Goal: Task Accomplishment & Management: Use online tool/utility

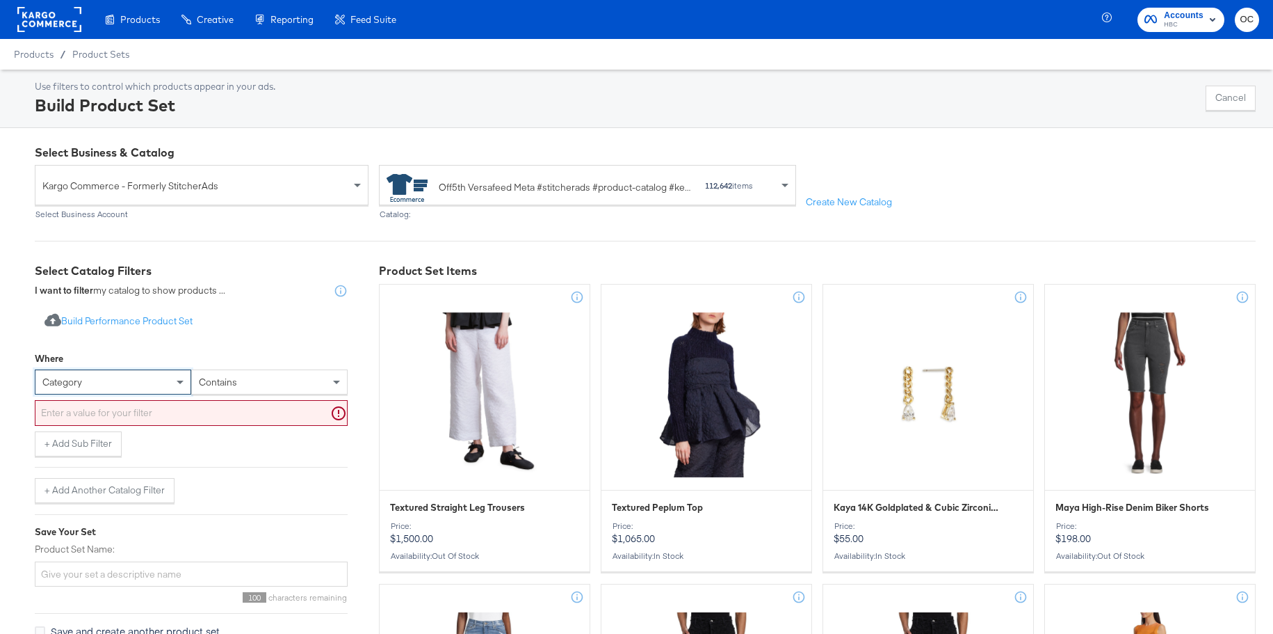
scroll to position [79, 0]
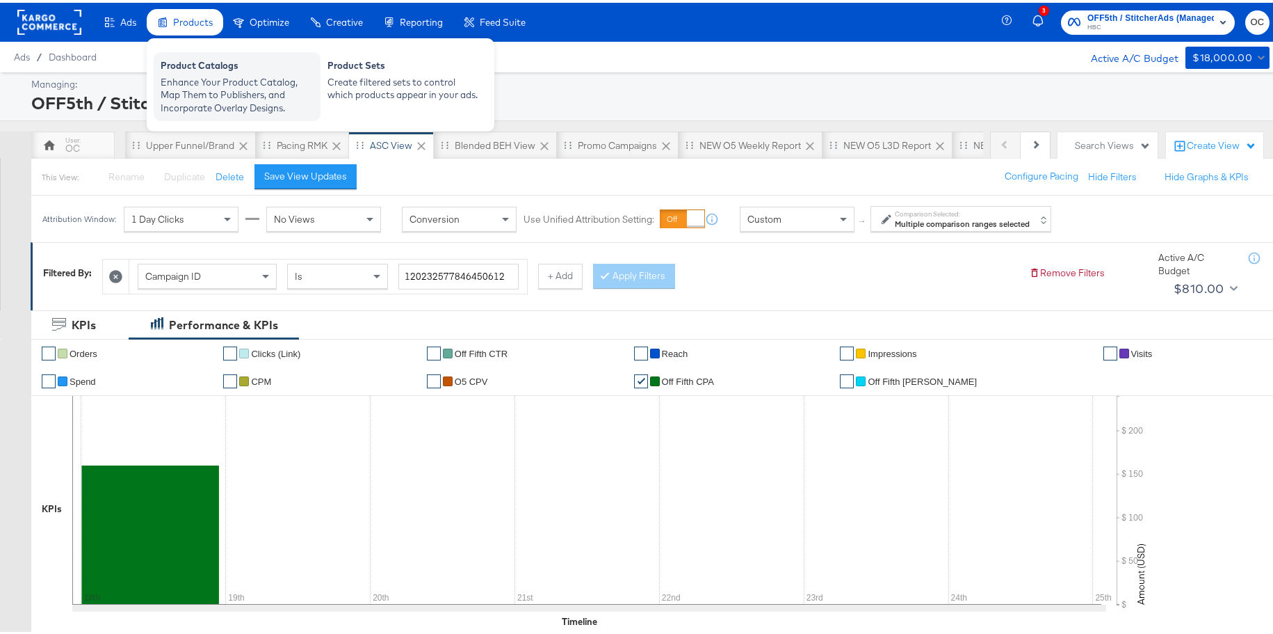
click at [208, 66] on div "Product Catalogs" at bounding box center [237, 64] width 153 height 17
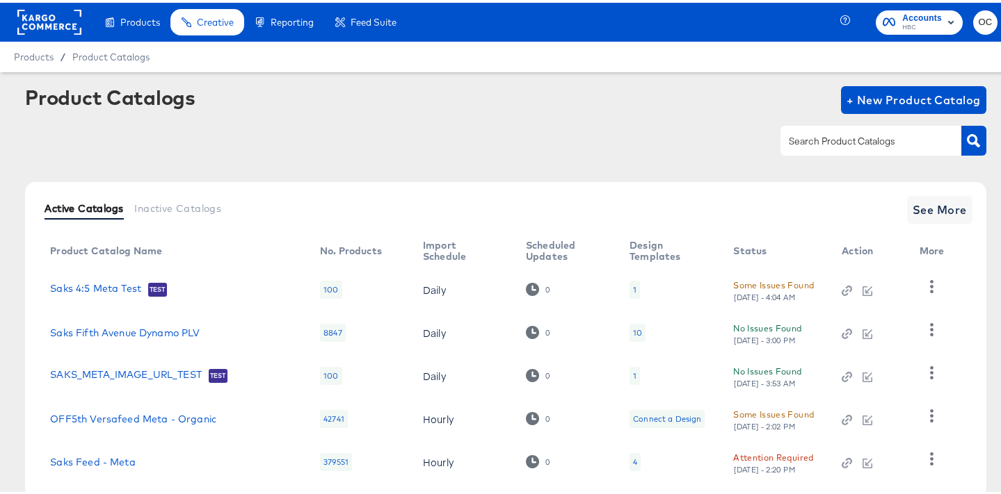
scroll to position [79, 0]
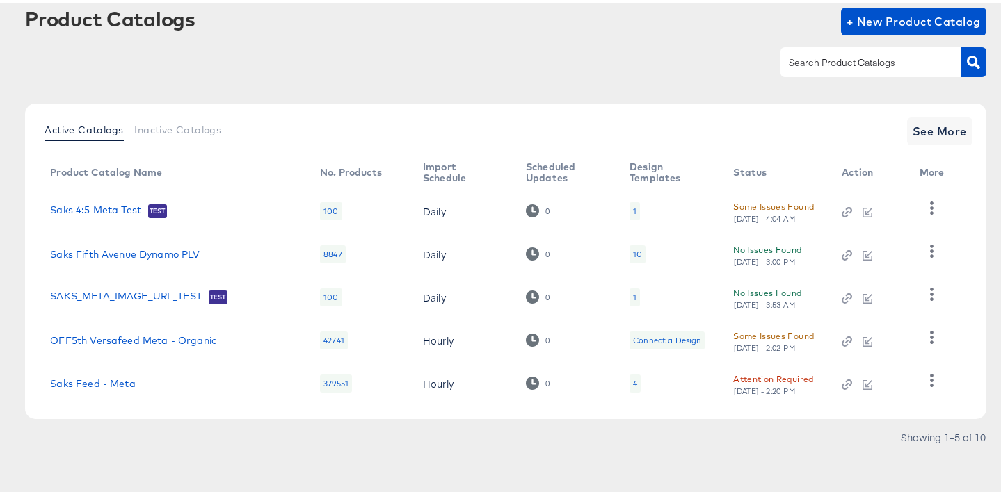
click at [823, 63] on input "text" at bounding box center [860, 60] width 148 height 16
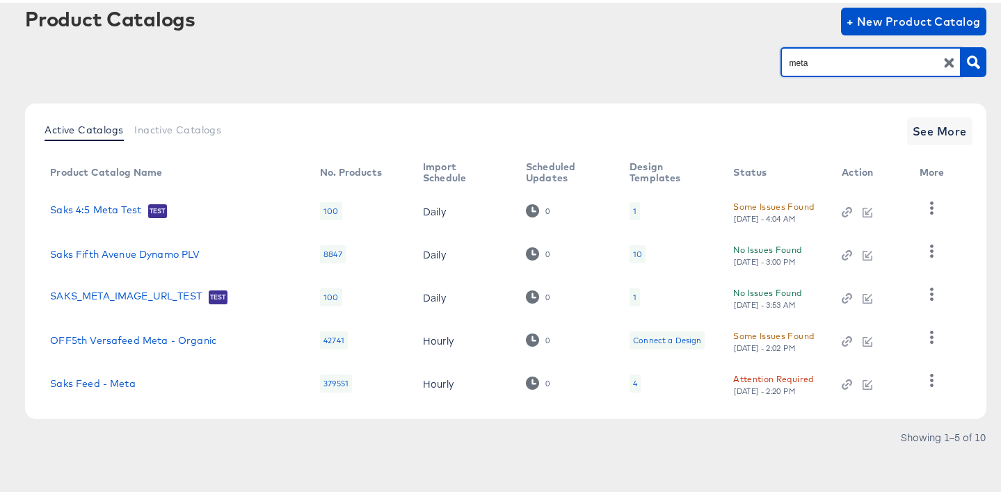
type input "meta"
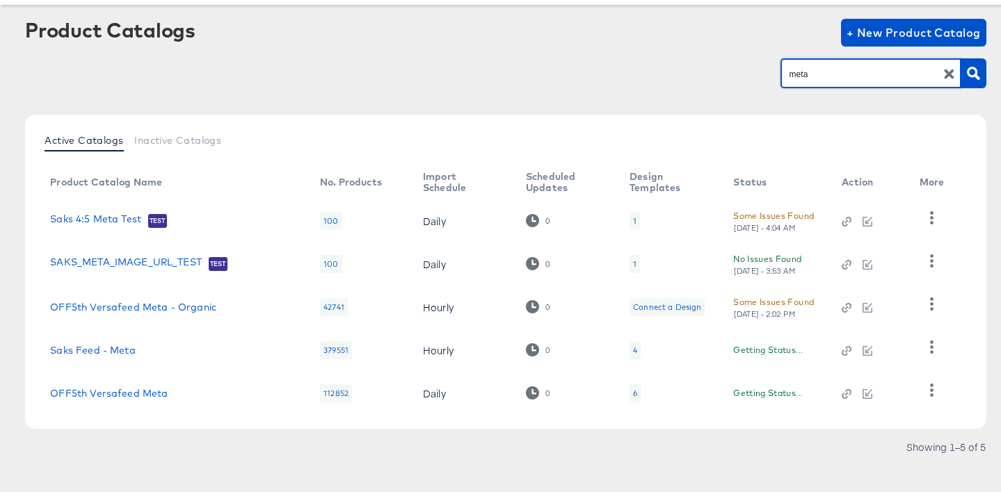
scroll to position [77, 0]
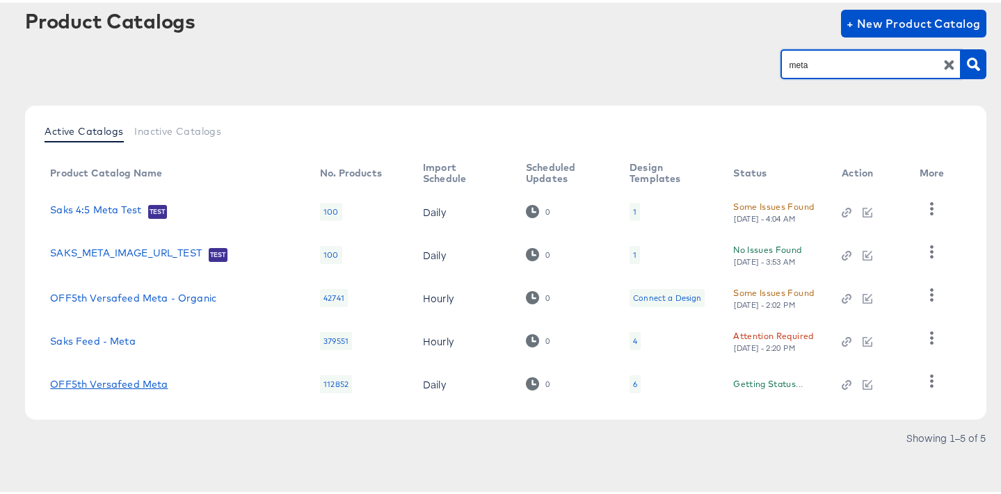
click at [144, 384] on link "OFF5th Versafeed Meta" at bounding box center [109, 381] width 118 height 11
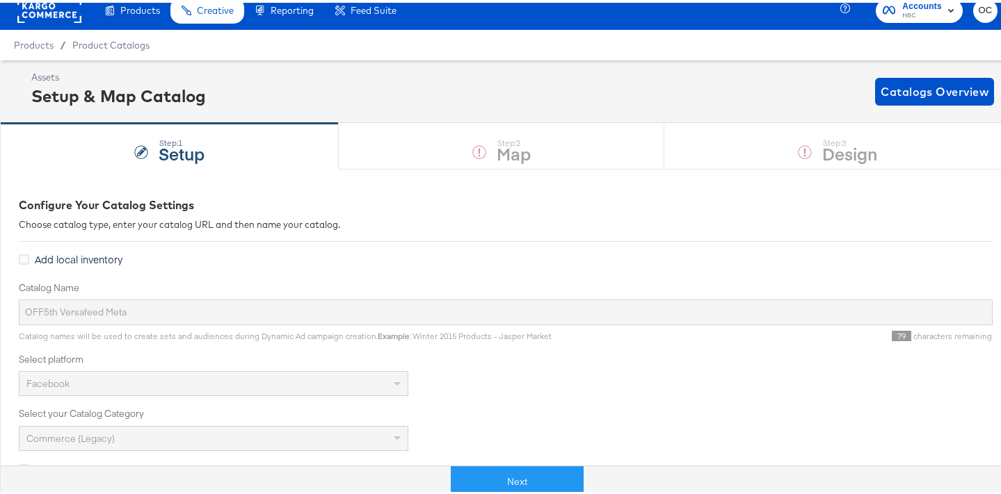
scroll to position [23, 0]
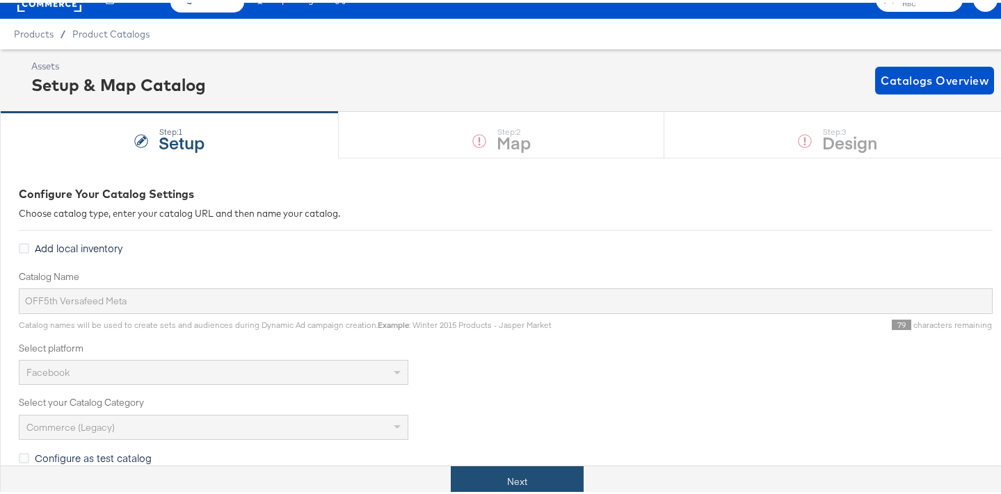
click at [485, 478] on button "Next" at bounding box center [517, 479] width 133 height 31
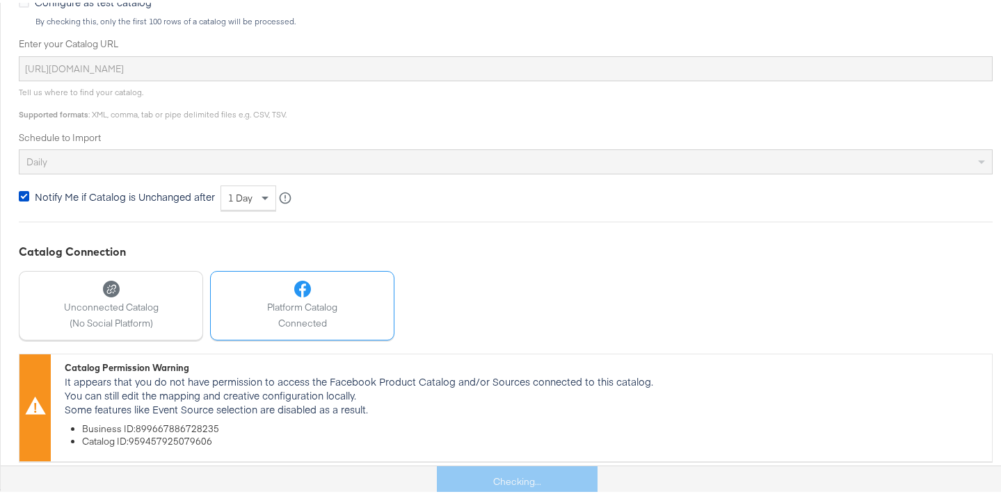
scroll to position [481, 0]
click at [360, 474] on div at bounding box center [219, 479] width 436 height 31
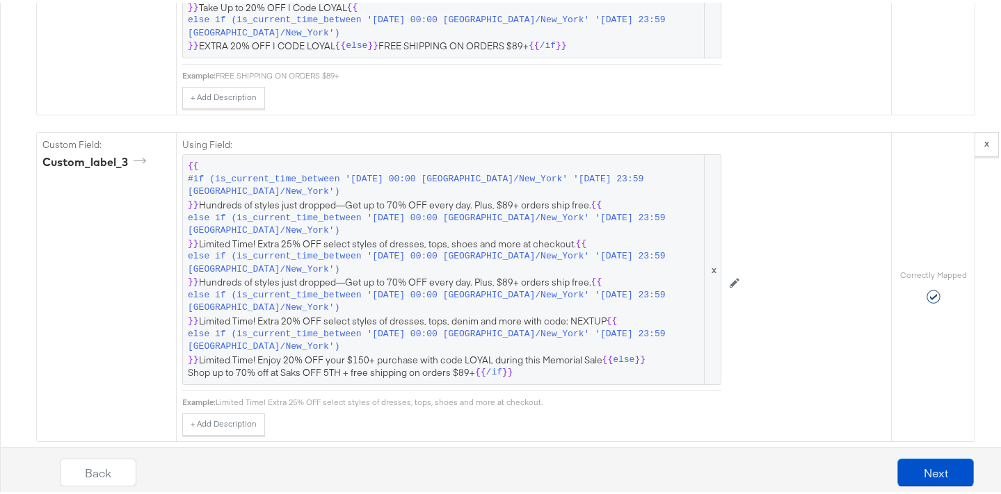
scroll to position [2082, 0]
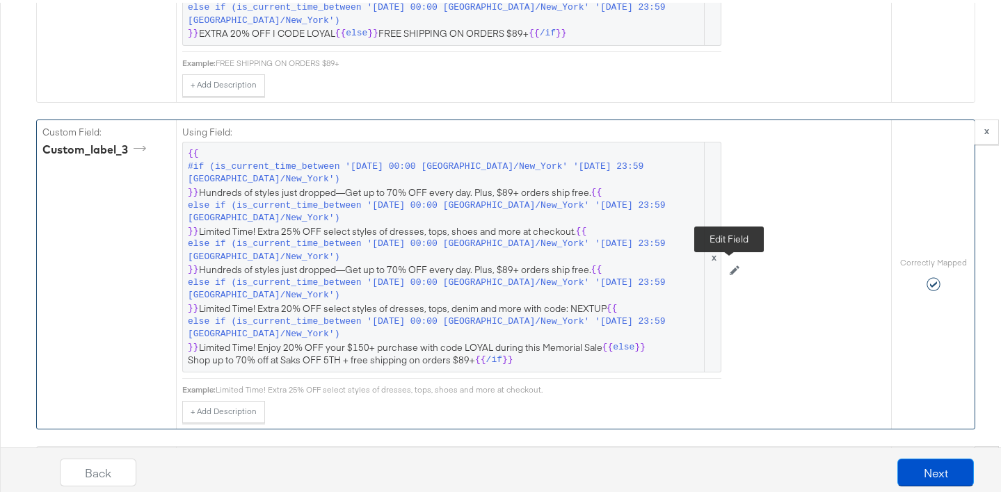
click at [730, 264] on icon at bounding box center [735, 268] width 10 height 10
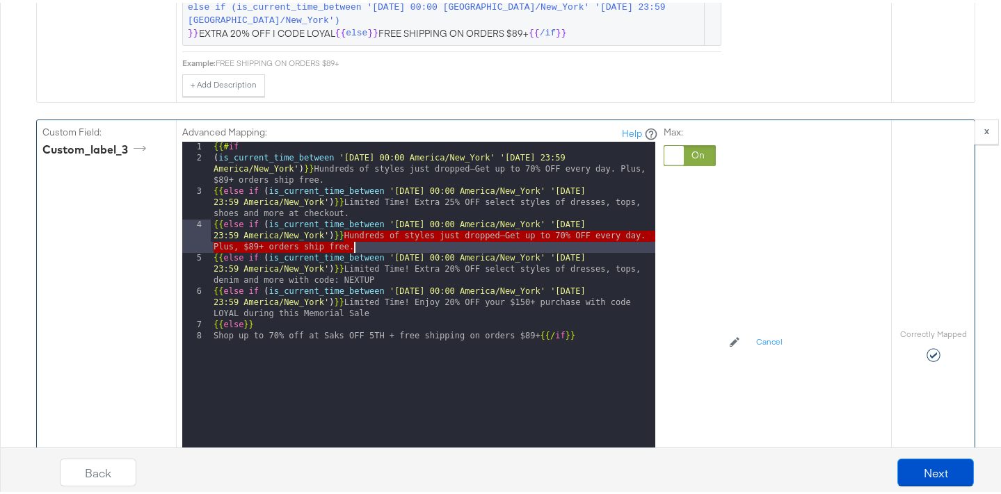
drag, startPoint x: 338, startPoint y: 236, endPoint x: 352, endPoint y: 243, distance: 15.6
click at [352, 243] on div "{{# if ( is_current_time_between '2025-08-01 00:00 America/New_York' '2025-08-2…" at bounding box center [433, 324] width 444 height 370
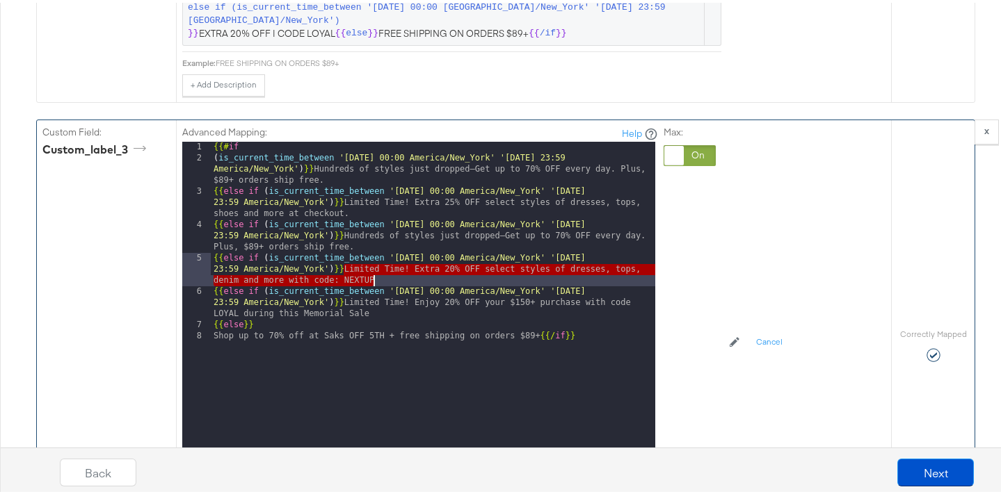
drag, startPoint x: 339, startPoint y: 266, endPoint x: 375, endPoint y: 277, distance: 37.0
click at [375, 277] on div "{{# if ( is_current_time_between '2025-08-01 00:00 America/New_York' '2025-08-2…" at bounding box center [433, 324] width 444 height 370
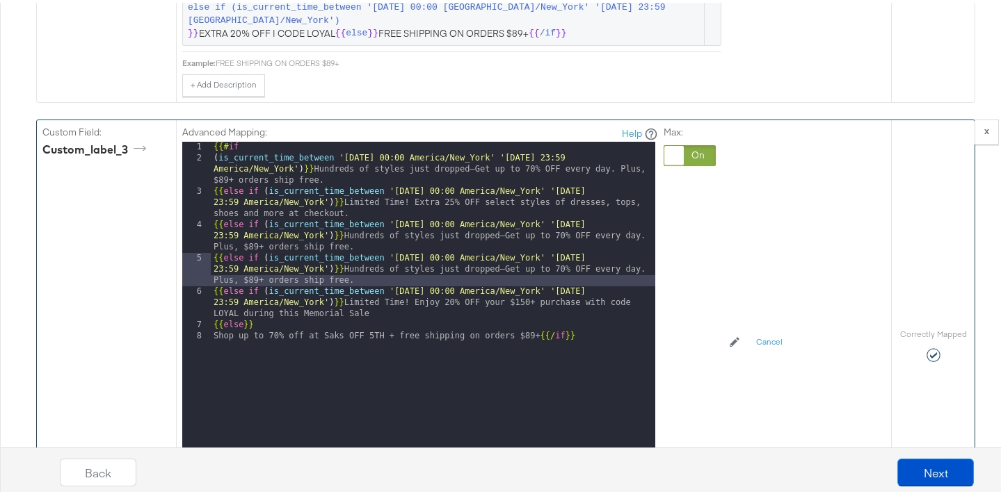
click at [423, 255] on div "{{# if ( is_current_time_between '2025-08-01 00:00 America/New_York' '2025-08-2…" at bounding box center [433, 324] width 444 height 370
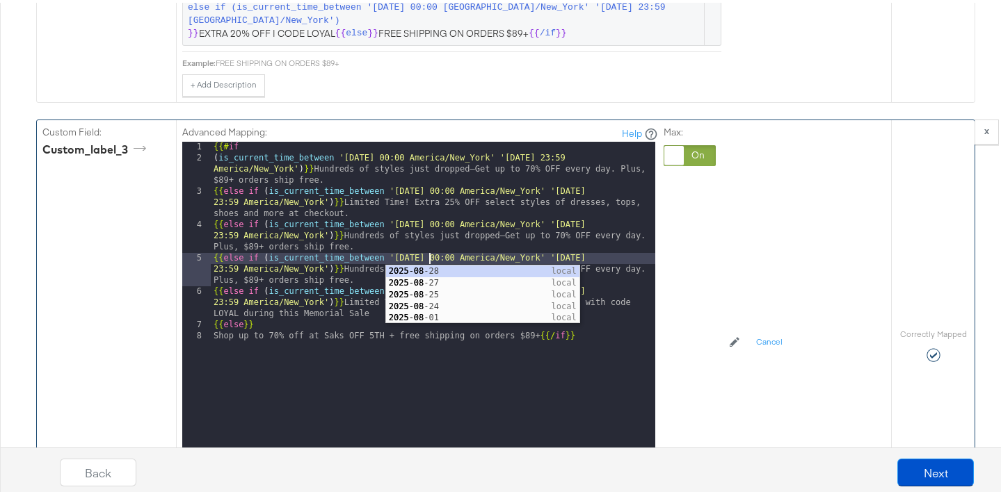
click at [436, 256] on div "{{# if ( is_current_time_between '2025-08-01 00:00 America/New_York' '2025-08-2…" at bounding box center [433, 324] width 444 height 370
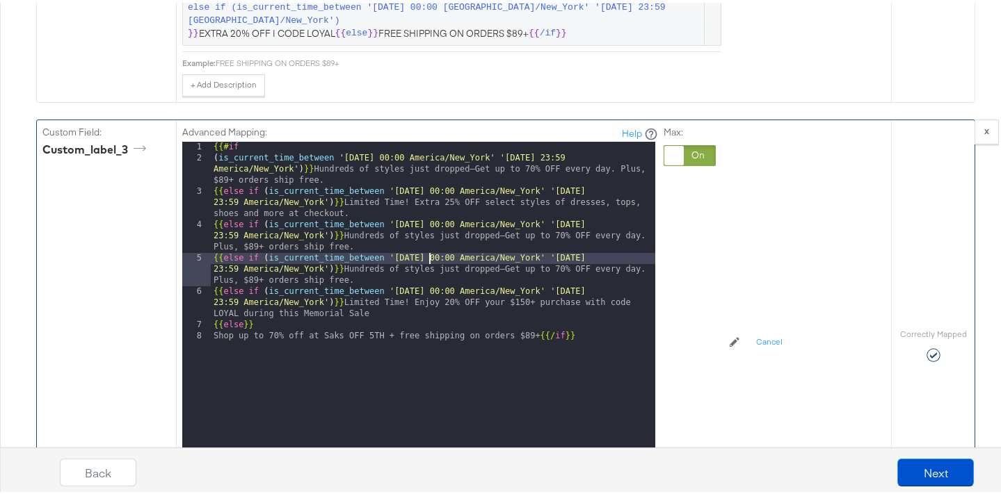
click at [423, 257] on div "{{# if ( is_current_time_between '2025-08-01 00:00 America/New_York' '2025-08-2…" at bounding box center [433, 324] width 444 height 370
click at [602, 255] on div "{{# if ( is_current_time_between '2025-08-01 00:00 America/New_York' '2025-08-2…" at bounding box center [433, 324] width 444 height 370
click at [360, 278] on div "{{# if ( is_current_time_between '2025-08-01 00:00 America/New_York' '2025-08-2…" at bounding box center [433, 324] width 444 height 370
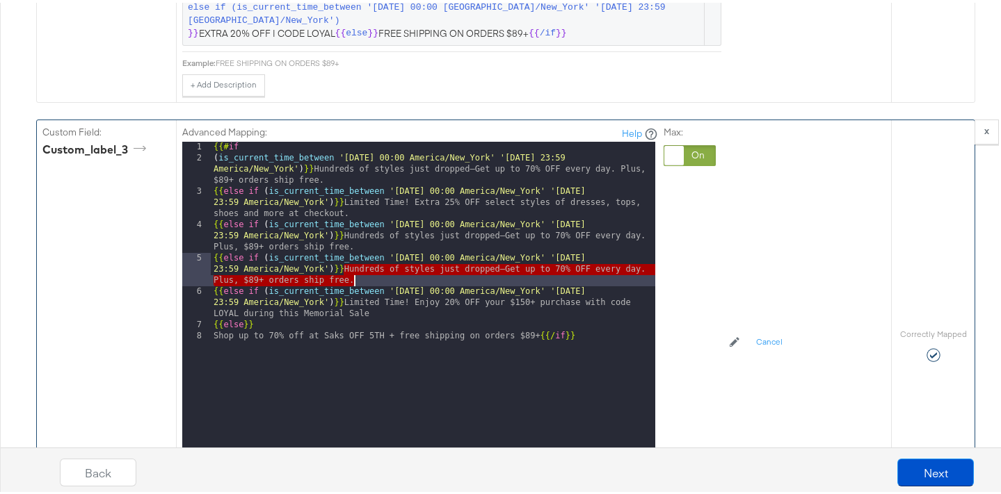
drag, startPoint x: 339, startPoint y: 268, endPoint x: 351, endPoint y: 277, distance: 15.3
click at [349, 277] on div "{{# if ( is_current_time_between '2025-08-01 00:00 America/New_York' '2025-08-2…" at bounding box center [433, 324] width 444 height 370
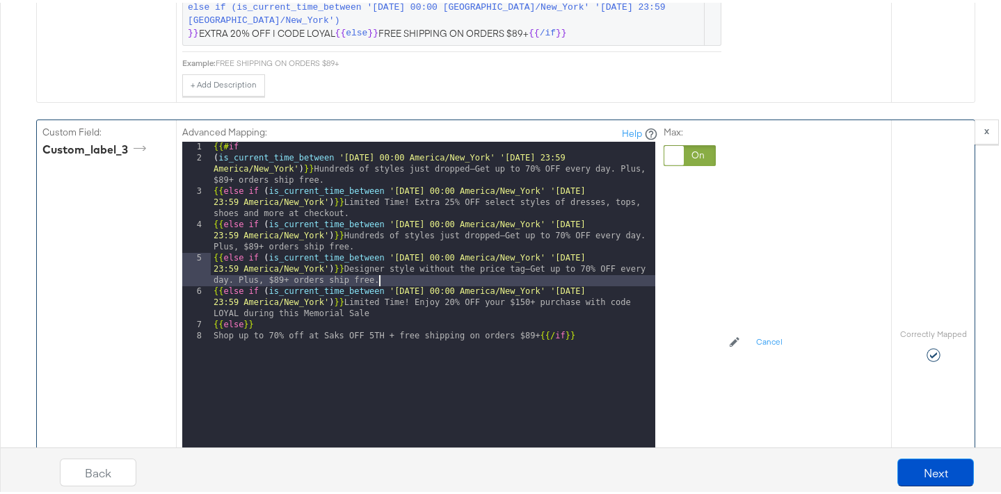
click at [613, 220] on div "{{# if ( is_current_time_between '2025-08-01 00:00 America/New_York' '2025-08-2…" at bounding box center [433, 324] width 444 height 370
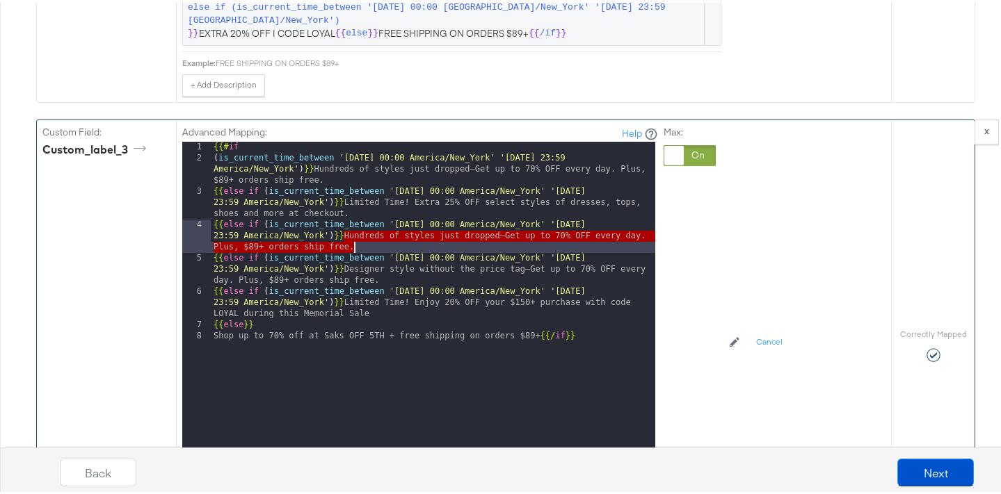
drag, startPoint x: 339, startPoint y: 236, endPoint x: 346, endPoint y: 241, distance: 8.9
click at [346, 241] on div "{{# if ( is_current_time_between '2025-08-01 00:00 America/New_York' '2025-08-2…" at bounding box center [433, 324] width 444 height 370
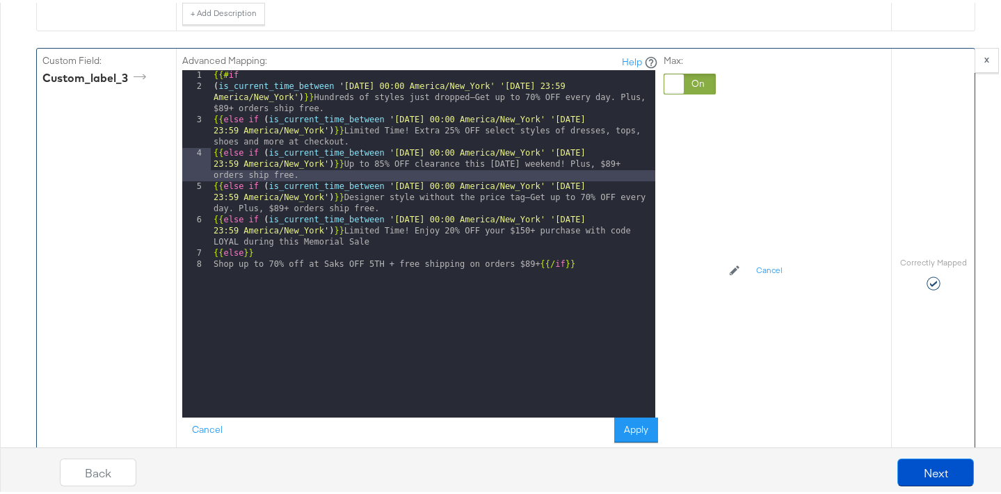
scroll to position [2150, 0]
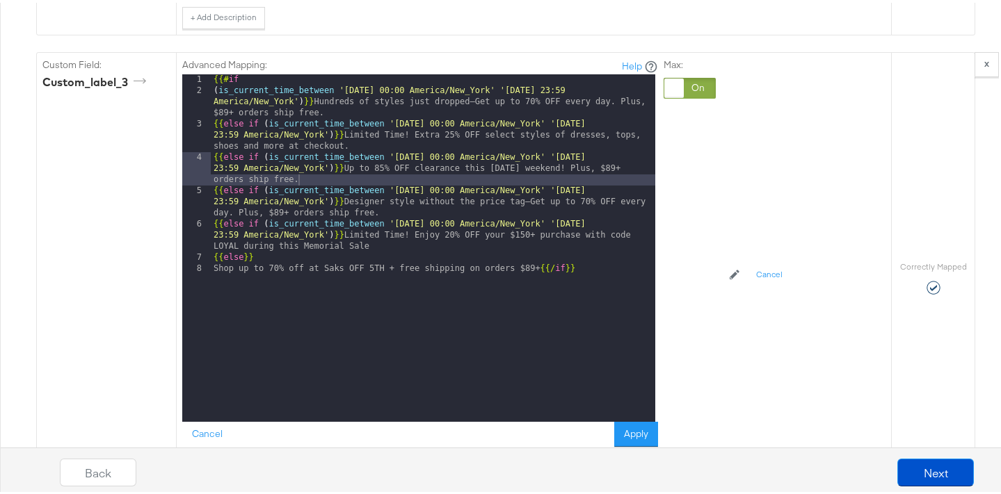
click at [631, 435] on div "Back Next" at bounding box center [516, 465] width 1011 height 60
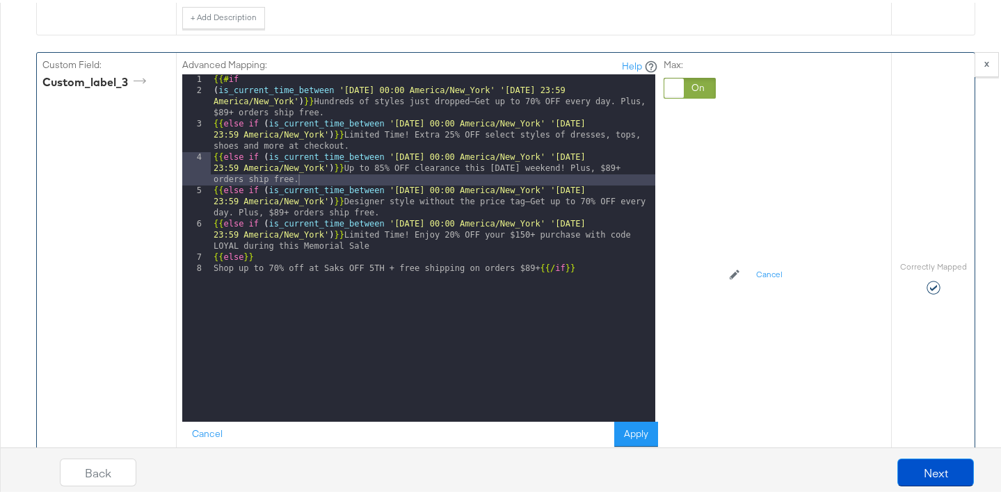
click at [695, 348] on div "Max:" at bounding box center [689, 250] width 52 height 389
click at [328, 256] on div "{{# if ( is_current_time_between '2025-08-01 00:00 America/New_York' '2025-08-2…" at bounding box center [433, 257] width 444 height 370
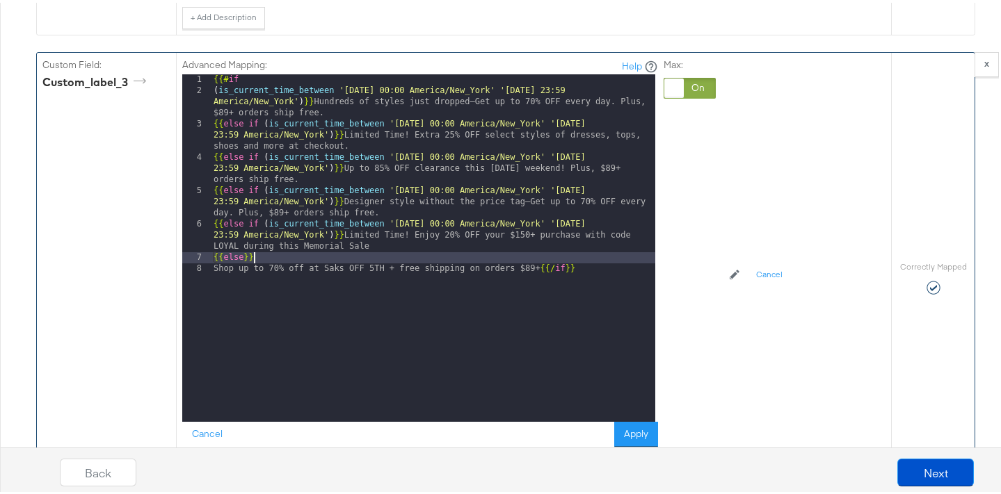
click at [683, 320] on div "Max:" at bounding box center [689, 250] width 52 height 389
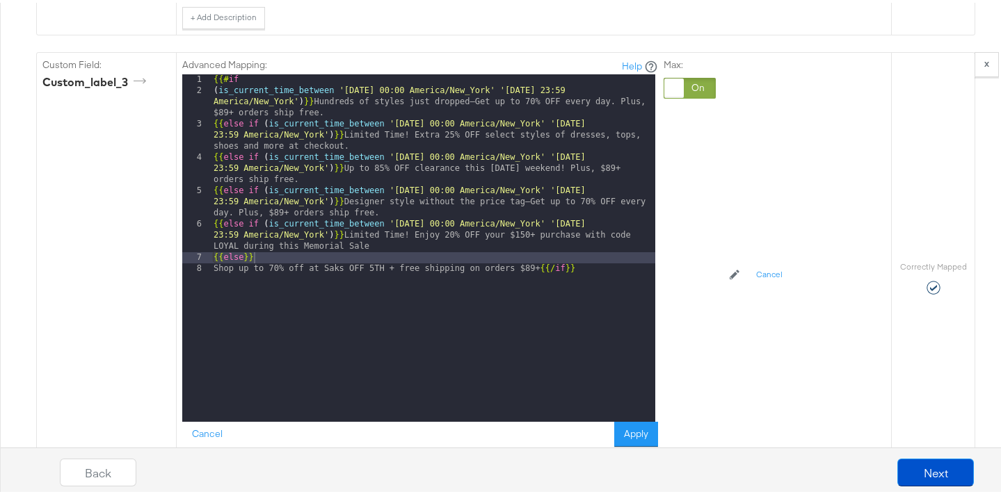
click at [635, 422] on button "Apply" at bounding box center [636, 431] width 44 height 25
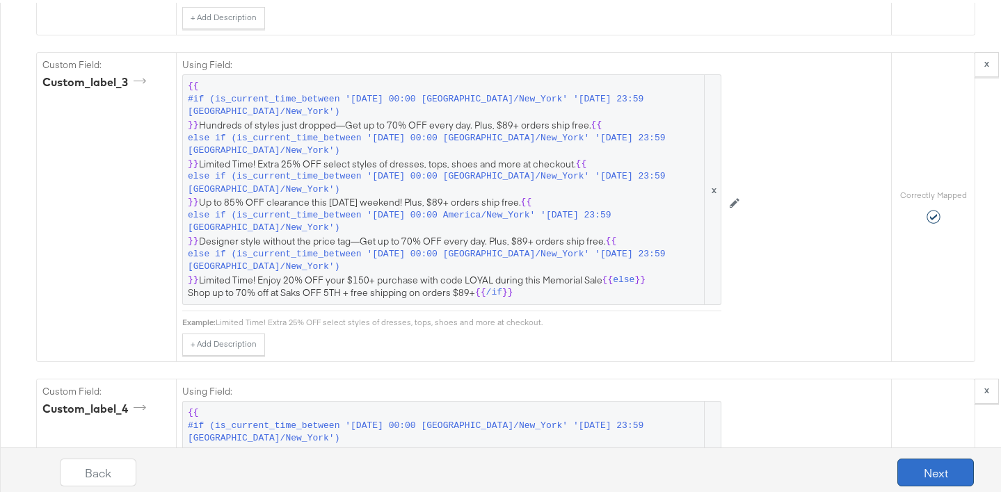
click at [918, 471] on button "Next" at bounding box center [935, 470] width 77 height 28
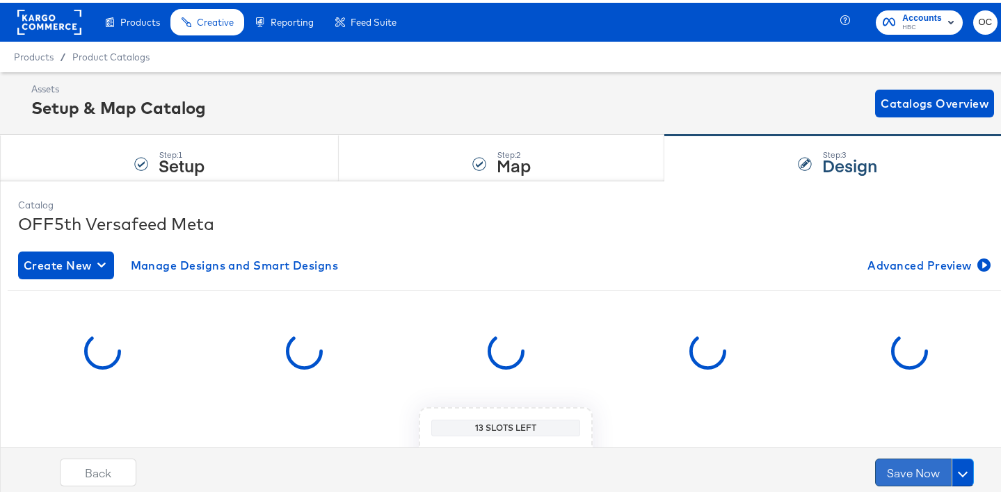
click at [903, 474] on button "Save Now" at bounding box center [913, 470] width 77 height 28
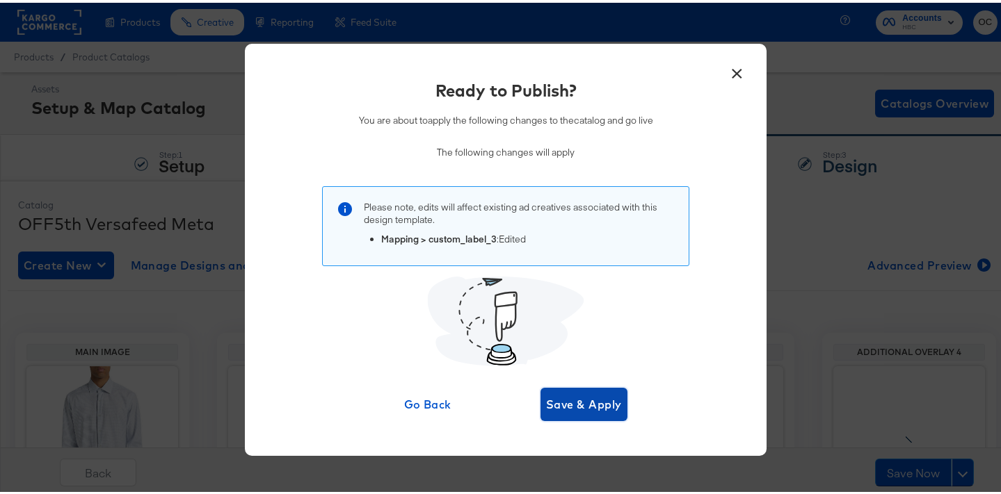
click at [586, 399] on span "Save & Apply" at bounding box center [584, 401] width 76 height 19
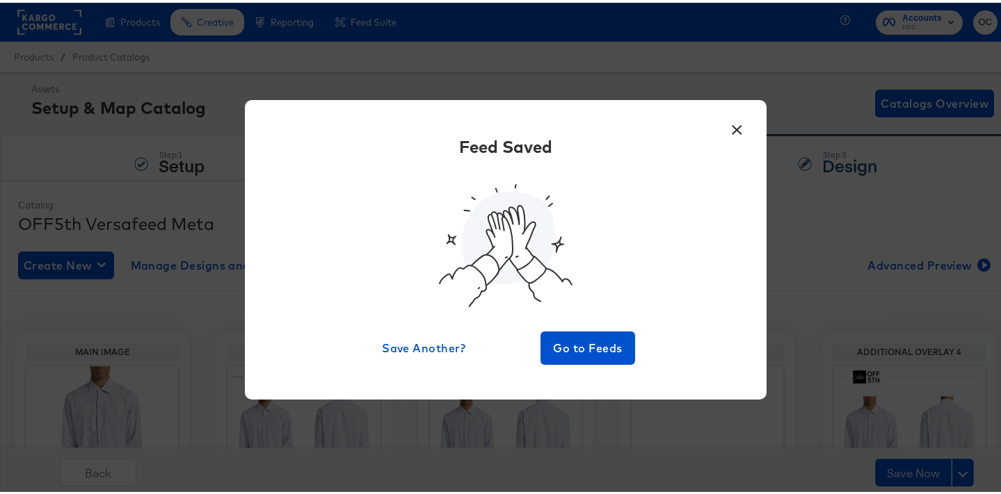
click at [735, 129] on button "×" at bounding box center [736, 123] width 25 height 25
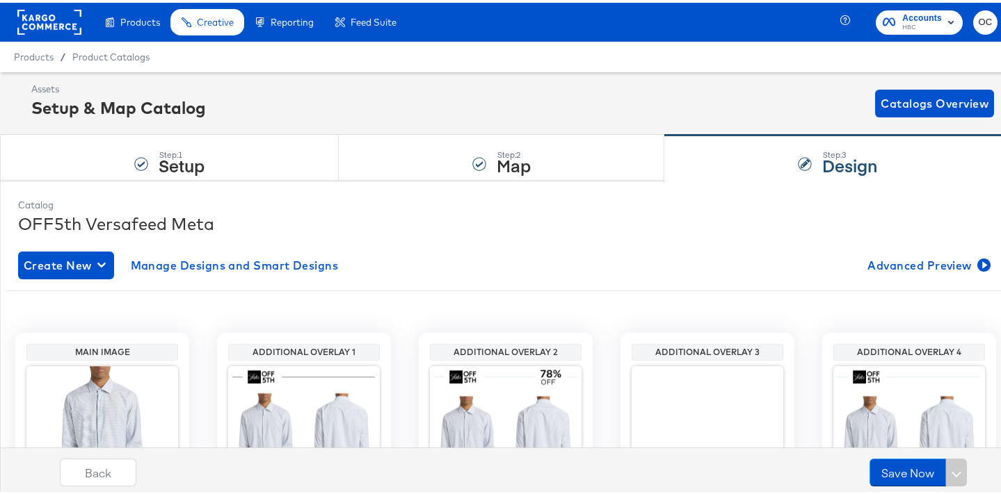
click at [63, 23] on rect at bounding box center [49, 19] width 64 height 25
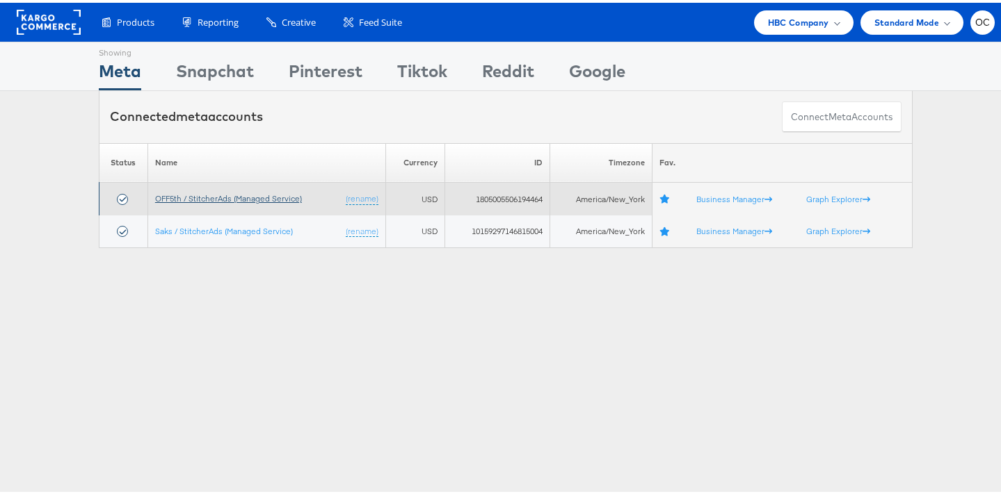
click at [257, 198] on link "OFF5th / StitcherAds (Managed Service)" at bounding box center [228, 196] width 147 height 10
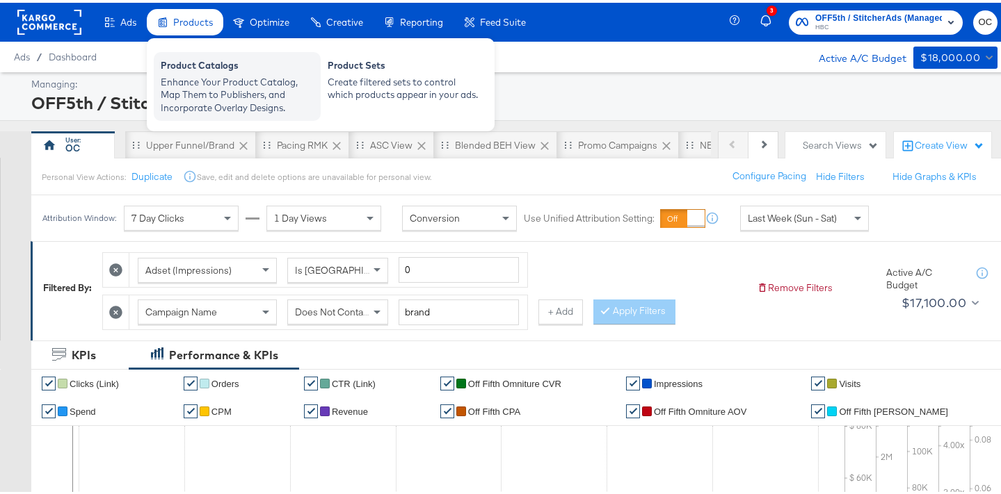
click at [230, 73] on div "Enhance Your Product Catalog, Map Them to Publishers, and Incorporate Overlay D…" at bounding box center [237, 92] width 153 height 39
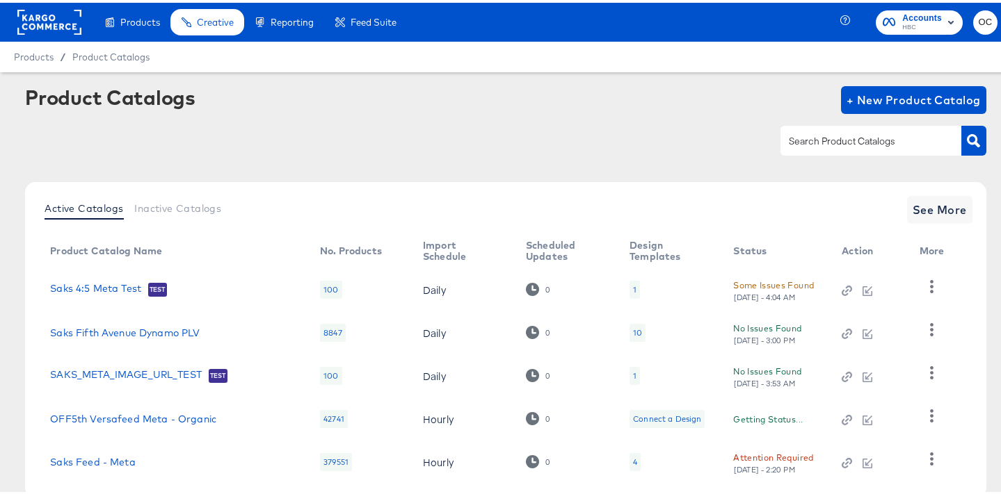
click at [819, 137] on input "text" at bounding box center [860, 139] width 148 height 16
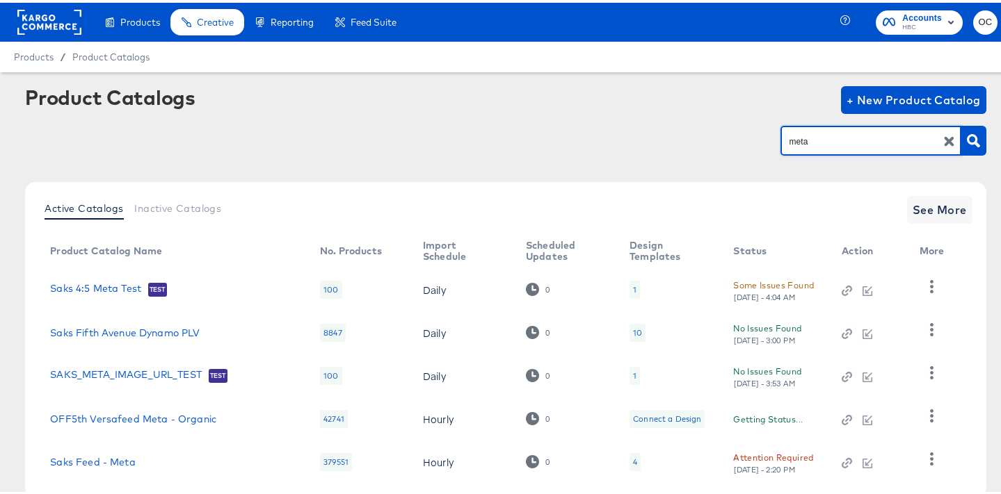
type input "meta"
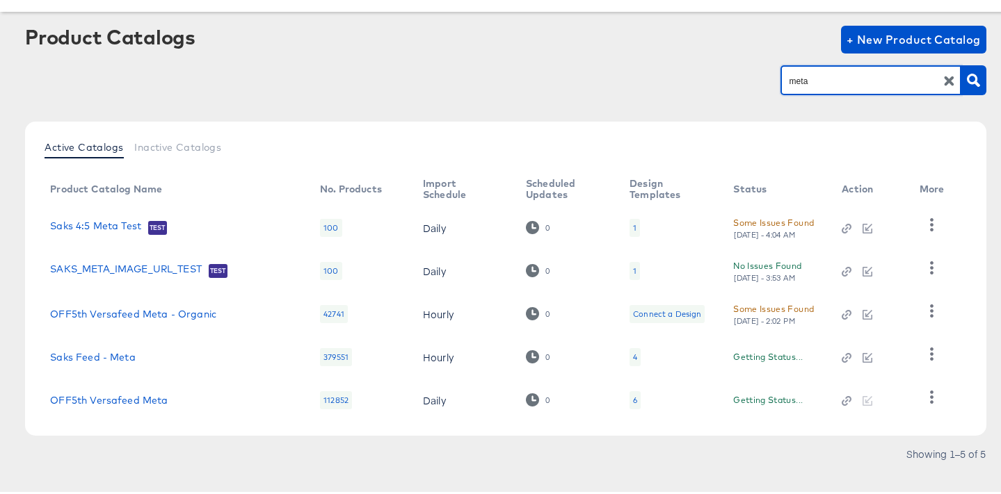
scroll to position [77, 0]
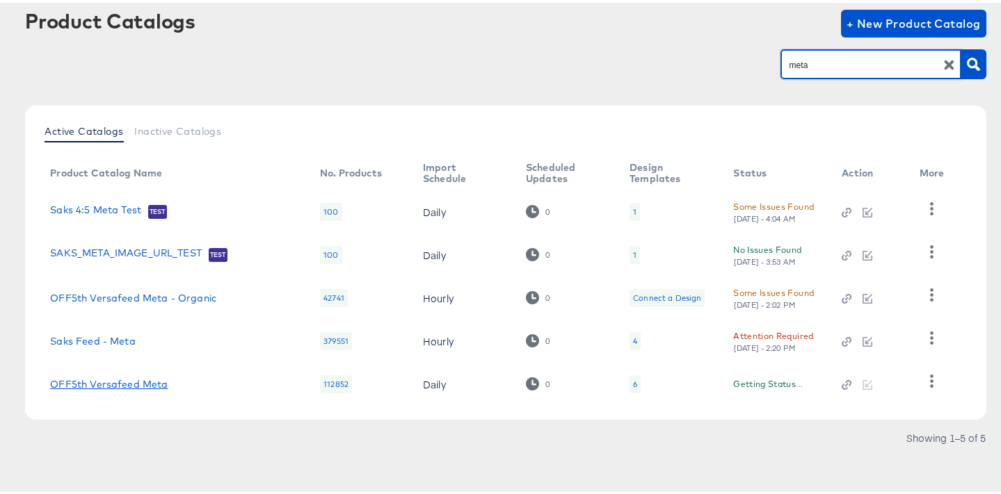
click at [138, 377] on link "OFF5th Versafeed Meta" at bounding box center [109, 381] width 118 height 11
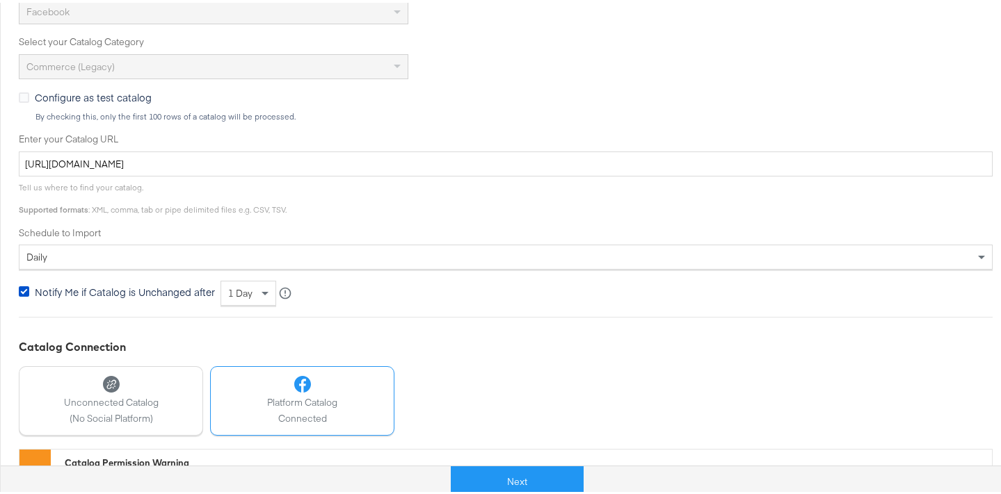
scroll to position [385, 0]
click at [490, 481] on button "Next" at bounding box center [517, 479] width 133 height 31
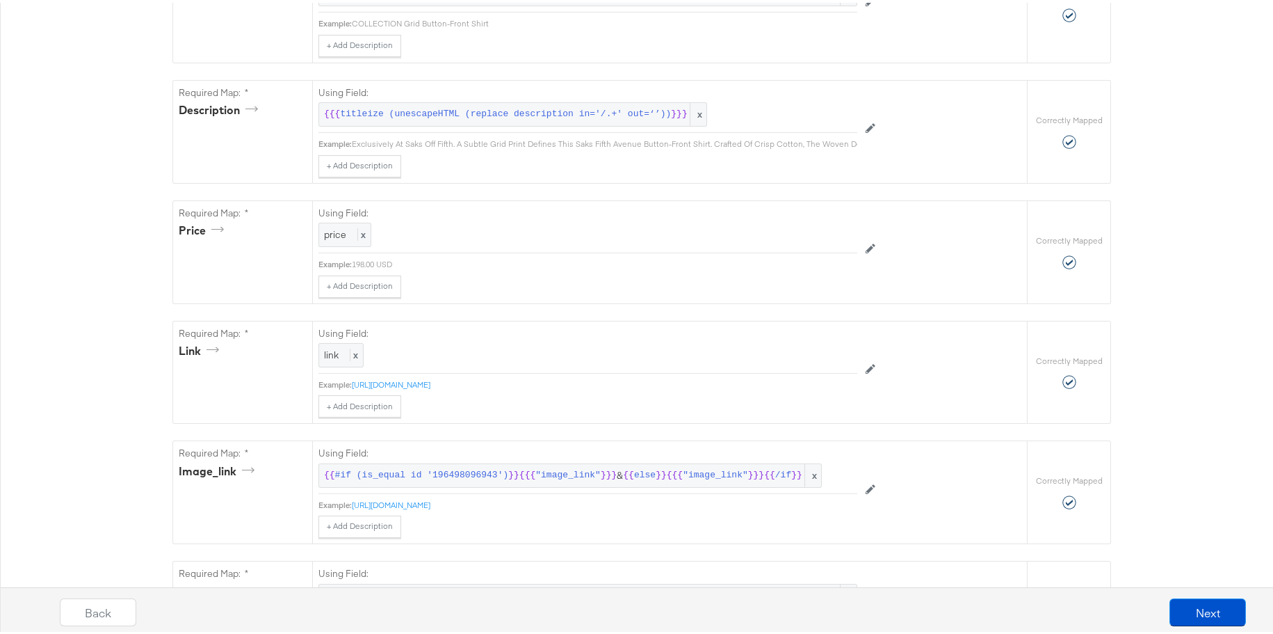
scroll to position [0, 0]
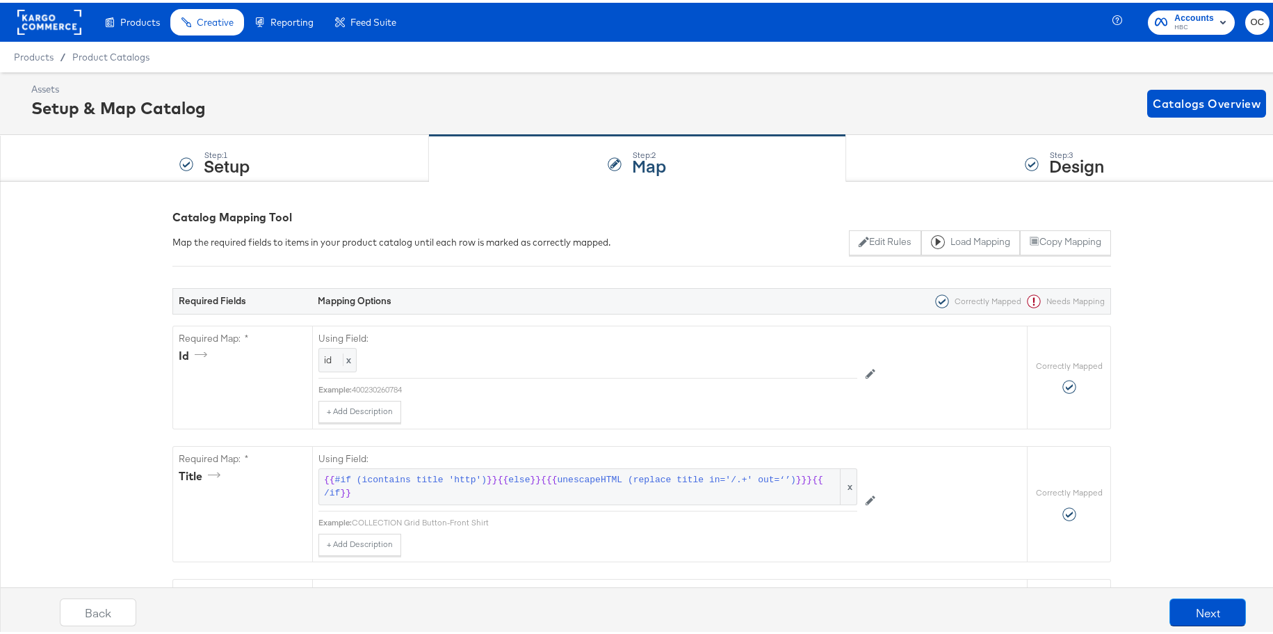
click at [61, 22] on rect at bounding box center [49, 19] width 64 height 25
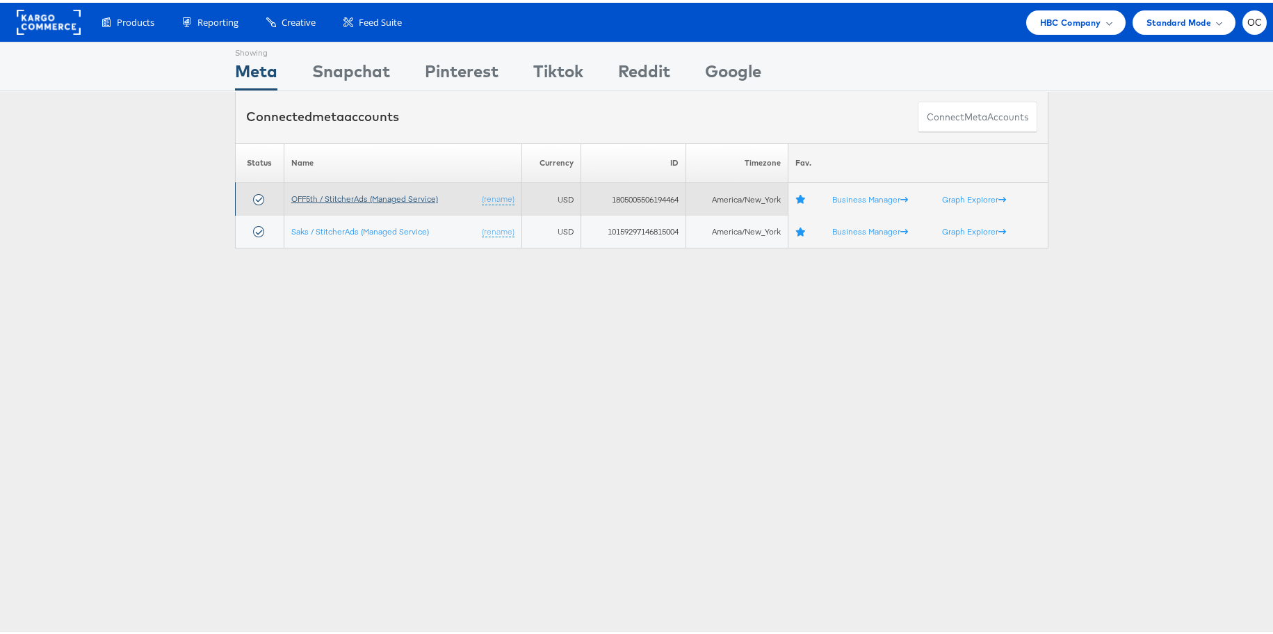
click at [344, 195] on link "OFF5th / StitcherAds (Managed Service)" at bounding box center [364, 196] width 147 height 10
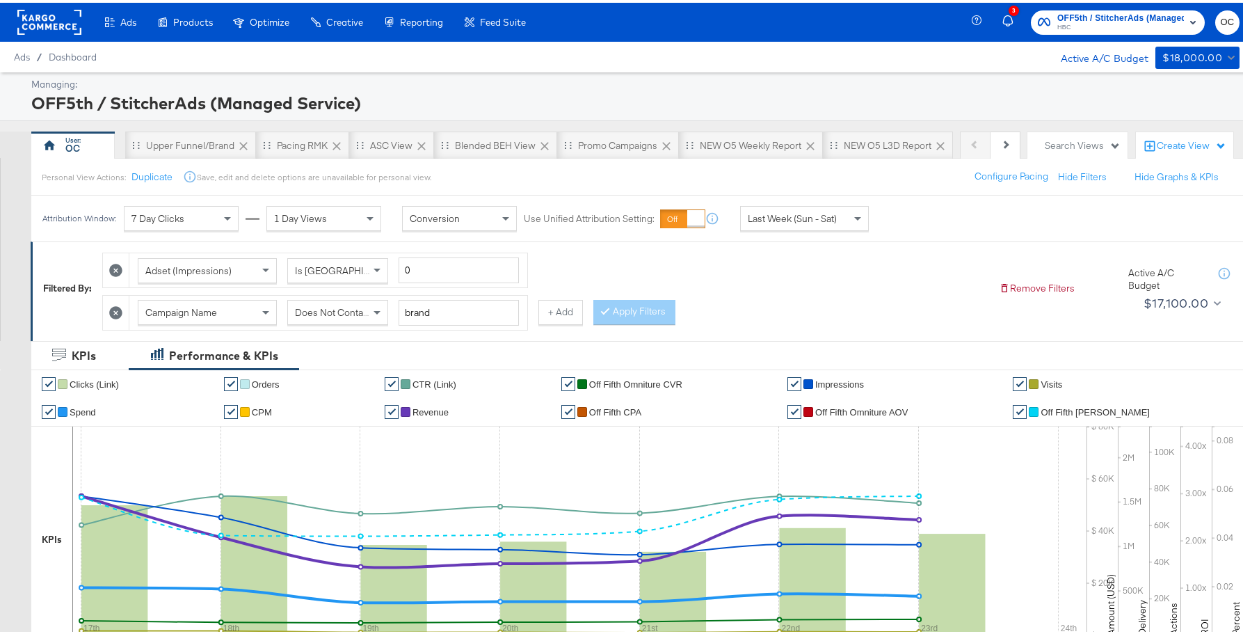
click at [832, 219] on span "Last Week (Sun - Sat)" at bounding box center [792, 215] width 89 height 13
click at [953, 226] on div "[DATE]" at bounding box center [941, 221] width 23 height 11
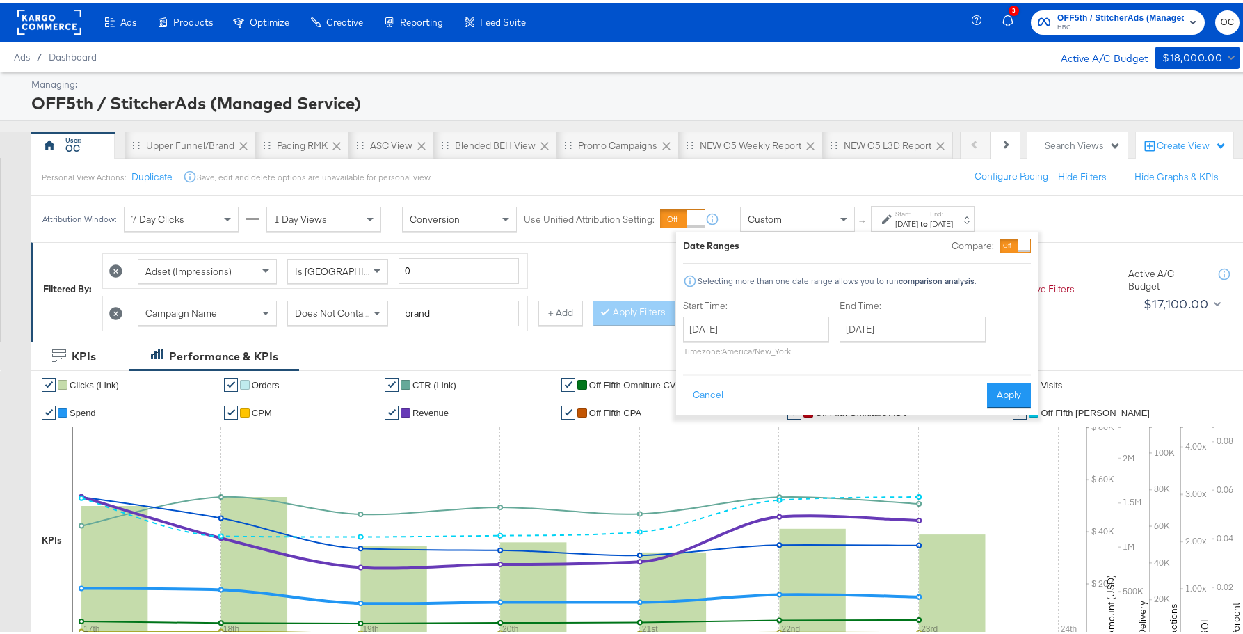
click at [1014, 246] on div at bounding box center [1014, 243] width 31 height 14
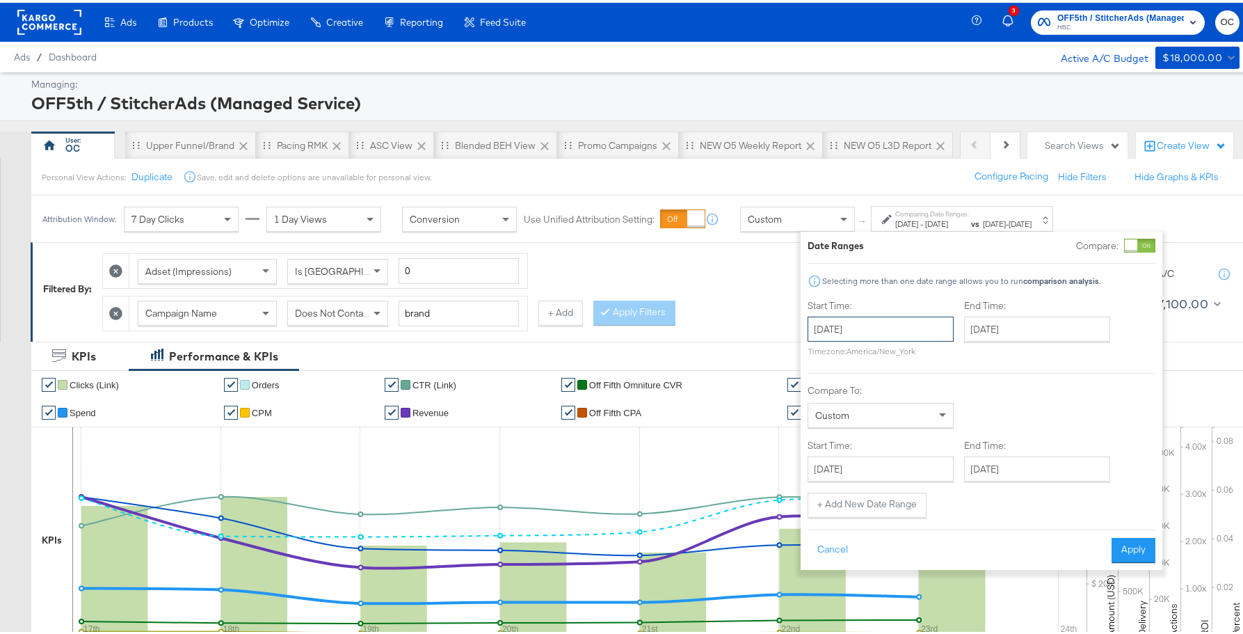
click at [911, 326] on input "[DATE]" at bounding box center [880, 326] width 146 height 25
click at [829, 430] on td "10" at bounding box center [824, 435] width 24 height 19
type input "August 10th 2025"
click at [1068, 326] on input "August 25th 2025" at bounding box center [1037, 326] width 146 height 25
click at [1127, 435] on td "16" at bounding box center [1122, 435] width 24 height 19
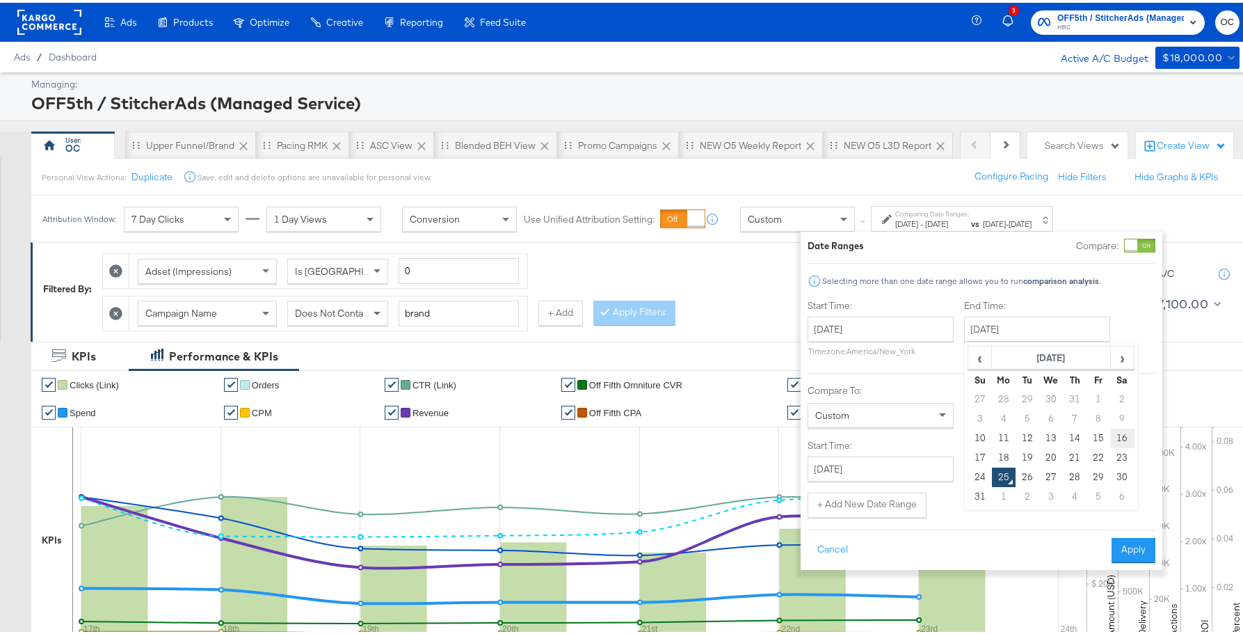
type input "August 16th 2025"
click at [864, 456] on input "August 25th 2025" at bounding box center [880, 465] width 146 height 25
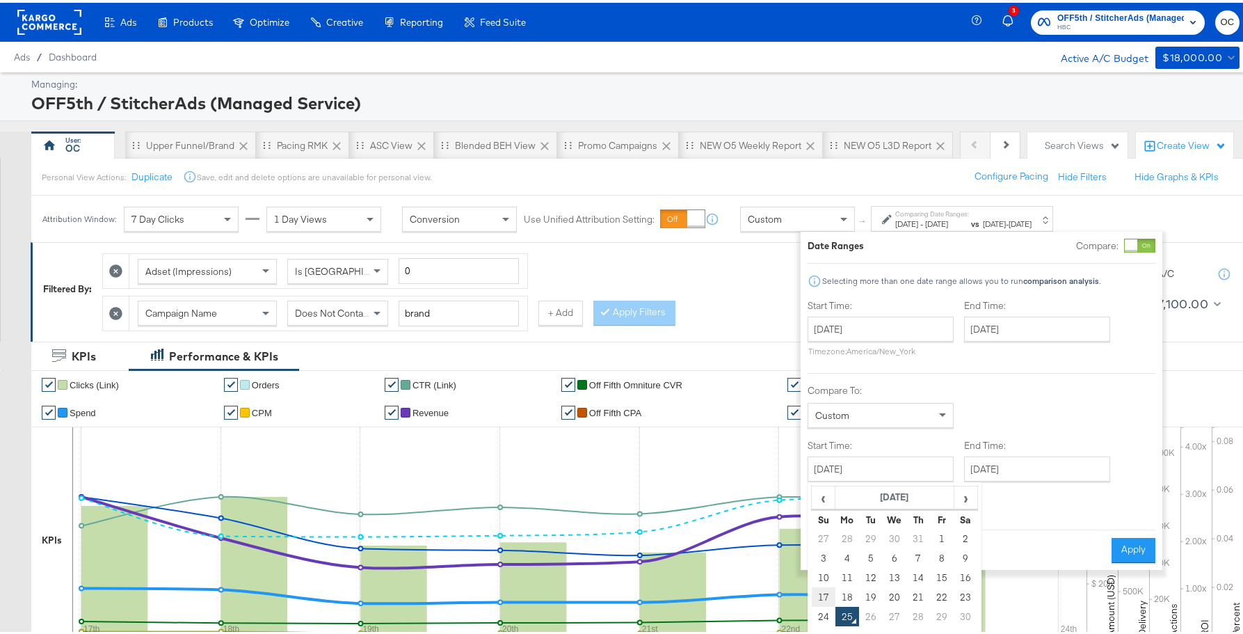
click at [821, 589] on td "17" at bounding box center [824, 593] width 24 height 19
type input "August 17th 2025"
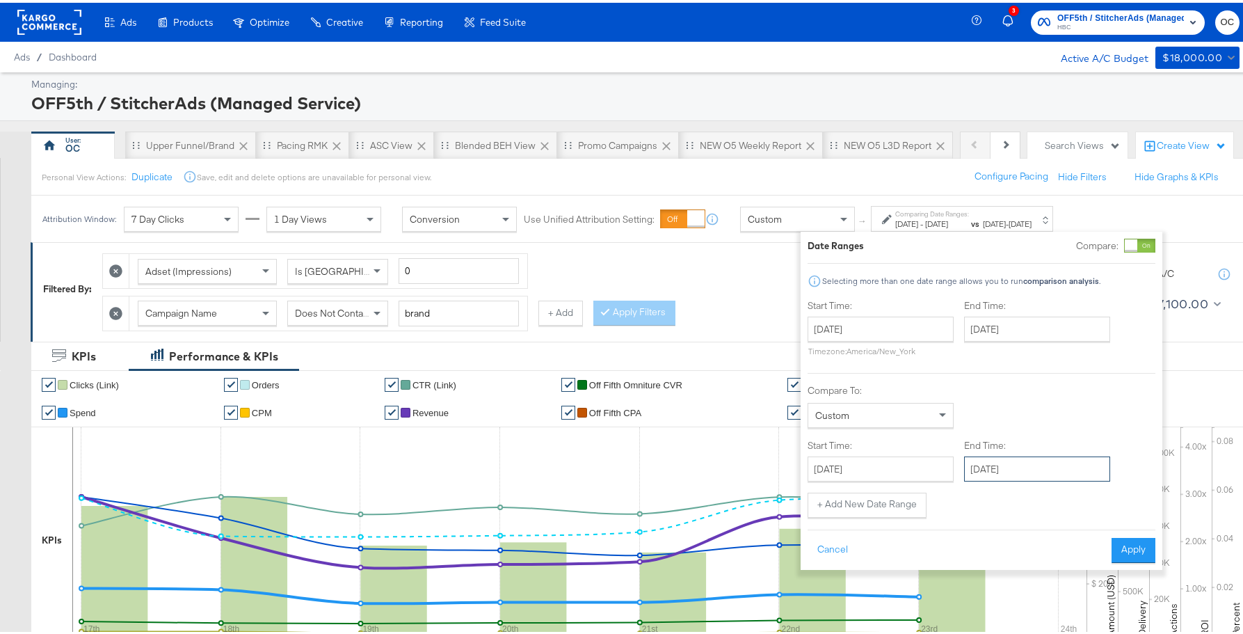
click at [1061, 468] on input "August 25th 2025" at bounding box center [1037, 465] width 146 height 25
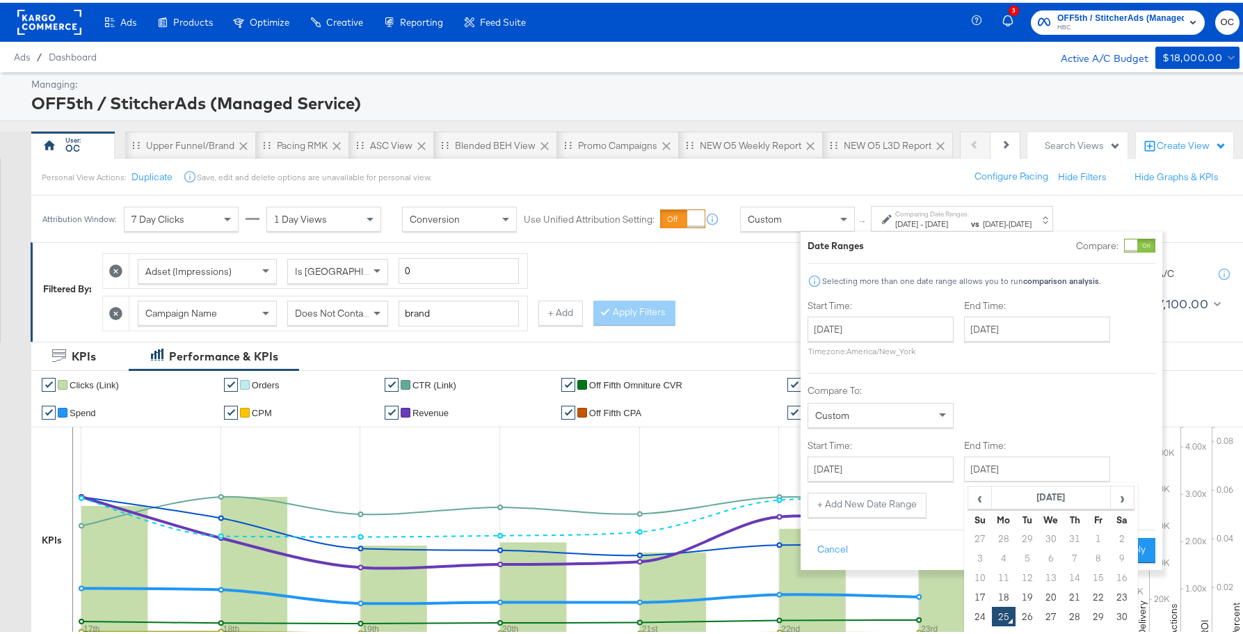
click at [1113, 590] on td "23" at bounding box center [1122, 593] width 24 height 19
type input "August 23rd 2025"
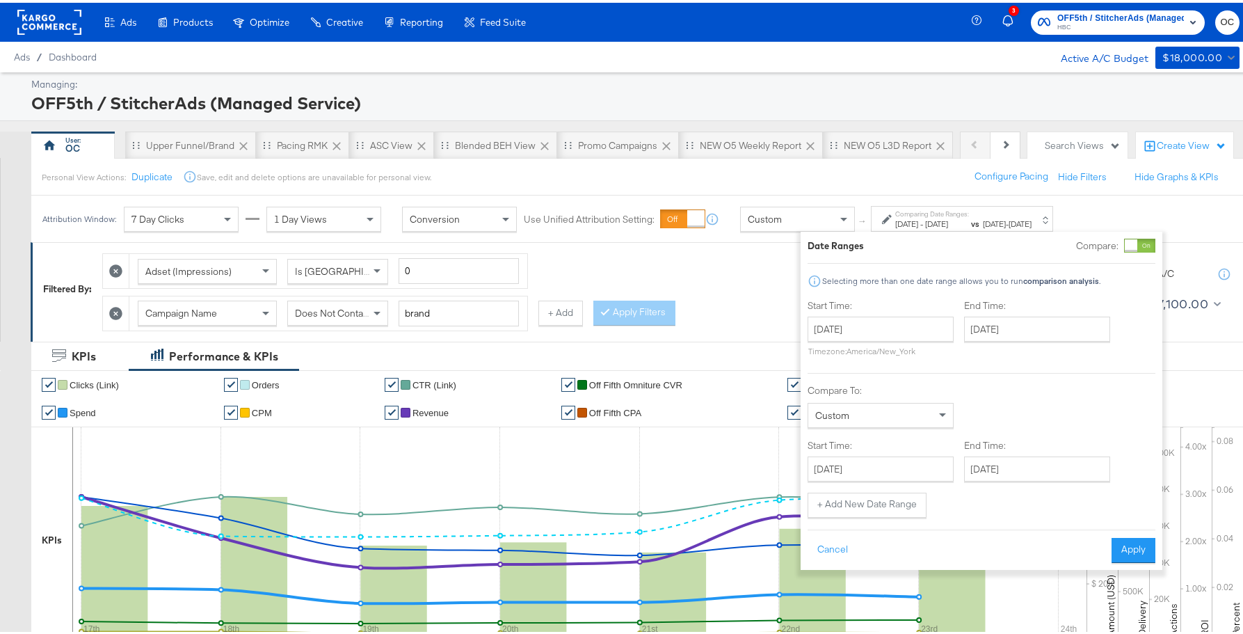
click at [1148, 564] on div "Date Ranges Compare: Selecting more than one date range allows you to run compa…" at bounding box center [981, 398] width 362 height 338
click at [1129, 552] on button "Apply" at bounding box center [1133, 547] width 44 height 25
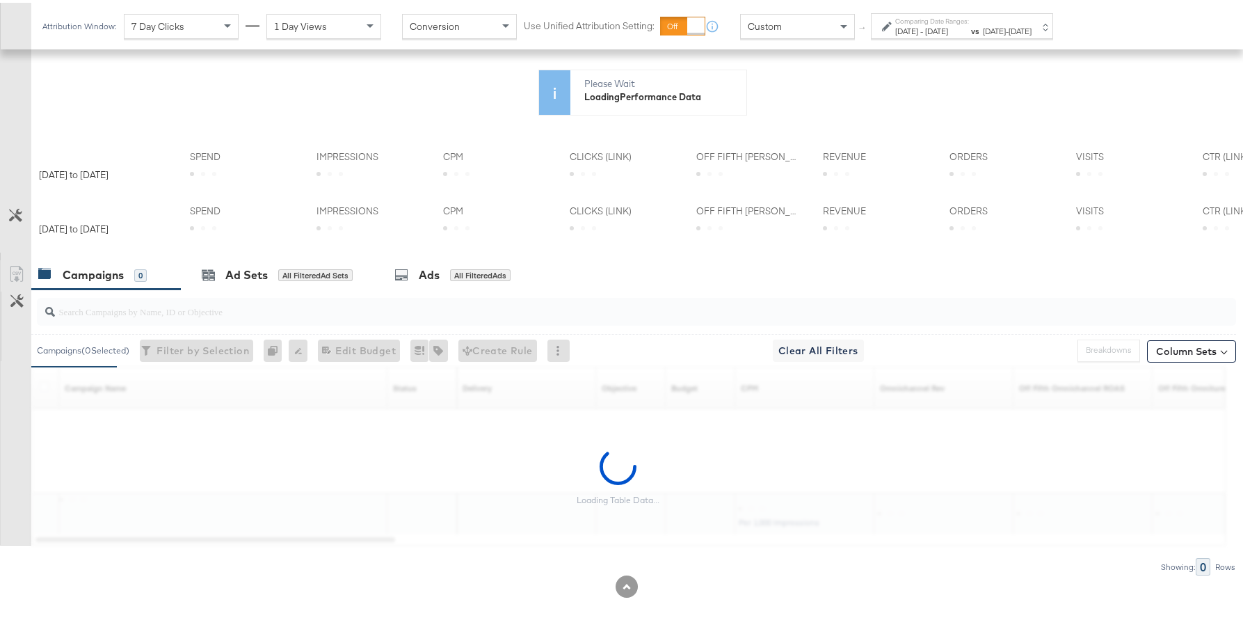
scroll to position [125, 0]
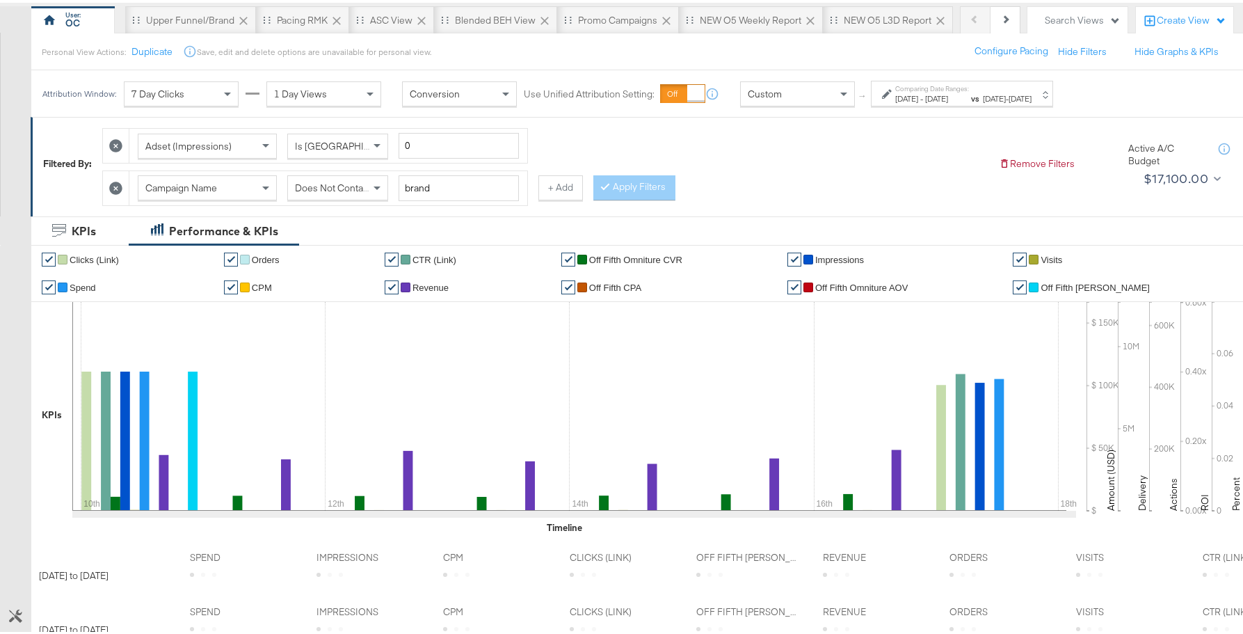
click at [111, 185] on icon at bounding box center [115, 185] width 13 height 13
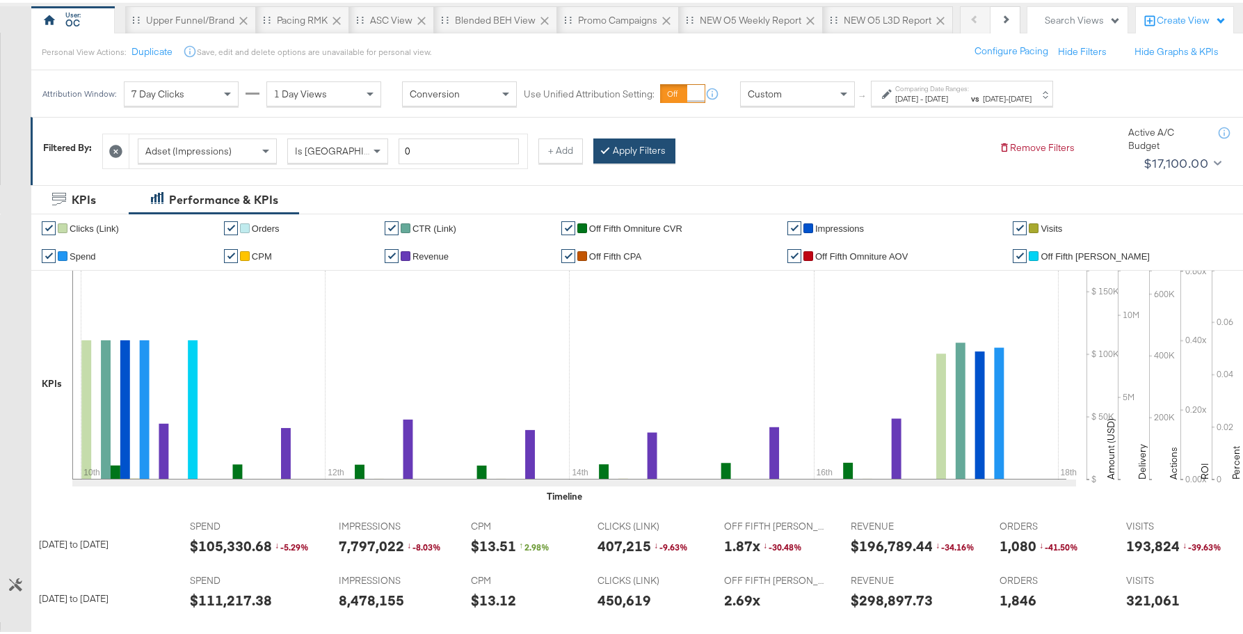
click at [606, 159] on button "Apply Filters" at bounding box center [634, 148] width 82 height 25
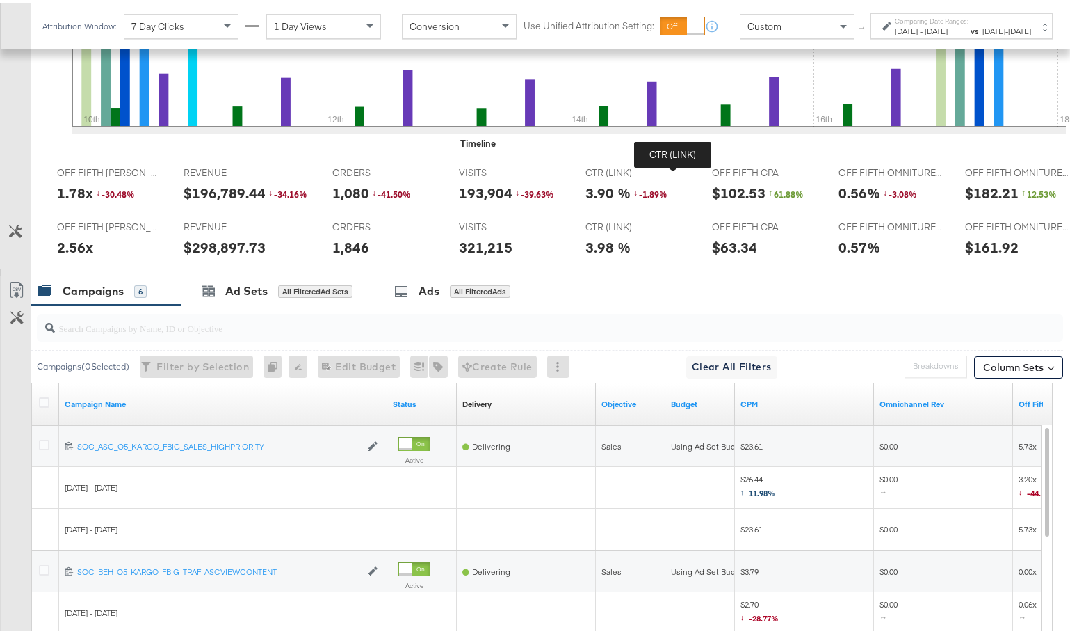
scroll to position [0, 0]
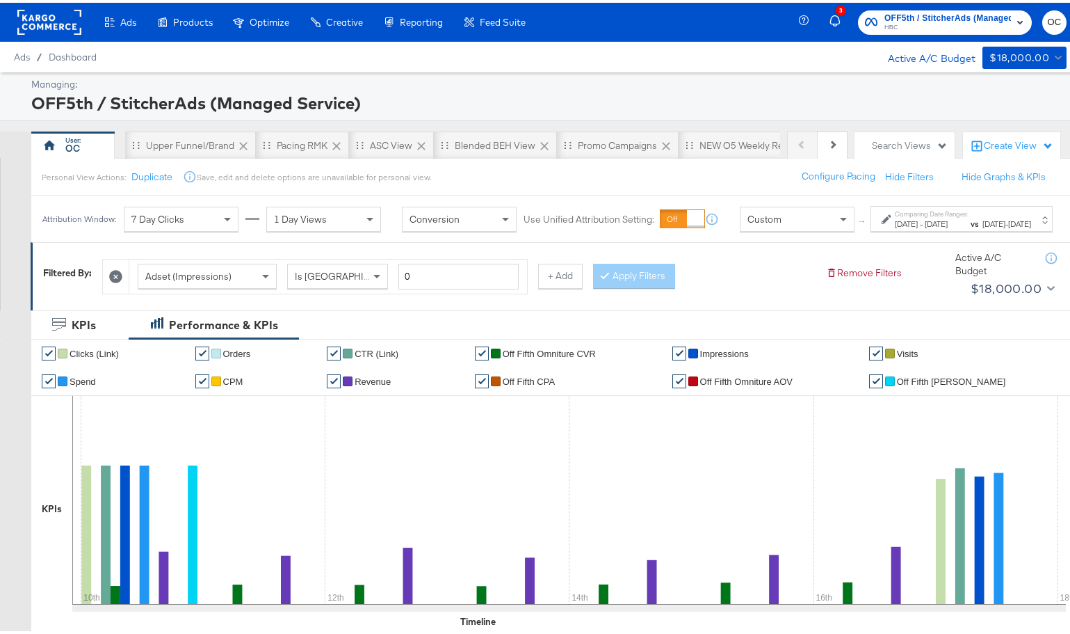
click at [281, 153] on div "Pacing RMK" at bounding box center [302, 143] width 93 height 28
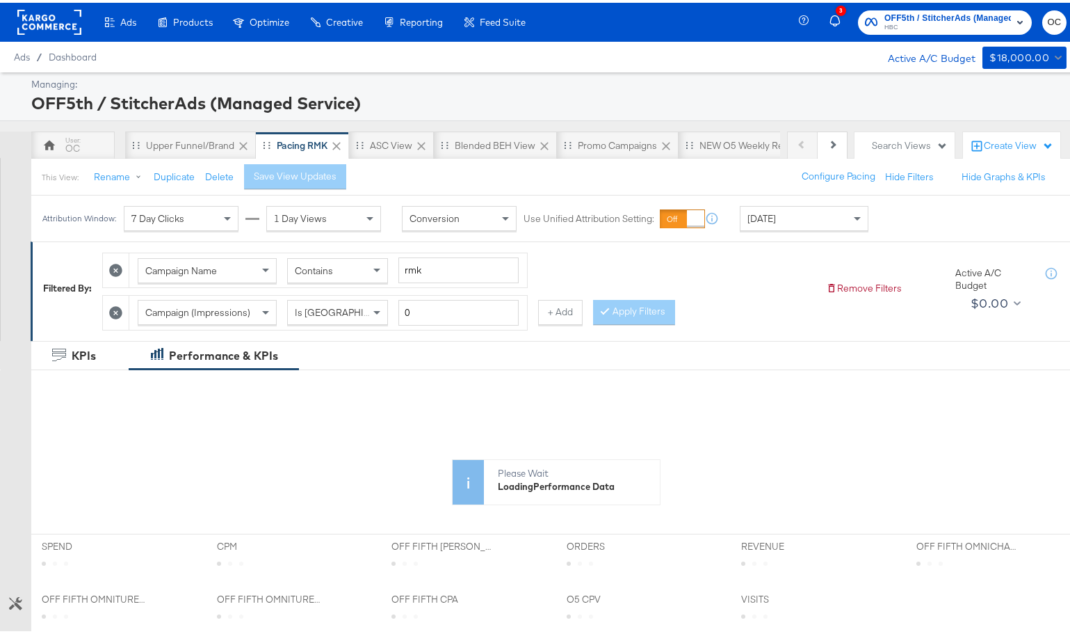
click at [812, 219] on div "Today" at bounding box center [804, 216] width 127 height 24
click at [912, 222] on div "Aug 25th 2025" at bounding box center [906, 221] width 23 height 11
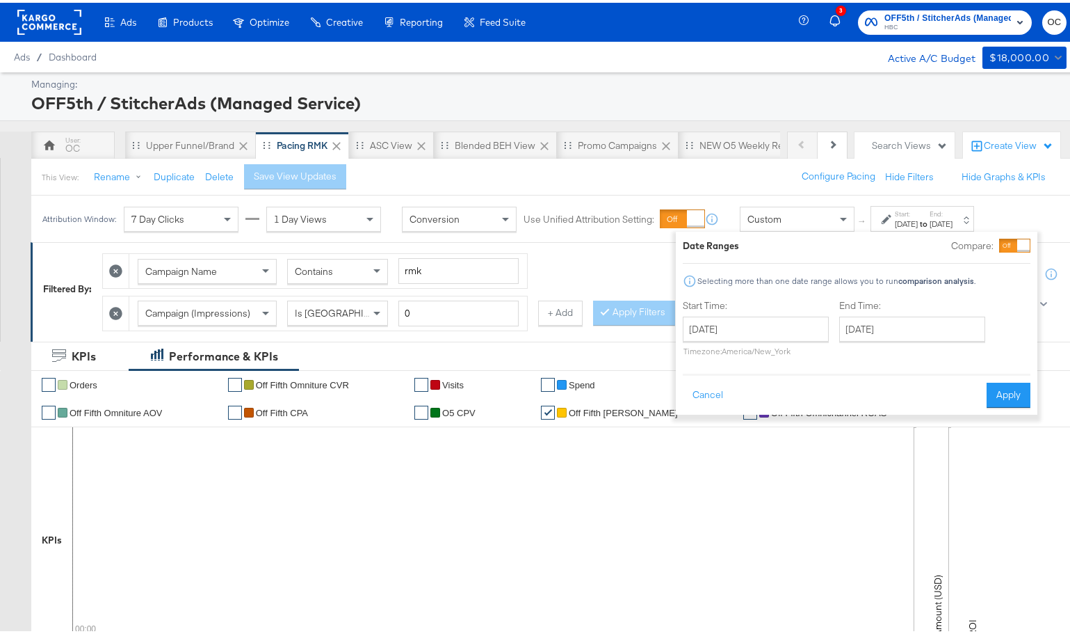
click at [1031, 247] on div "Date Ranges Compare: Selecting more than one date range allows you to run compa…" at bounding box center [857, 320] width 362 height 183
click at [1017, 246] on div at bounding box center [1023, 242] width 13 height 13
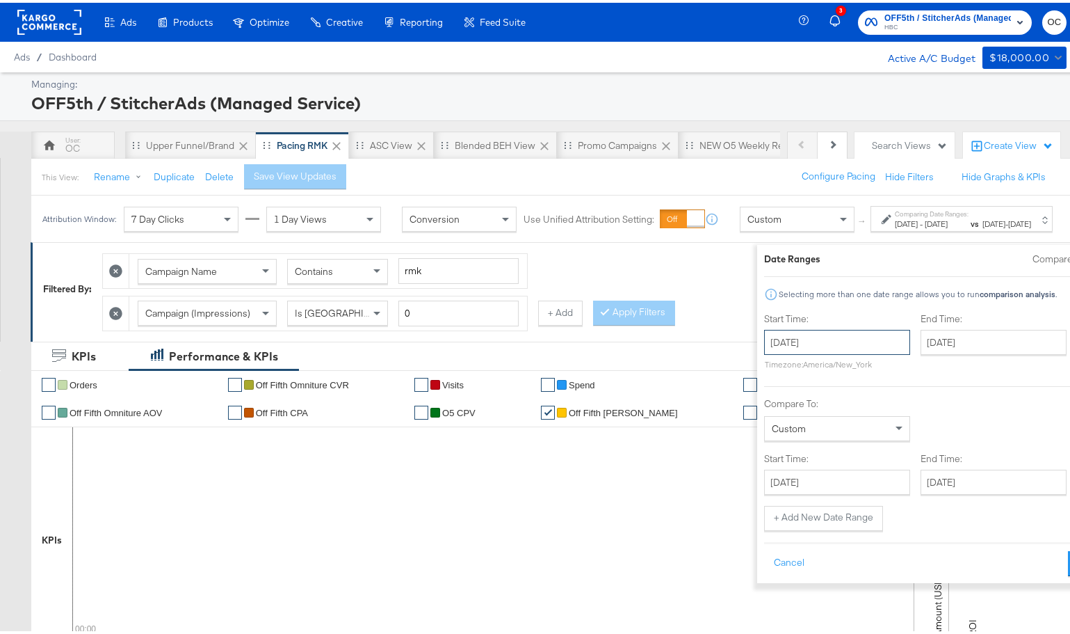
click at [784, 342] on input "August 25th 2025" at bounding box center [837, 339] width 146 height 25
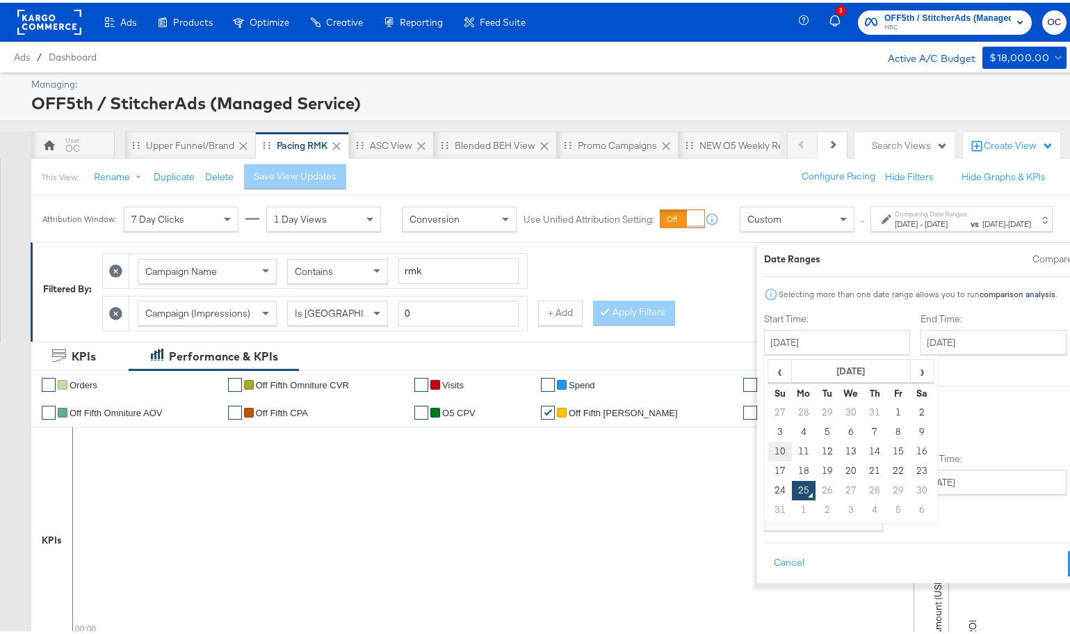
click at [769, 444] on td "10" at bounding box center [781, 448] width 24 height 19
type input "August 10th 2025"
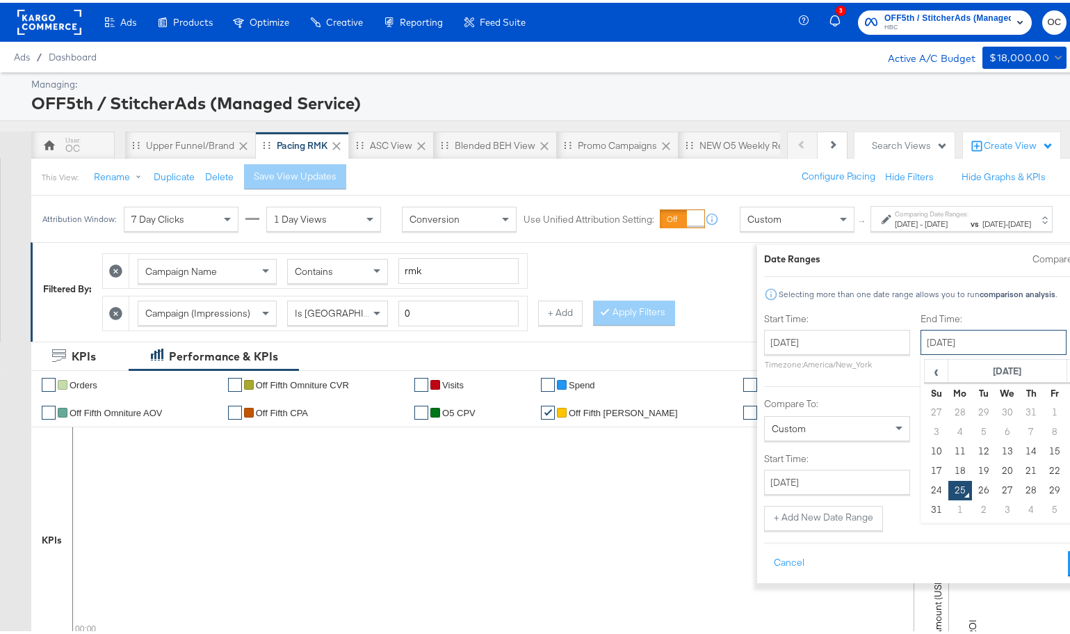
click at [936, 337] on input "August 25th 2025" at bounding box center [994, 339] width 146 height 25
click at [1067, 449] on td "16" at bounding box center [1079, 448] width 24 height 19
type input "August 16th 2025"
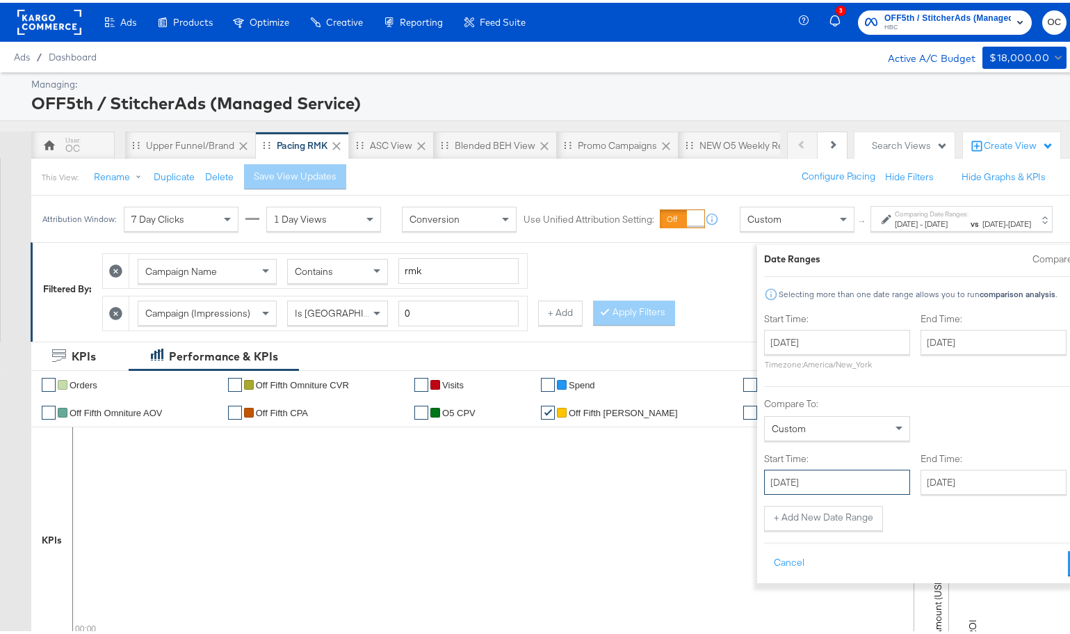
click at [794, 484] on input "August 25th 2025" at bounding box center [837, 479] width 146 height 25
click at [769, 602] on td "17" at bounding box center [781, 606] width 24 height 19
type input "August 17th 2025"
click at [970, 480] on input "August 25th 2025" at bounding box center [994, 479] width 146 height 25
click at [1067, 604] on td "23" at bounding box center [1079, 606] width 24 height 19
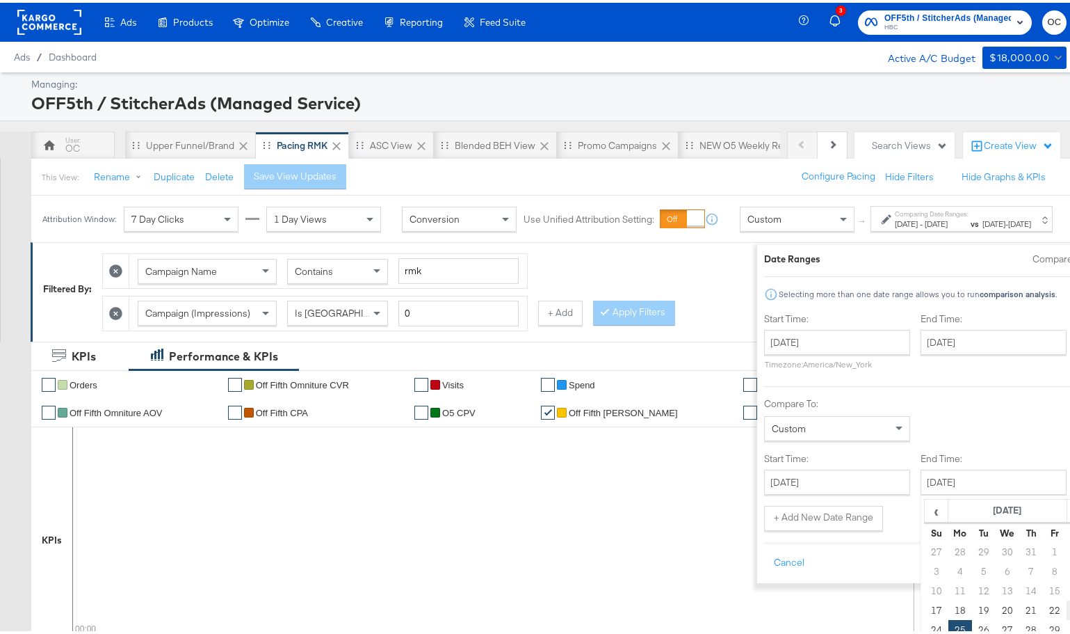
type input "August 23rd 2025"
click at [1069, 552] on button "Apply" at bounding box center [1091, 560] width 44 height 25
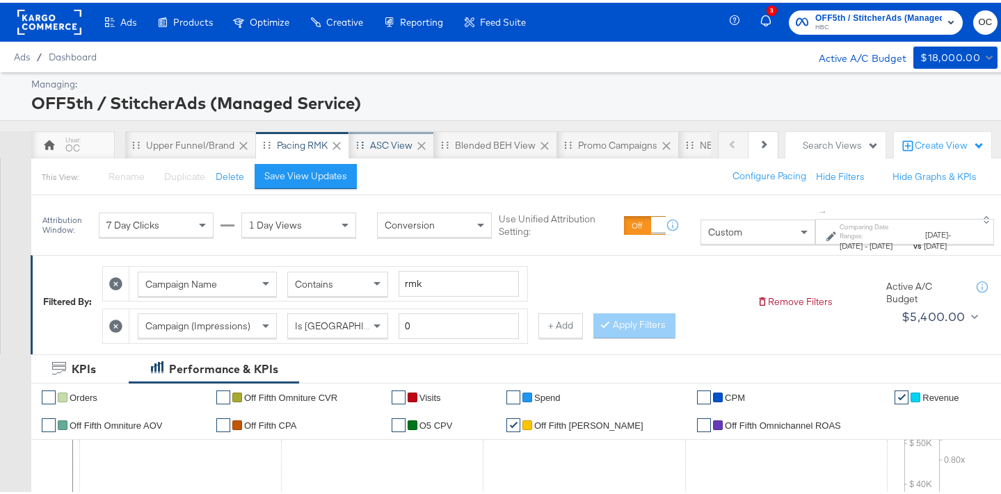
click at [391, 149] on div "ASC View" at bounding box center [391, 142] width 42 height 13
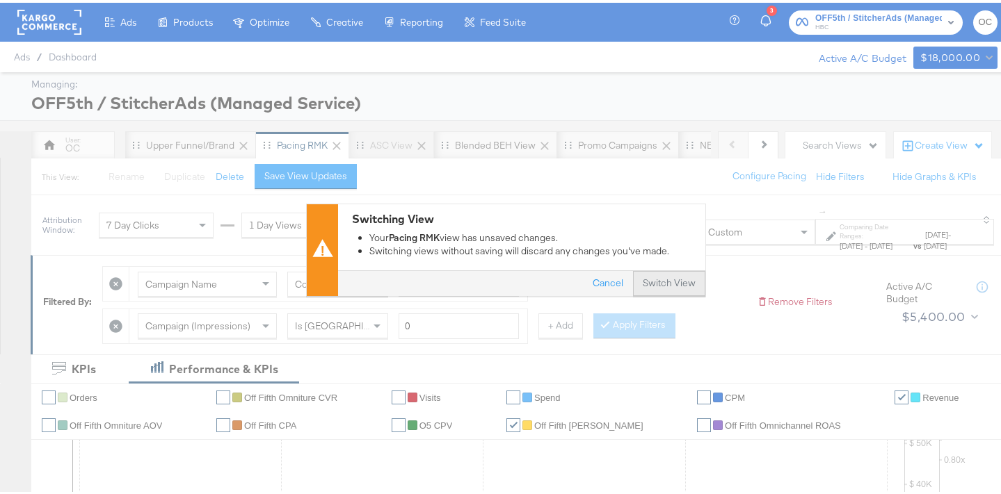
click at [682, 279] on button "Switch View" at bounding box center [669, 280] width 72 height 25
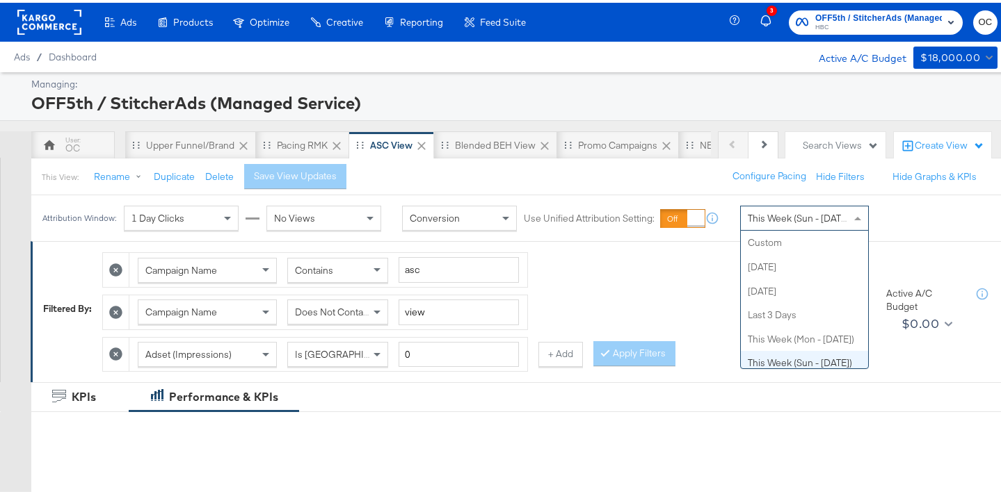
click at [774, 221] on span "This Week (Sun - Today)" at bounding box center [800, 215] width 104 height 13
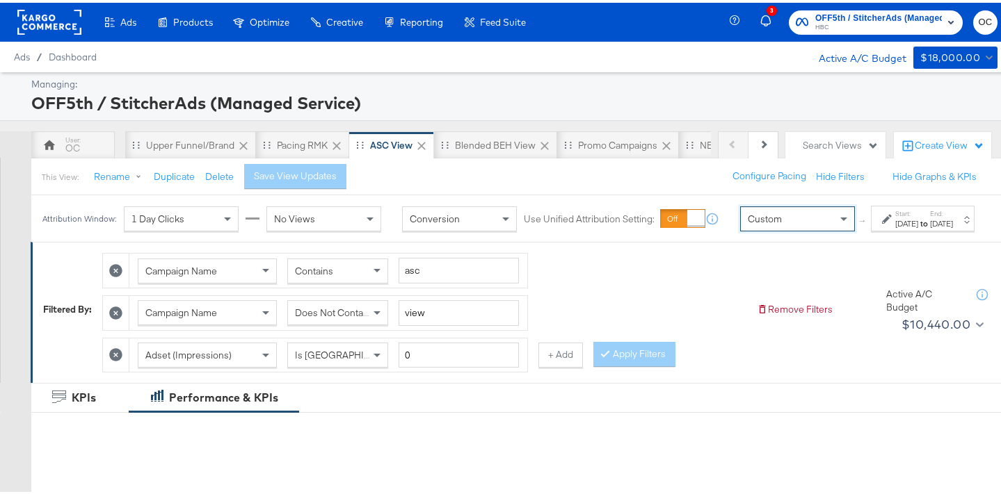
click at [895, 227] on div "Aug 25th 2025" at bounding box center [906, 221] width 23 height 11
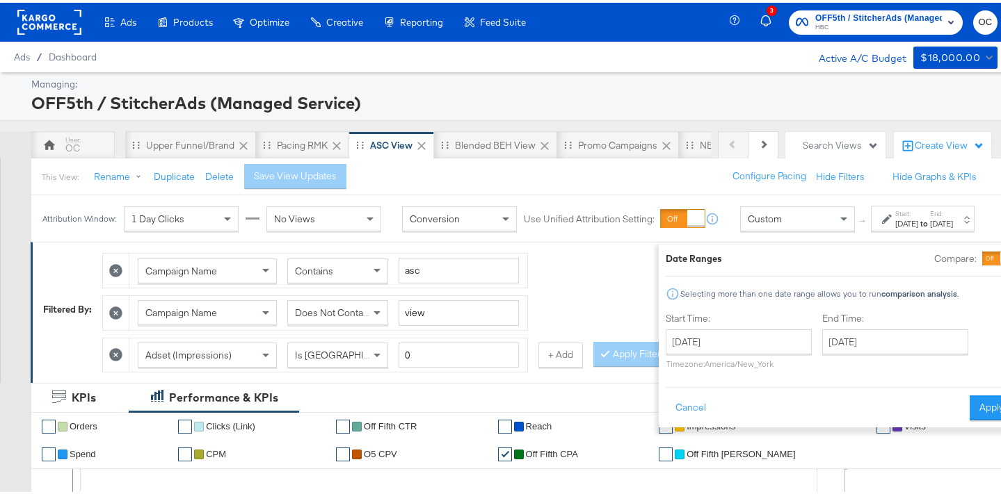
click at [1000, 256] on div at bounding box center [1006, 256] width 13 height 13
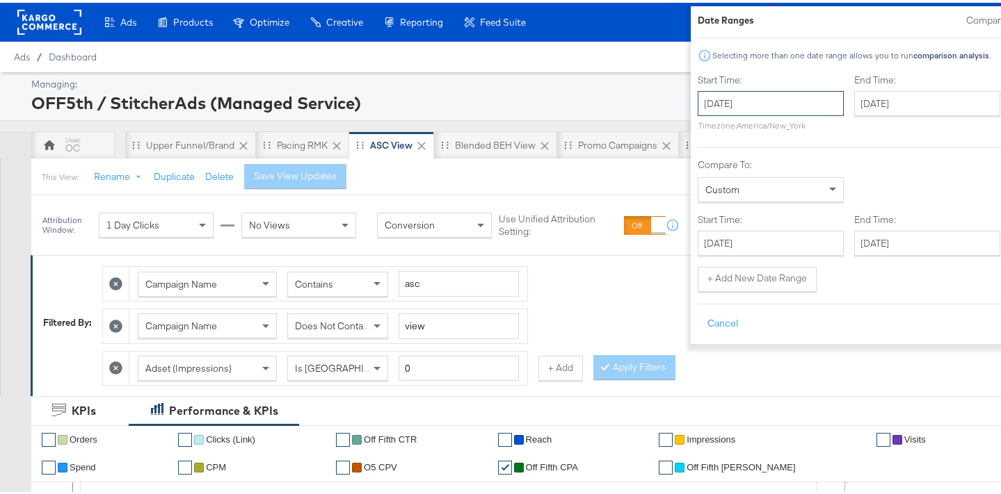
click at [698, 109] on input "August 25th 2025" at bounding box center [771, 100] width 146 height 25
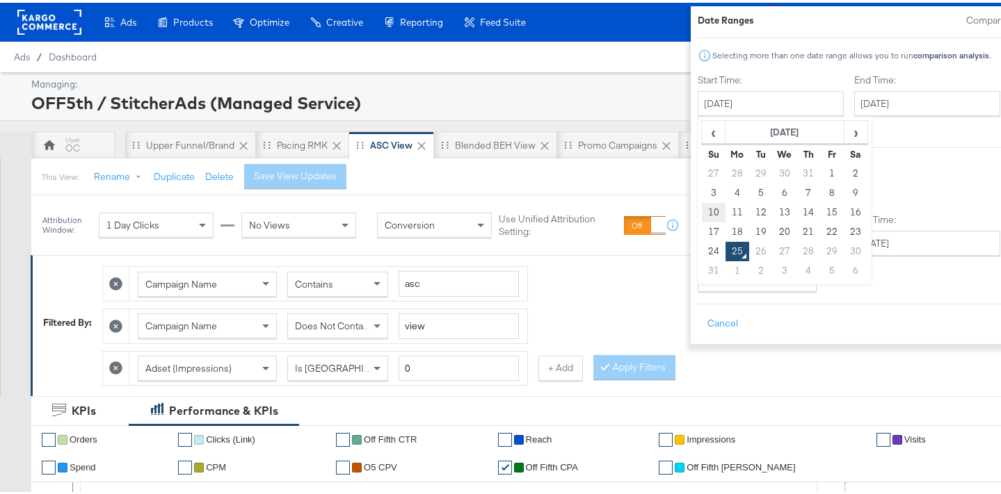
click at [701, 204] on td "10" at bounding box center [713, 209] width 24 height 19
type input "August 10th 2025"
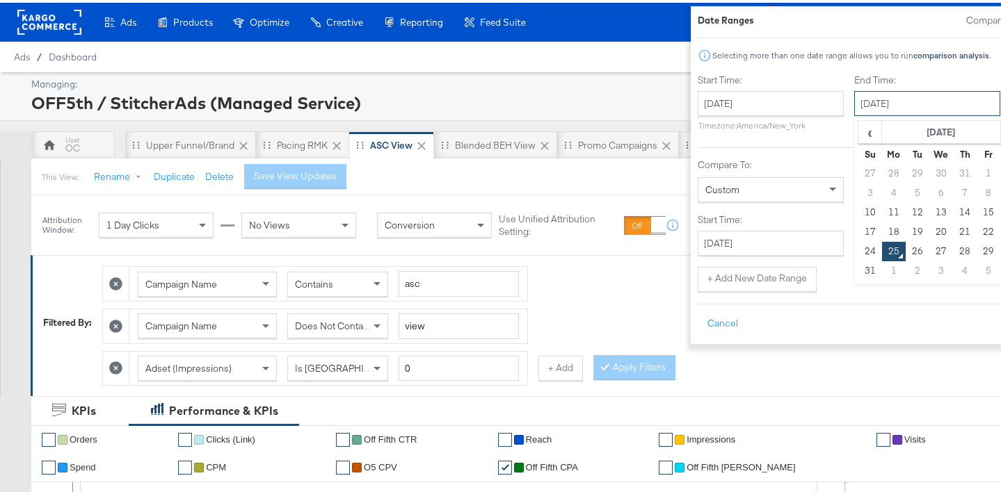
click at [854, 108] on input "August 25th 2025" at bounding box center [927, 100] width 146 height 25
click at [1000, 206] on td "16" at bounding box center [1012, 209] width 24 height 19
type input "August 16th 2025"
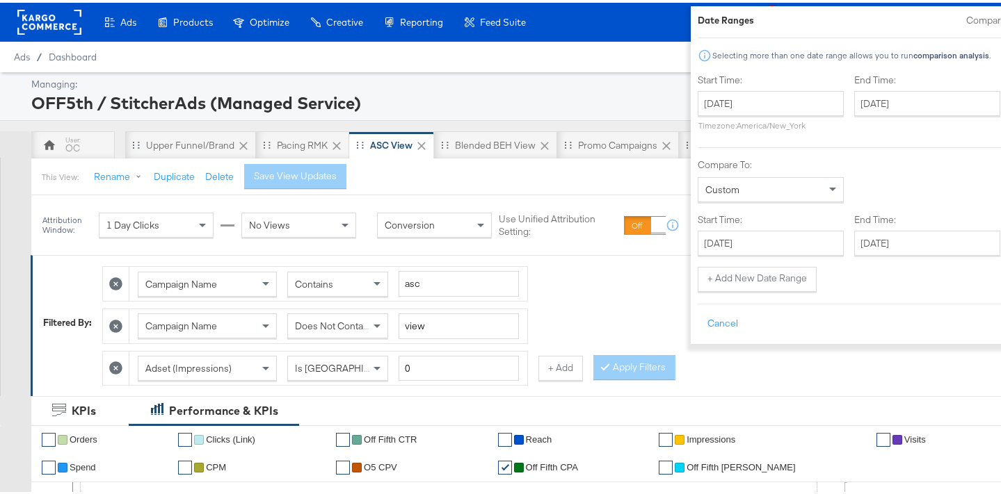
click at [698, 253] on div at bounding box center [872, 253] width 348 height 1
click at [698, 240] on input "August 25th 2025" at bounding box center [771, 240] width 146 height 25
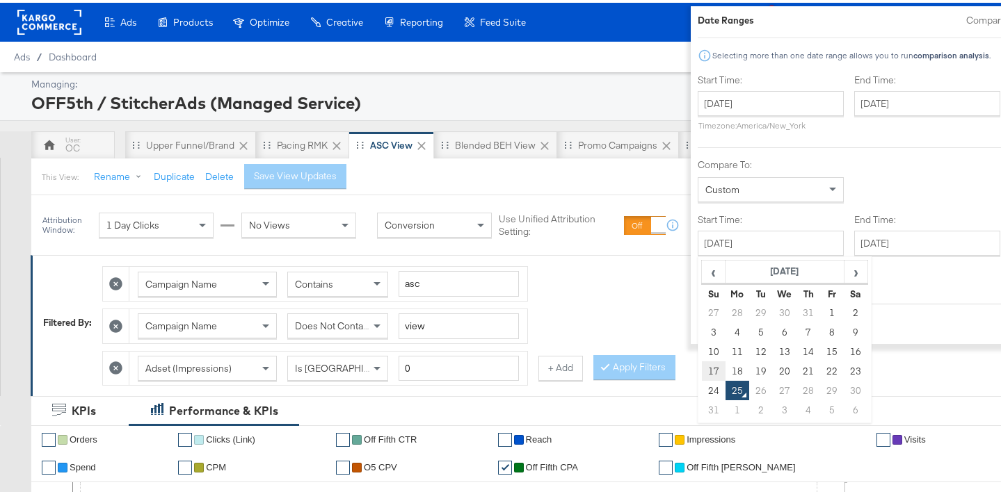
click at [701, 363] on td "17" at bounding box center [713, 368] width 24 height 19
type input "August 17th 2025"
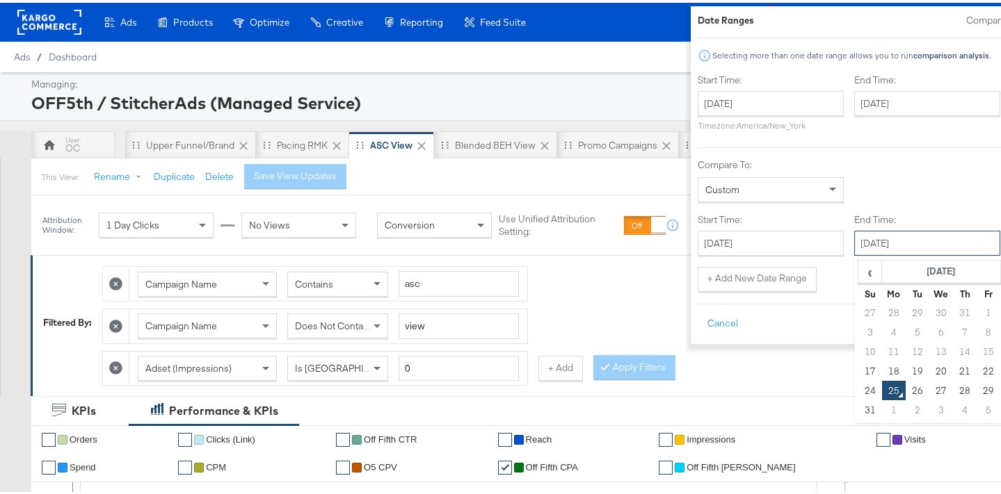
click at [874, 246] on input "August 25th 2025" at bounding box center [927, 240] width 146 height 25
click at [1000, 361] on td "23" at bounding box center [1012, 368] width 24 height 19
type input "August 23rd 2025"
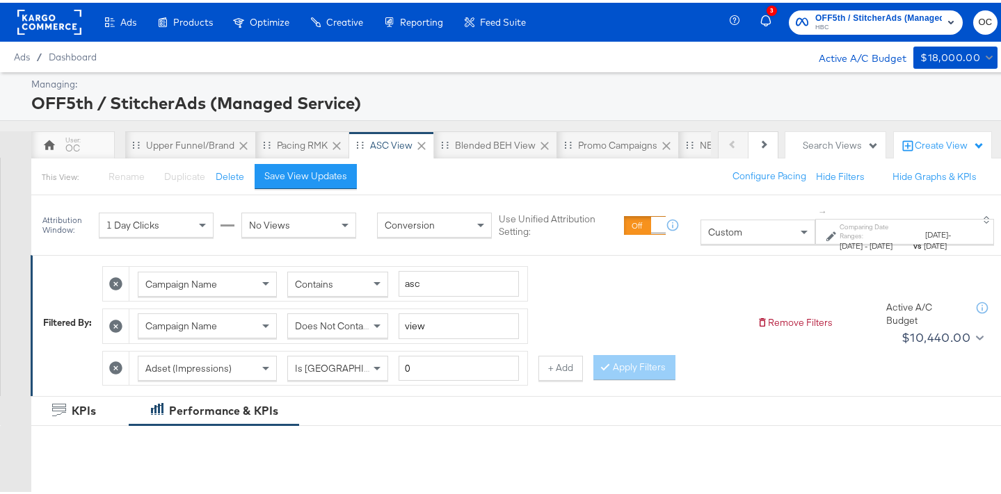
scroll to position [216, 0]
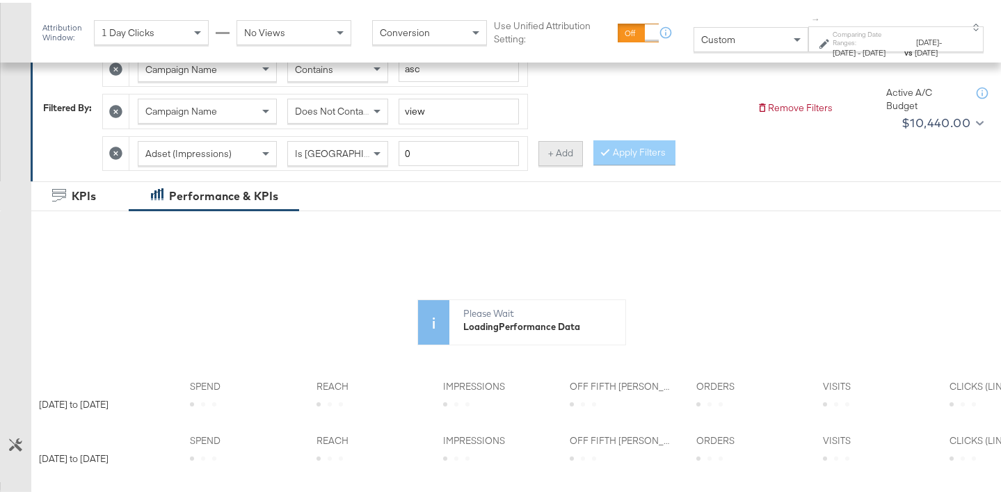
click at [561, 159] on button "+ Add" at bounding box center [560, 150] width 45 height 25
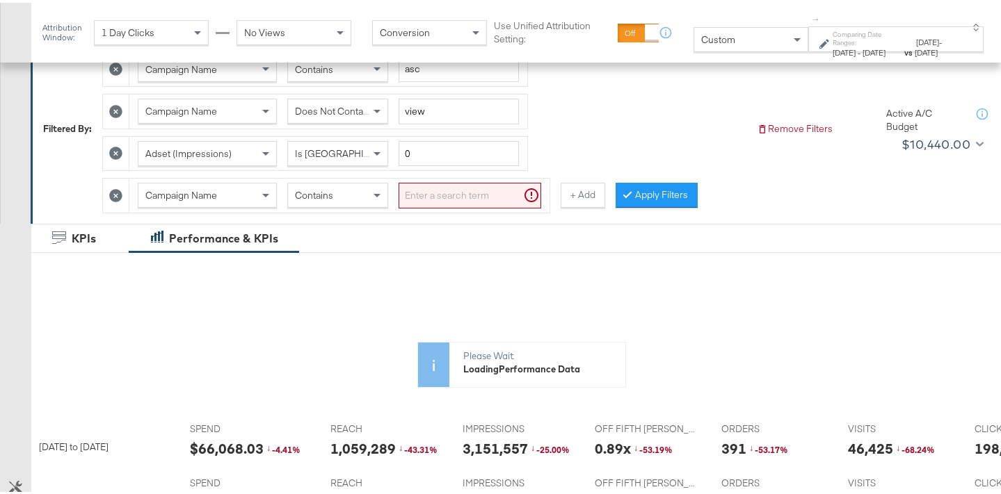
click at [434, 193] on input "search" at bounding box center [470, 193] width 143 height 26
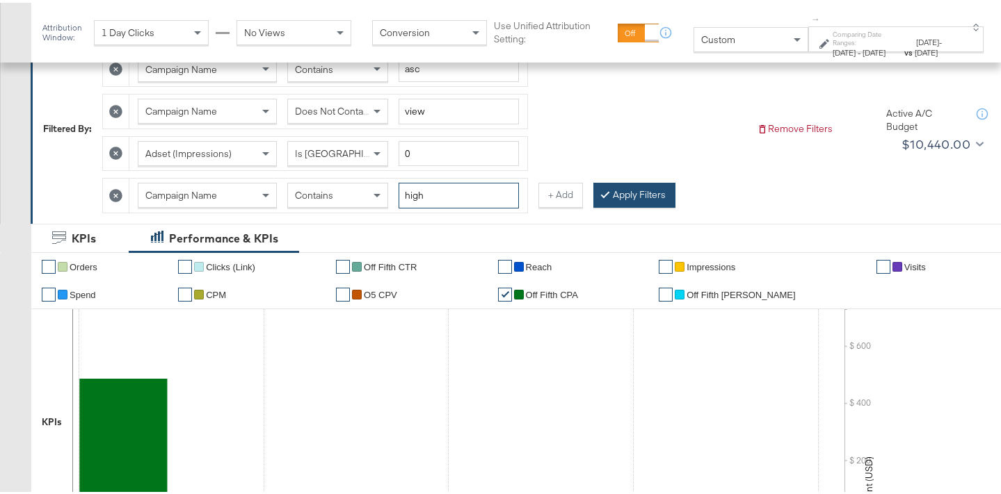
type input "high"
click at [654, 182] on button "Apply Filters" at bounding box center [634, 192] width 82 height 25
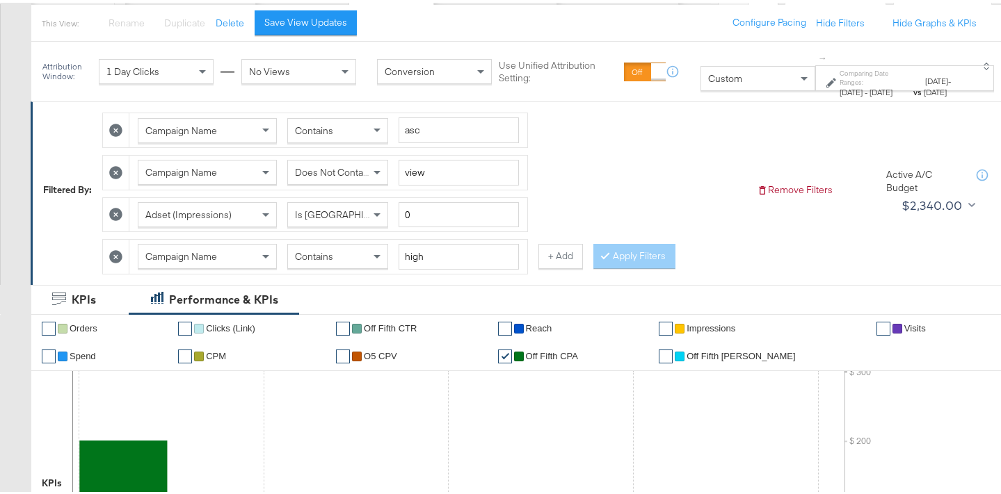
scroll to position [69, 0]
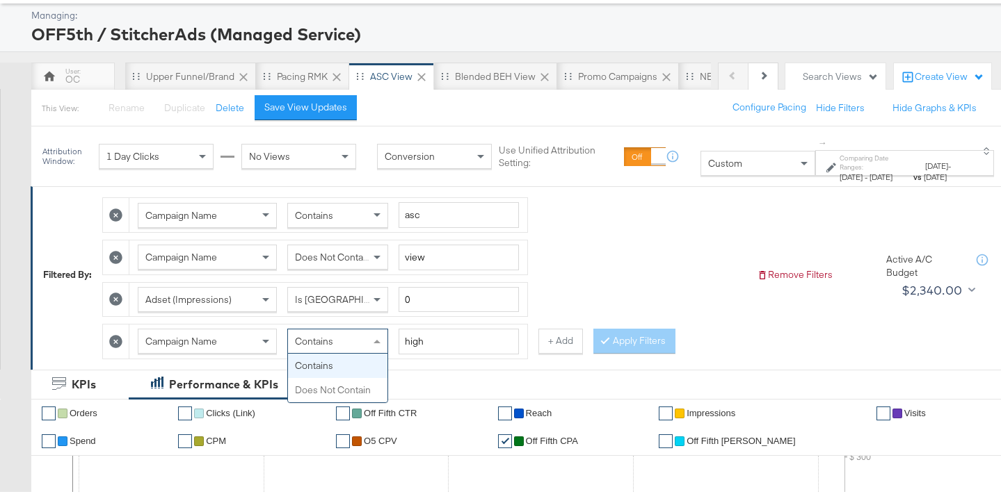
click at [329, 343] on span "Contains" at bounding box center [314, 338] width 38 height 13
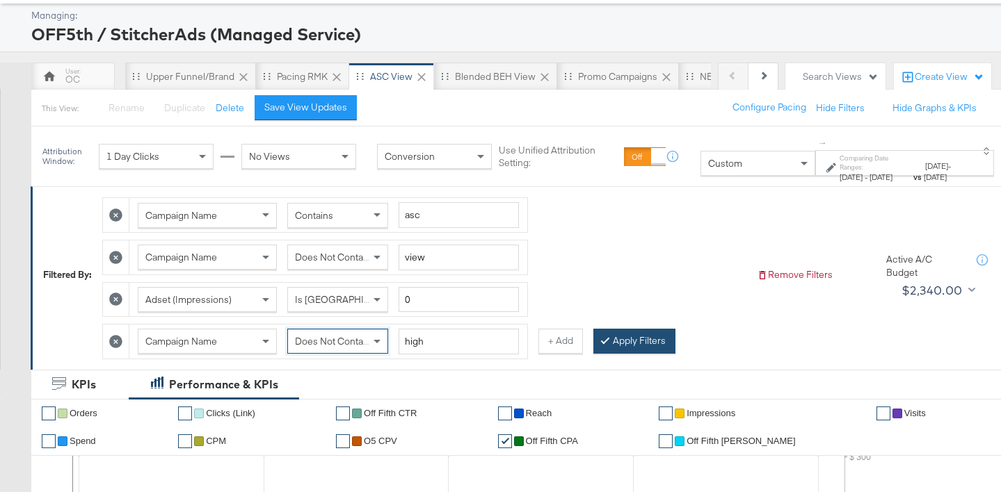
click at [626, 327] on button "Apply Filters" at bounding box center [634, 338] width 82 height 25
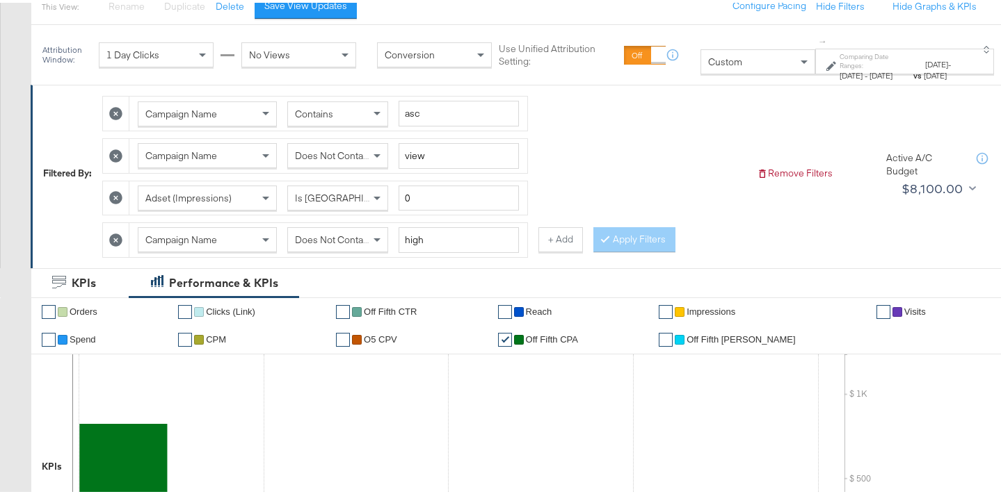
scroll to position [114, 0]
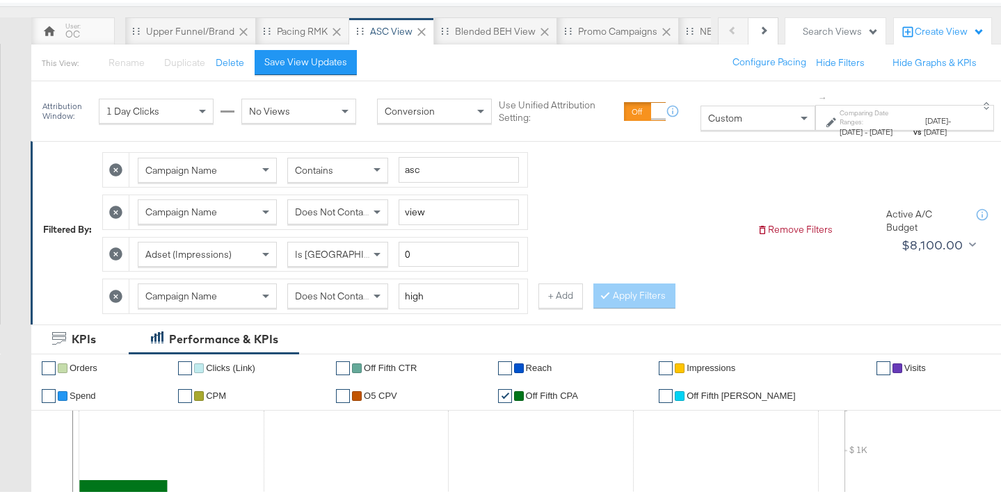
click at [115, 296] on icon at bounding box center [115, 293] width 13 height 13
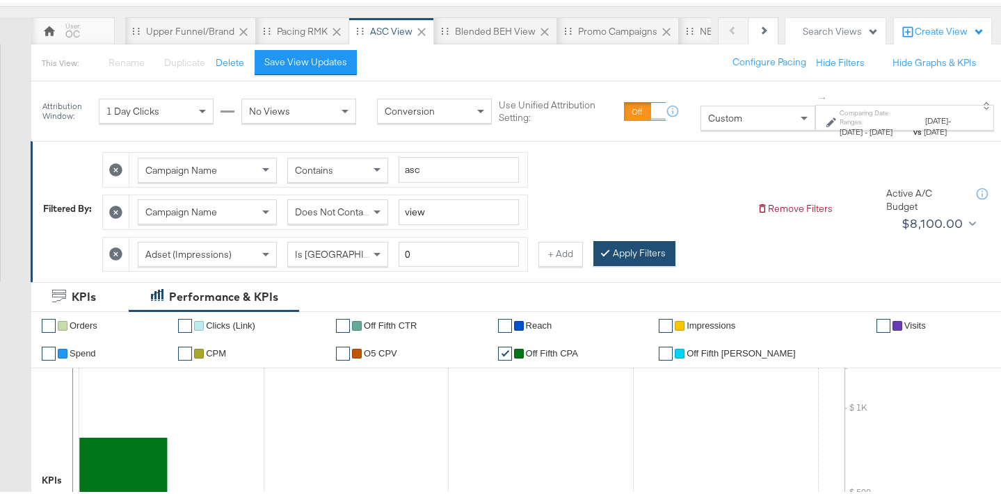
click at [653, 257] on button "Apply Filters" at bounding box center [634, 251] width 82 height 25
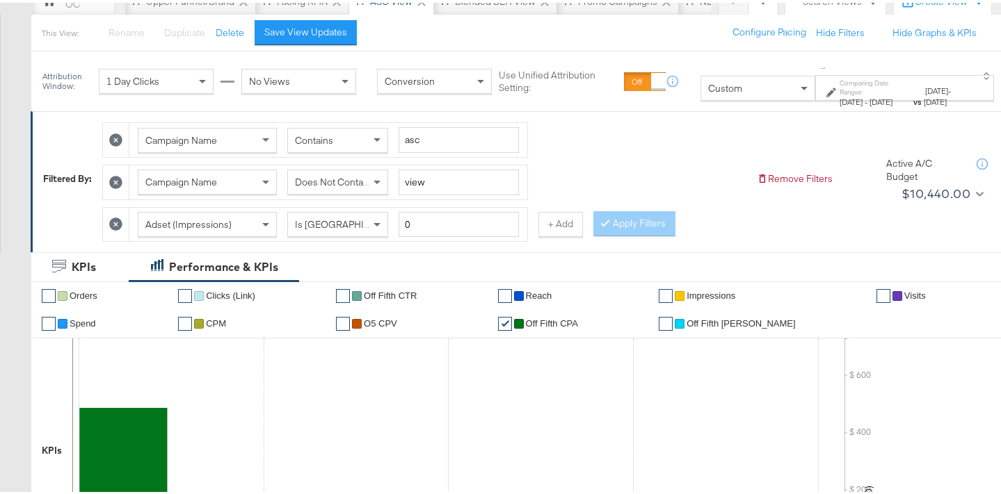
scroll to position [0, 0]
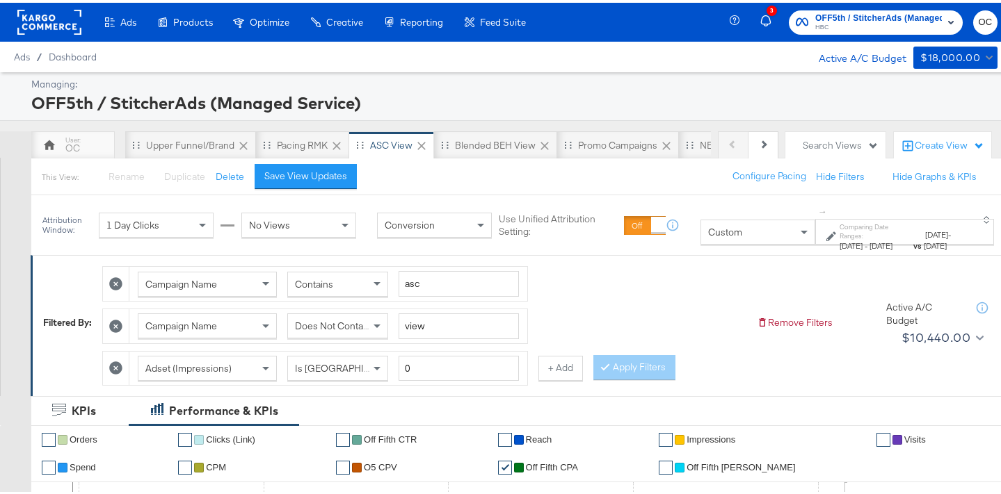
click at [702, 232] on div "Custom" at bounding box center [757, 230] width 113 height 24
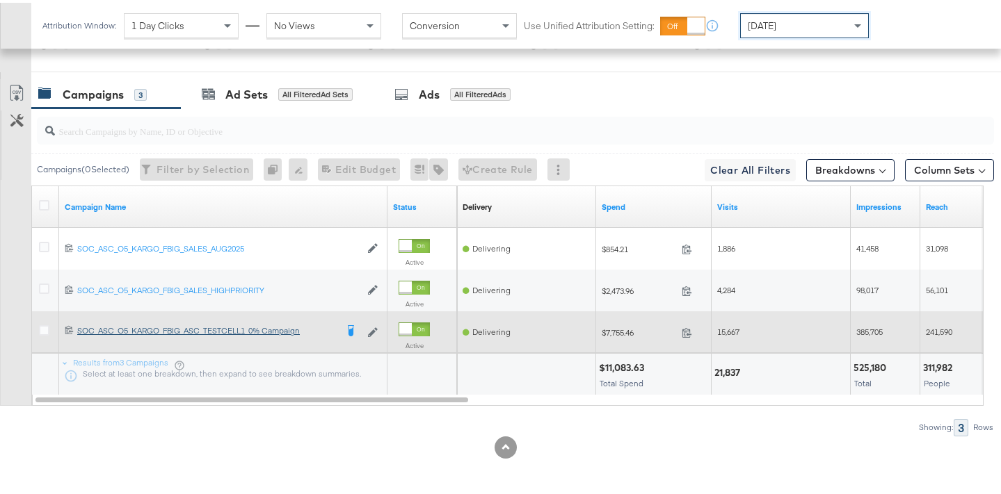
scroll to position [746, 0]
click at [45, 329] on icon at bounding box center [44, 328] width 10 height 10
click at [0, 0] on input "checkbox" at bounding box center [0, 0] width 0 height 0
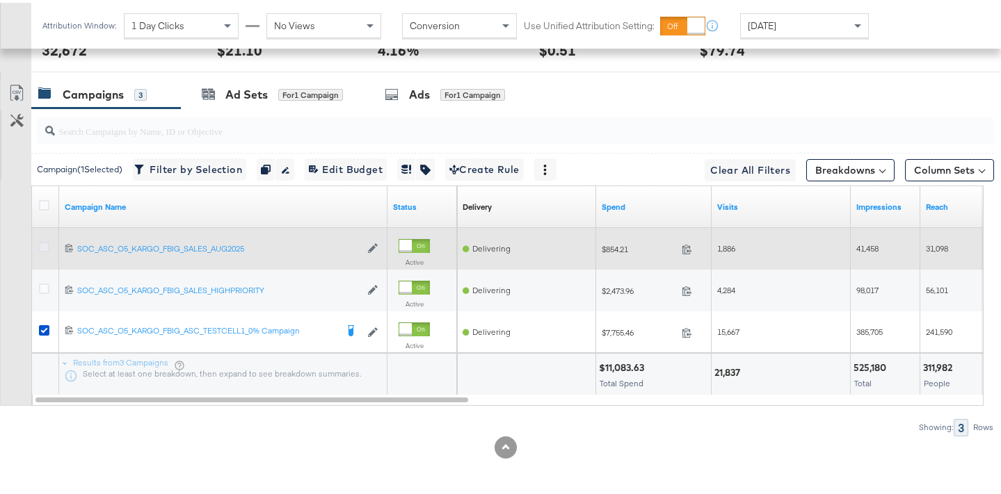
click at [43, 246] on icon at bounding box center [44, 244] width 10 height 10
click at [0, 0] on input "checkbox" at bounding box center [0, 0] width 0 height 0
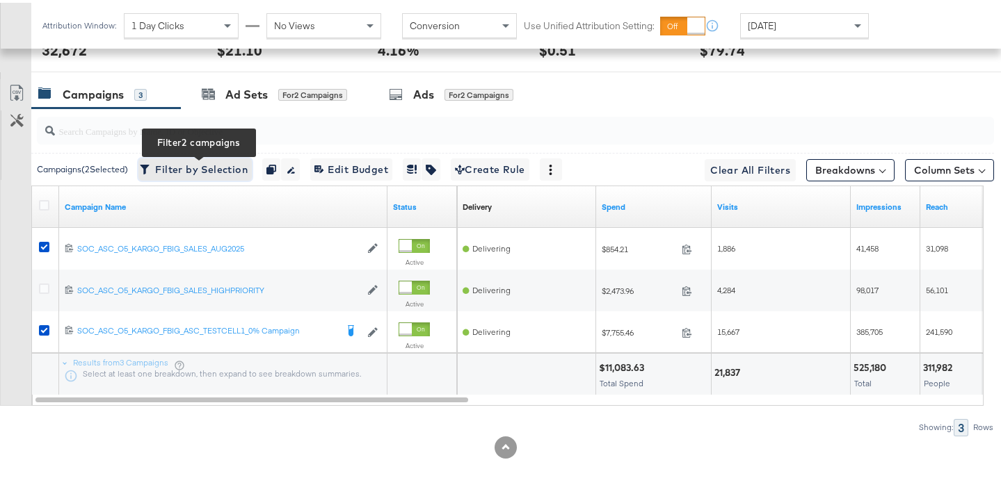
click at [222, 171] on span "Filter by Selection Filter 2 campaigns" at bounding box center [195, 167] width 105 height 17
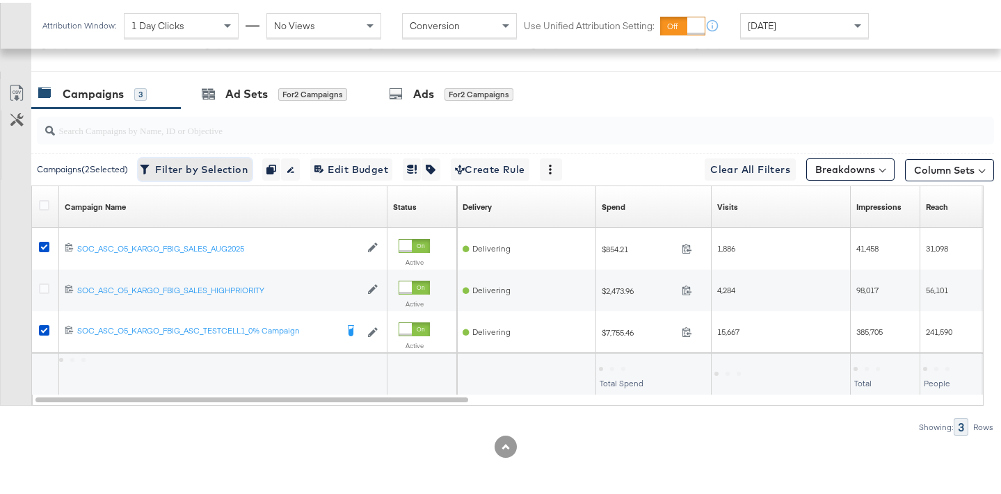
scroll to position [496, 0]
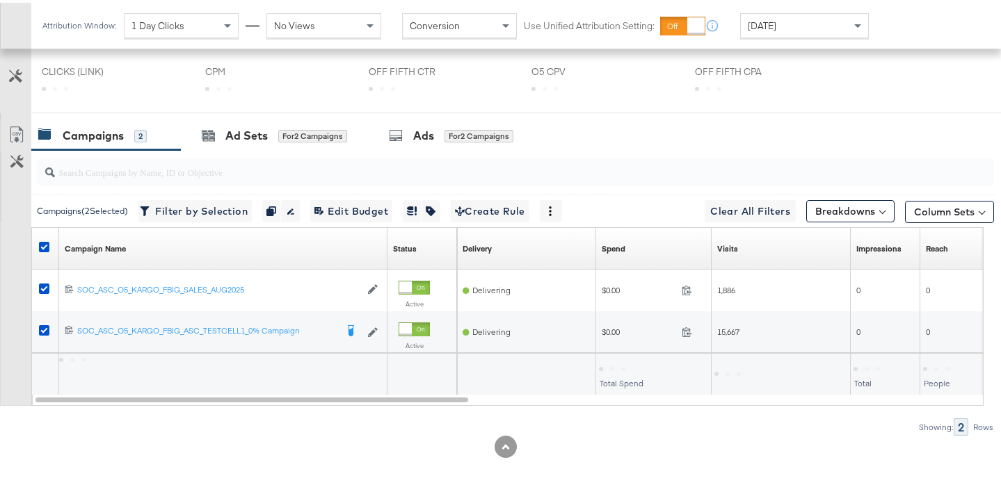
click at [812, 32] on div "Yesterday" at bounding box center [804, 23] width 127 height 24
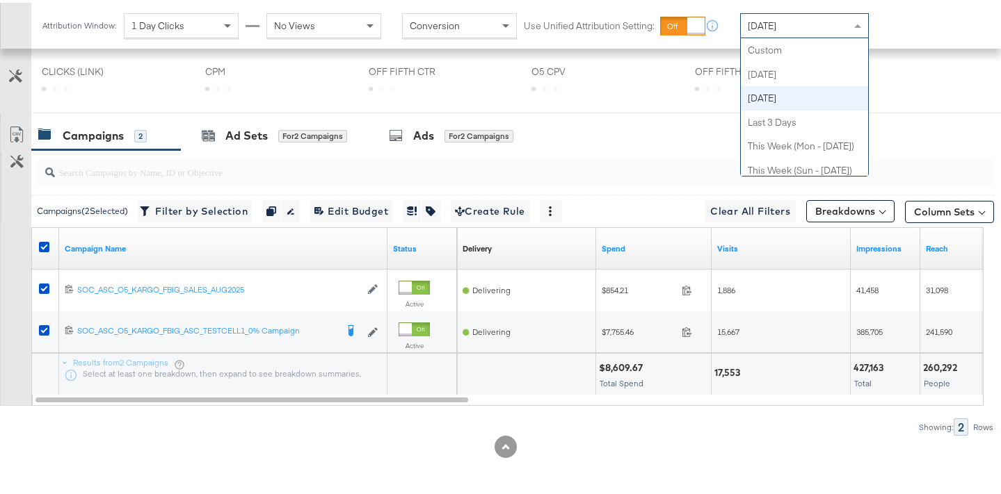
scroll to position [631, 0]
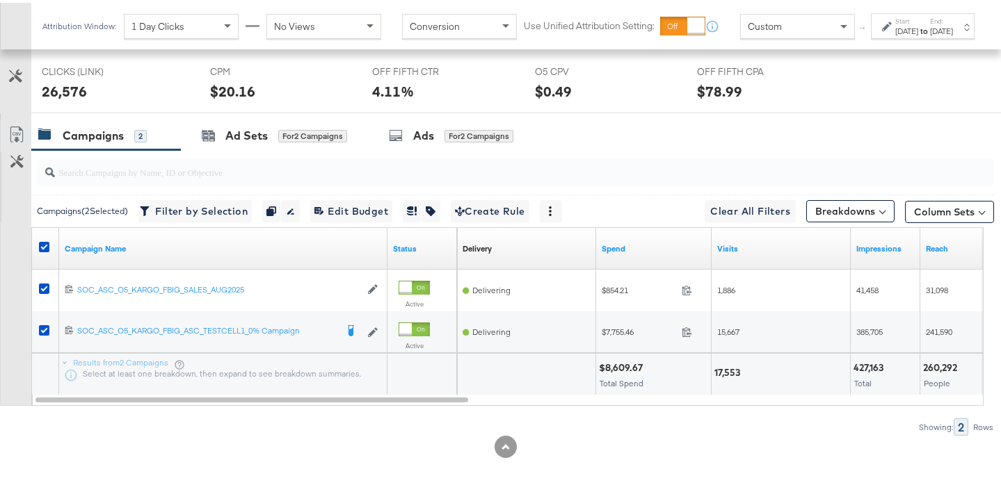
click at [876, 36] on div "Start: Aug 25th 2025 to End: Aug 25th 2025" at bounding box center [923, 23] width 104 height 26
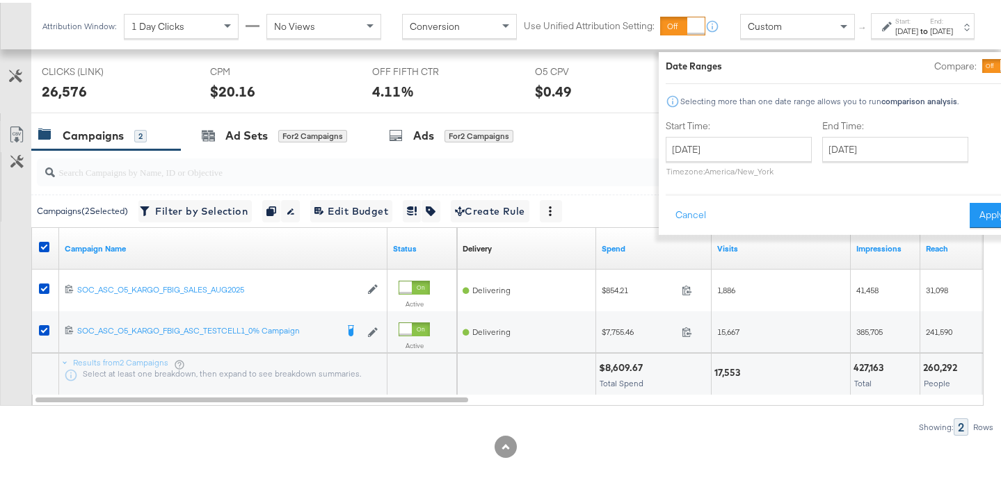
click at [1000, 63] on div at bounding box center [1006, 63] width 13 height 13
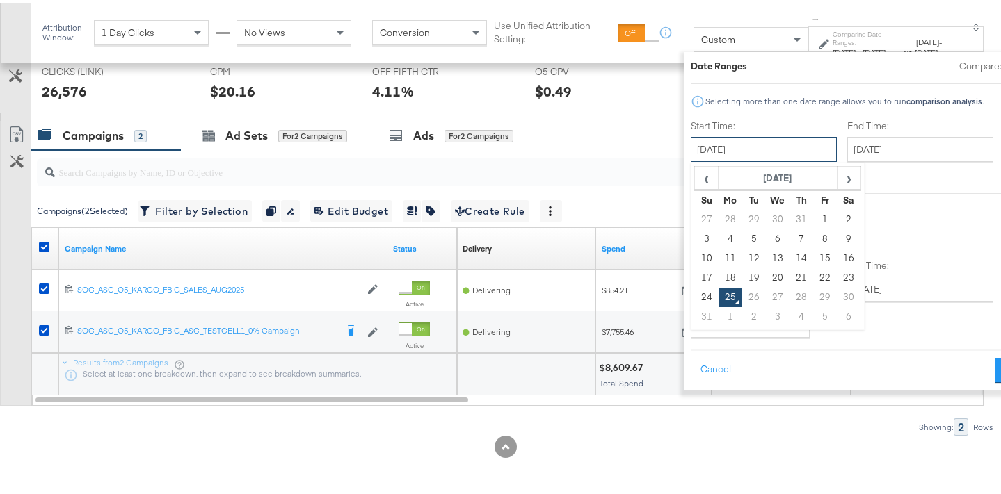
click at [754, 142] on input "August 25th 2025" at bounding box center [764, 146] width 146 height 25
click at [694, 252] on td "10" at bounding box center [706, 255] width 24 height 19
type input "August 10th 2025"
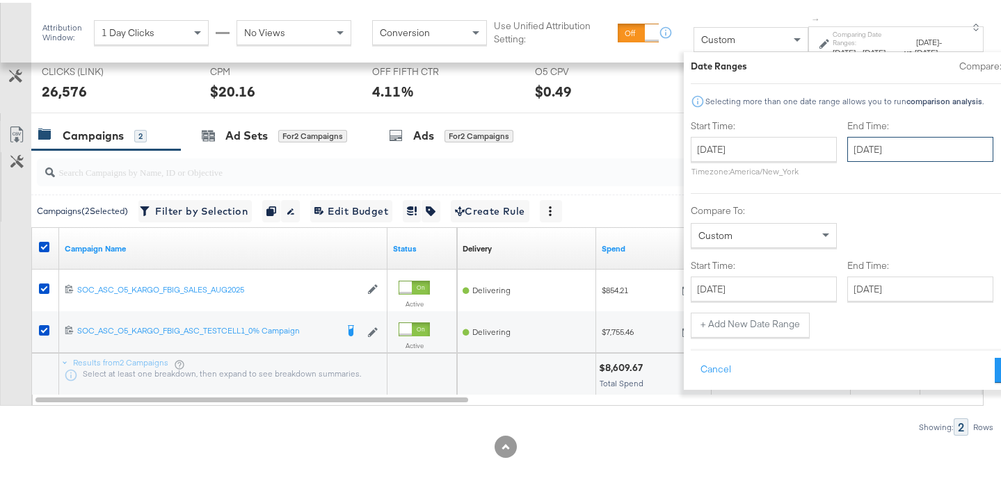
click at [848, 147] on input "August 25th 2025" at bounding box center [920, 146] width 146 height 25
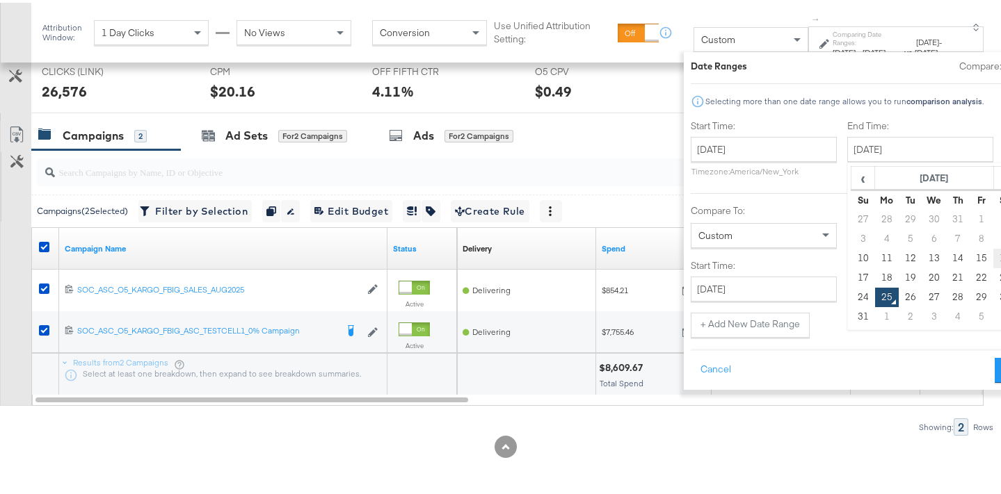
click at [993, 254] on td "16" at bounding box center [1005, 255] width 24 height 19
type input "August 16th 2025"
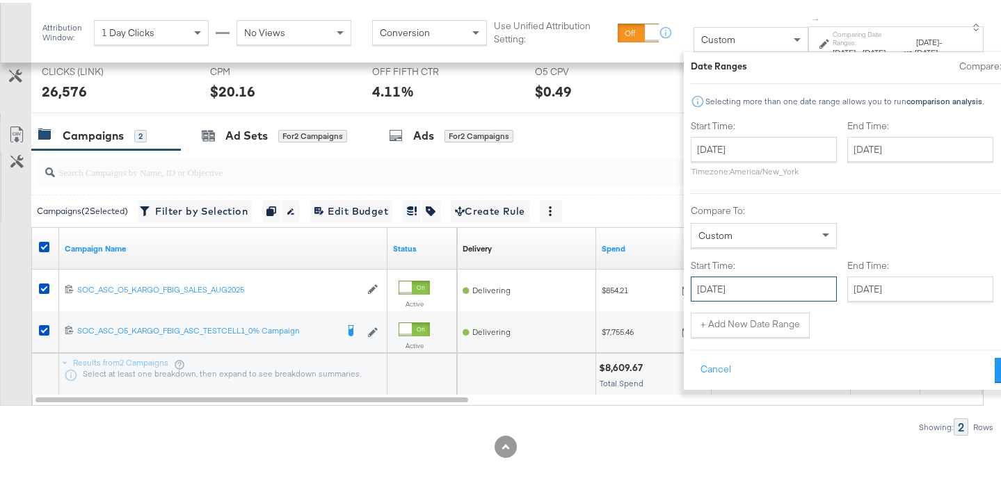
click at [691, 291] on input "August 25th 2025" at bounding box center [764, 286] width 146 height 25
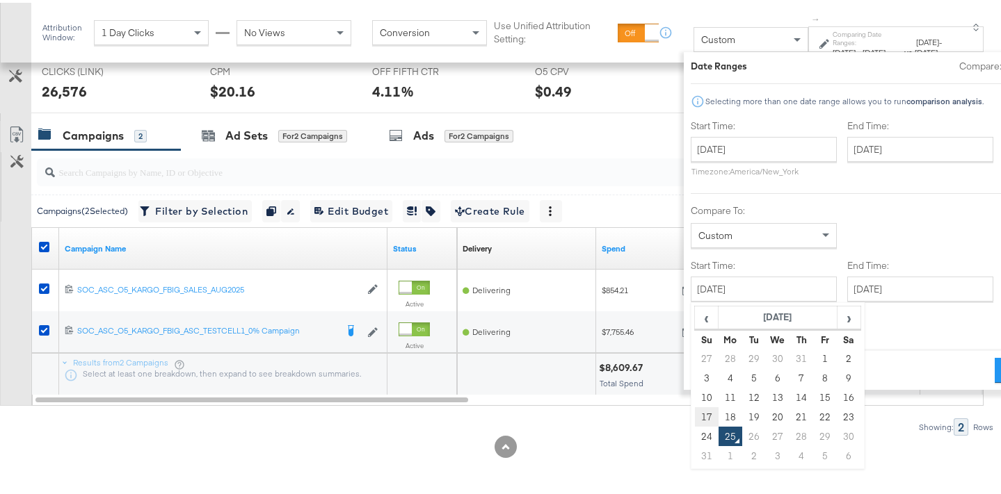
click at [694, 415] on td "17" at bounding box center [706, 414] width 24 height 19
type input "August 17th 2025"
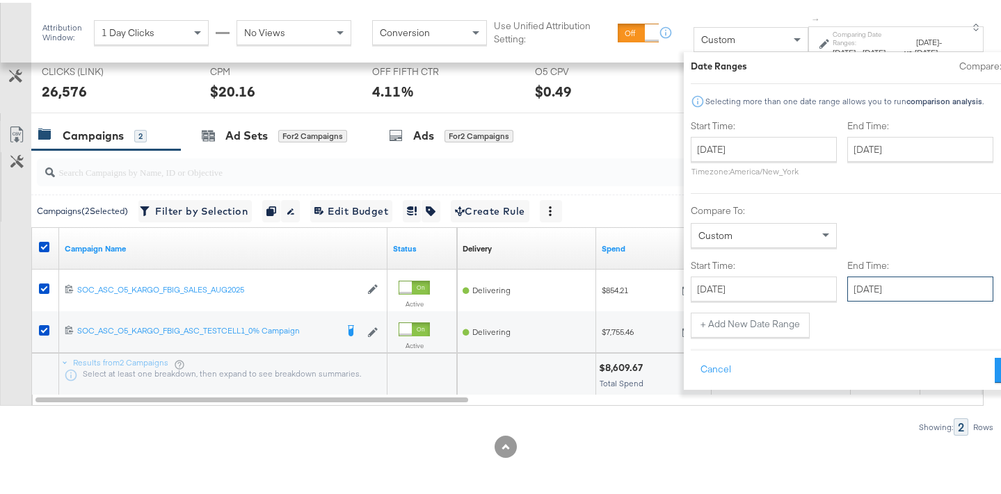
click at [896, 286] on input "August 25th 2025" at bounding box center [920, 286] width 146 height 25
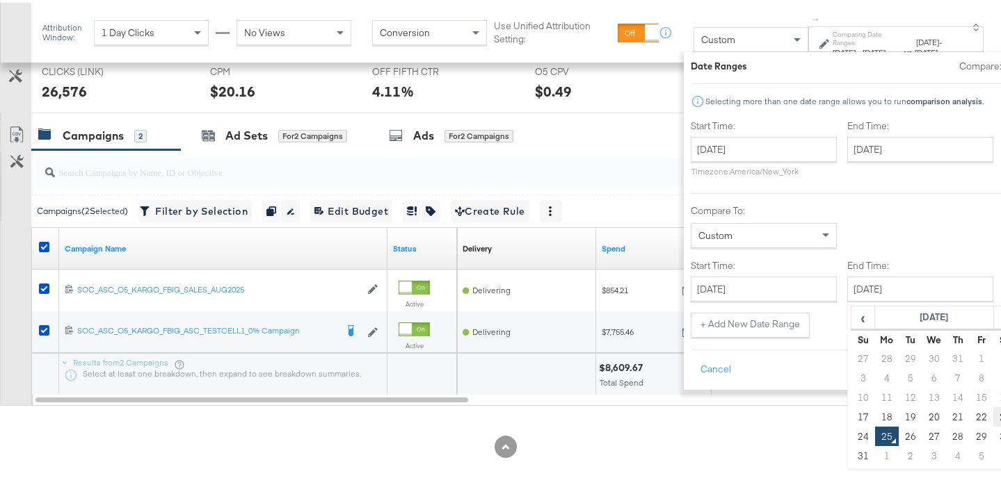
click at [993, 407] on td "23" at bounding box center [1005, 414] width 24 height 19
type input "August 23rd 2025"
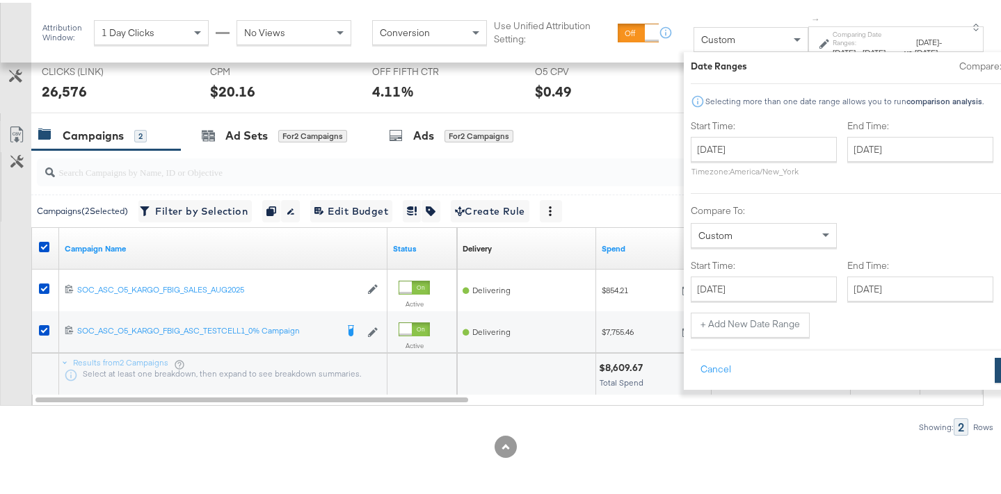
click at [995, 367] on button "Apply" at bounding box center [1017, 367] width 44 height 25
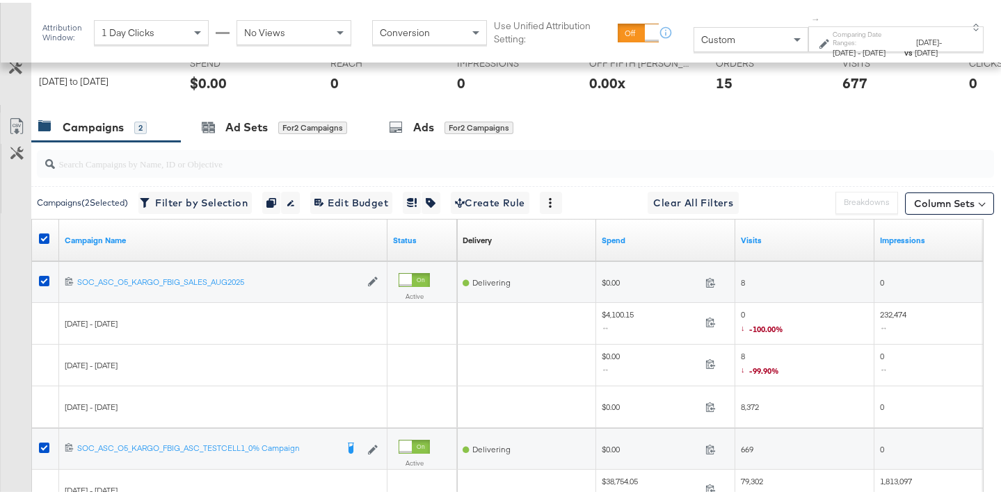
scroll to position [647, 0]
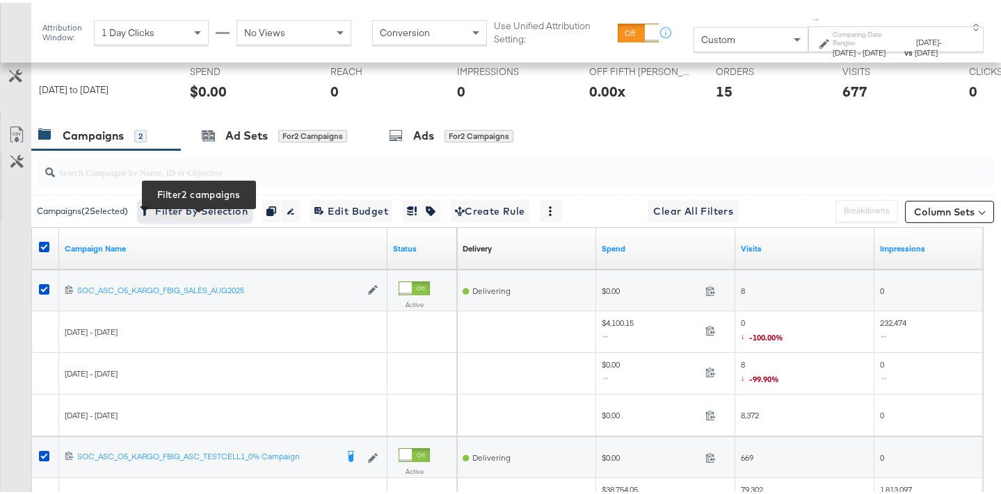
click at [220, 218] on span "Filter by Selection Filter 2 campaigns" at bounding box center [195, 208] width 105 height 17
click at [45, 250] on icon at bounding box center [44, 244] width 10 height 10
click at [0, 0] on input "checkbox" at bounding box center [0, 0] width 0 height 0
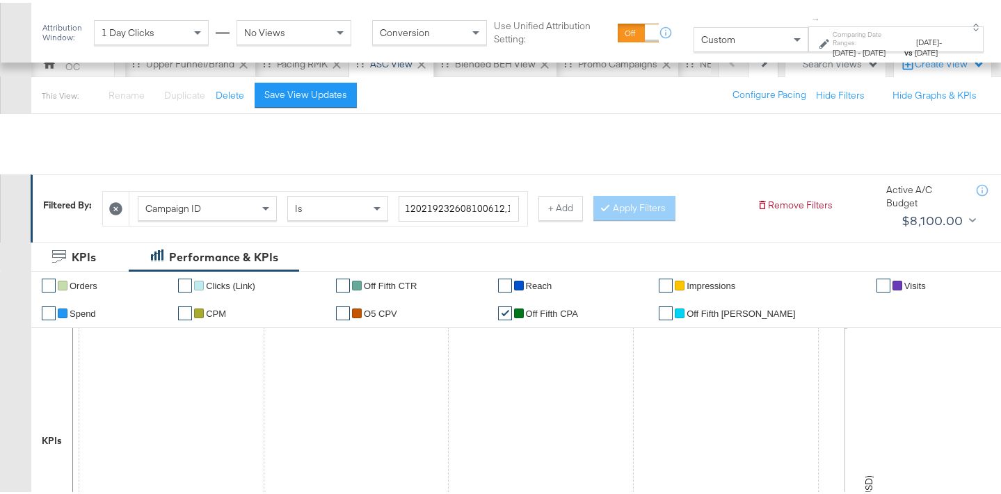
scroll to position [0, 0]
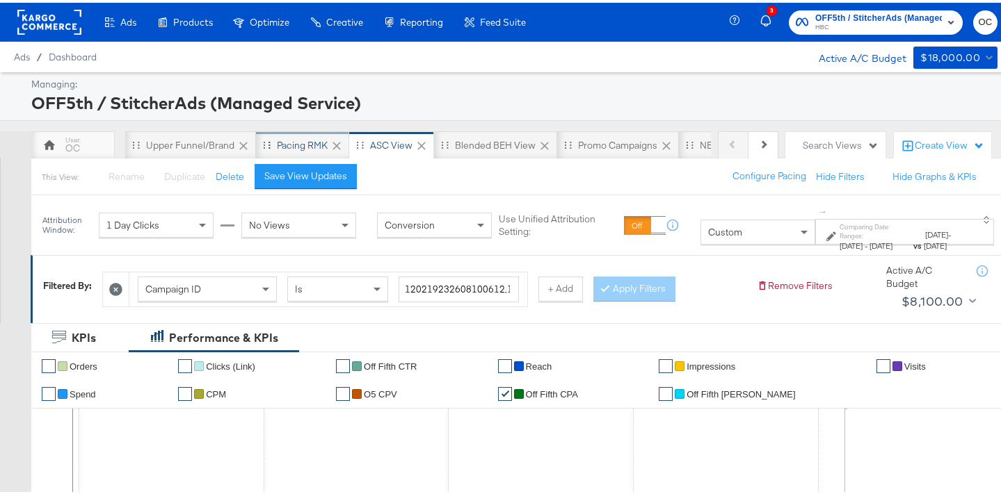
click at [307, 140] on div "Pacing RMK" at bounding box center [302, 142] width 51 height 13
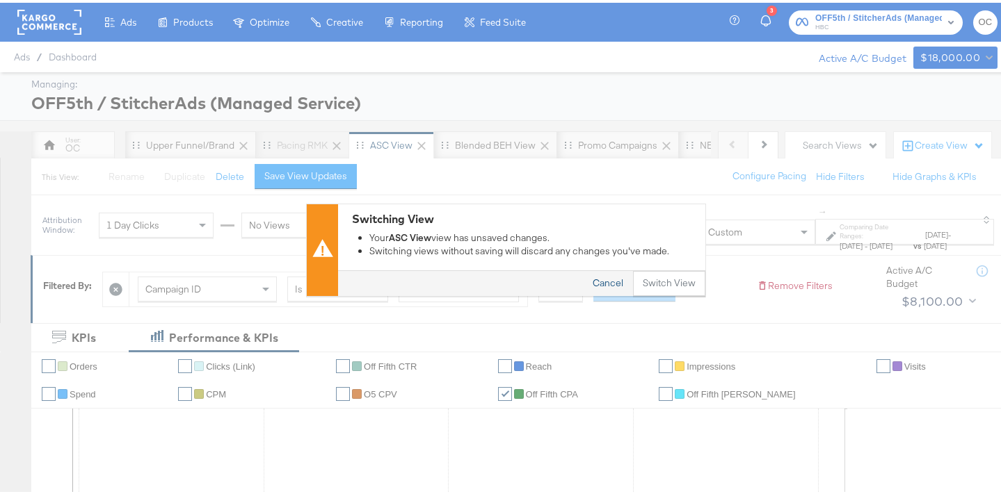
click at [592, 277] on button "Cancel" at bounding box center [608, 280] width 50 height 25
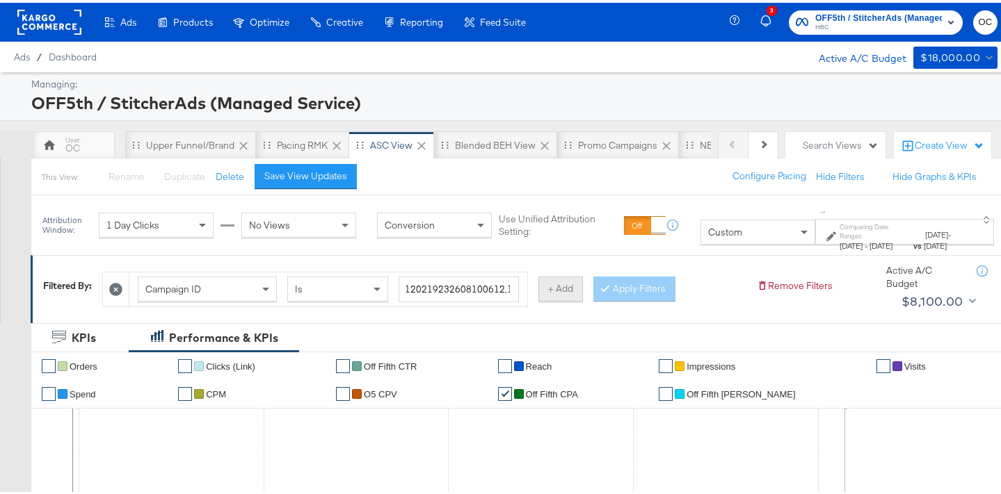
click at [549, 295] on button "+ Add" at bounding box center [560, 286] width 45 height 25
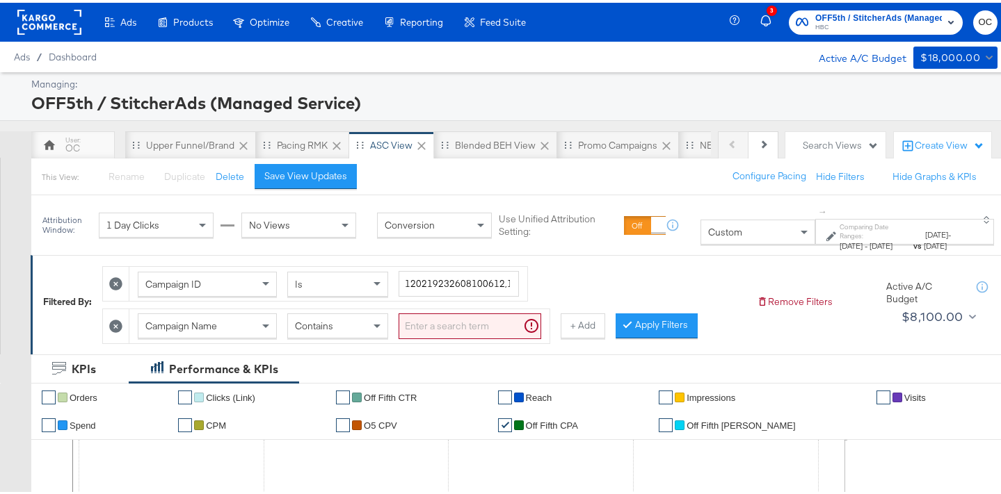
click at [371, 325] on div "Contains" at bounding box center [337, 324] width 99 height 24
click at [442, 329] on input "search" at bounding box center [470, 324] width 143 height 26
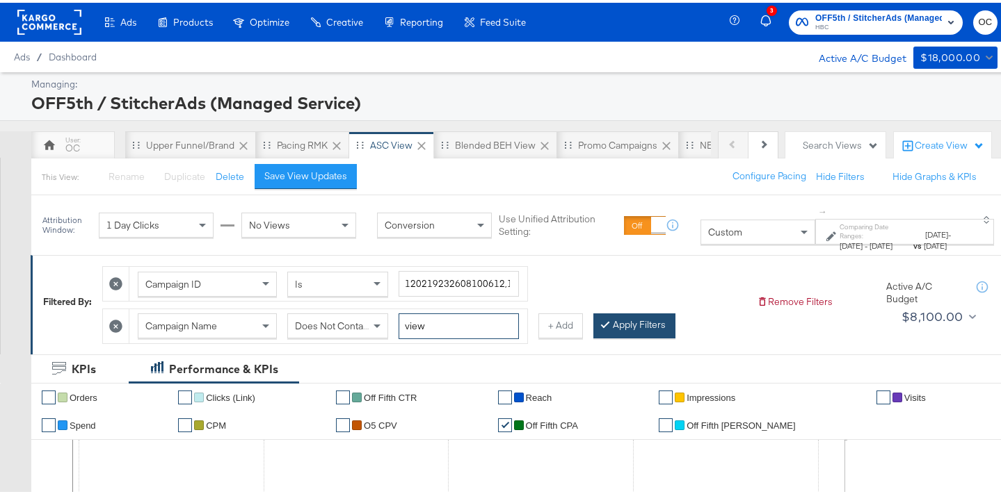
type input "view"
click at [619, 316] on button "Apply Filters" at bounding box center [634, 323] width 82 height 25
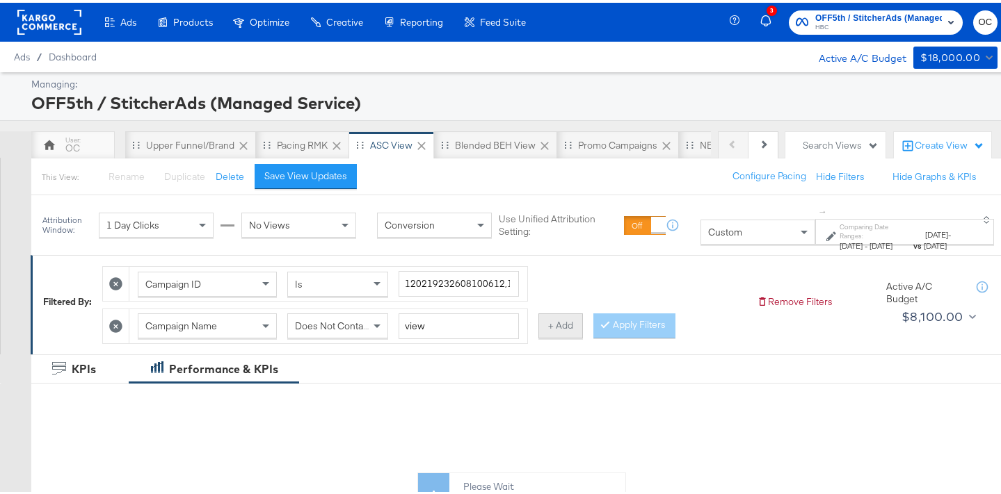
click at [561, 325] on button "+ Add" at bounding box center [560, 323] width 45 height 25
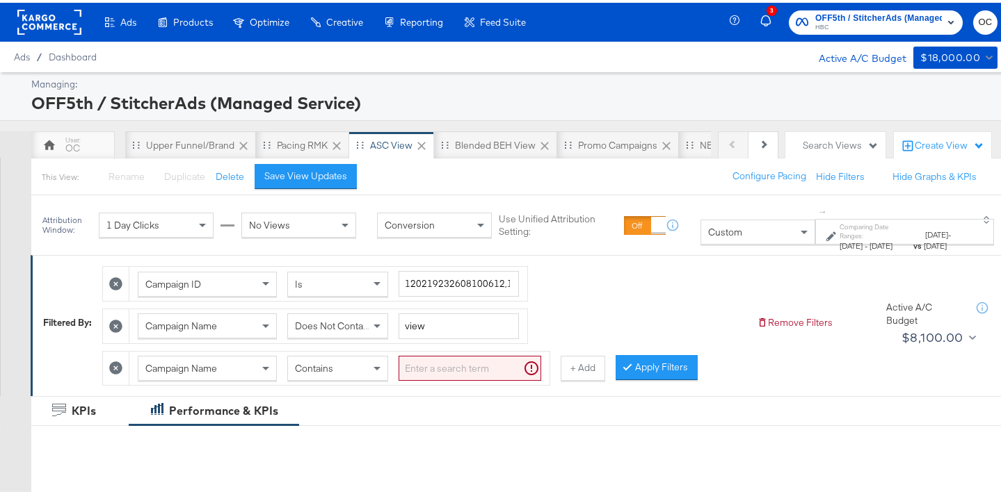
click at [396, 372] on div "Campaign Name Contains" at bounding box center [339, 366] width 403 height 26
click at [367, 373] on div "Contains" at bounding box center [337, 366] width 99 height 24
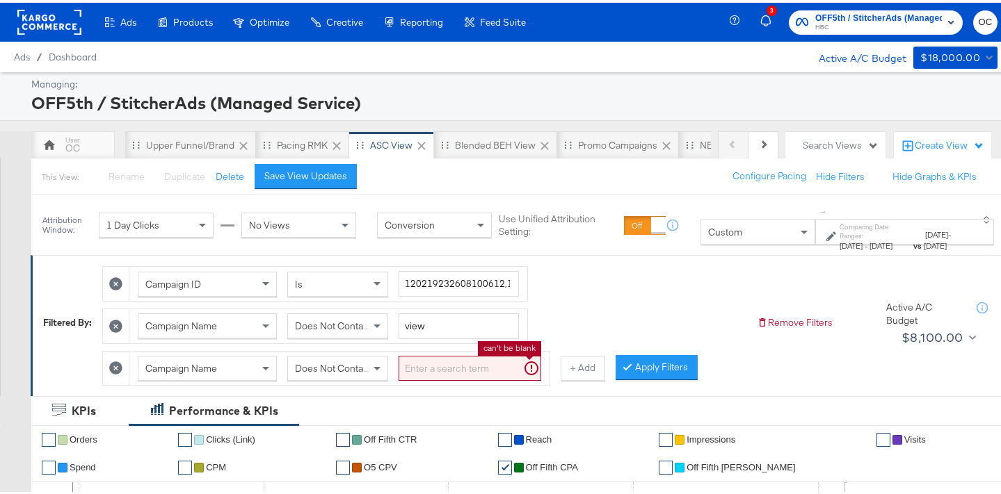
click at [427, 364] on input "search" at bounding box center [470, 366] width 143 height 26
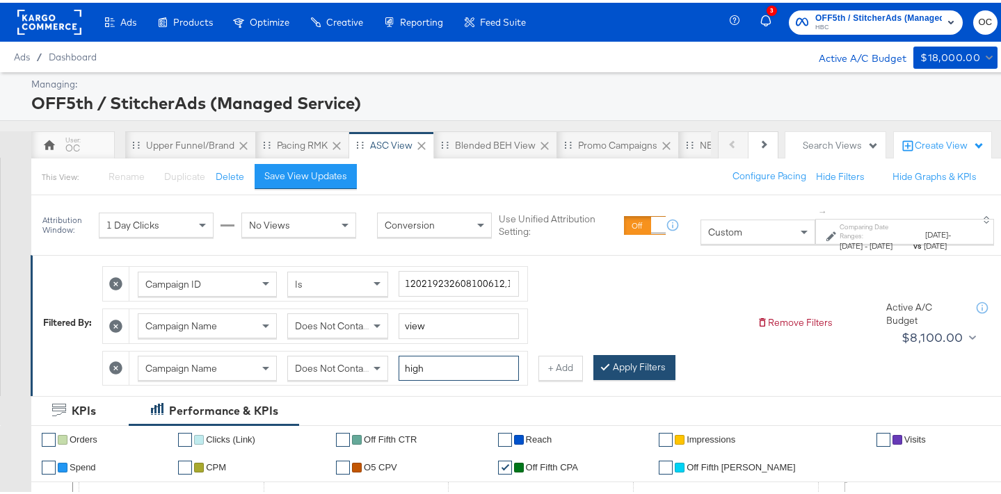
type input "high"
click at [611, 360] on button "Apply Filters" at bounding box center [634, 365] width 82 height 25
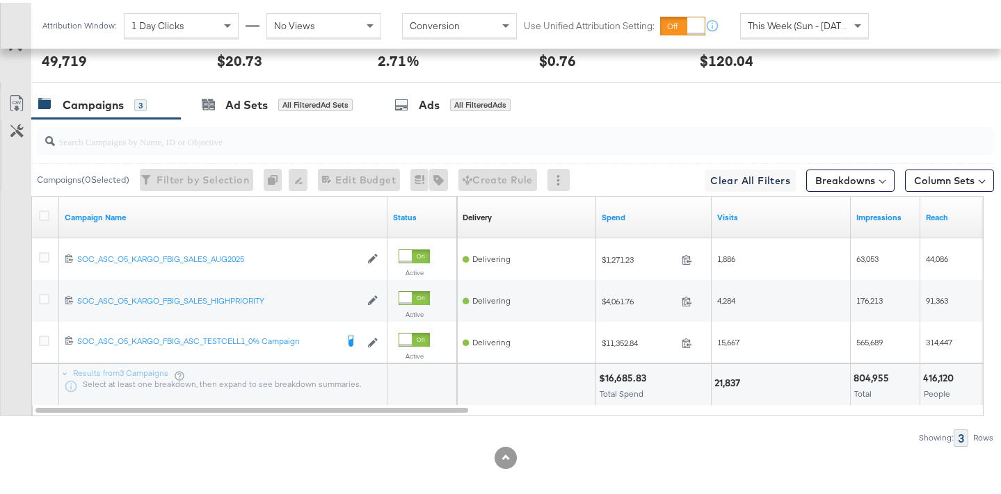
scroll to position [746, 0]
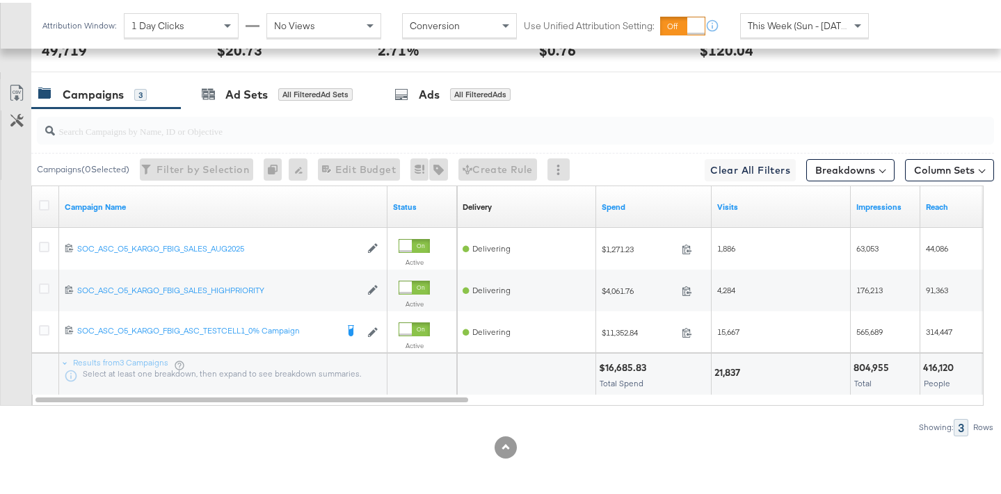
click at [791, 30] on div "This Week (Sun - Today)" at bounding box center [804, 23] width 127 height 24
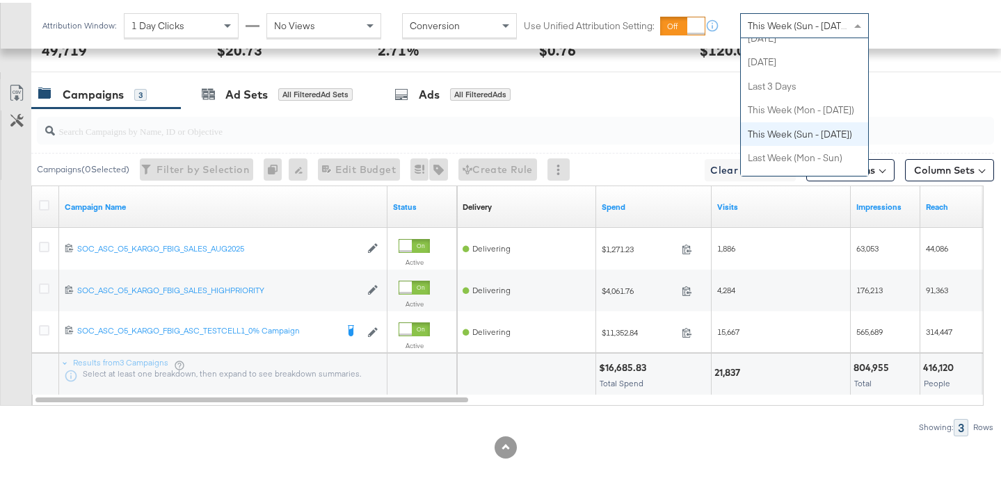
scroll to position [0, 0]
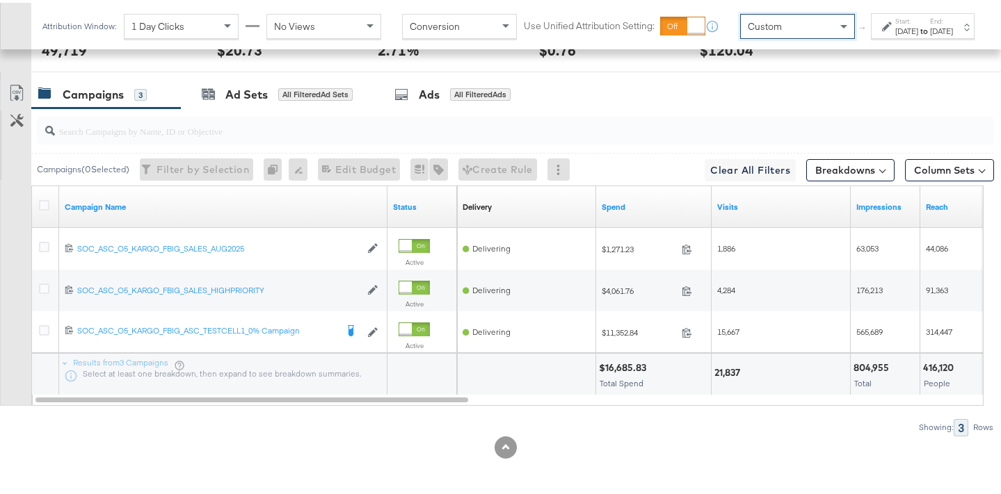
click at [877, 36] on div "Start: Aug 25th 2025 to End: Aug 25th 2025" at bounding box center [923, 23] width 104 height 26
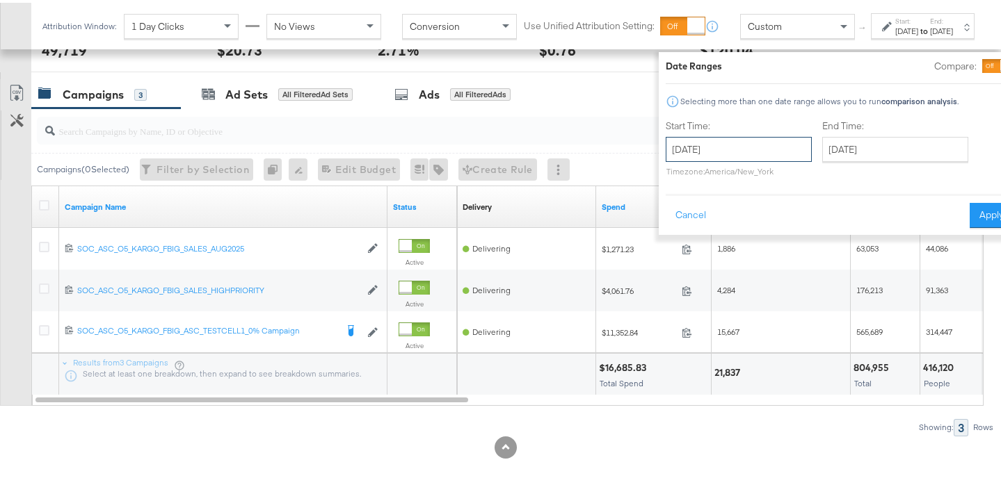
click at [727, 158] on input "August 25th 2025" at bounding box center [739, 146] width 146 height 25
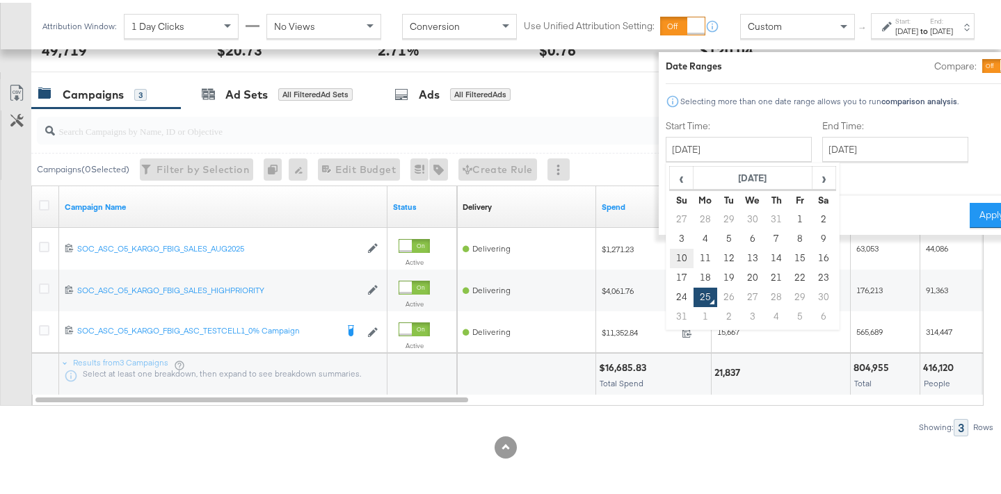
click at [670, 252] on td "10" at bounding box center [682, 255] width 24 height 19
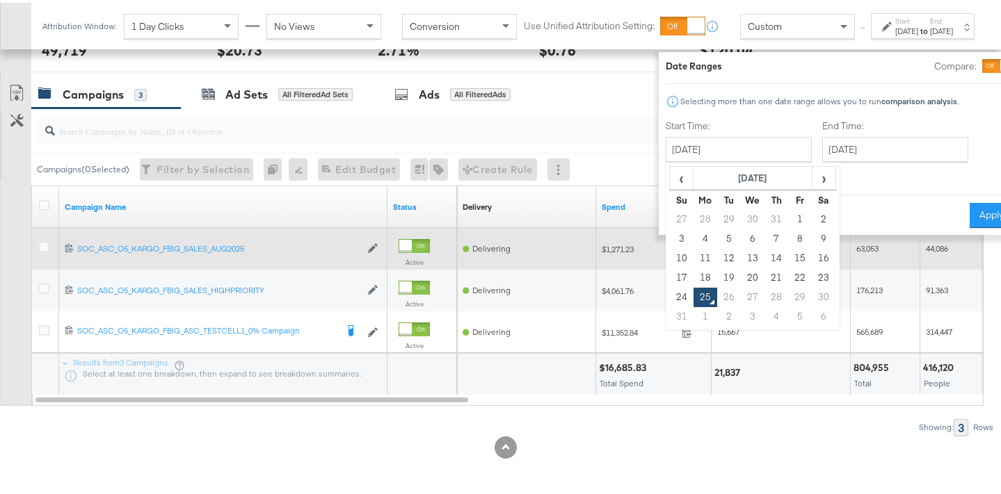
type input "August 10th 2025"
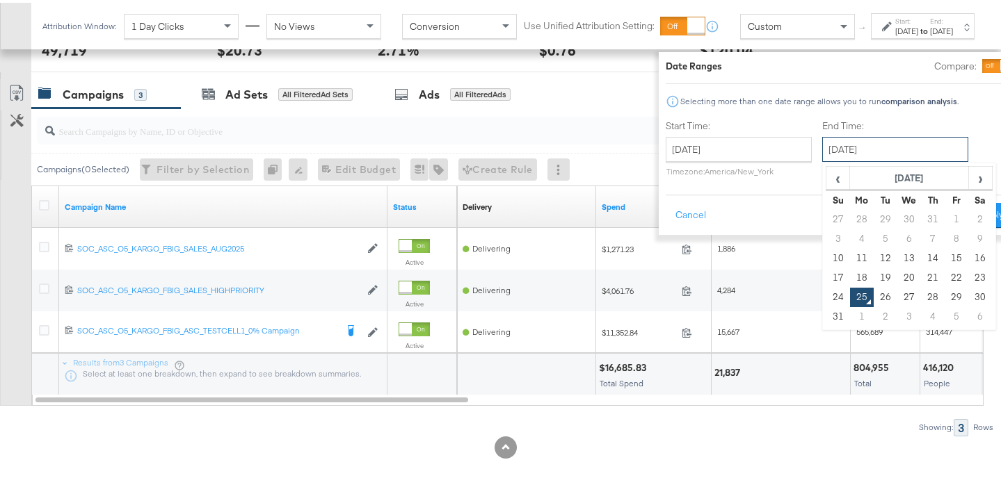
click at [847, 153] on input "August 25th 2025" at bounding box center [895, 146] width 146 height 25
click at [968, 252] on td "16" at bounding box center [980, 255] width 24 height 19
type input "August 16th 2025"
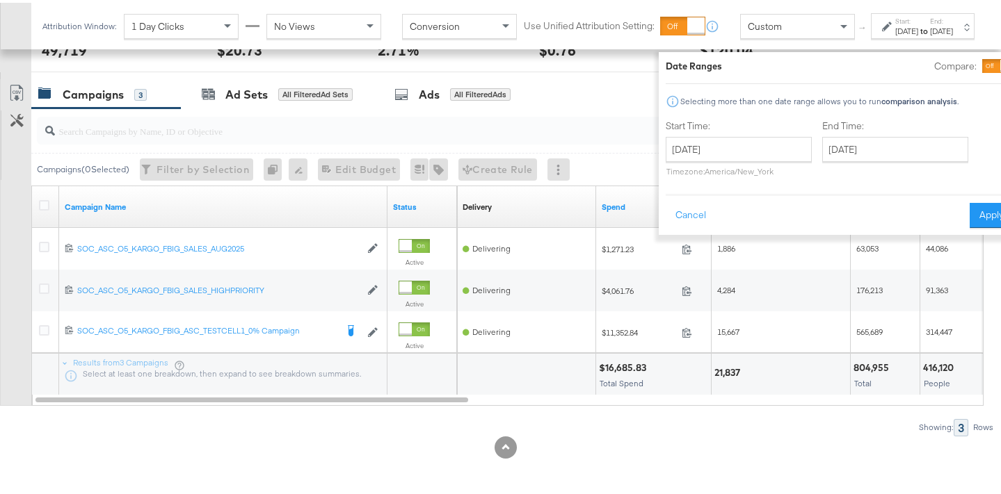
click at [946, 229] on div "Date Ranges Compare: Selecting more than one date range allows you to run compa…" at bounding box center [840, 140] width 362 height 183
click at [969, 217] on button "Apply" at bounding box center [991, 212] width 44 height 25
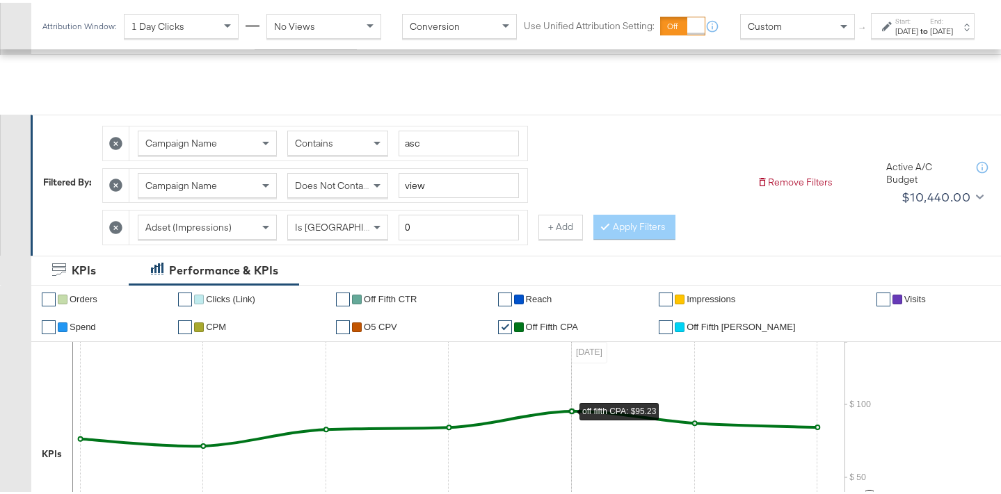
scroll to position [120, 0]
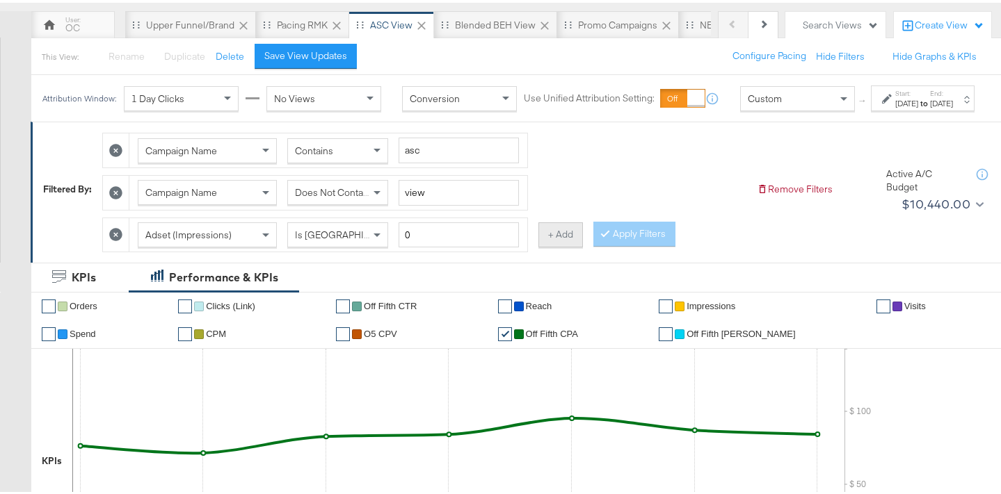
click at [547, 245] on button "+ Add" at bounding box center [560, 232] width 45 height 25
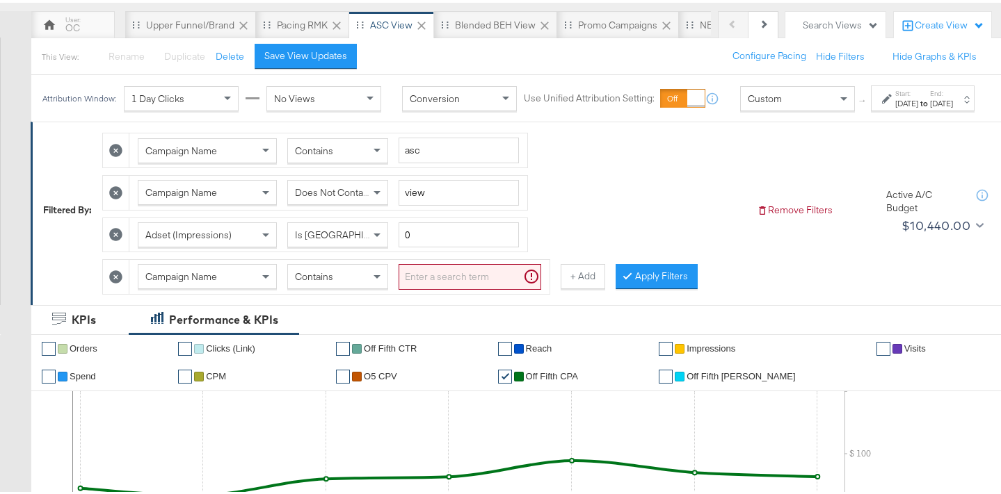
click at [367, 281] on div "Contains" at bounding box center [337, 274] width 99 height 24
click at [444, 287] on input "search" at bounding box center [470, 274] width 143 height 26
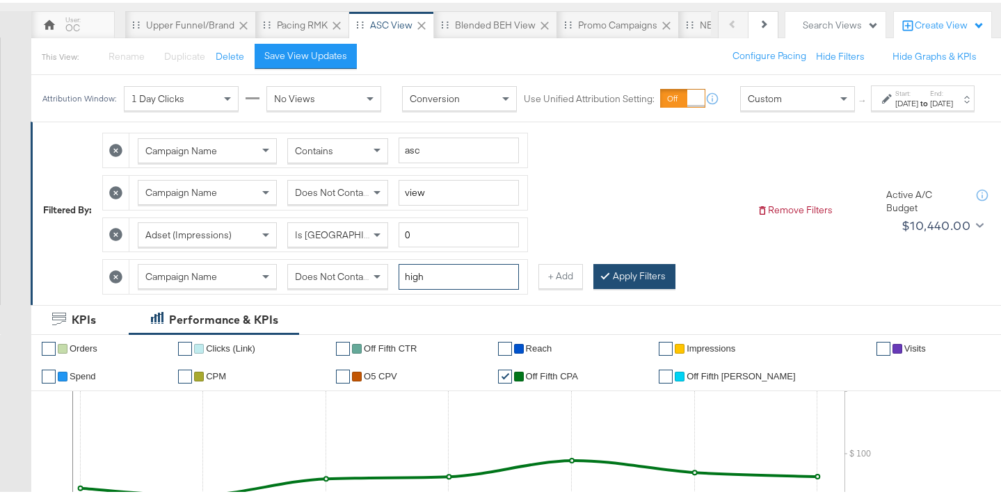
type input "high"
click at [609, 287] on button "Apply Filters" at bounding box center [634, 273] width 82 height 25
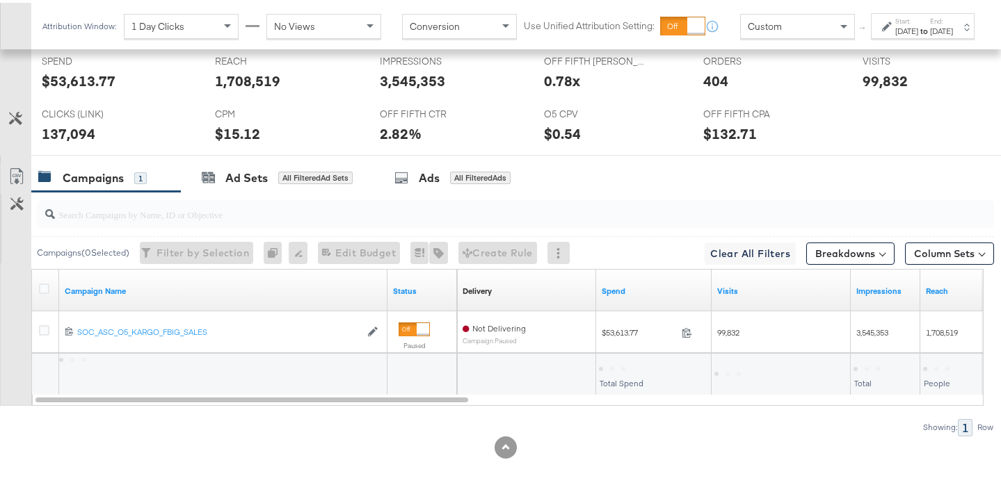
scroll to position [718, 0]
click at [930, 23] on label "End:" at bounding box center [941, 18] width 23 height 9
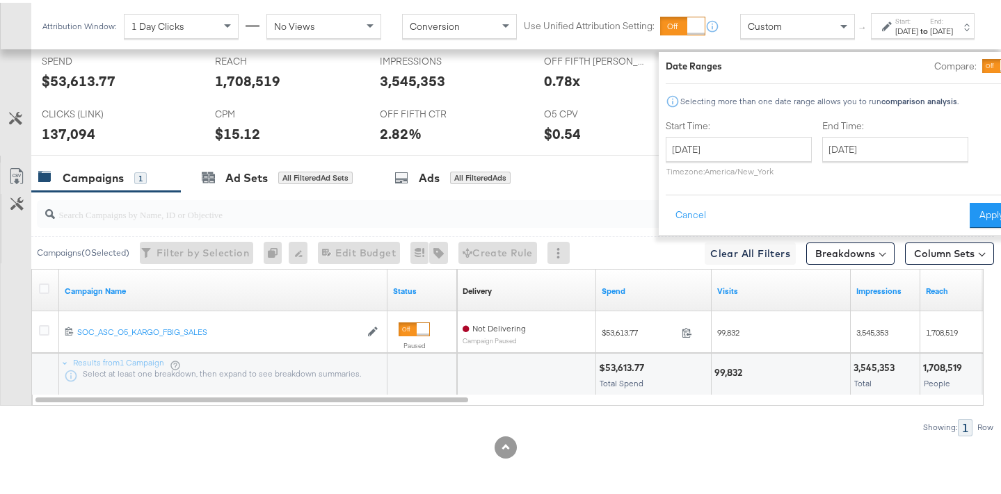
click at [1000, 67] on div at bounding box center [1006, 63] width 13 height 13
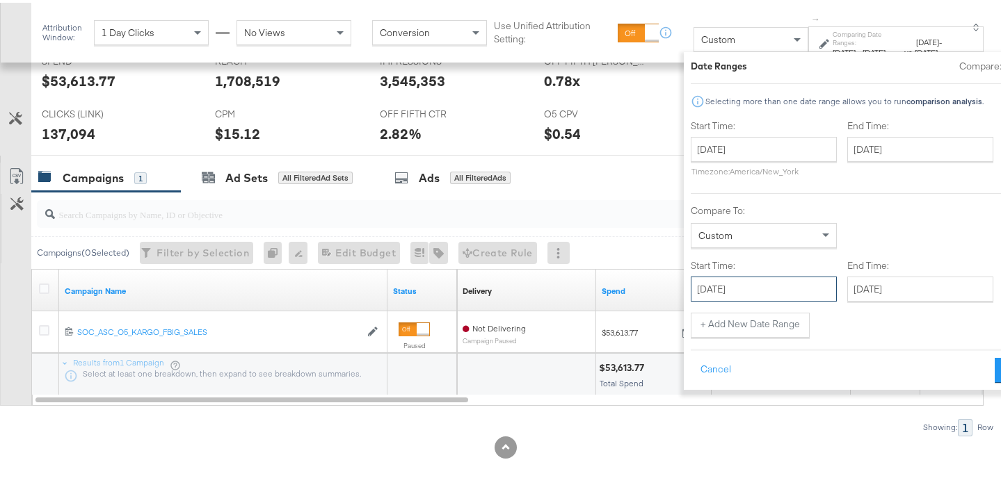
click at [740, 278] on input "August 10th 2025" at bounding box center [764, 286] width 146 height 25
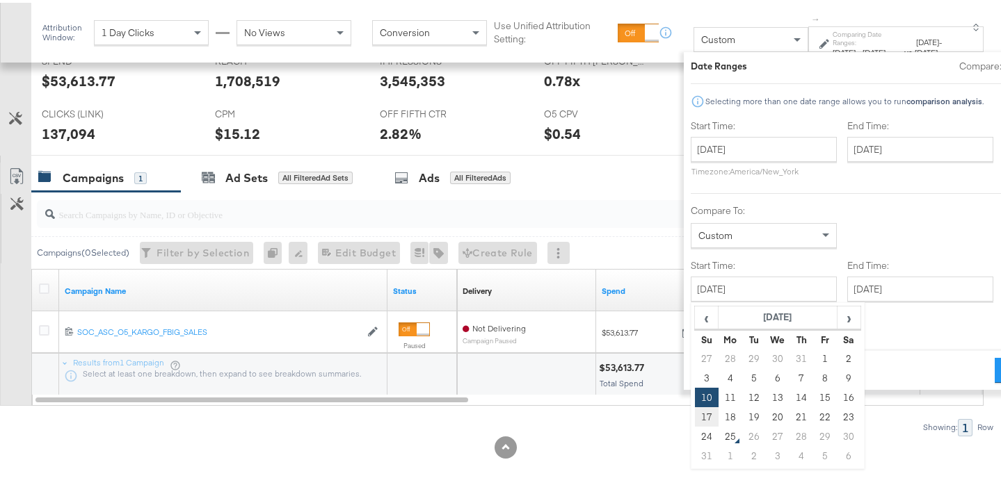
click at [694, 405] on td "17" at bounding box center [706, 414] width 24 height 19
type input "[DATE]"
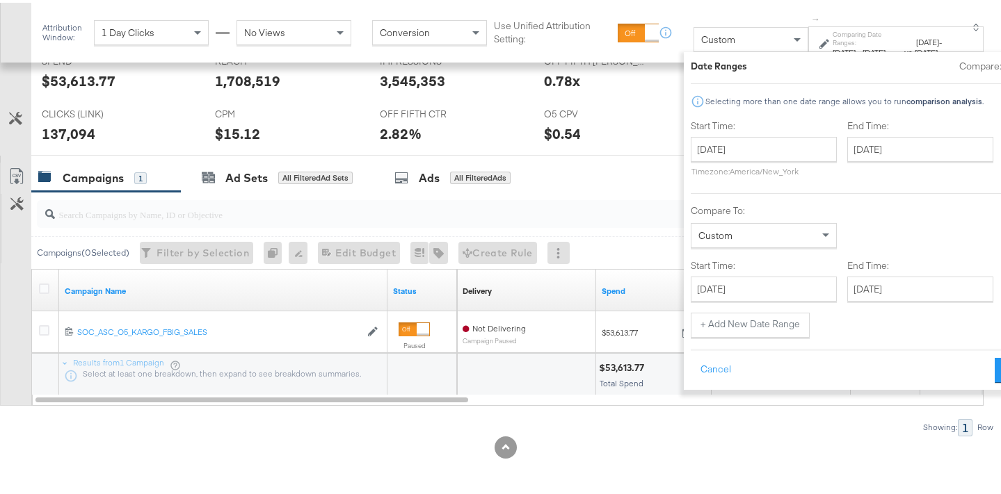
drag, startPoint x: 842, startPoint y: 300, endPoint x: 850, endPoint y: 291, distance: 11.3
click at [842, 299] on div "Start Time: August 10th 2025 ‹ August 2025 › Su Mo Tu We Th Fr Sa 27 28 29 30 3…" at bounding box center [865, 226] width 348 height 219
click at [850, 291] on input "[DATE]" at bounding box center [920, 286] width 146 height 25
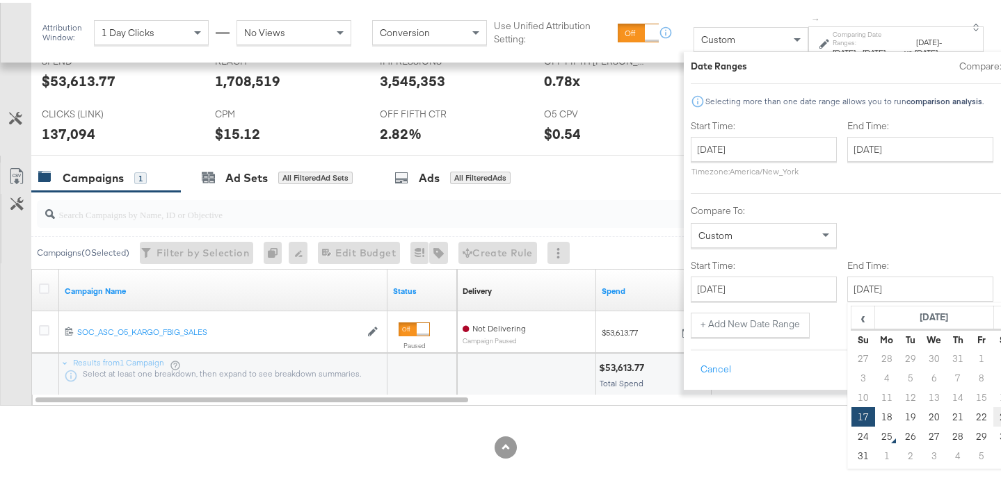
click at [993, 407] on td "23" at bounding box center [1005, 414] width 24 height 19
type input "August 23rd 2025"
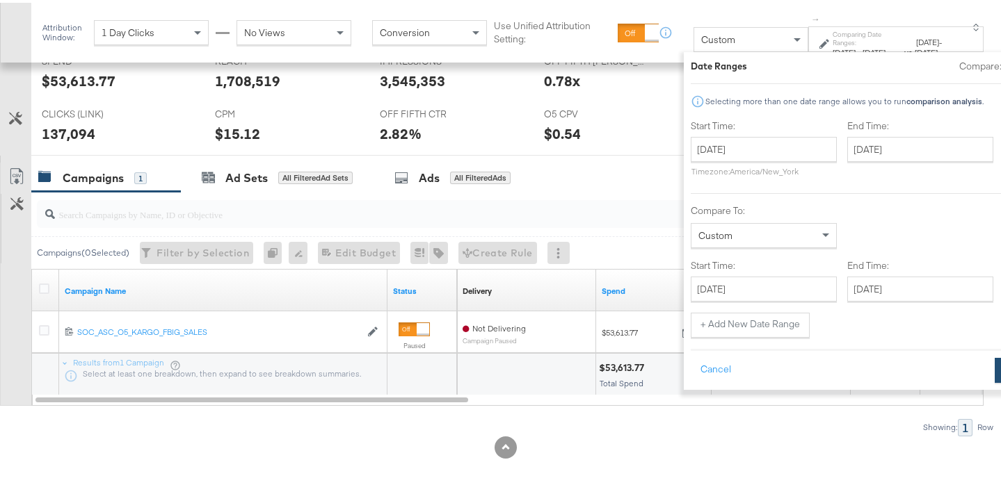
click at [995, 366] on button "Apply" at bounding box center [1017, 367] width 44 height 25
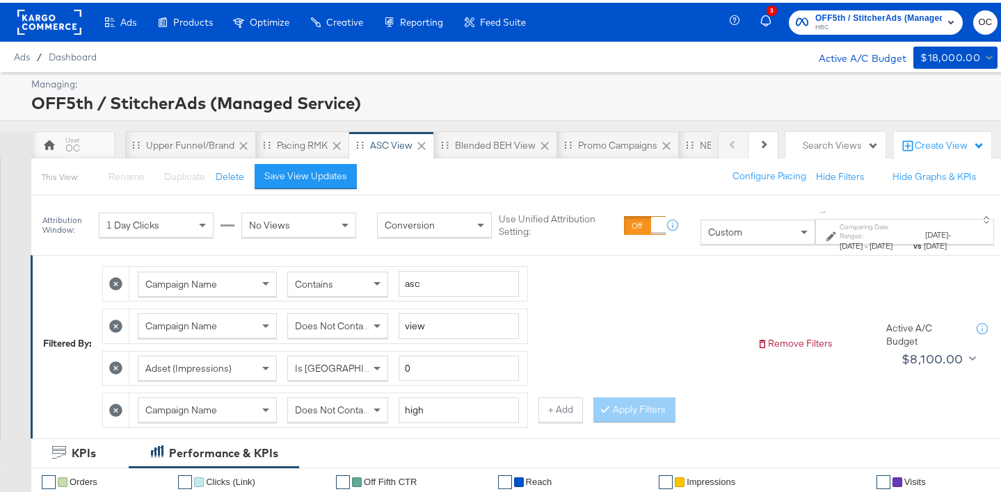
scroll to position [0, 0]
click at [53, 15] on rect at bounding box center [49, 19] width 64 height 25
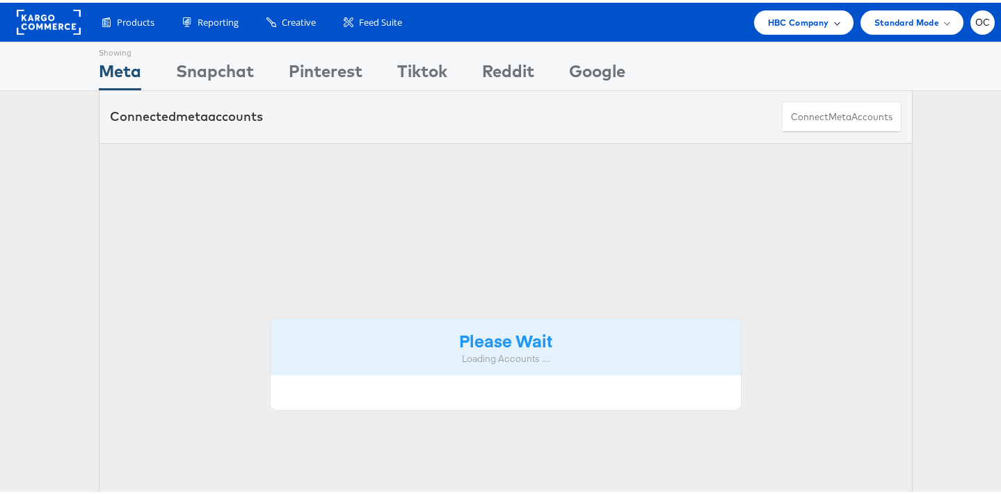
click at [768, 18] on span "HBC Company" at bounding box center [798, 20] width 61 height 15
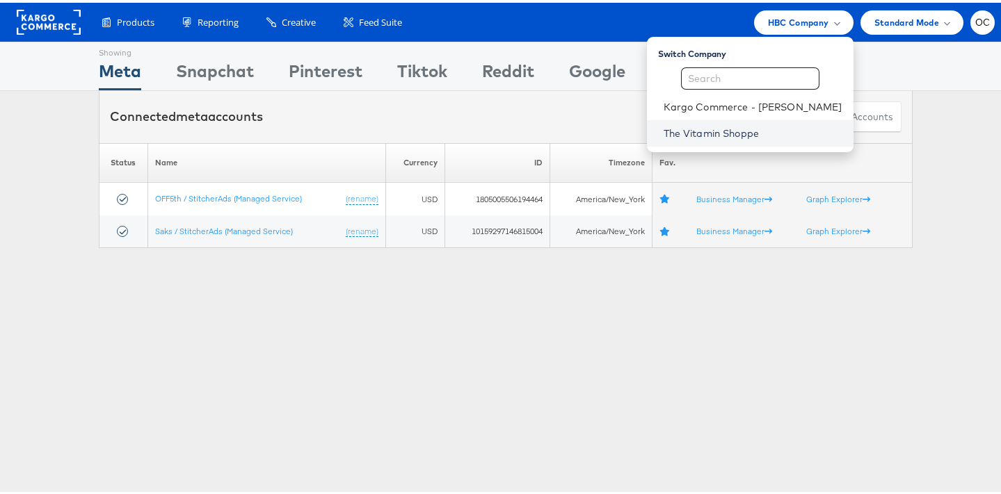
click at [735, 132] on link "The Vitamin Shoppe" at bounding box center [752, 131] width 179 height 14
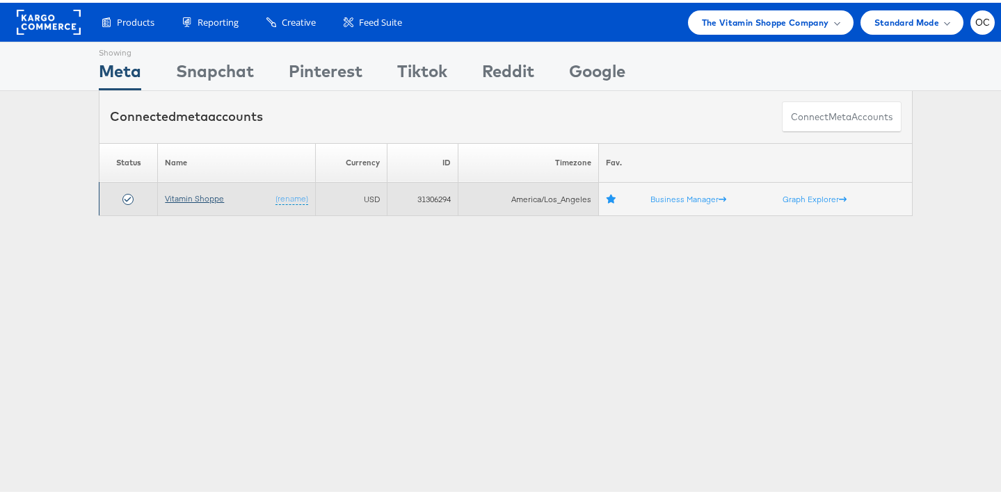
click at [198, 198] on link "Vitamin Shoppe" at bounding box center [194, 196] width 59 height 10
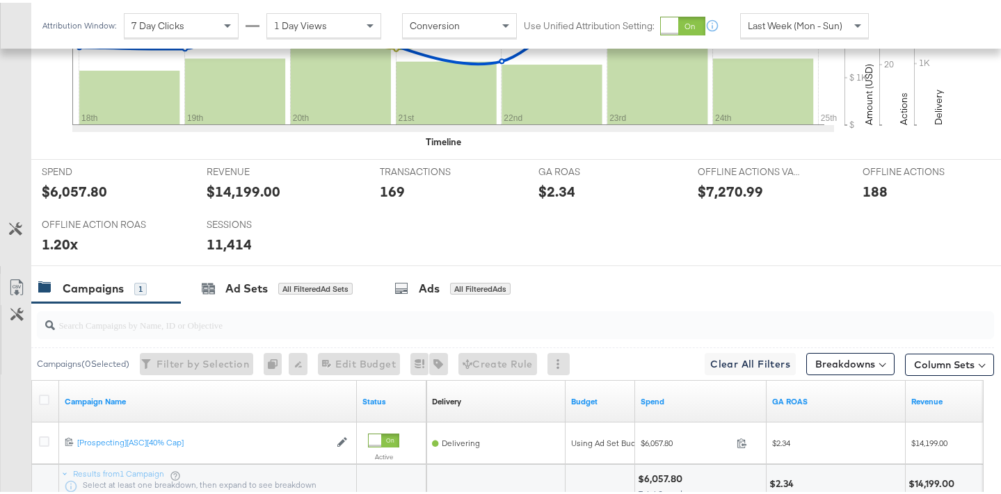
scroll to position [621, 0]
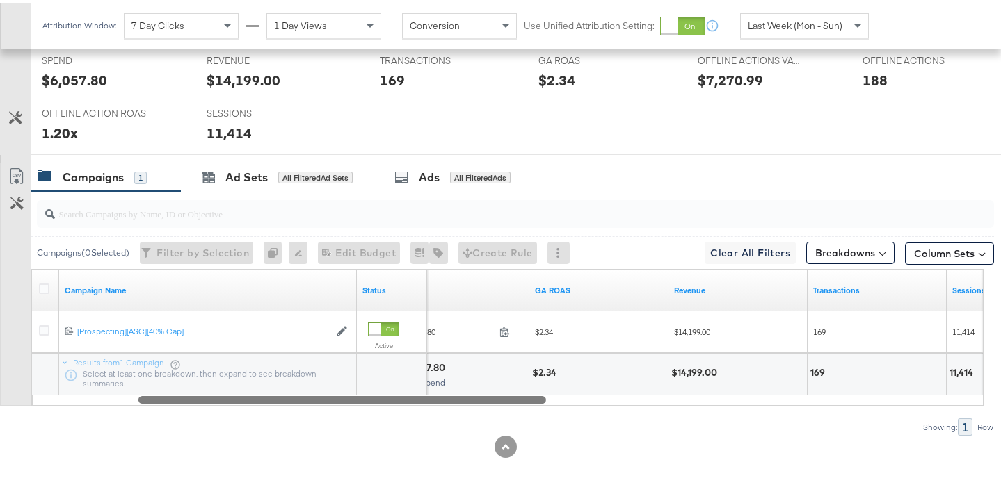
drag, startPoint x: 402, startPoint y: 399, endPoint x: 505, endPoint y: 390, distance: 103.3
click at [505, 390] on div "Campaign Name Status Spend GA ROAS Revenue Transactions Sessions 6741112944036 …" at bounding box center [507, 334] width 952 height 137
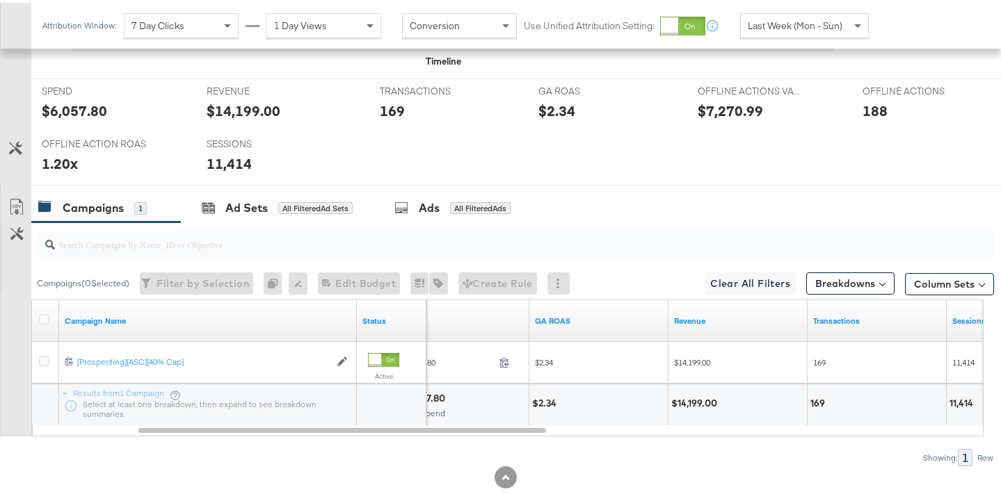
scroll to position [558, 0]
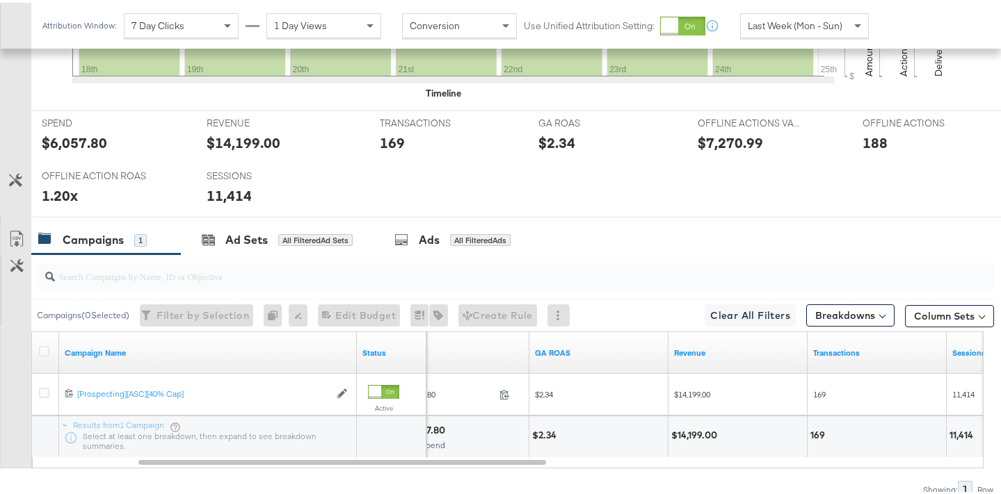
click at [815, 27] on span "Last Week (Mon - Sun)" at bounding box center [795, 23] width 95 height 13
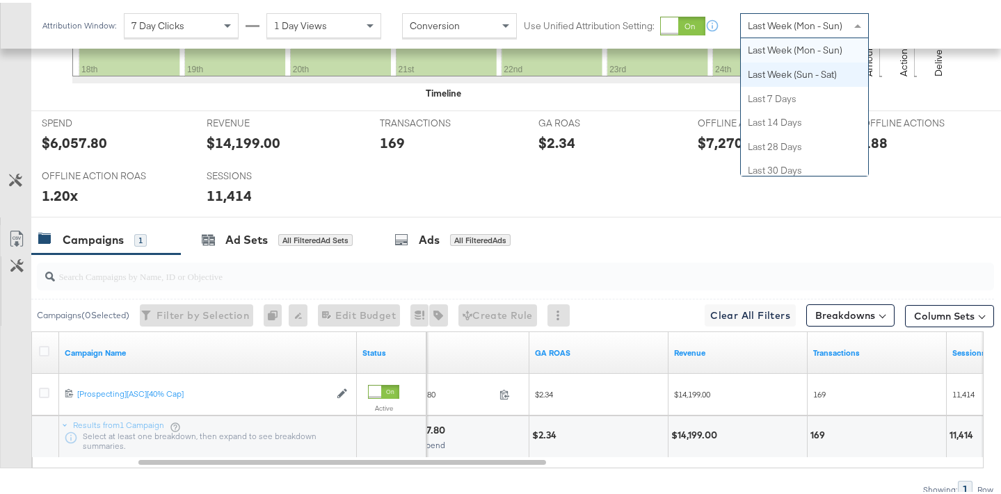
scroll to position [0, 0]
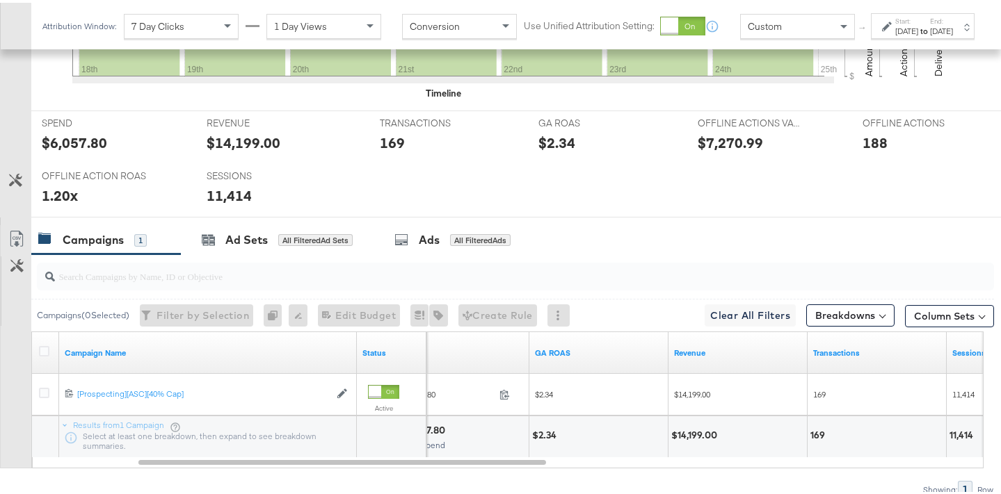
click at [895, 34] on div "[DATE]" at bounding box center [906, 28] width 23 height 11
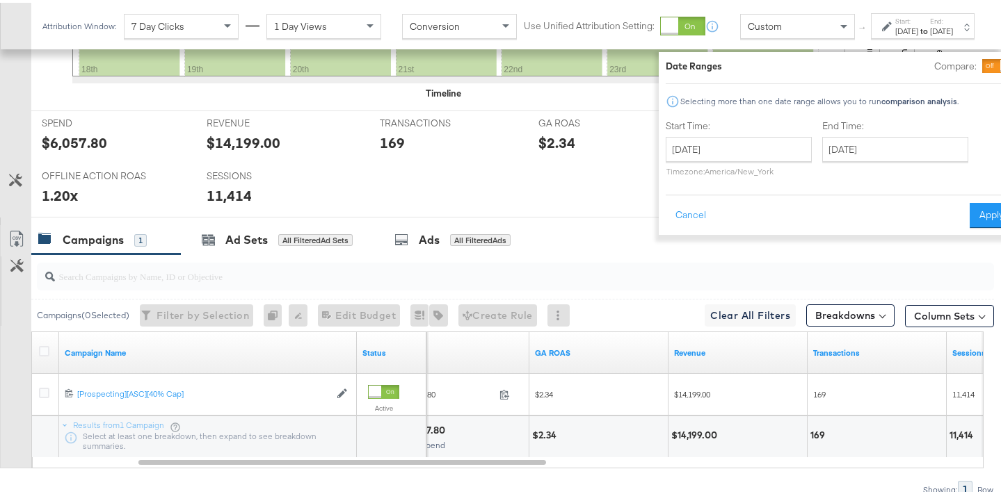
click at [982, 63] on div at bounding box center [997, 63] width 31 height 14
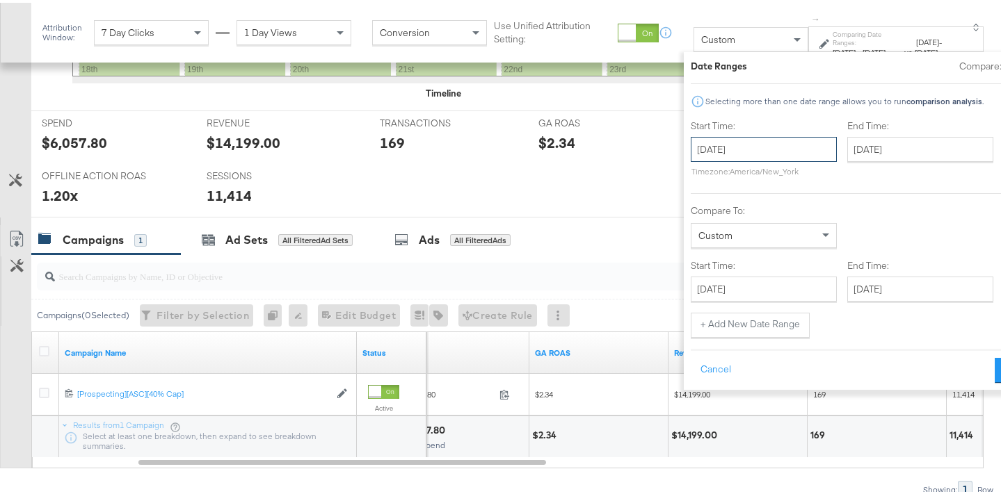
click at [716, 156] on input "August 25th 2025" at bounding box center [764, 146] width 146 height 25
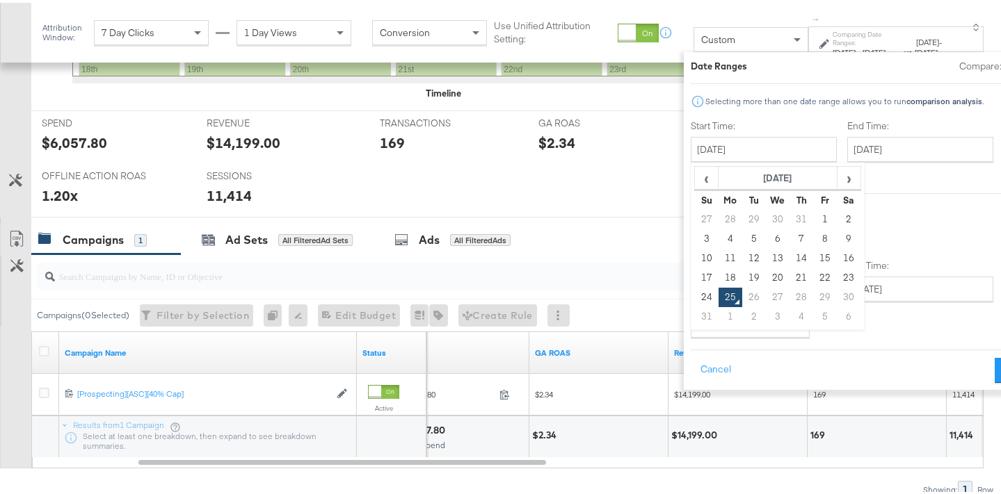
drag, startPoint x: 670, startPoint y: 250, endPoint x: 702, endPoint y: 239, distance: 34.8
click at [718, 250] on td "11" at bounding box center [730, 255] width 24 height 19
type input "August 11th 2025"
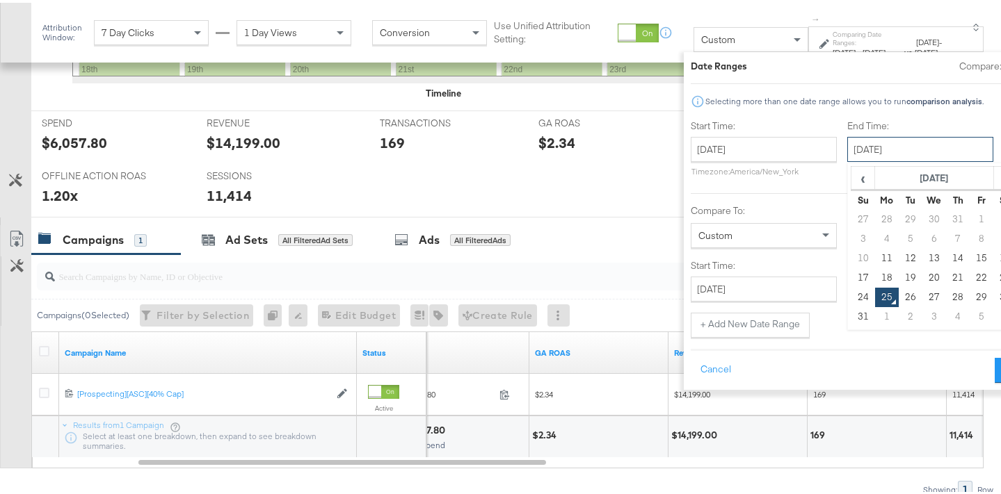
click at [851, 153] on input "August 25th 2025" at bounding box center [920, 146] width 146 height 25
click at [851, 271] on td "17" at bounding box center [863, 275] width 24 height 19
type input "August 17th 2025"
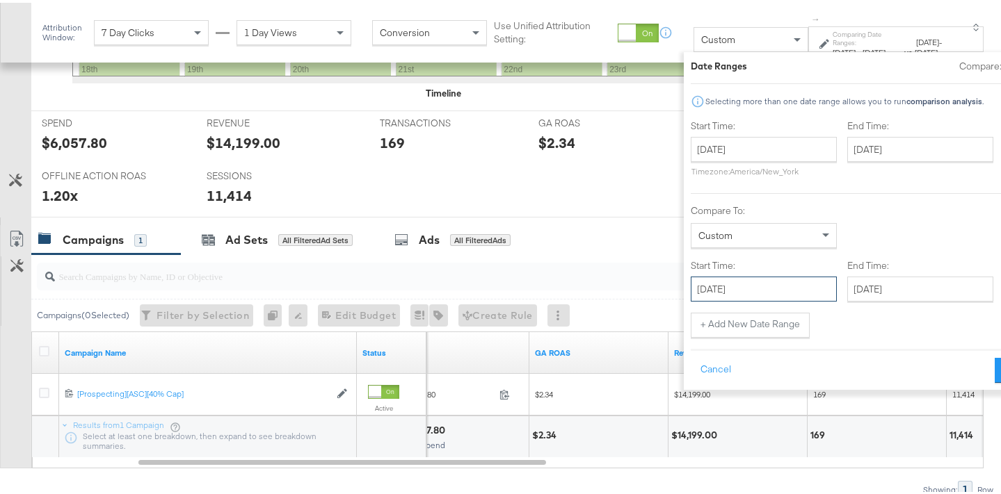
click at [716, 285] on input "August 25th 2025" at bounding box center [764, 286] width 146 height 25
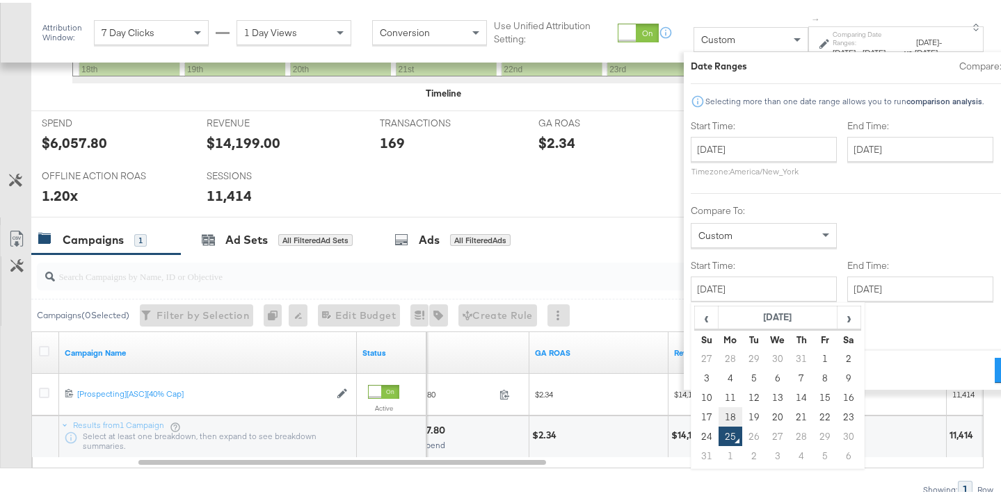
click at [718, 414] on td "18" at bounding box center [730, 414] width 24 height 19
type input "[DATE]"
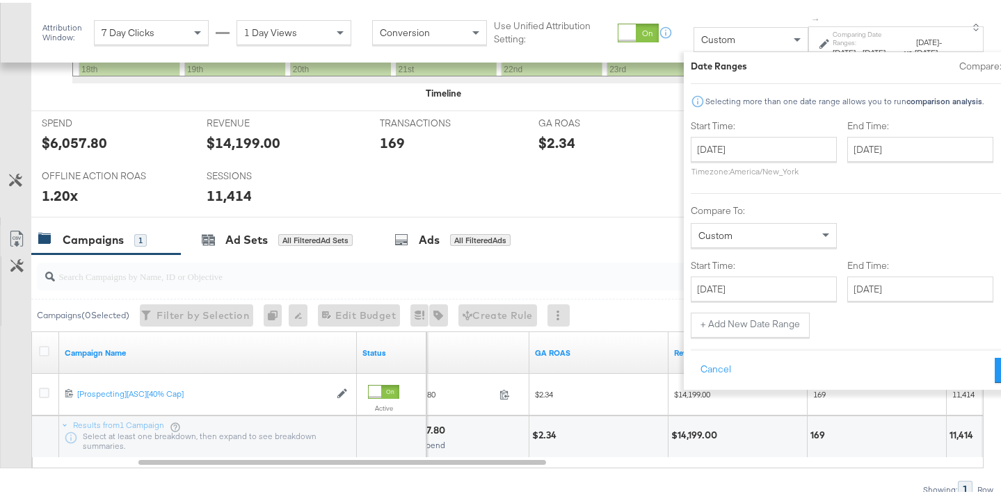
click at [828, 303] on div "Start Time: August 11th 2025 ‹ August 2025 › Su Mo Tu We Th Fr Sa 27 28 29 30 3…" at bounding box center [865, 226] width 348 height 219
click at [847, 292] on input "[DATE]" at bounding box center [920, 286] width 146 height 25
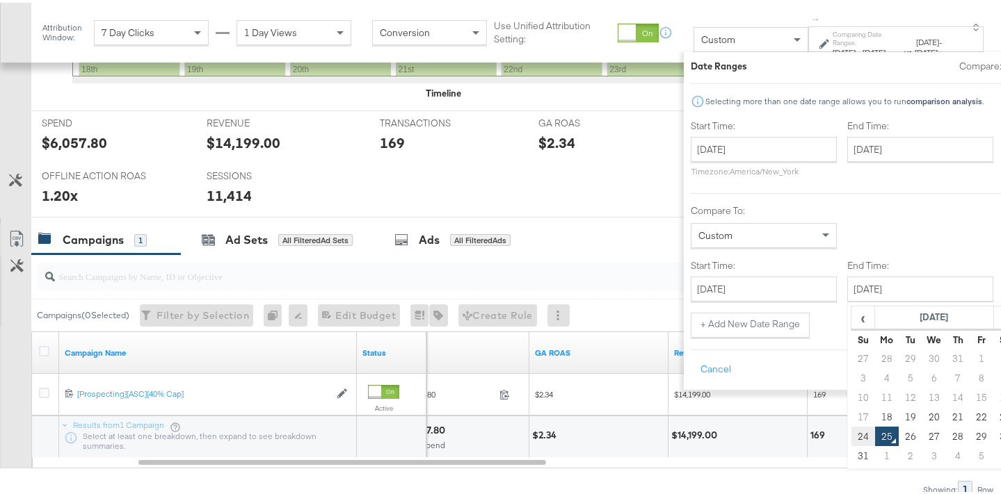
click at [851, 427] on td "24" at bounding box center [863, 433] width 24 height 19
type input "[DATE]"
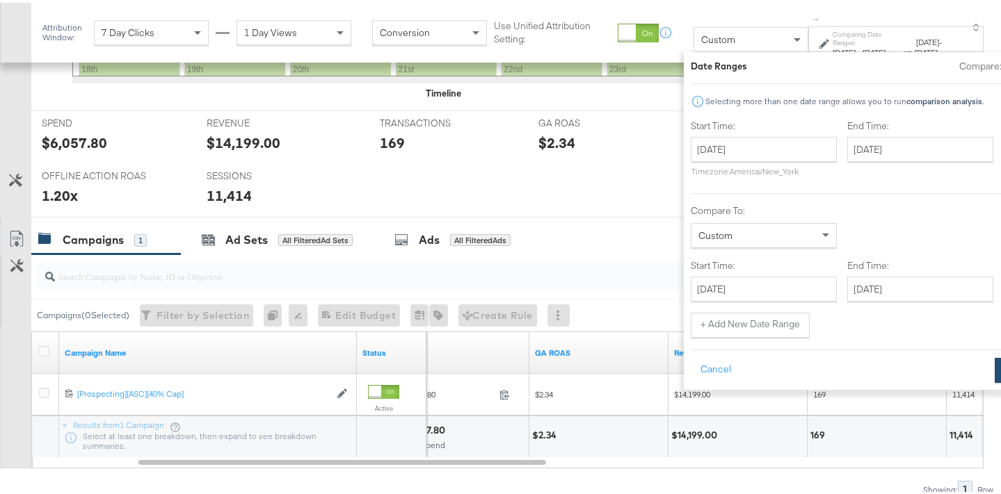
click at [995, 366] on button "Apply" at bounding box center [1017, 367] width 44 height 25
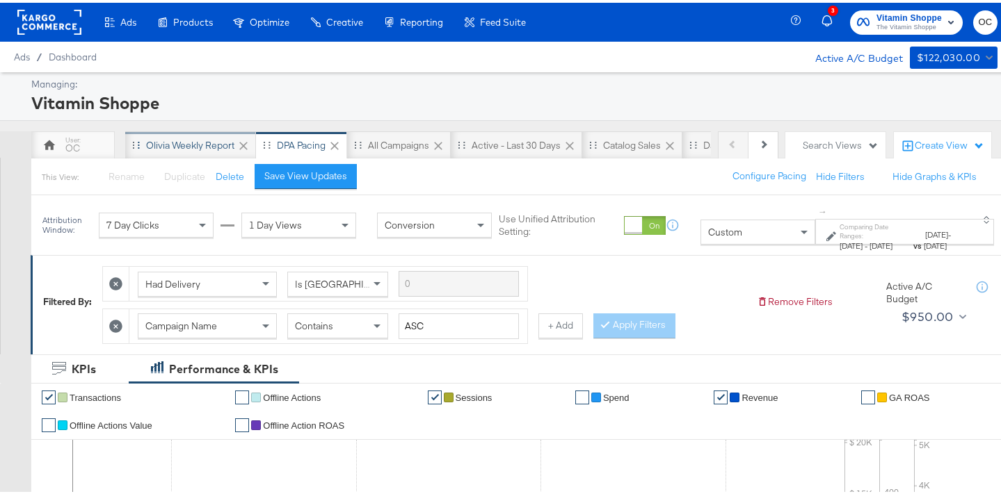
click at [182, 145] on div "Olivia Weekly Report" at bounding box center [190, 142] width 88 height 13
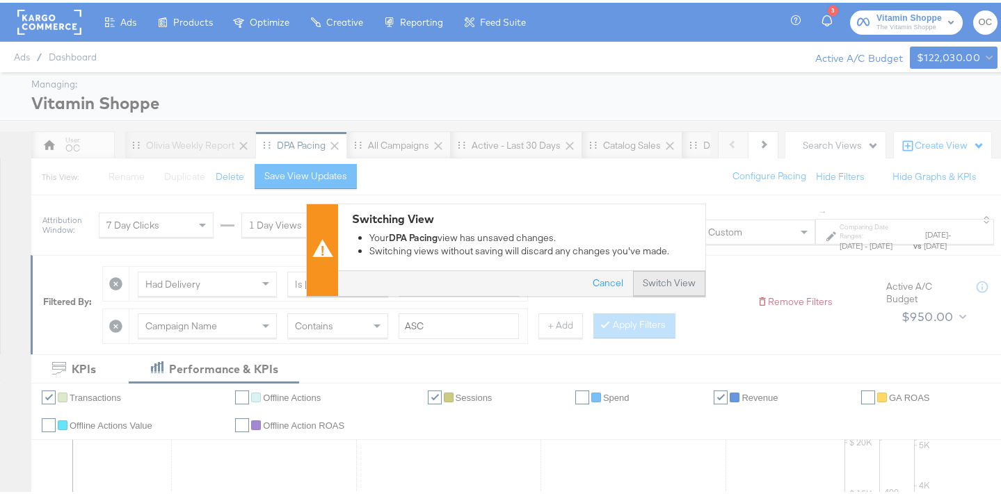
click at [668, 279] on button "Switch View" at bounding box center [669, 280] width 72 height 25
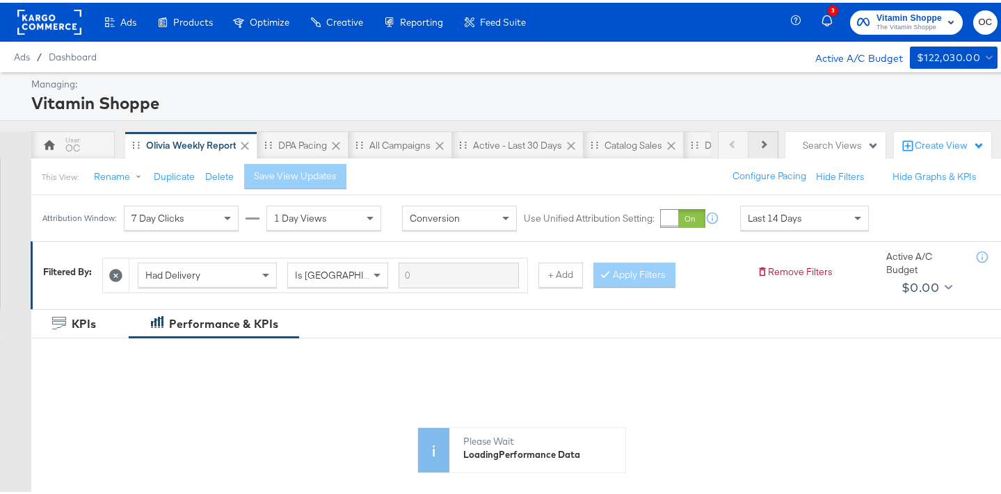
click at [748, 149] on button "Next" at bounding box center [763, 143] width 30 height 28
click at [723, 150] on button "Previous" at bounding box center [733, 143] width 31 height 28
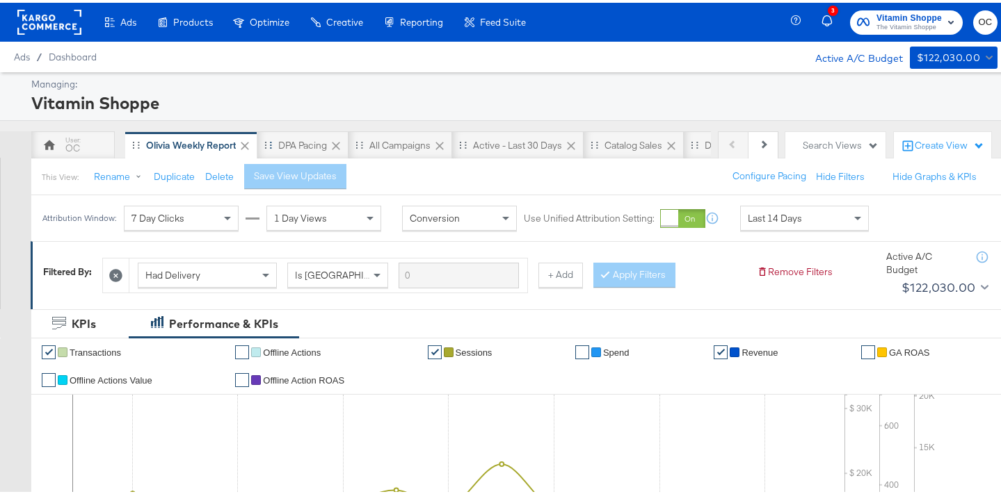
drag, startPoint x: 314, startPoint y: 141, endPoint x: 335, endPoint y: 146, distance: 20.7
click at [314, 141] on div "DPA Pacing" at bounding box center [302, 142] width 49 height 13
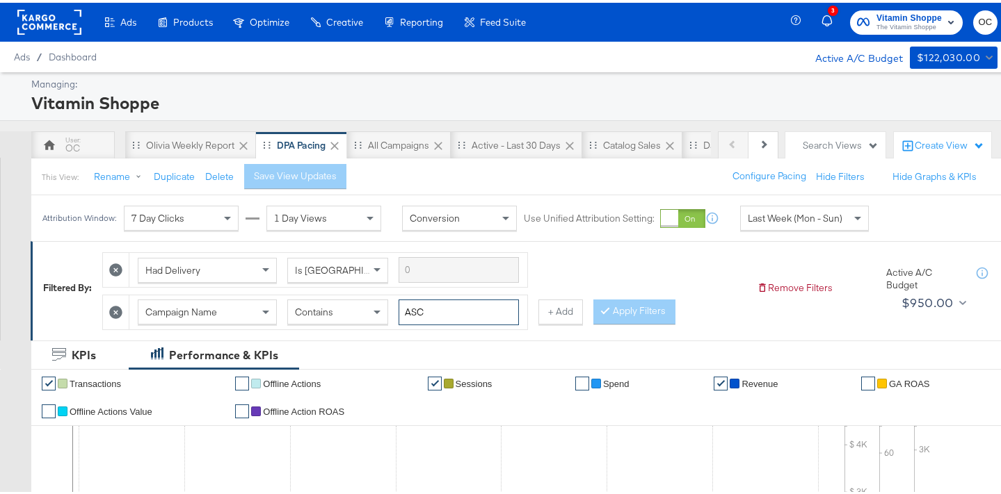
drag, startPoint x: 428, startPoint y: 314, endPoint x: 392, endPoint y: 312, distance: 35.6
click at [392, 312] on div "Campaign Name Contains ASC" at bounding box center [328, 310] width 381 height 26
type input "creatine"
click at [652, 306] on button "Apply Filters" at bounding box center [634, 309] width 82 height 25
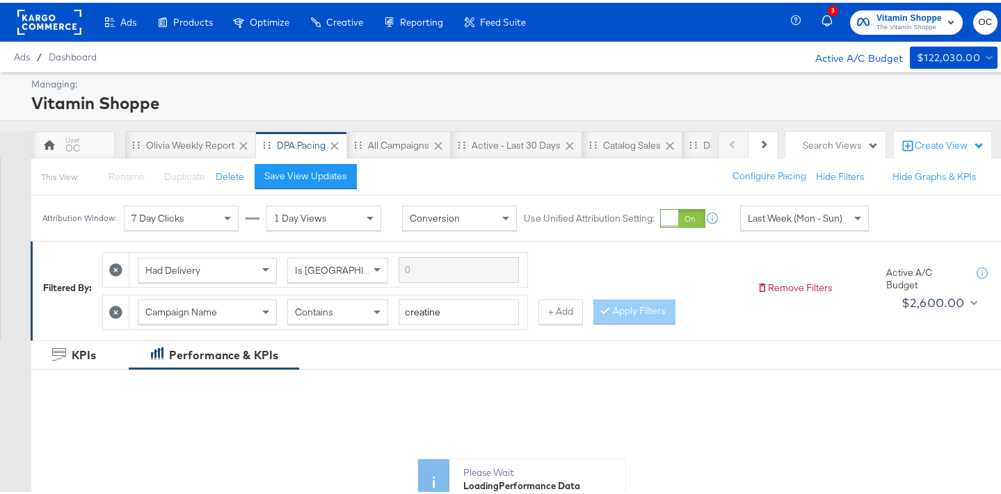
click at [796, 215] on span "Last Week (Mon - Sun)" at bounding box center [795, 215] width 95 height 13
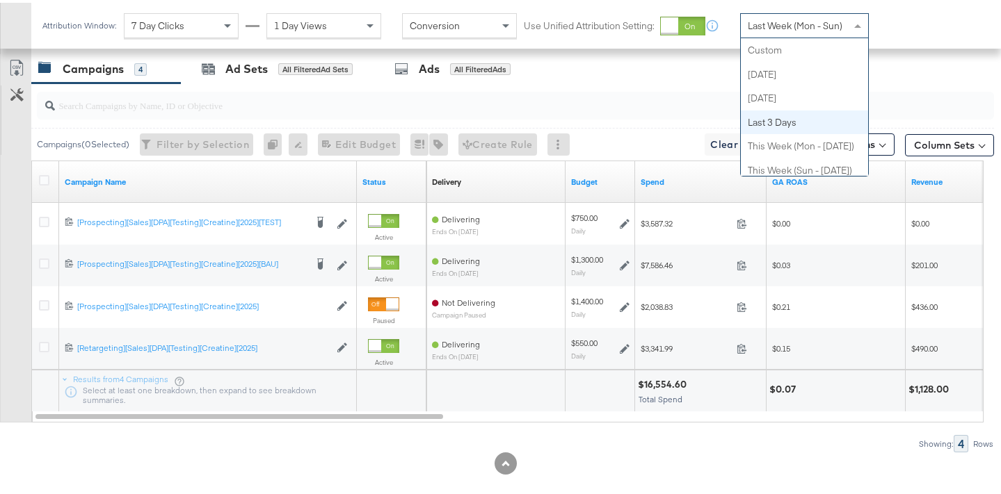
scroll to position [719, 0]
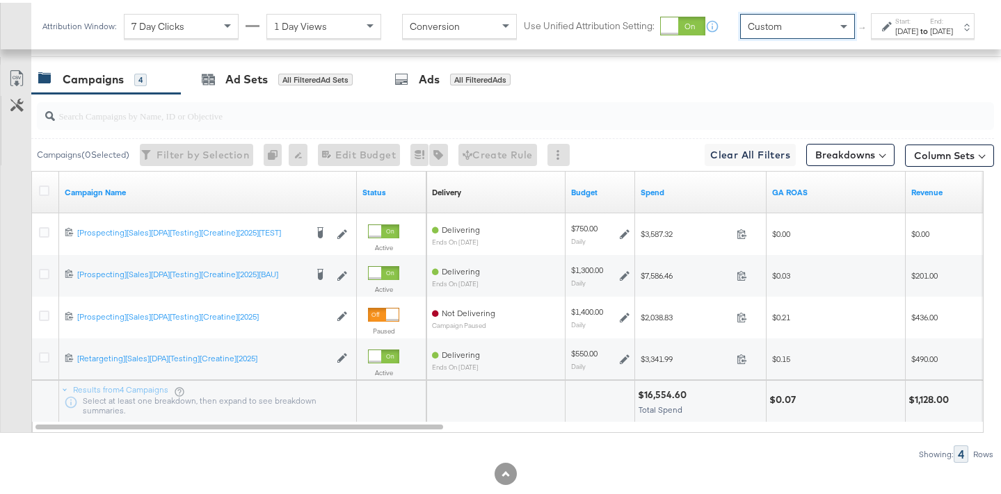
click at [895, 34] on div "[DATE]" at bounding box center [906, 28] width 23 height 11
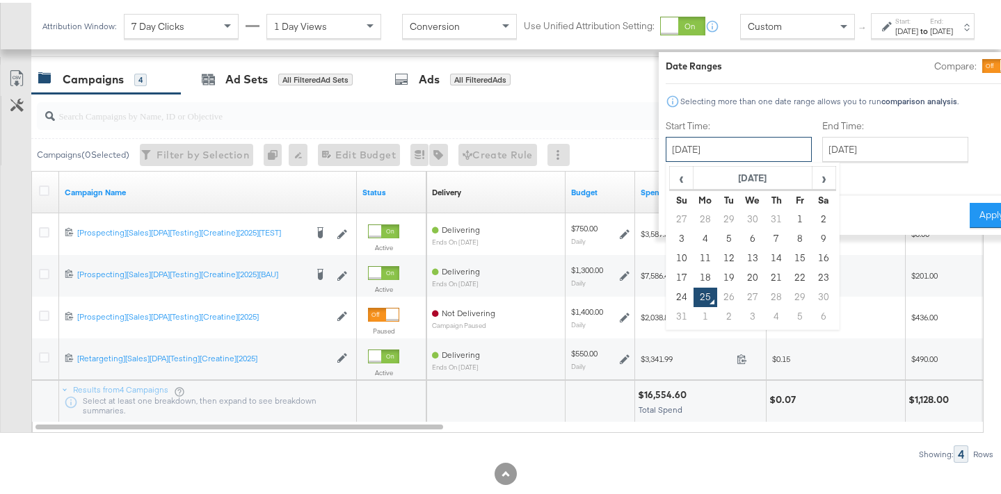
drag, startPoint x: 731, startPoint y: 135, endPoint x: 726, endPoint y: 151, distance: 16.7
click at [730, 135] on input "[DATE]" at bounding box center [739, 146] width 146 height 25
click at [693, 184] on th "[DATE]" at bounding box center [752, 176] width 119 height 24
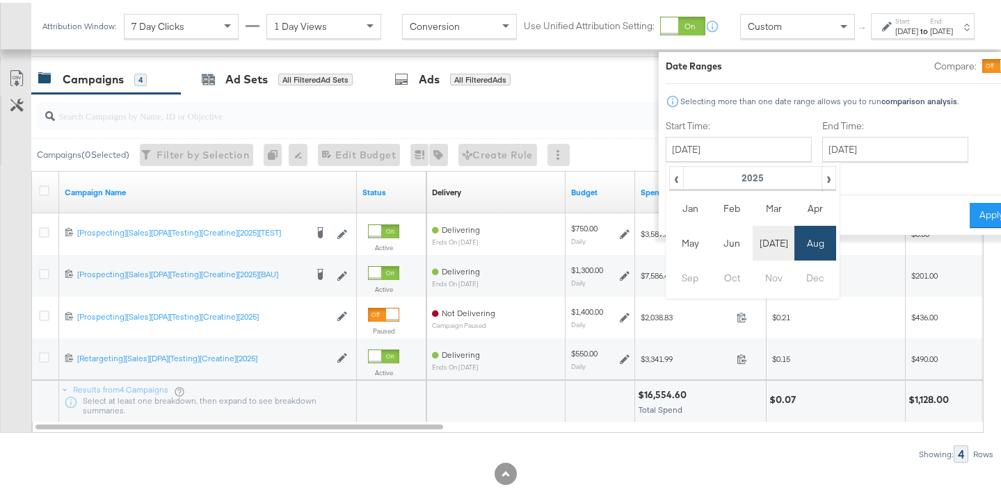
click at [753, 235] on td "Jul" at bounding box center [774, 240] width 42 height 35
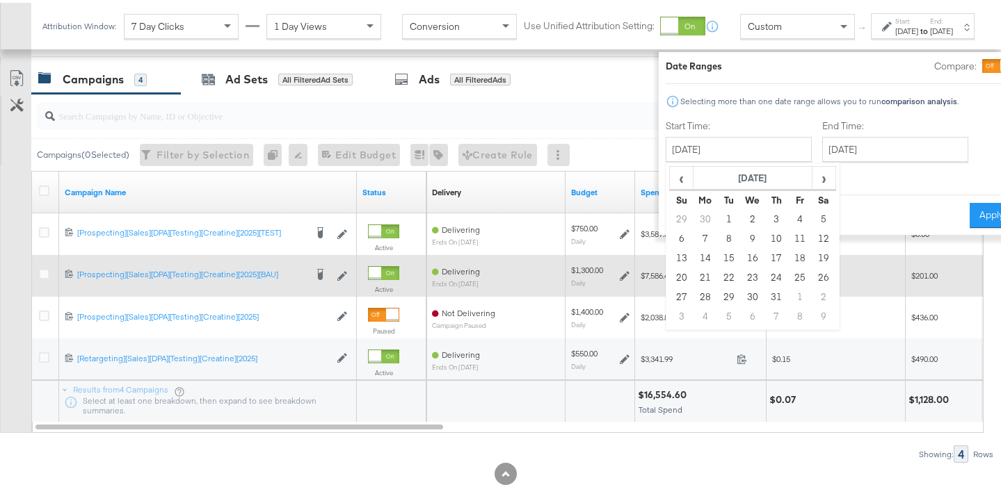
click at [670, 260] on td "13" at bounding box center [682, 255] width 24 height 19
type input "[DATE]"
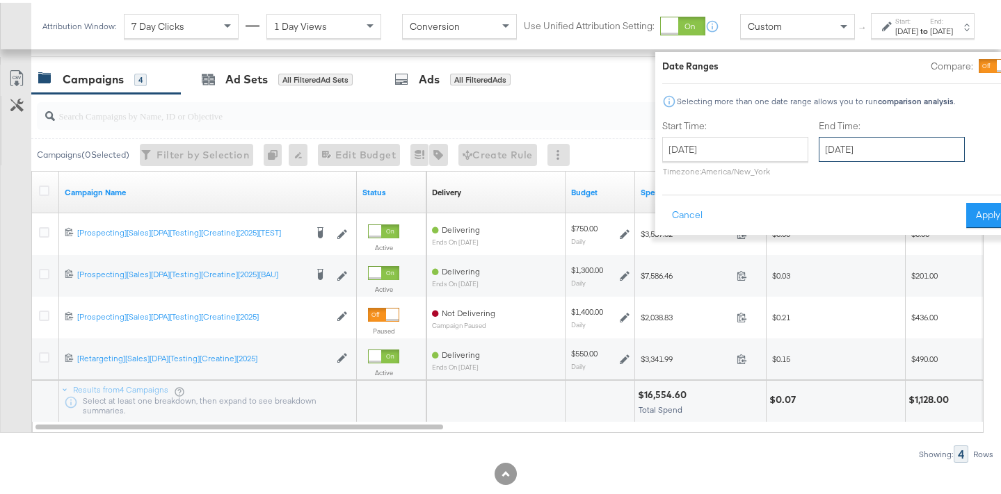
click at [864, 150] on input "[DATE]" at bounding box center [892, 146] width 146 height 25
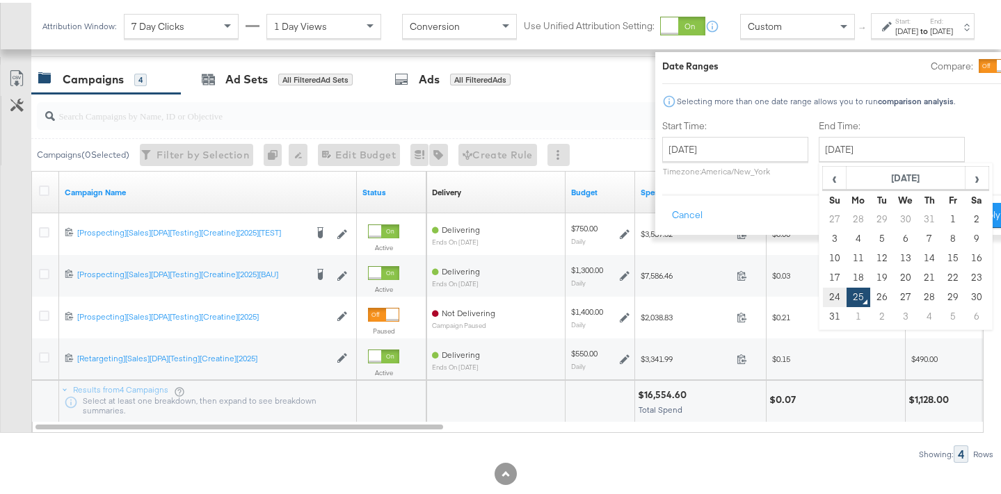
click at [823, 293] on td "24" at bounding box center [835, 294] width 24 height 19
type input "[DATE]"
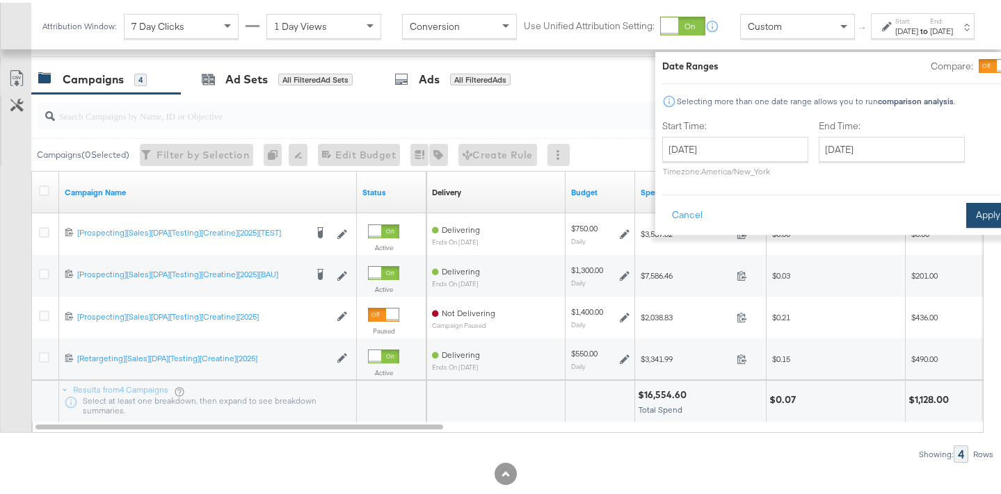
click at [966, 216] on button "Apply" at bounding box center [988, 212] width 44 height 25
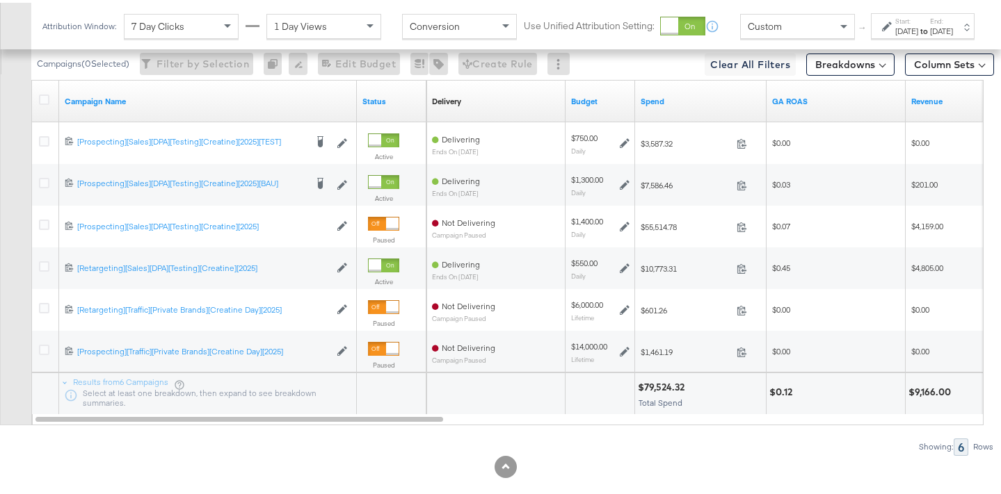
scroll to position [681, 0]
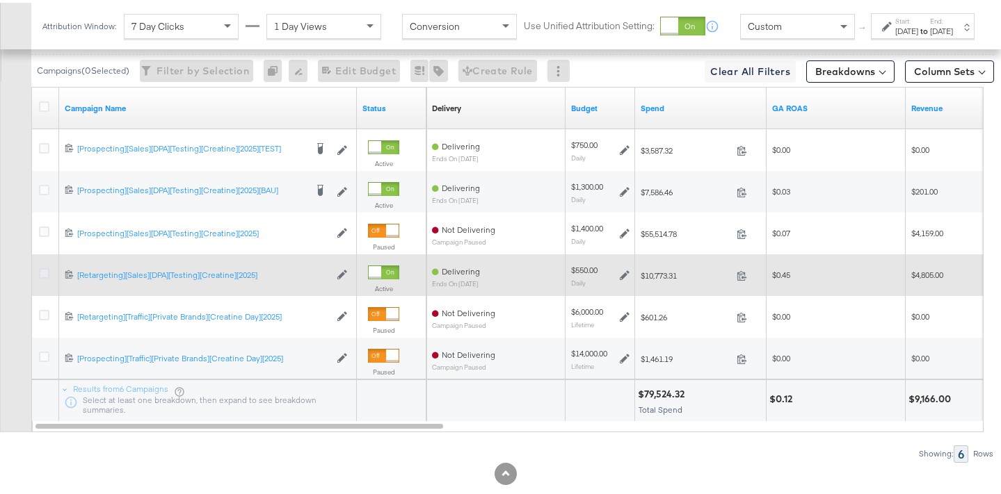
click at [45, 273] on icon at bounding box center [44, 271] width 10 height 10
click at [0, 0] on input "checkbox" at bounding box center [0, 0] width 0 height 0
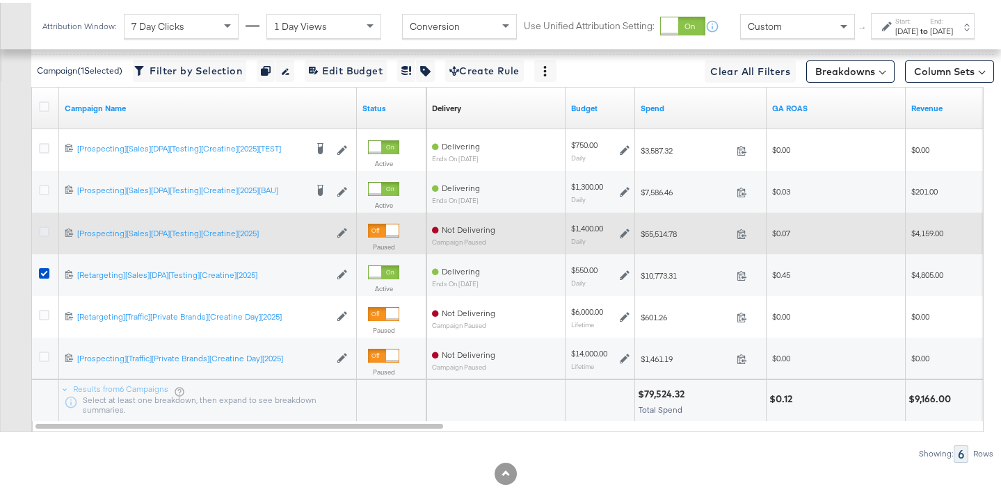
click at [48, 231] on icon at bounding box center [44, 229] width 10 height 10
click at [0, 0] on input "checkbox" at bounding box center [0, 0] width 0 height 0
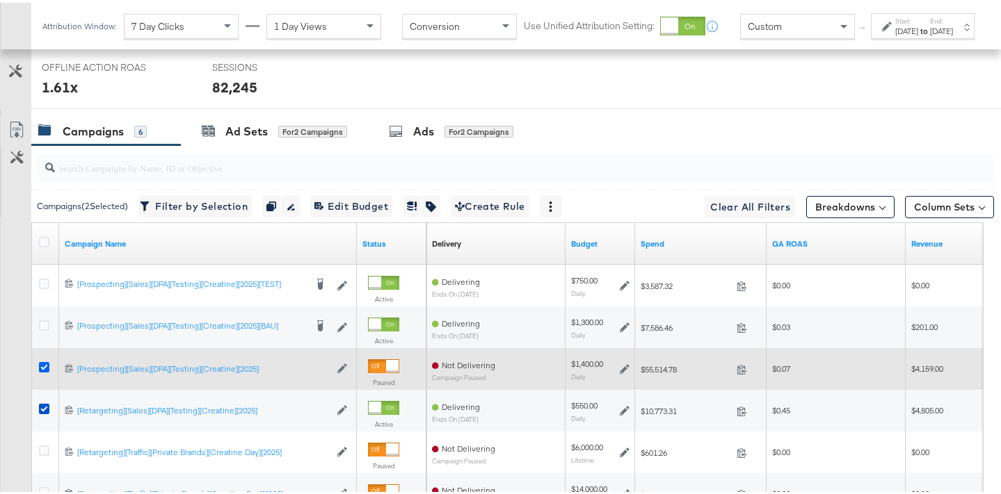
scroll to position [816, 0]
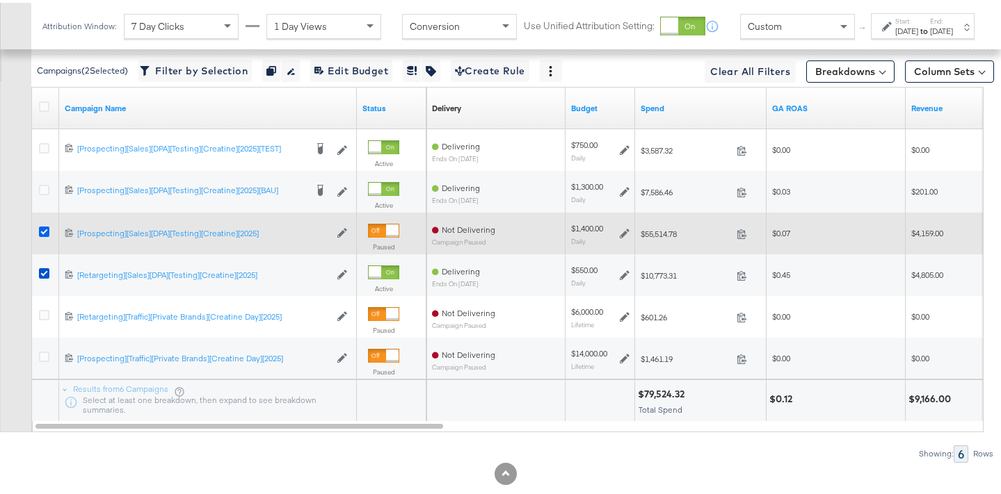
click at [45, 234] on icon at bounding box center [44, 229] width 10 height 10
click at [0, 0] on input "checkbox" at bounding box center [0, 0] width 0 height 0
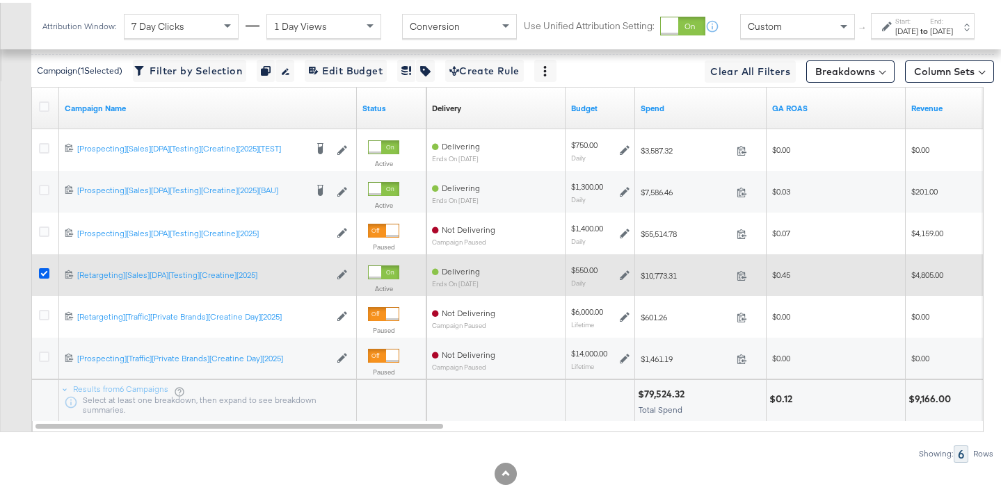
click at [40, 266] on icon at bounding box center [44, 271] width 10 height 10
click at [0, 0] on input "checkbox" at bounding box center [0, 0] width 0 height 0
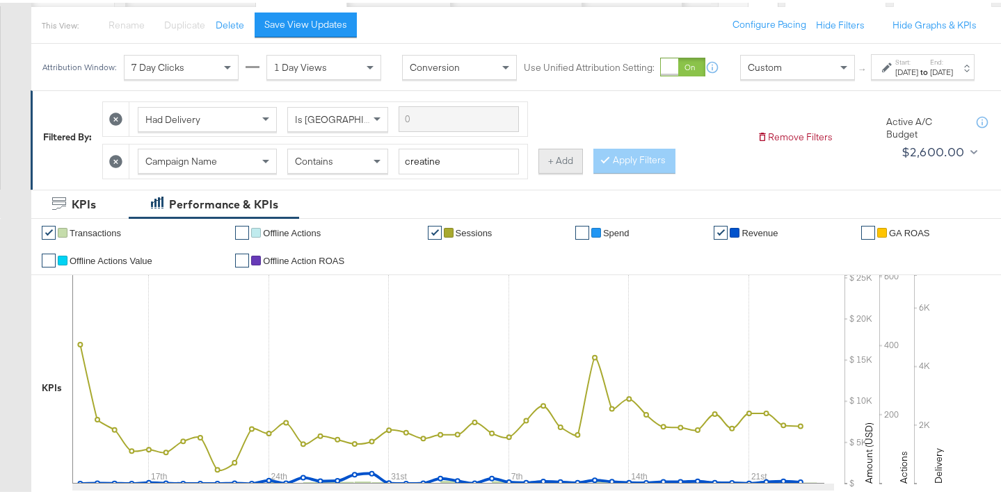
scroll to position [133, 0]
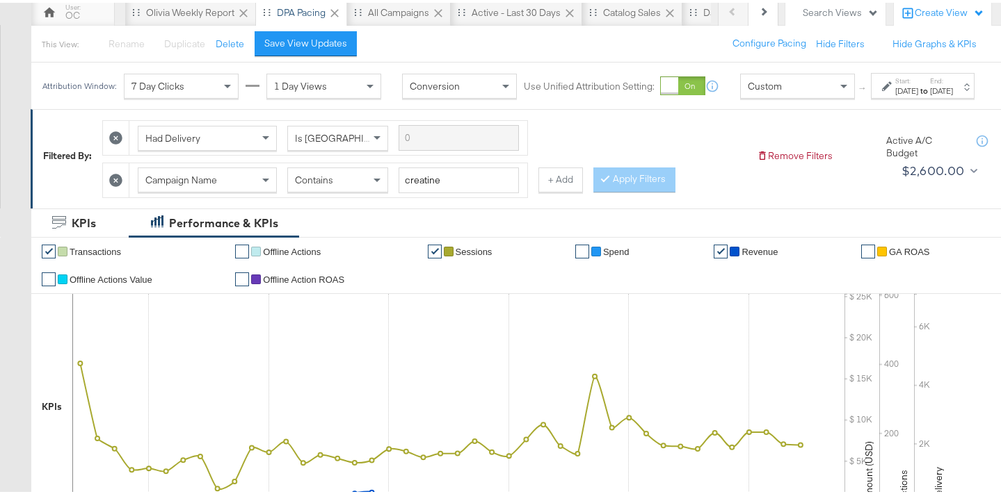
click at [556, 190] on button "+ Add" at bounding box center [560, 177] width 45 height 25
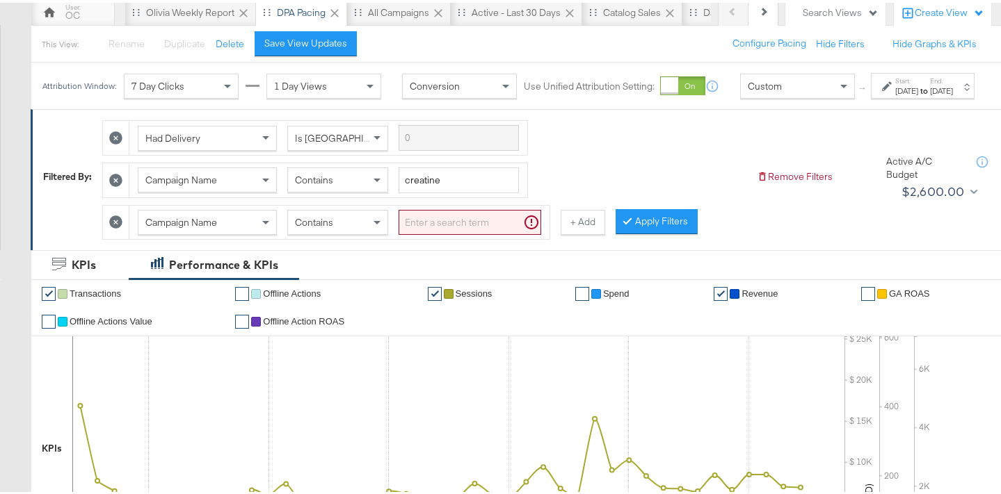
click at [351, 232] on div "Contains" at bounding box center [337, 220] width 99 height 24
click at [443, 233] on input "search" at bounding box center [470, 220] width 143 height 26
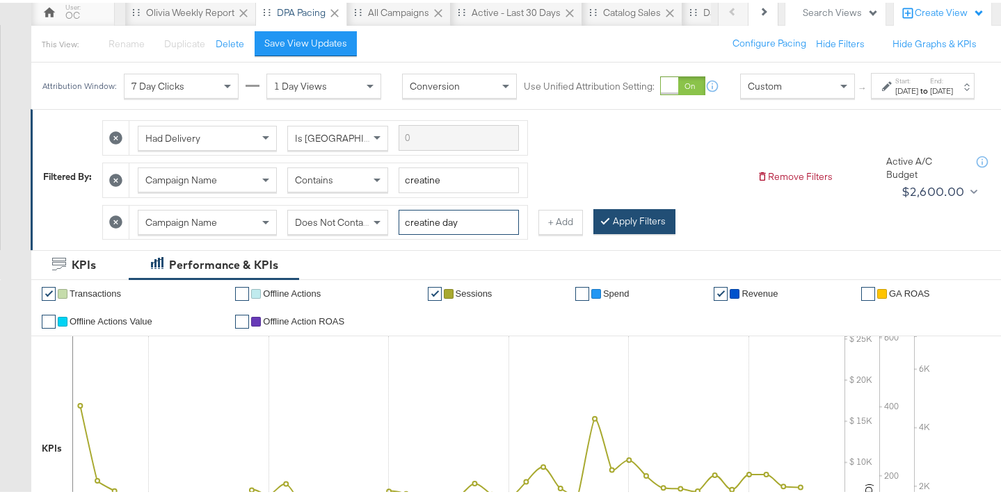
type input "creatine day"
click at [610, 231] on button "Apply Filters" at bounding box center [634, 219] width 82 height 25
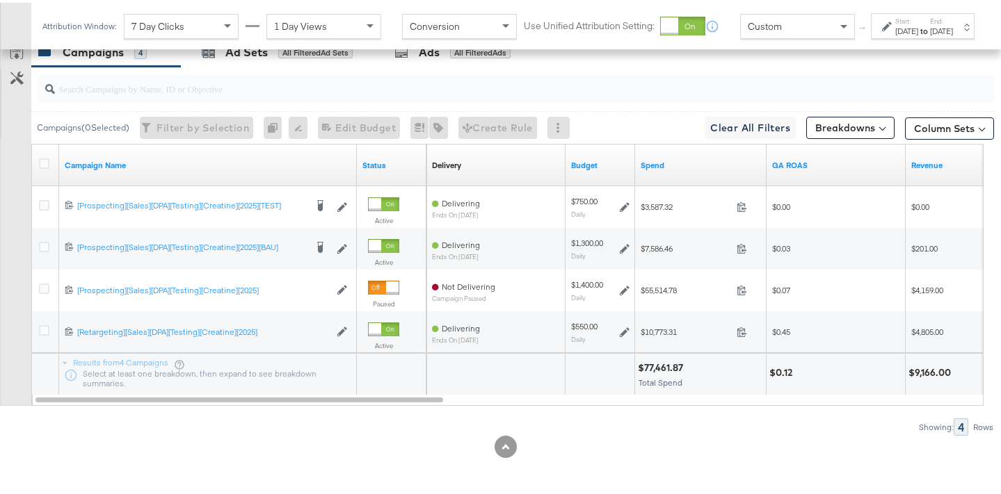
scroll to position [802, 0]
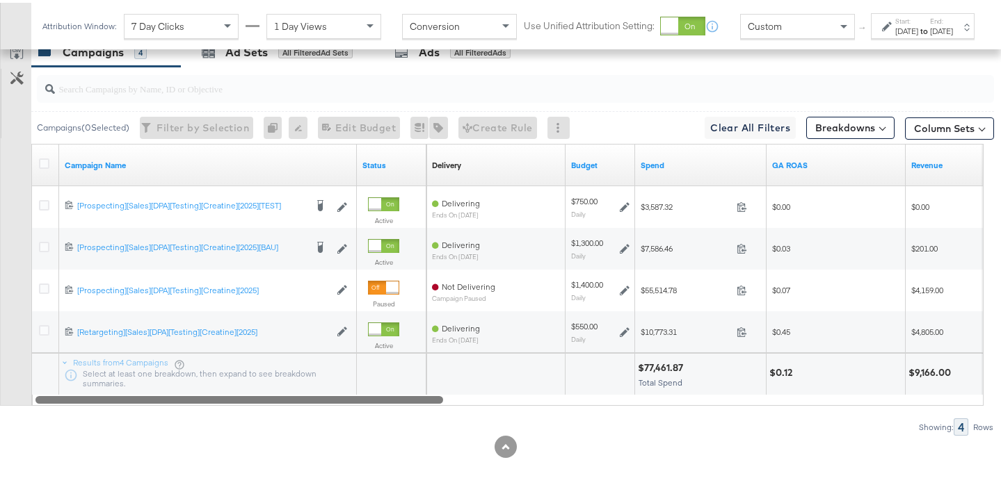
drag, startPoint x: 433, startPoint y: 398, endPoint x: 333, endPoint y: 396, distance: 99.5
click at [333, 396] on div at bounding box center [239, 397] width 408 height 12
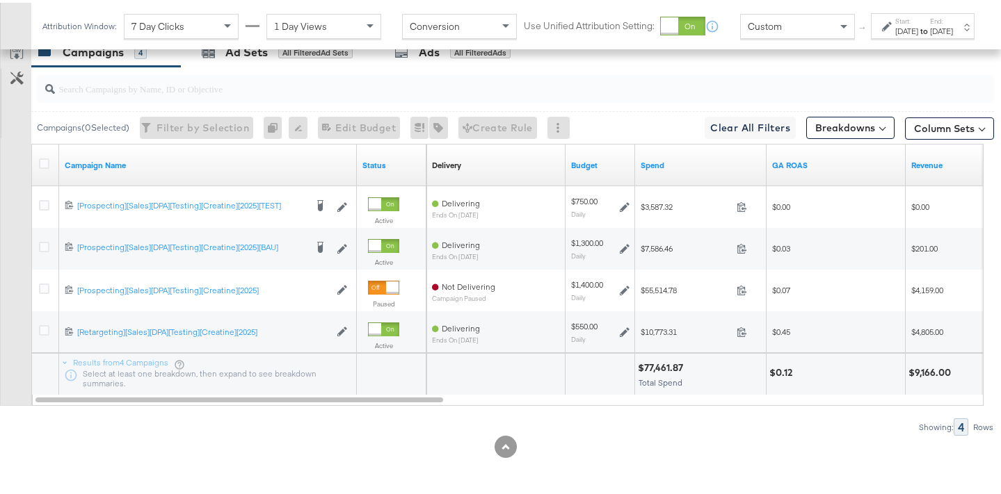
click at [374, 428] on div "Showing: 4 Rows" at bounding box center [497, 424] width 994 height 17
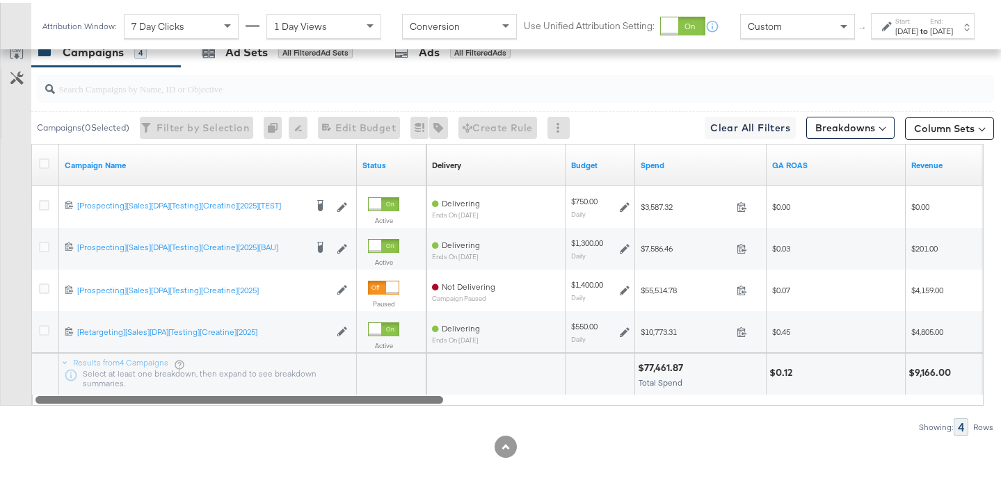
drag, startPoint x: 369, startPoint y: 399, endPoint x: 308, endPoint y: 394, distance: 61.4
click at [308, 394] on div at bounding box center [239, 397] width 408 height 12
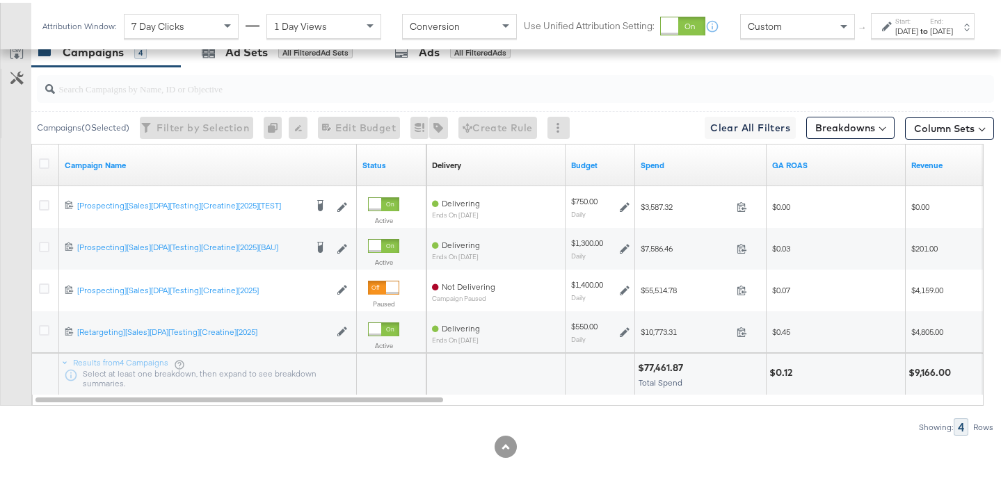
click at [918, 33] on strong "to" at bounding box center [924, 28] width 12 height 10
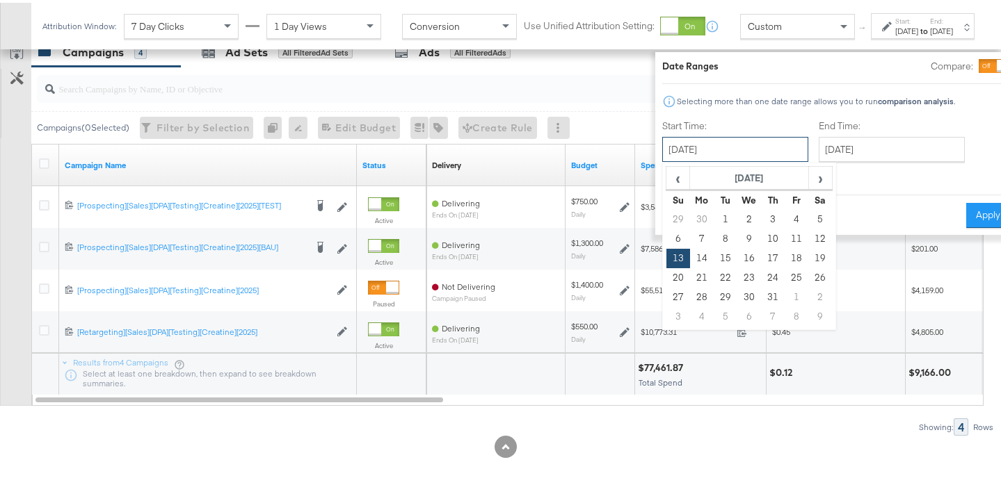
click at [718, 147] on input "July 13th 2025" at bounding box center [735, 146] width 146 height 25
click at [784, 259] on td "18" at bounding box center [796, 255] width 24 height 19
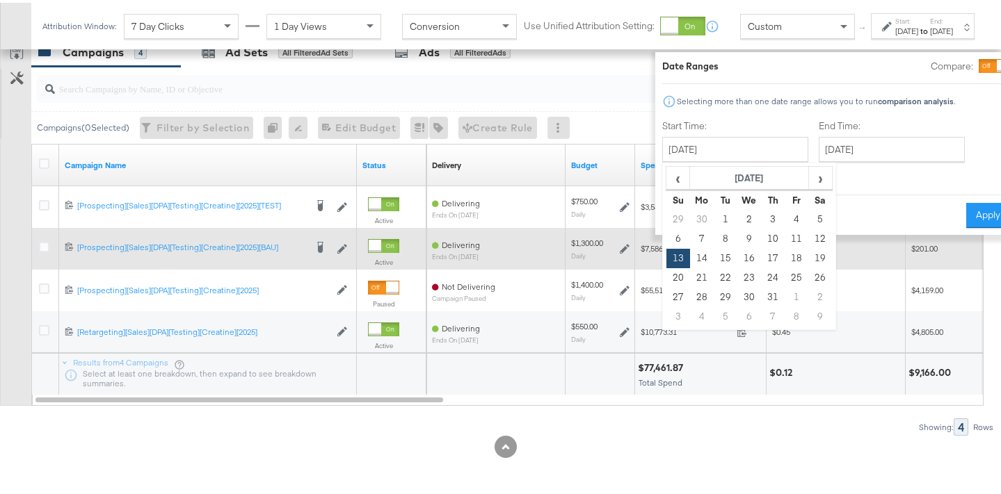
type input "July 18th 2025"
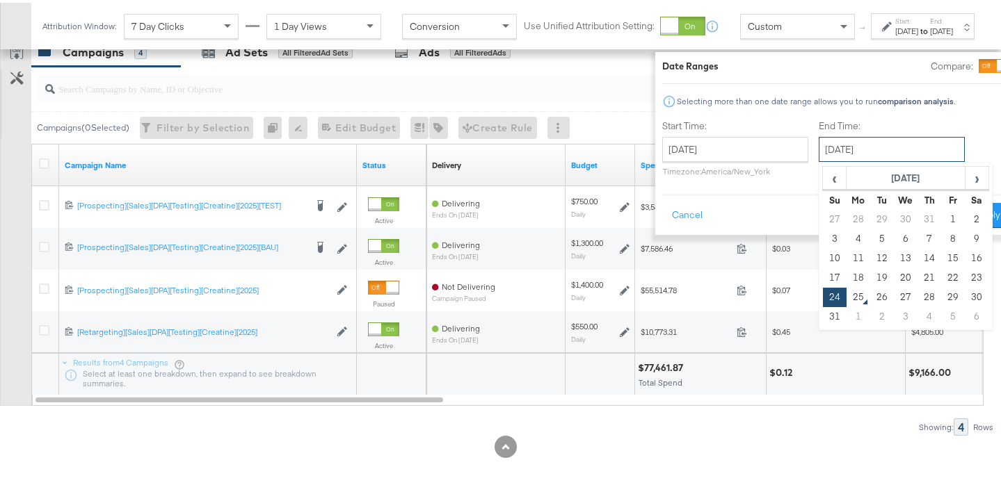
click at [875, 155] on input "August 24th 2025" at bounding box center [892, 146] width 146 height 25
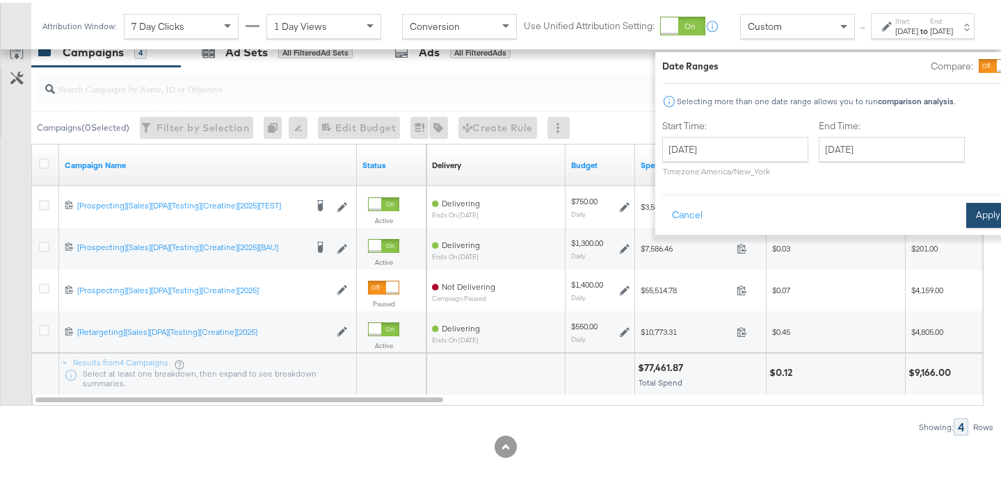
click at [972, 214] on button "Apply" at bounding box center [988, 212] width 44 height 25
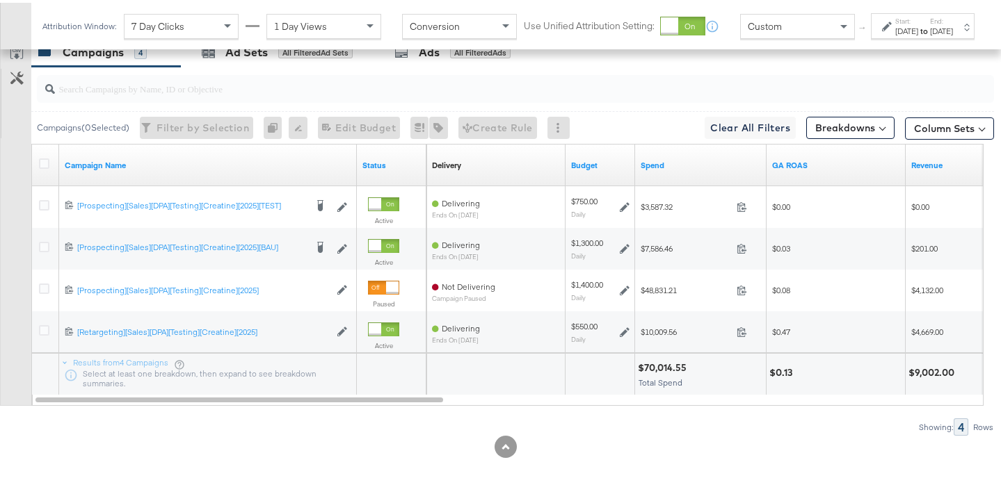
click at [895, 34] on div "Jul 18th 2025" at bounding box center [906, 28] width 23 height 11
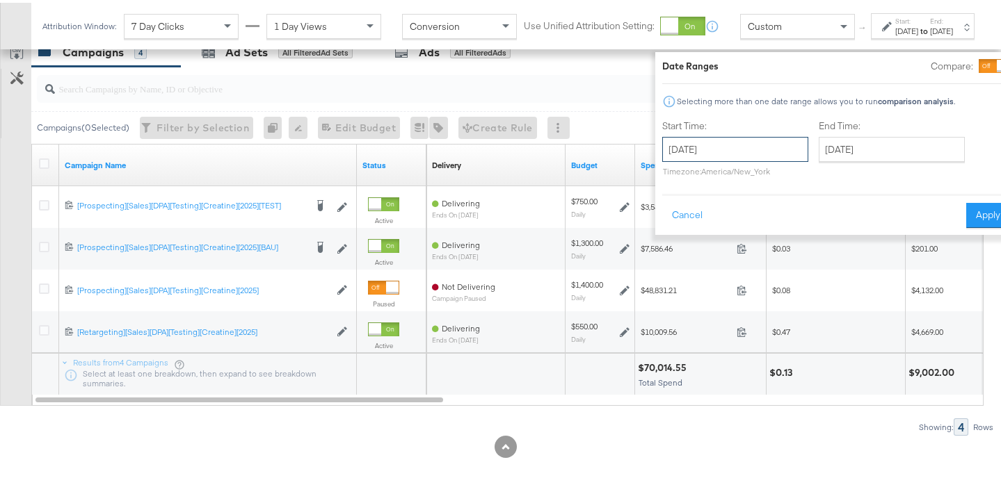
click at [734, 150] on input "July 18th 2025" at bounding box center [735, 146] width 146 height 25
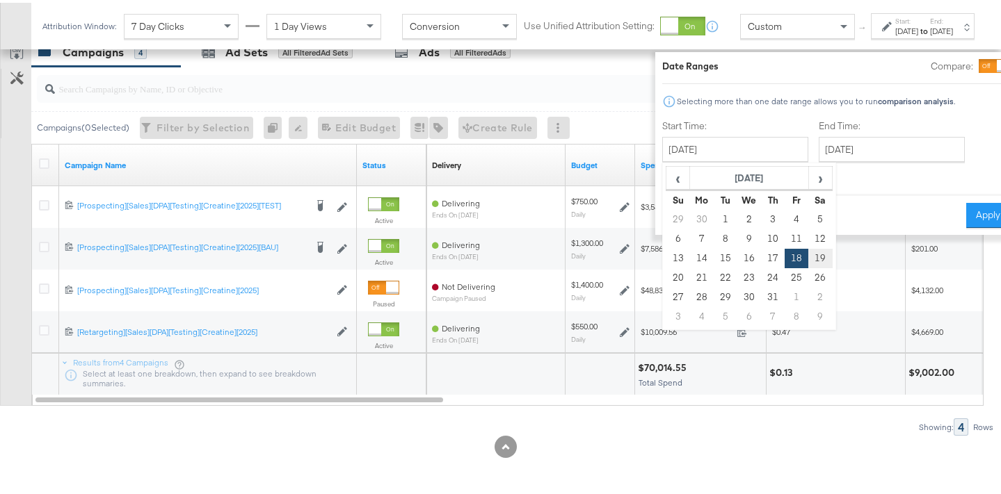
click at [808, 255] on td "19" at bounding box center [820, 255] width 24 height 19
type input "July 19th 2025"
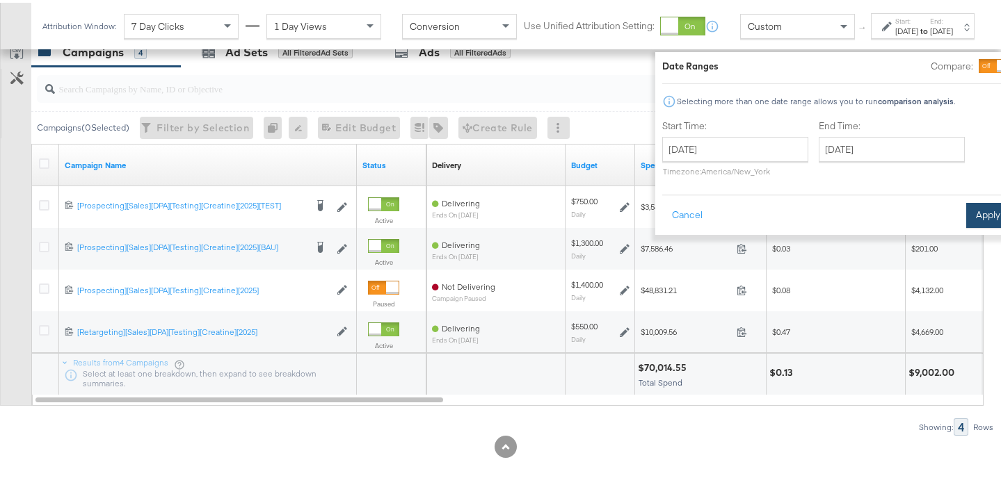
click at [966, 214] on button "Apply" at bounding box center [988, 212] width 44 height 25
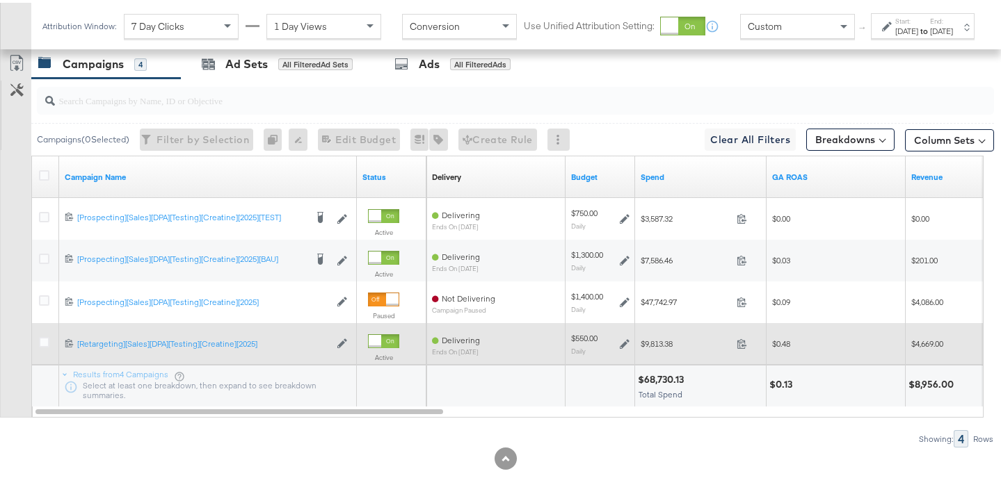
scroll to position [790, 0]
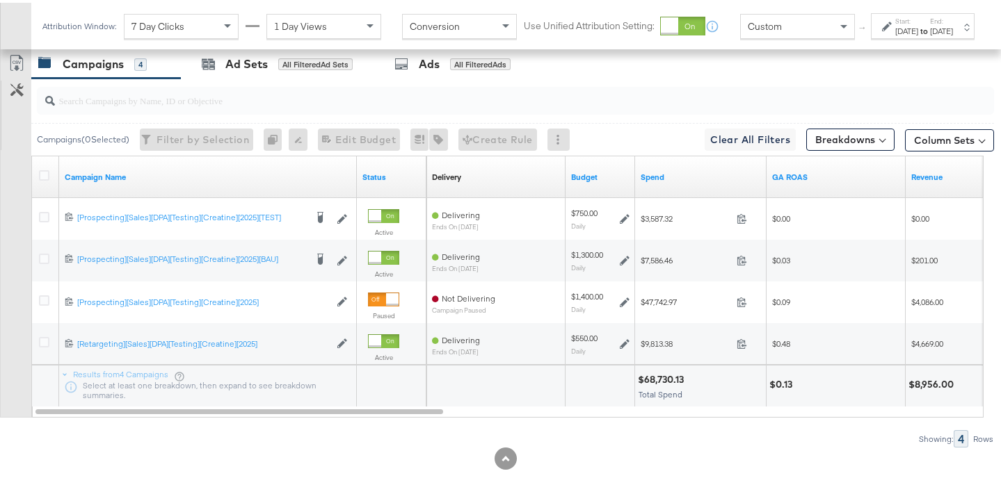
click at [927, 36] on div "Start: Jul 19th 2025 to End: Aug 24th 2025" at bounding box center [923, 23] width 104 height 26
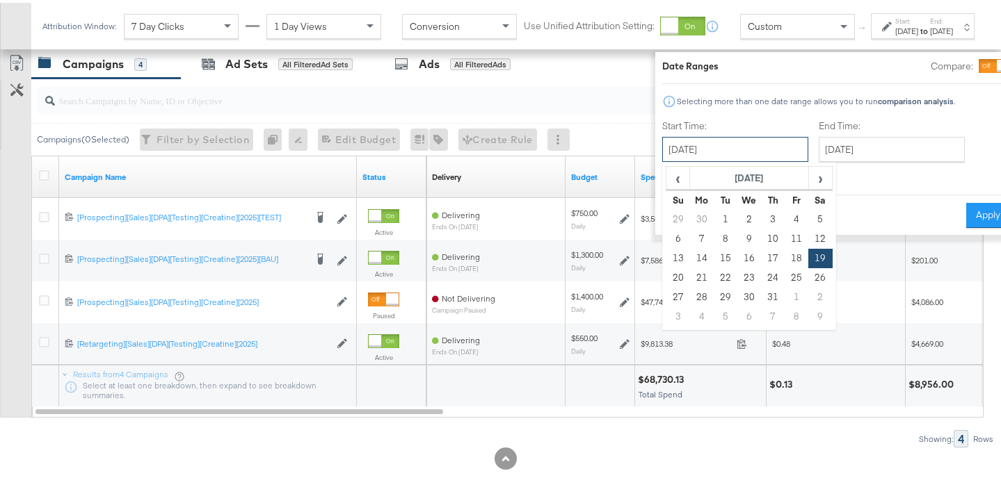
click at [761, 152] on input "July 19th 2025" at bounding box center [735, 146] width 146 height 25
click at [810, 179] on span "›" at bounding box center [821, 175] width 22 height 21
click at [690, 277] on td "18" at bounding box center [702, 275] width 24 height 19
type input "August 18th 2025"
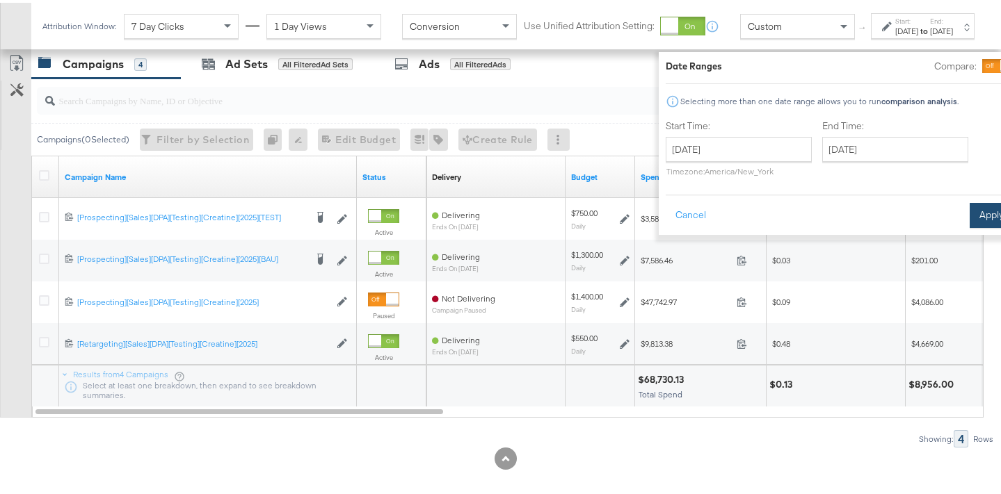
click at [969, 218] on button "Apply" at bounding box center [991, 212] width 44 height 25
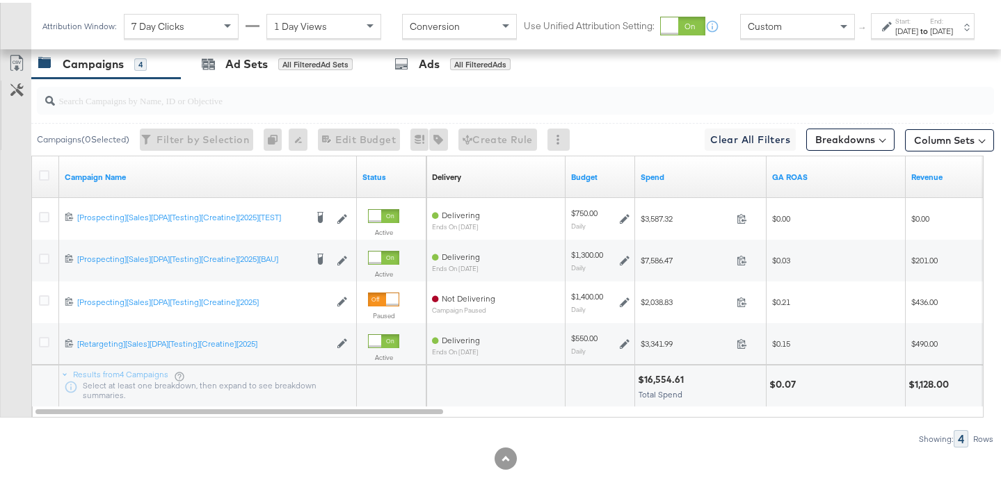
click at [895, 34] on div "Aug 18th 2025" at bounding box center [906, 28] width 23 height 11
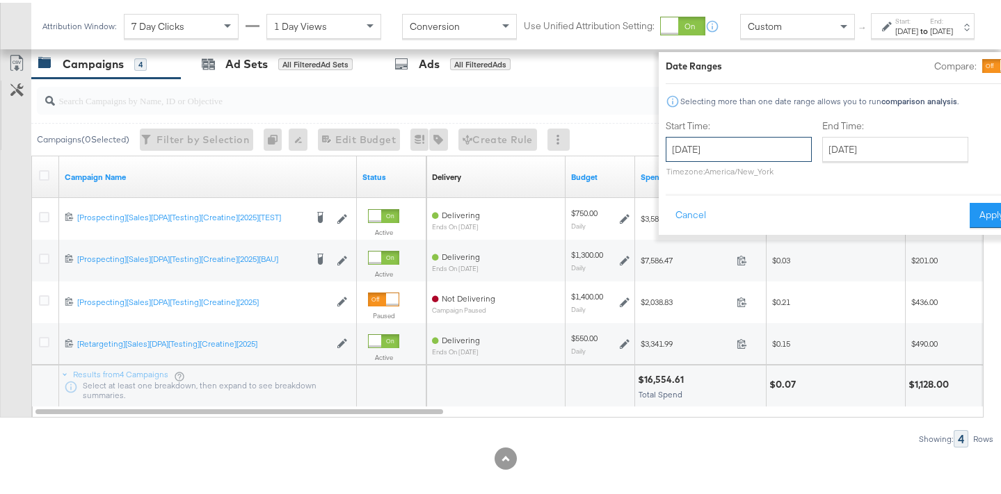
click at [730, 155] on input "August 18th 2025" at bounding box center [739, 146] width 146 height 25
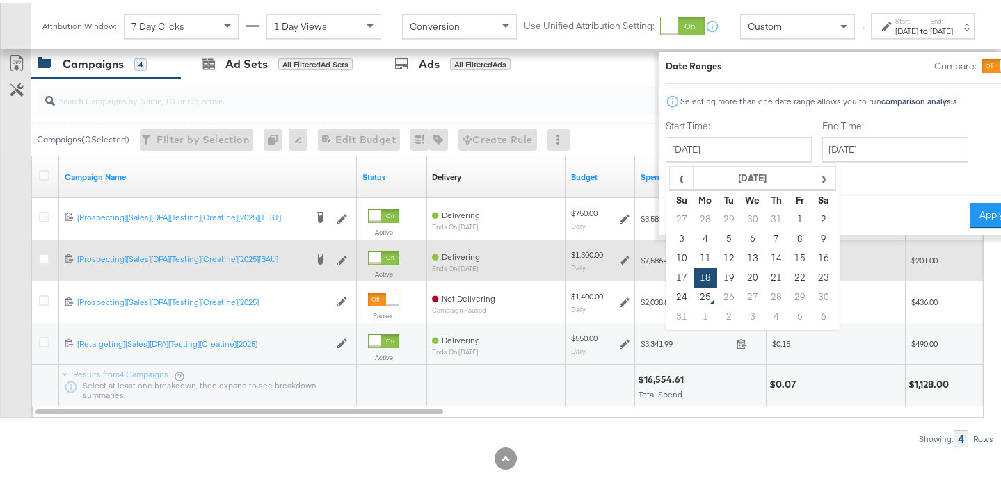
click at [717, 271] on td "19" at bounding box center [729, 275] width 24 height 19
type input "August 19th 2025"
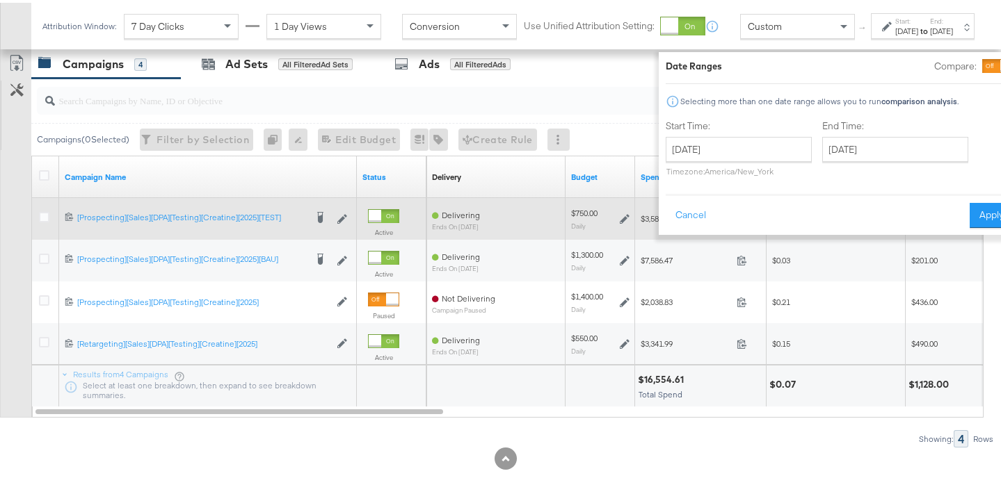
click at [969, 220] on button "Apply" at bounding box center [991, 212] width 44 height 25
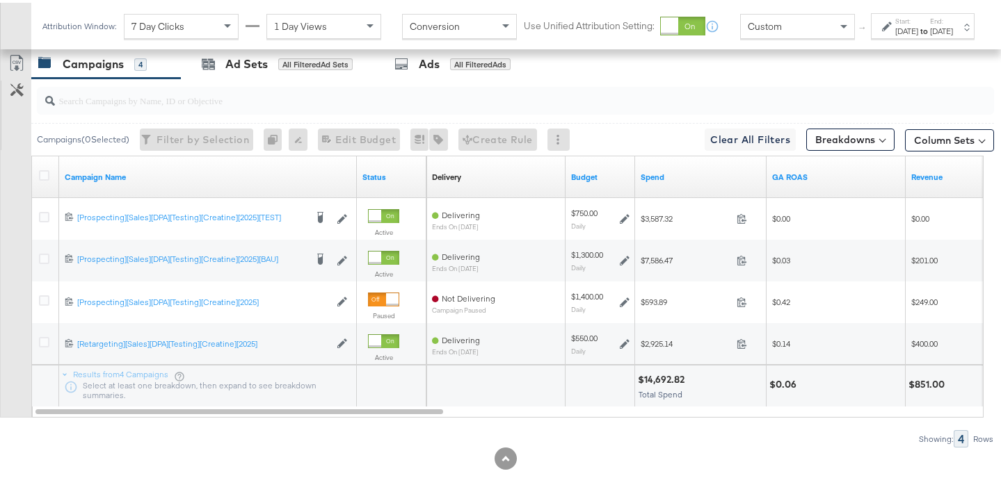
click at [895, 34] on div "Aug 19th 2025" at bounding box center [906, 28] width 23 height 11
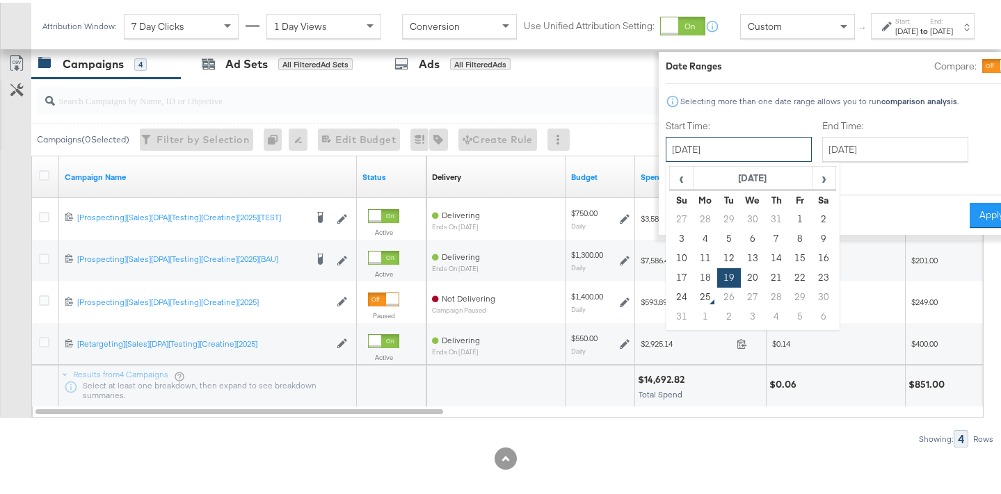
click at [741, 154] on input "August 19th 2025" at bounding box center [739, 146] width 146 height 25
click at [741, 273] on td "20" at bounding box center [753, 275] width 24 height 19
type input "August 20th 2025"
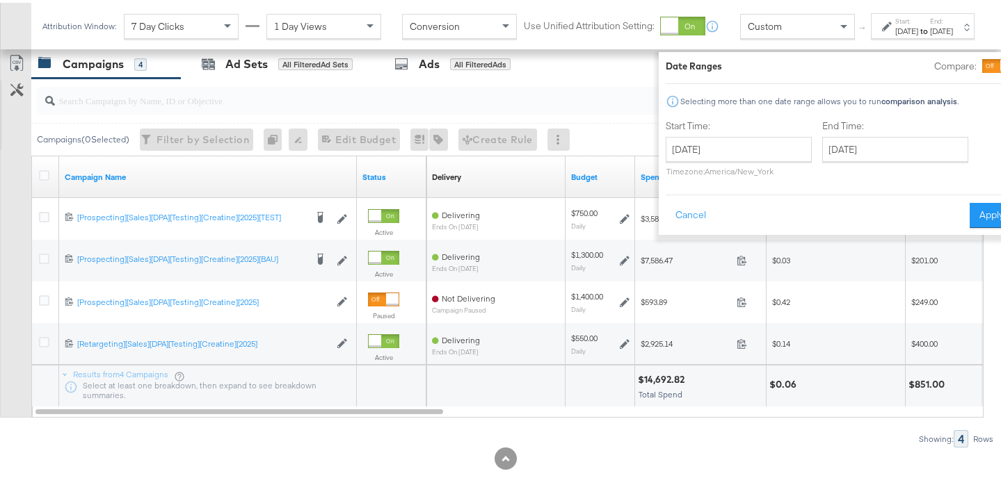
click at [987, 212] on div "KPIs Performance & KPIs Customize KPIs ✔ Transactions ✔ Offline Actions ✔ Sessi…" at bounding box center [505, 55] width 1011 height 903
click at [975, 212] on button "Apply" at bounding box center [991, 212] width 44 height 25
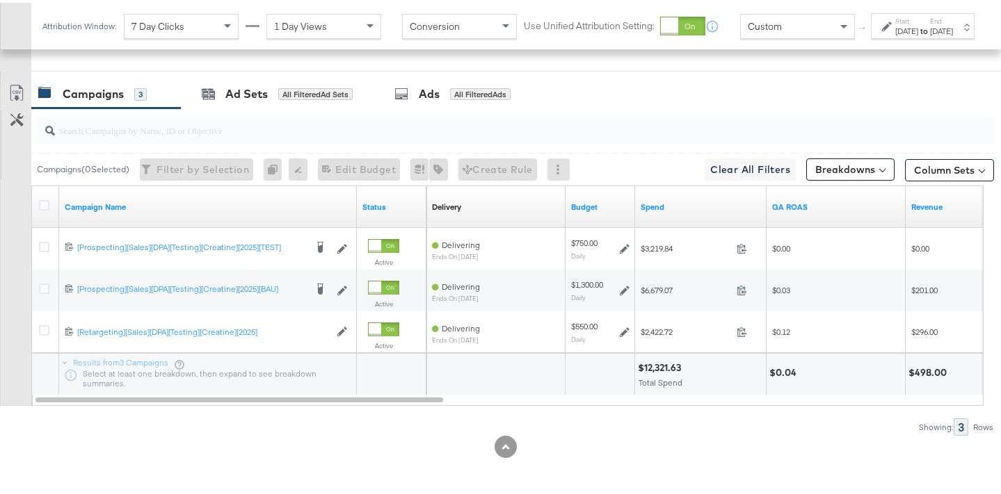
scroll to position [760, 0]
click at [930, 34] on div "Aug 24th 2025" at bounding box center [941, 28] width 23 height 11
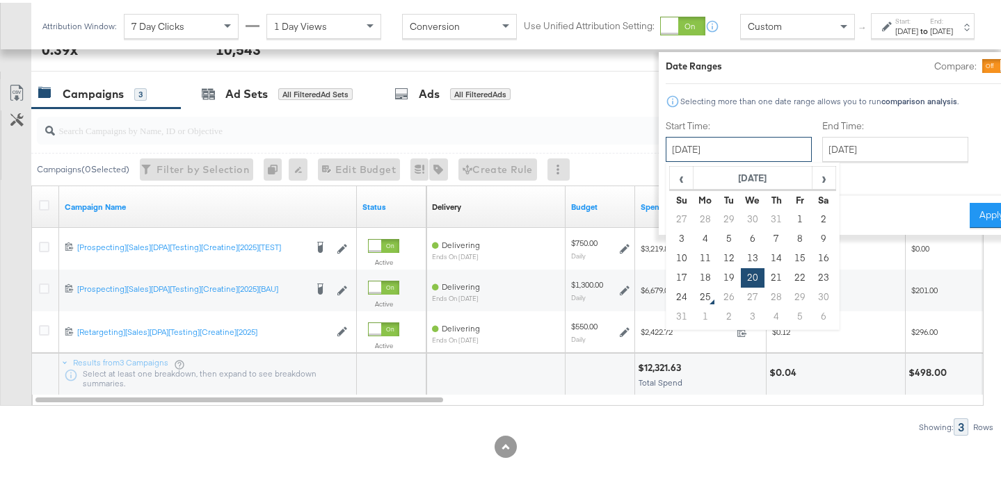
click at [734, 143] on input "August 20th 2025" at bounding box center [739, 146] width 146 height 25
click at [693, 277] on td "18" at bounding box center [705, 275] width 24 height 19
type input "August 18th 2025"
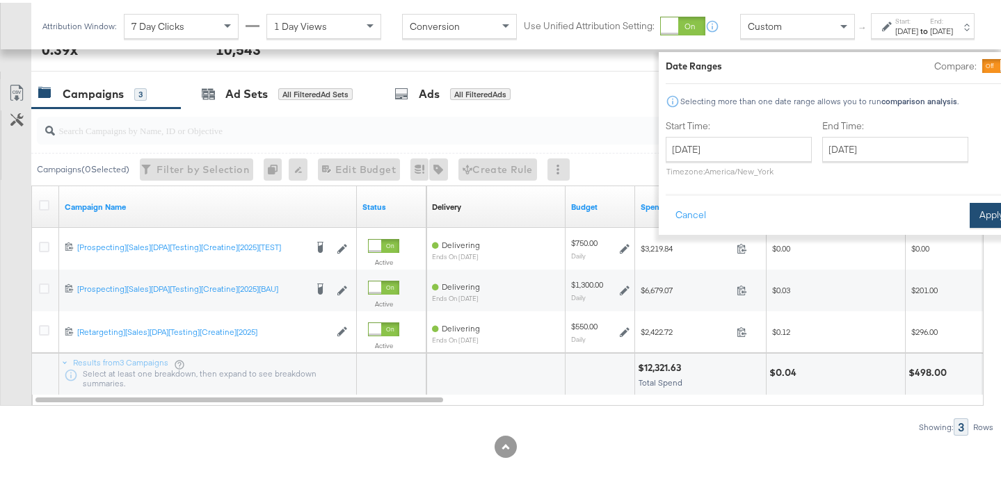
click at [969, 216] on button "Apply" at bounding box center [991, 212] width 44 height 25
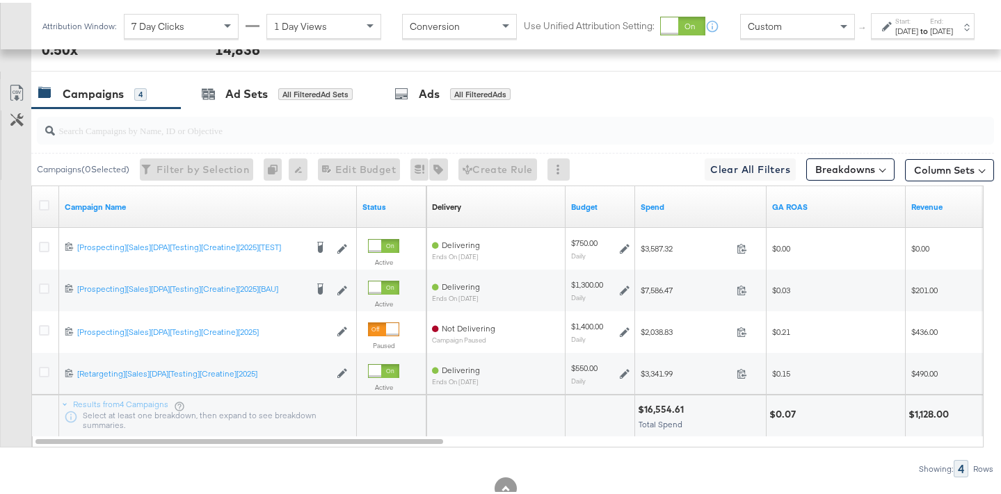
click at [895, 34] on div "Aug 18th 2025" at bounding box center [906, 28] width 23 height 11
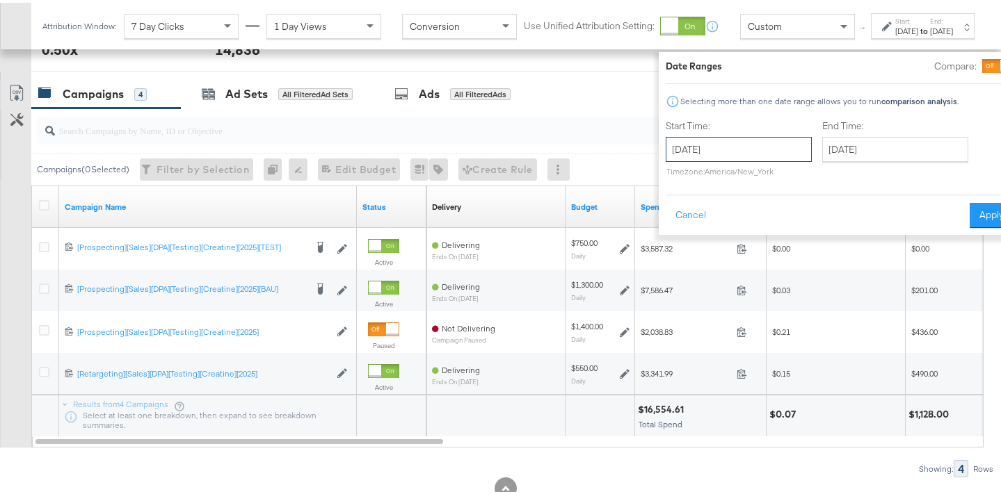
click at [743, 147] on input "August 18th 2025" at bounding box center [739, 146] width 146 height 25
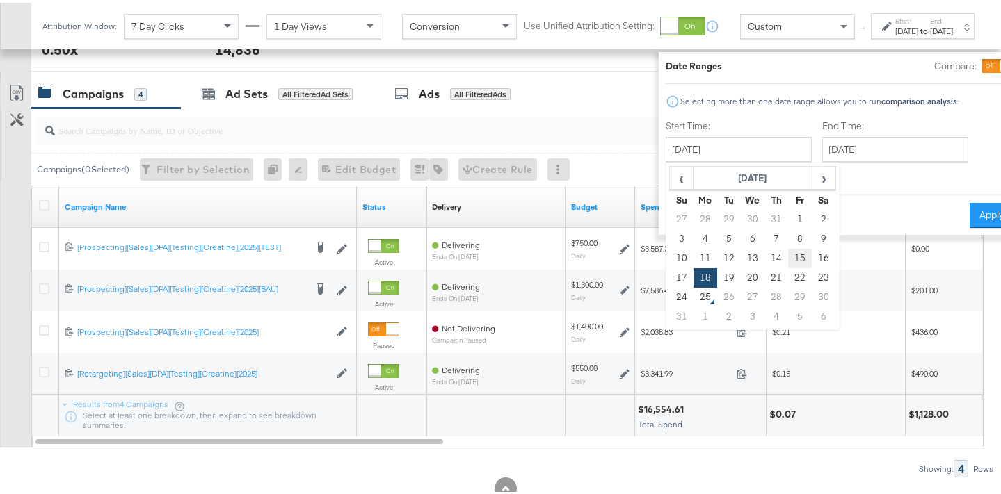
click at [788, 255] on td "15" at bounding box center [800, 255] width 24 height 19
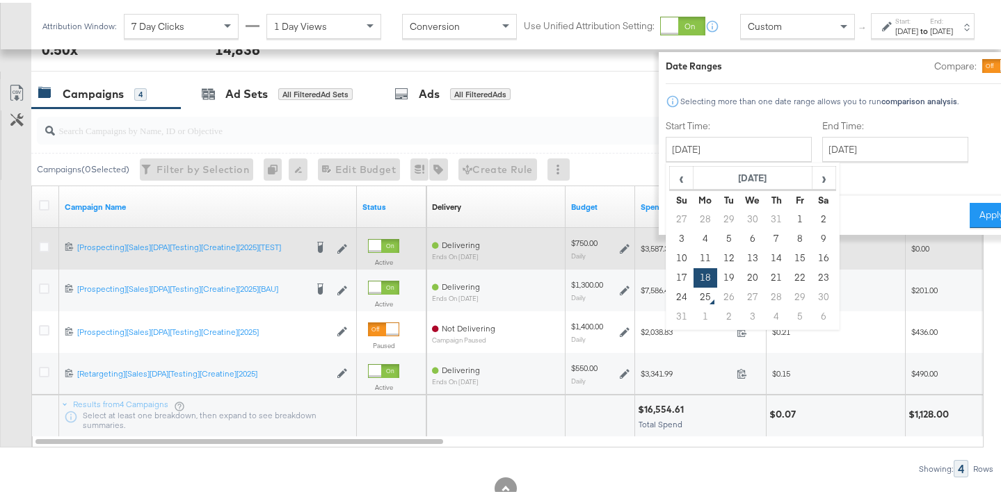
type input "August 15th 2025"
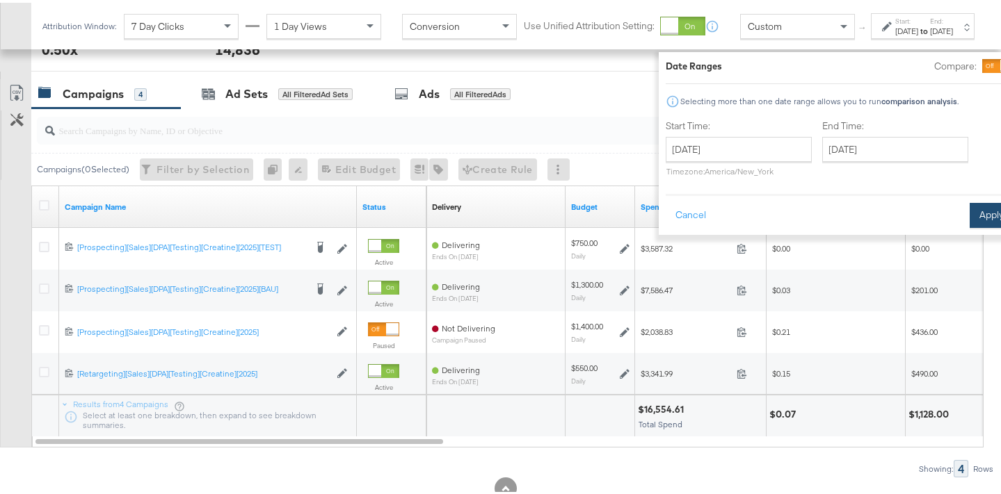
click at [969, 214] on button "Apply" at bounding box center [991, 212] width 44 height 25
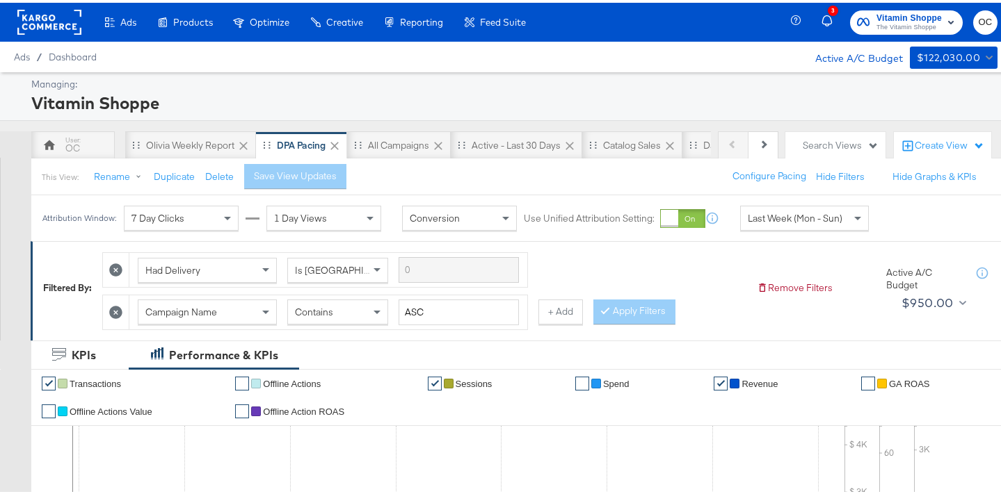
click at [811, 216] on span "Last Week (Mon - Sun)" at bounding box center [795, 215] width 95 height 13
drag, startPoint x: 417, startPoint y: 309, endPoint x: 400, endPoint y: 308, distance: 17.4
click at [400, 308] on input "ASC" at bounding box center [459, 310] width 120 height 26
type input "creatine"
click at [634, 303] on button "Apply Filters" at bounding box center [634, 309] width 82 height 25
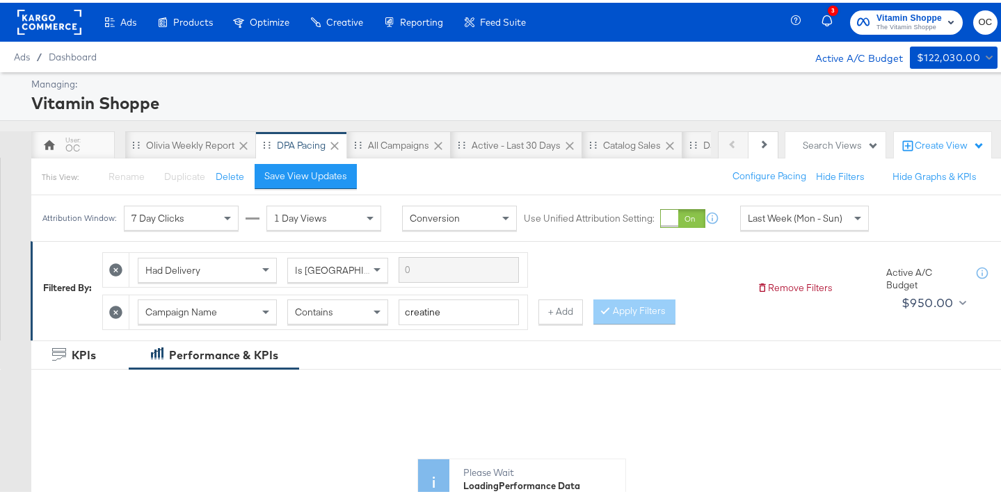
click at [548, 325] on div "Campaign Name Contains creatine + Add" at bounding box center [342, 309] width 481 height 35
click at [551, 305] on button "+ Add" at bounding box center [560, 309] width 45 height 25
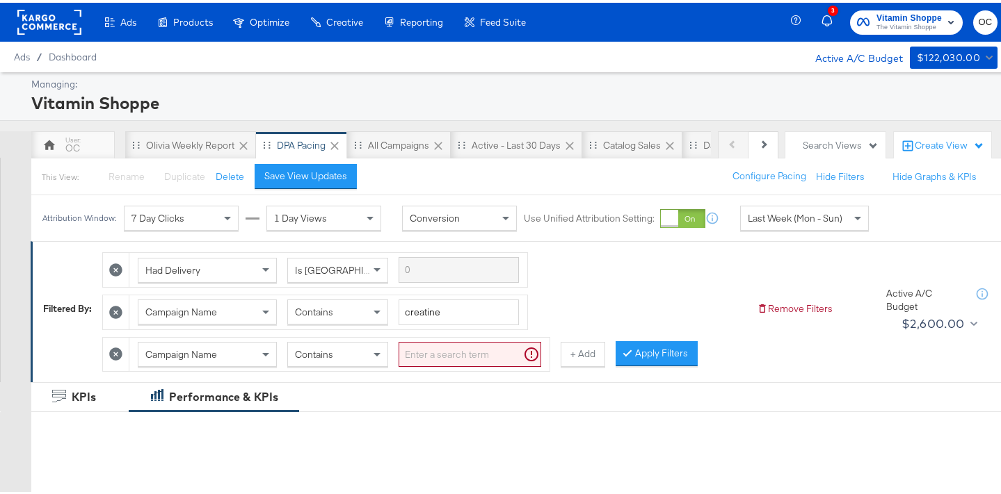
click at [440, 353] on input "search" at bounding box center [470, 352] width 143 height 26
click at [324, 358] on div "Contains" at bounding box center [337, 352] width 99 height 24
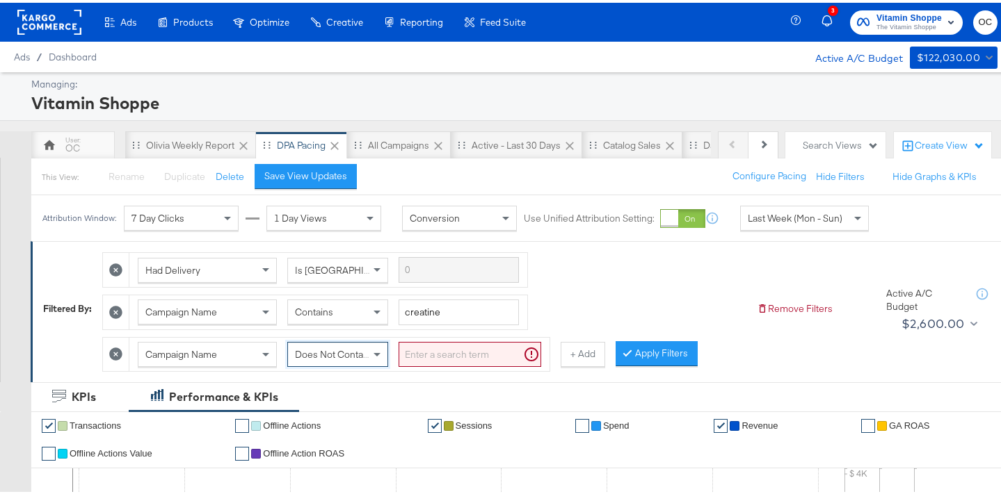
click at [435, 353] on input "search" at bounding box center [470, 352] width 143 height 26
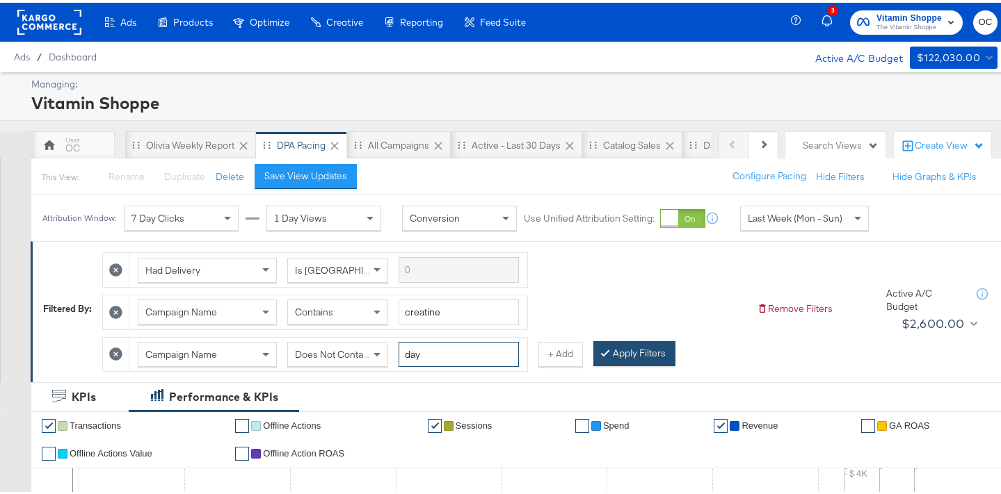
type input "day"
click at [618, 355] on button "Apply Filters" at bounding box center [634, 351] width 82 height 25
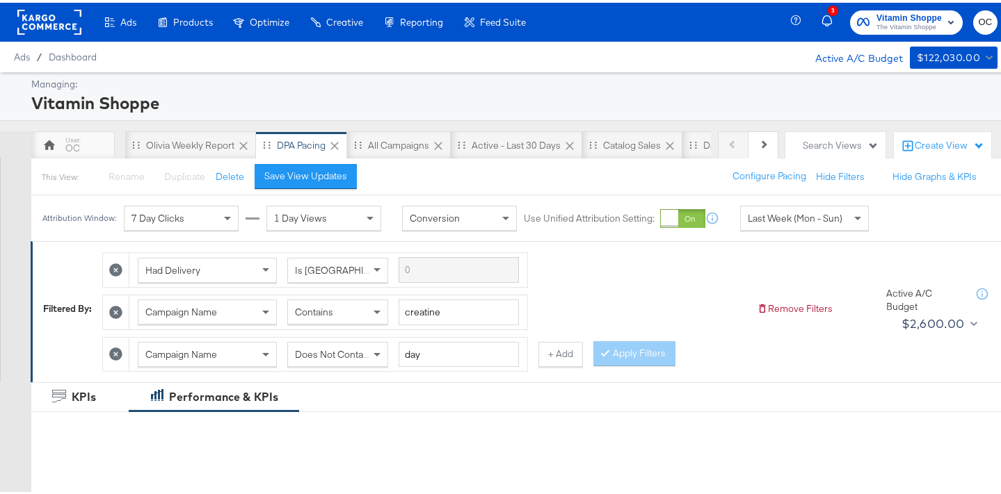
click at [775, 218] on span "Last Week (Mon - Sun)" at bounding box center [795, 215] width 95 height 13
click at [895, 227] on div "[DATE]" at bounding box center [906, 221] width 23 height 11
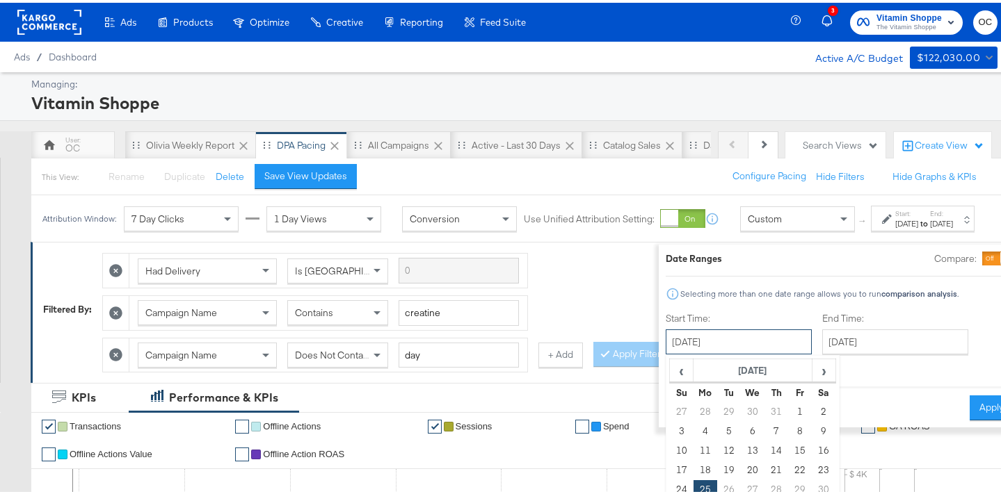
click at [711, 348] on input "[DATE]" at bounding box center [739, 339] width 146 height 25
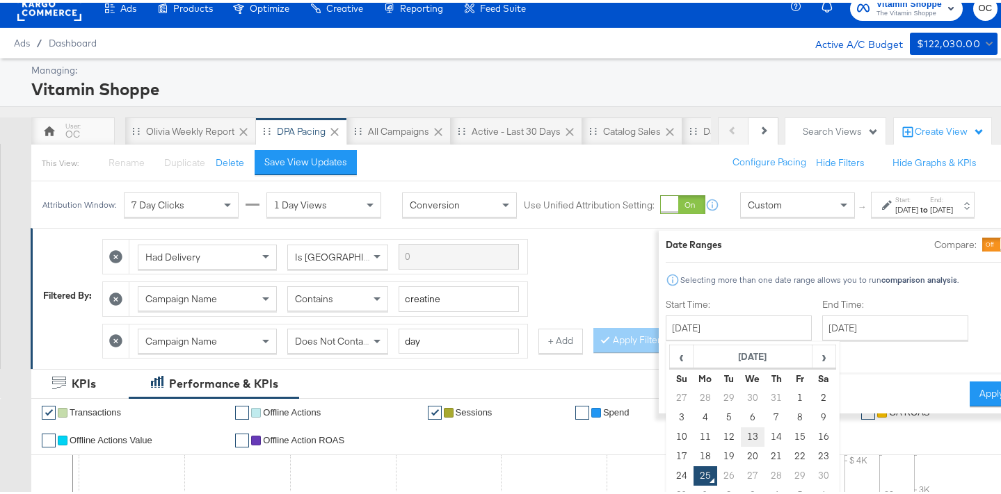
click at [741, 430] on td "13" at bounding box center [753, 434] width 24 height 19
type input "[DATE]"
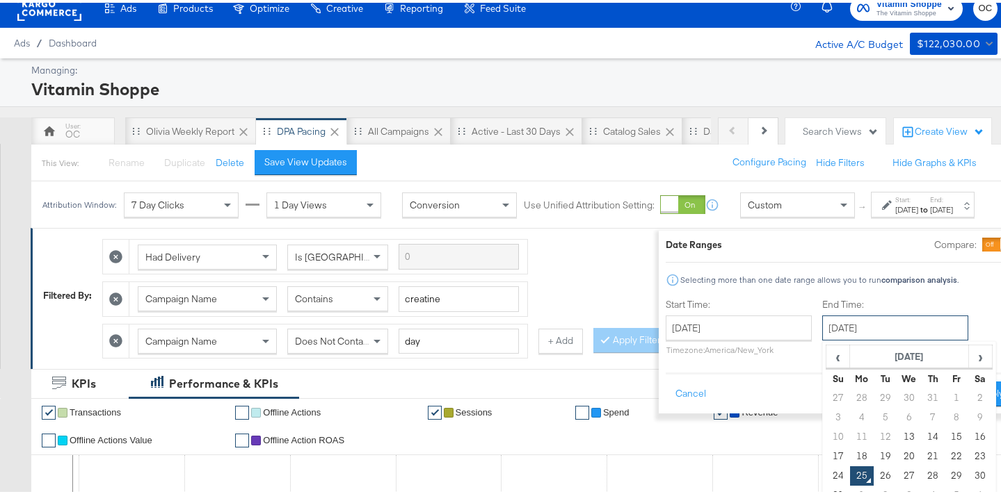
click at [858, 330] on input "[DATE]" at bounding box center [895, 325] width 146 height 25
click at [826, 465] on td "24" at bounding box center [838, 473] width 24 height 19
type input "August 24th 2025"
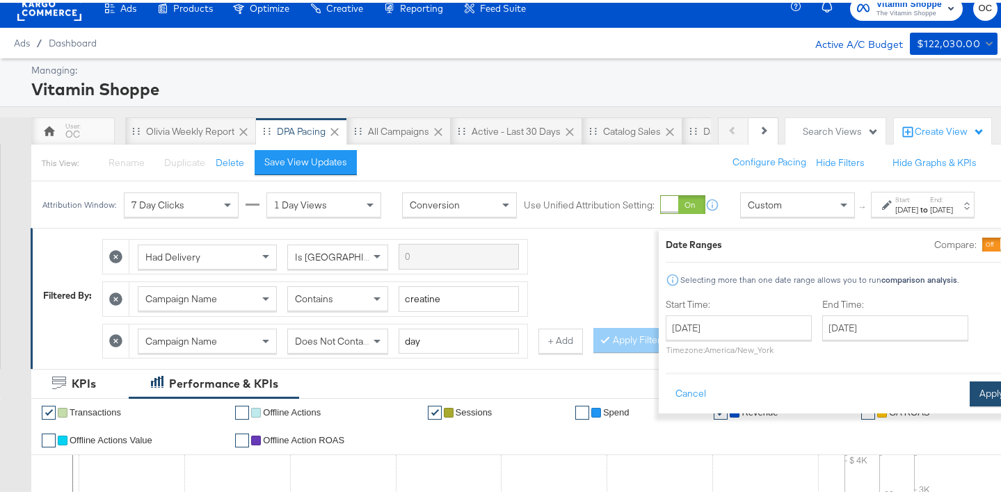
click at [969, 394] on button "Apply" at bounding box center [991, 391] width 44 height 25
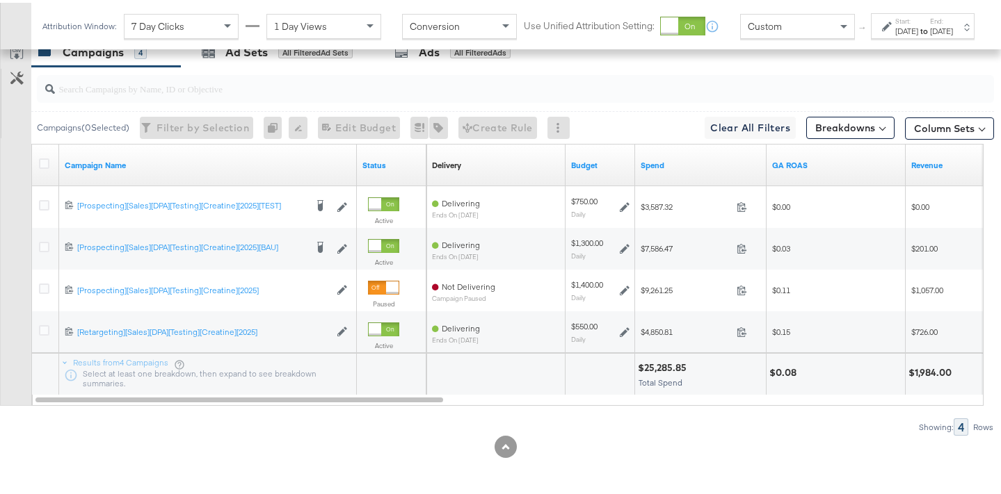
scroll to position [802, 0]
click at [868, 47] on div "Attribution Window: 7 Day Clicks 1 Day Views Conversion Use Unified Attribution…" at bounding box center [511, 23] width 960 height 47
click at [871, 36] on div "Start: Aug 13th 2025 to End: Aug 24th 2025" at bounding box center [923, 23] width 104 height 26
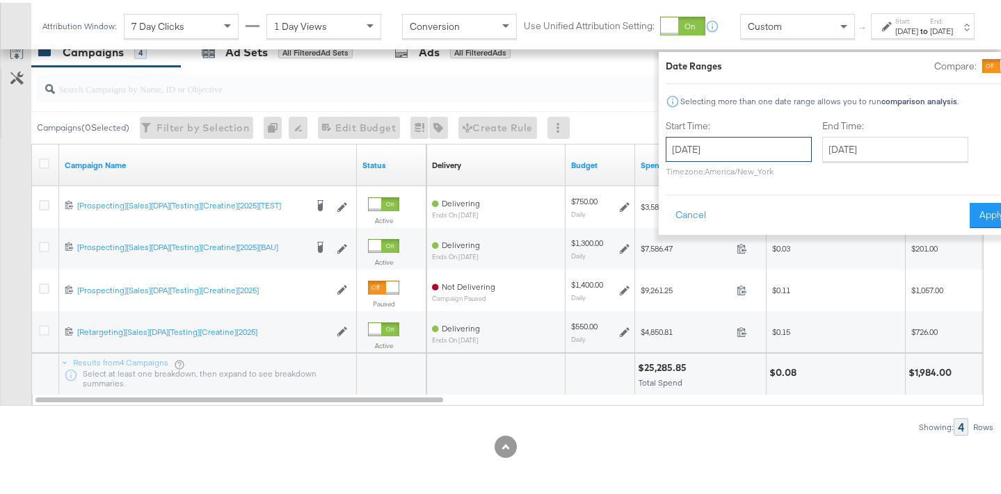
click at [734, 153] on input "August 13th 2025" at bounding box center [739, 146] width 146 height 25
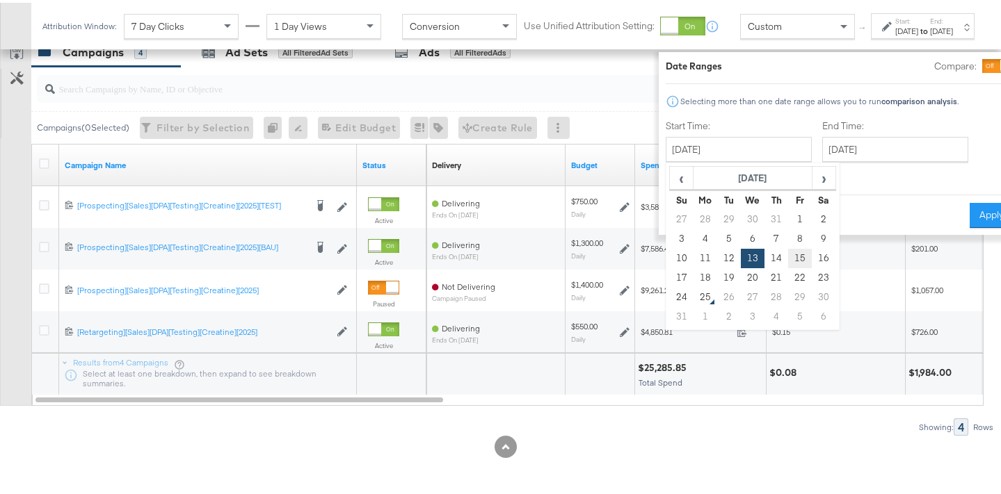
click at [788, 261] on td "15" at bounding box center [800, 255] width 24 height 19
type input "August 15th 2025"
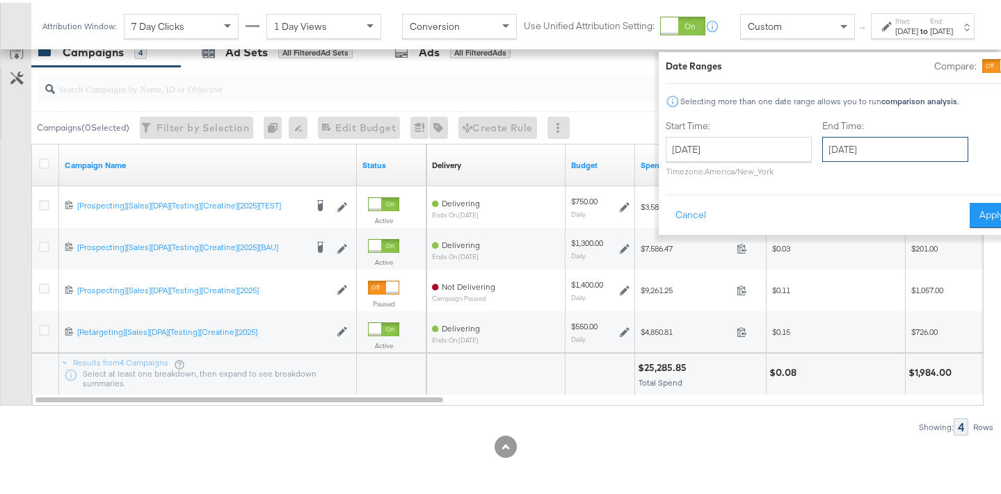
click at [877, 145] on input "August 24th 2025" at bounding box center [895, 146] width 146 height 25
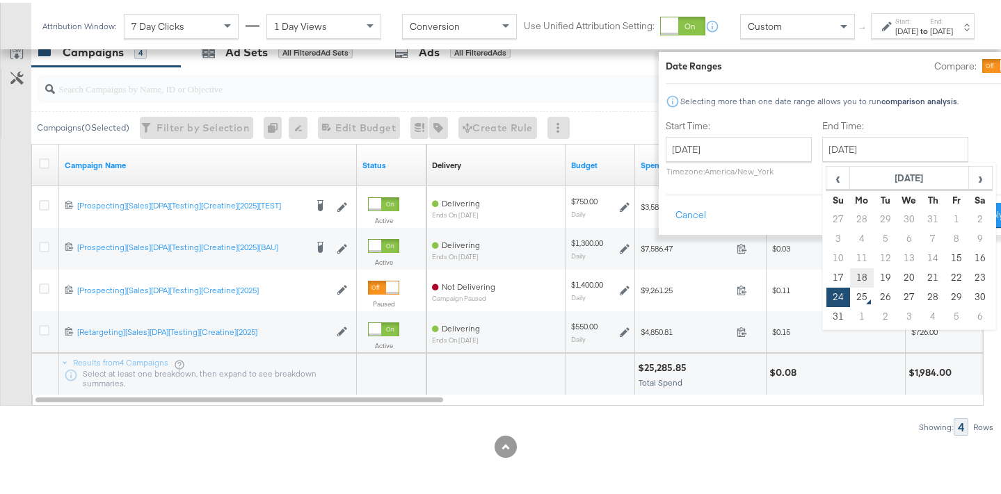
click at [850, 279] on td "18" at bounding box center [862, 275] width 24 height 19
type input "August 18th 2025"
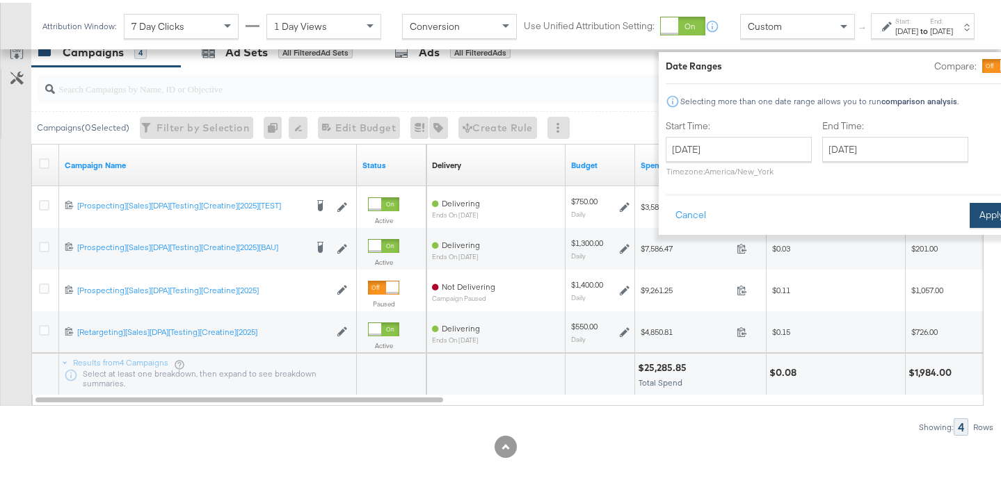
click at [969, 219] on button "Apply" at bounding box center [991, 212] width 44 height 25
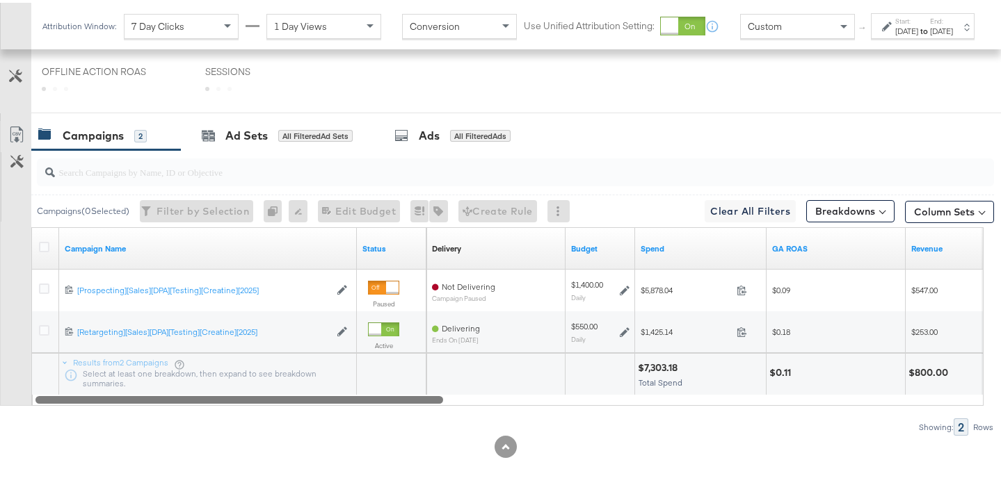
scroll to position [718, 0]
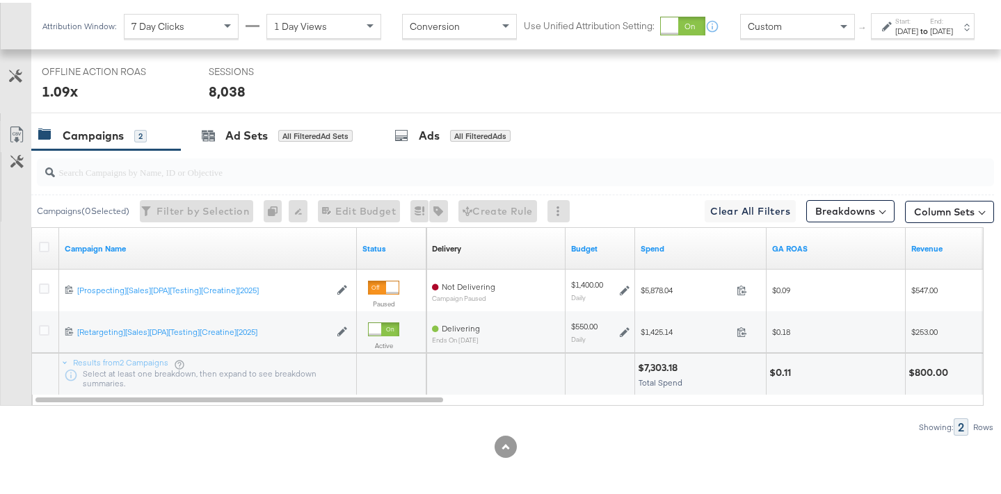
click at [918, 33] on strong "to" at bounding box center [924, 28] width 12 height 10
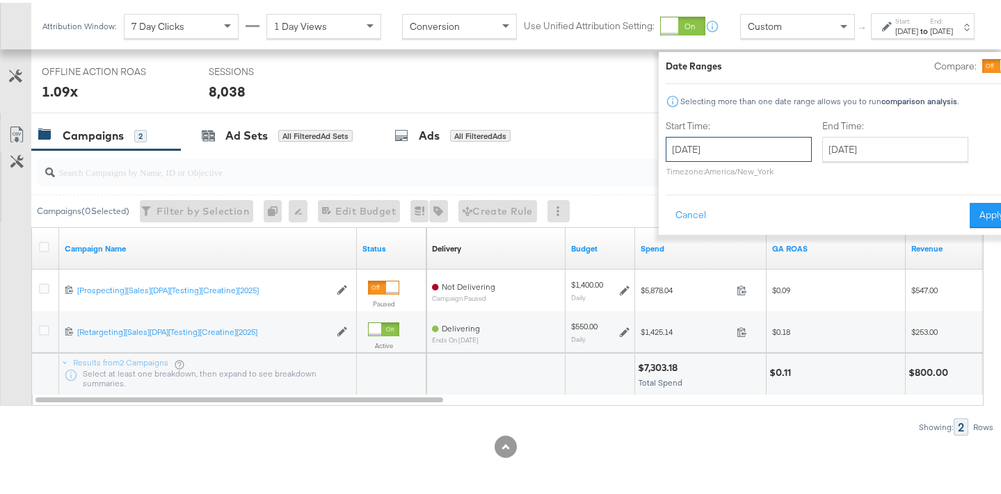
click at [728, 138] on input "August 15th 2025" at bounding box center [739, 146] width 146 height 25
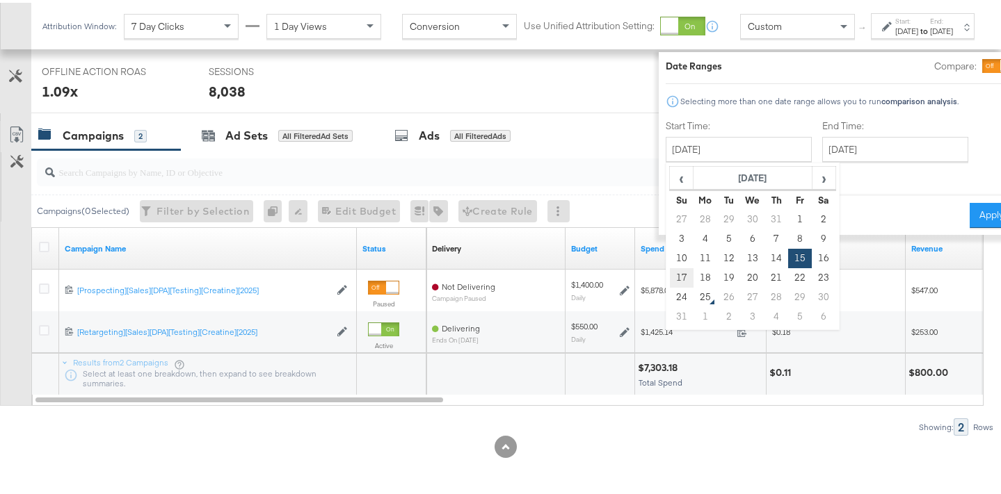
click at [670, 272] on td "17" at bounding box center [682, 275] width 24 height 19
type input "August 17th 2025"
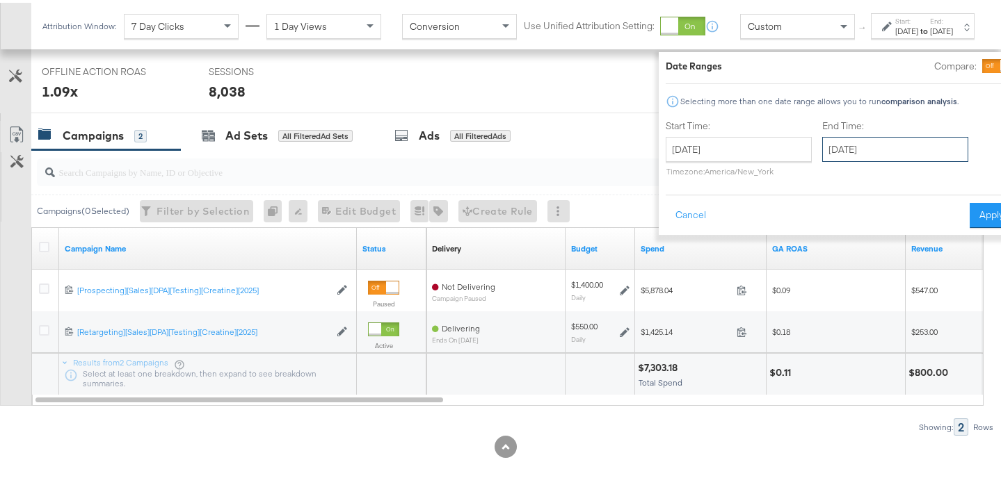
click at [876, 153] on input "August 18th 2025" at bounding box center [895, 146] width 146 height 25
click at [737, 159] on div "August 17th 2025 ‹ August 2025 › Su Mo Tu We Th Fr Sa 27 28 29 30 31 1 2 3 4 5 …" at bounding box center [739, 154] width 146 height 40
click at [822, 157] on input "August 18th 2025" at bounding box center [895, 146] width 146 height 25
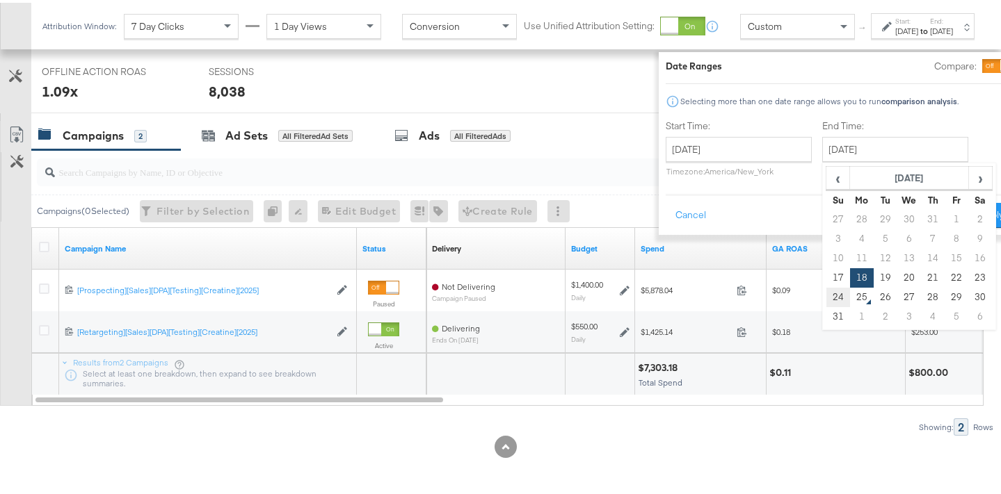
click at [826, 293] on td "24" at bounding box center [838, 294] width 24 height 19
type input "August 24th 2025"
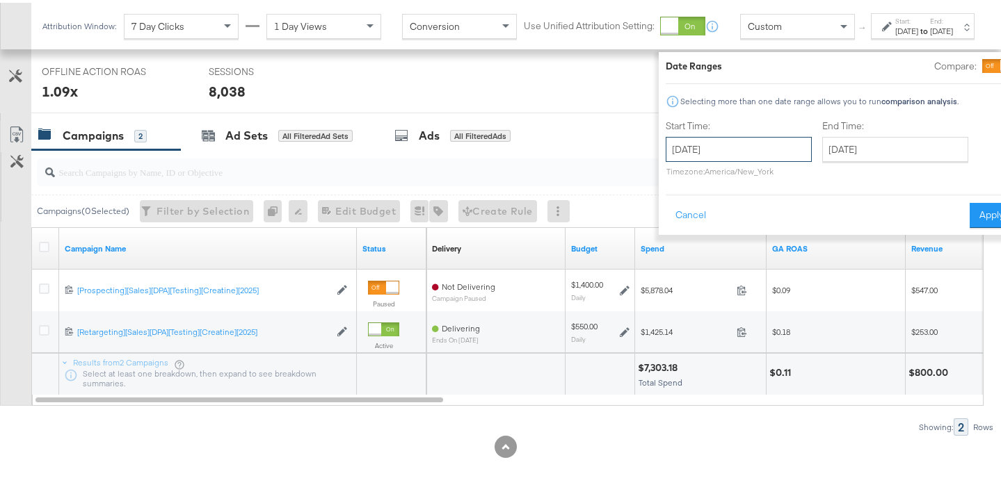
click at [732, 140] on input "August 17th 2025" at bounding box center [739, 146] width 146 height 25
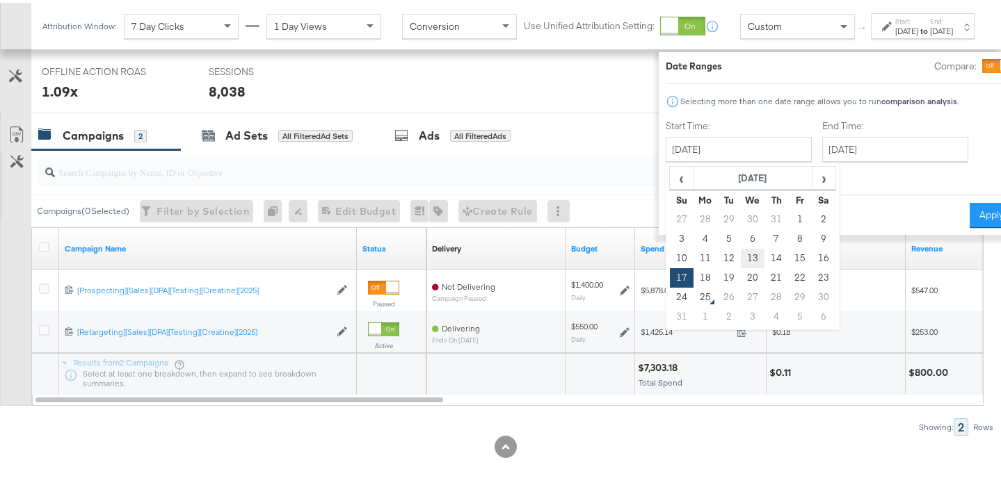
click at [741, 253] on td "13" at bounding box center [753, 255] width 24 height 19
type input "August 13th 2025"
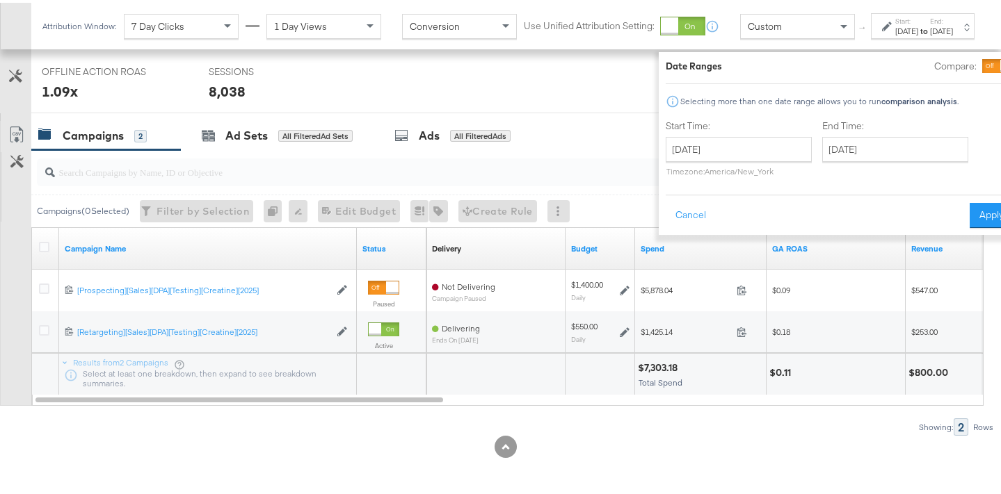
click at [949, 225] on div "Date Ranges Compare: Selecting more than one date range allows you to run compa…" at bounding box center [840, 140] width 362 height 183
click at [969, 213] on button "Apply" at bounding box center [991, 212] width 44 height 25
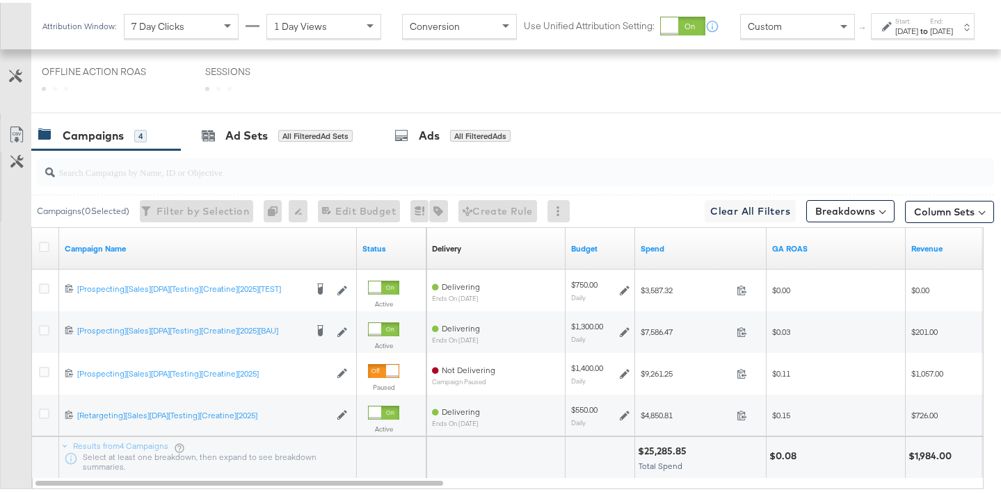
click at [938, 34] on div "Aug 24th 2025" at bounding box center [941, 28] width 23 height 11
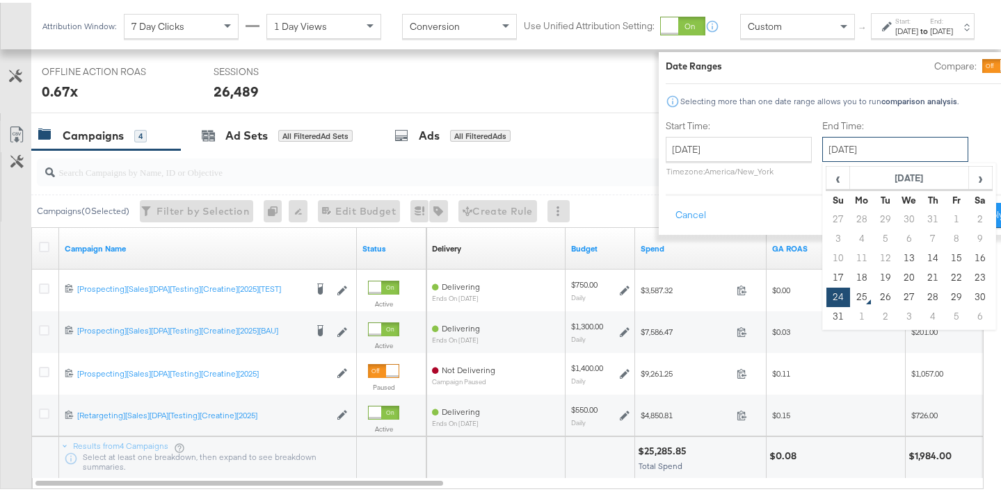
click at [839, 141] on input "August 24th 2025" at bounding box center [895, 146] width 146 height 25
click at [897, 248] on td "13" at bounding box center [909, 255] width 24 height 19
type input "August 13th 2025"
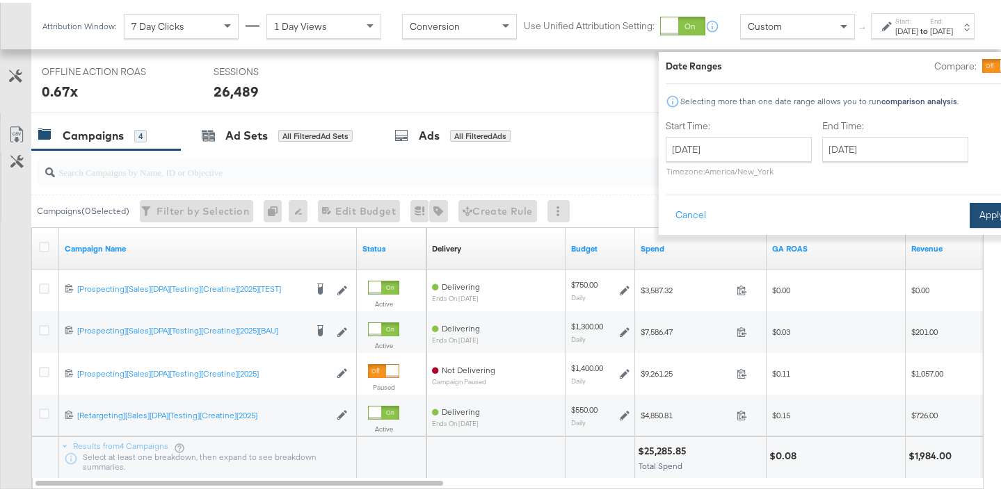
click at [969, 219] on button "Apply" at bounding box center [991, 212] width 44 height 25
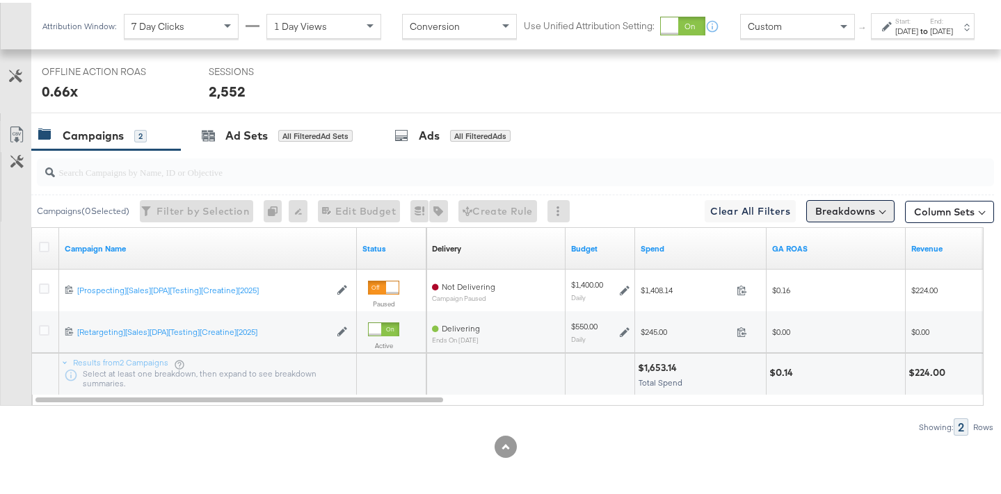
click at [858, 215] on button "Breakdowns" at bounding box center [850, 209] width 88 height 22
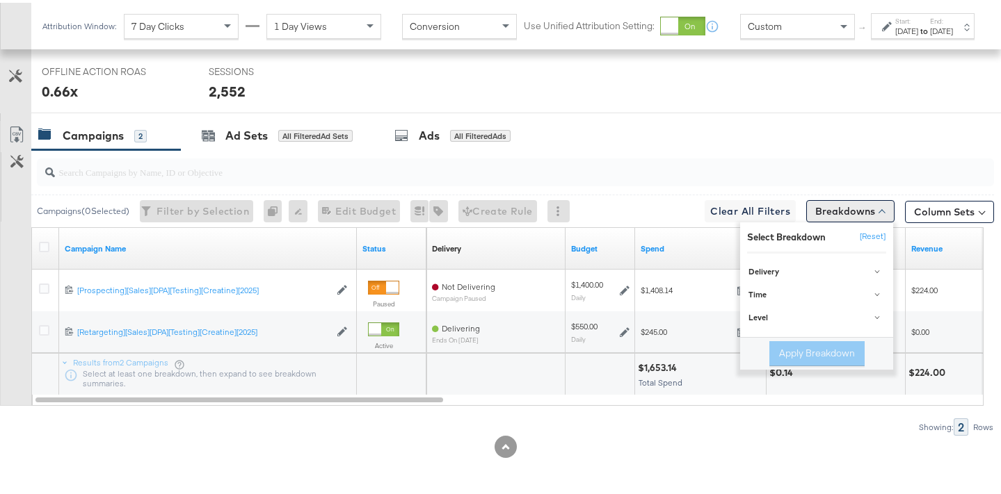
click at [862, 215] on button "Breakdowns" at bounding box center [850, 209] width 88 height 22
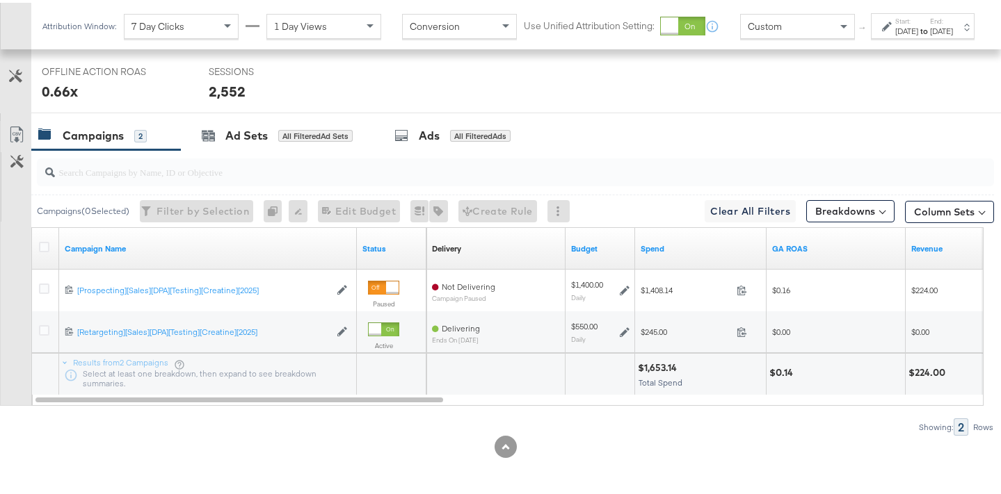
click at [895, 34] on div "Aug 13th 2025" at bounding box center [906, 28] width 23 height 11
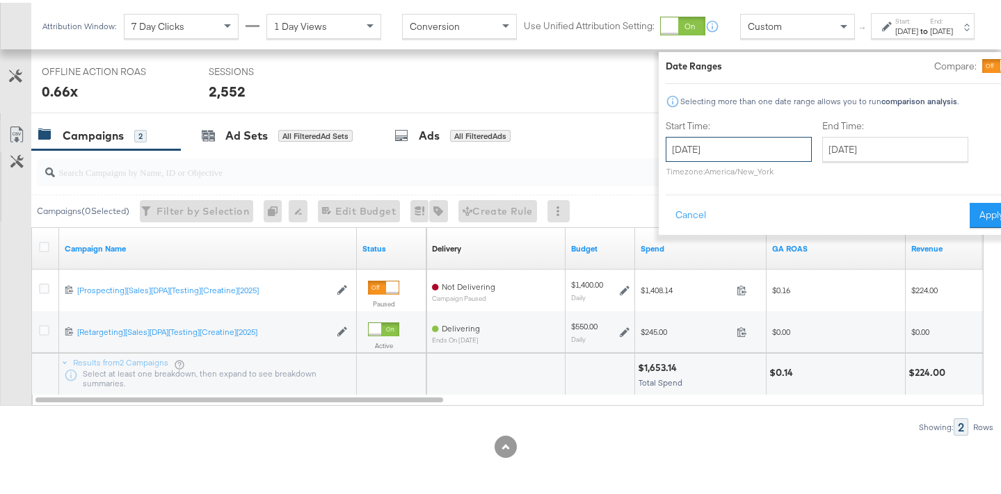
click at [750, 146] on input "August 13th 2025" at bounding box center [739, 146] width 146 height 25
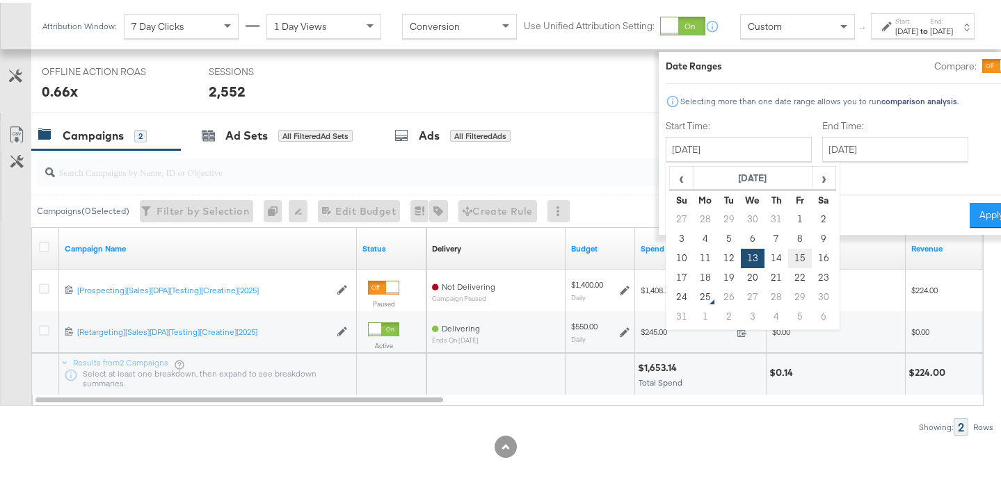
click at [788, 255] on td "15" at bounding box center [800, 255] width 24 height 19
type input "August 15th 2025"
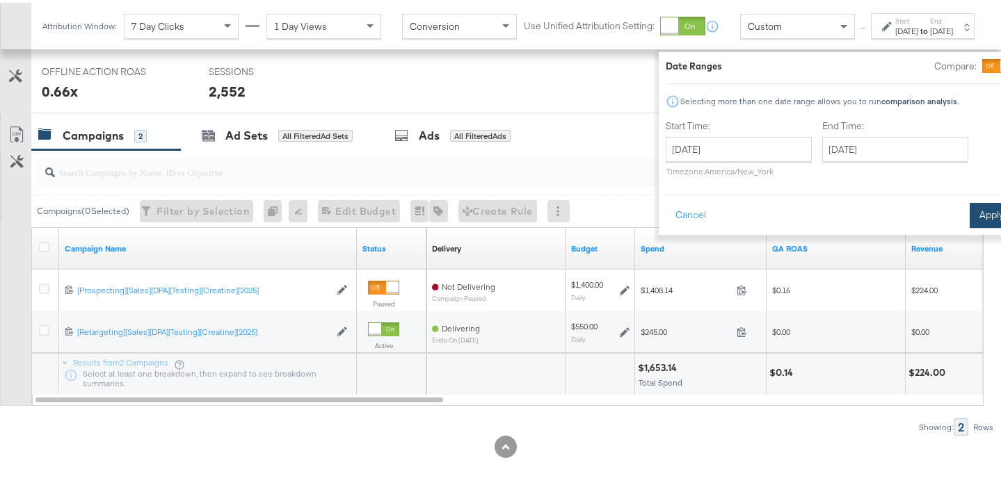
click at [969, 206] on button "Apply" at bounding box center [991, 212] width 44 height 25
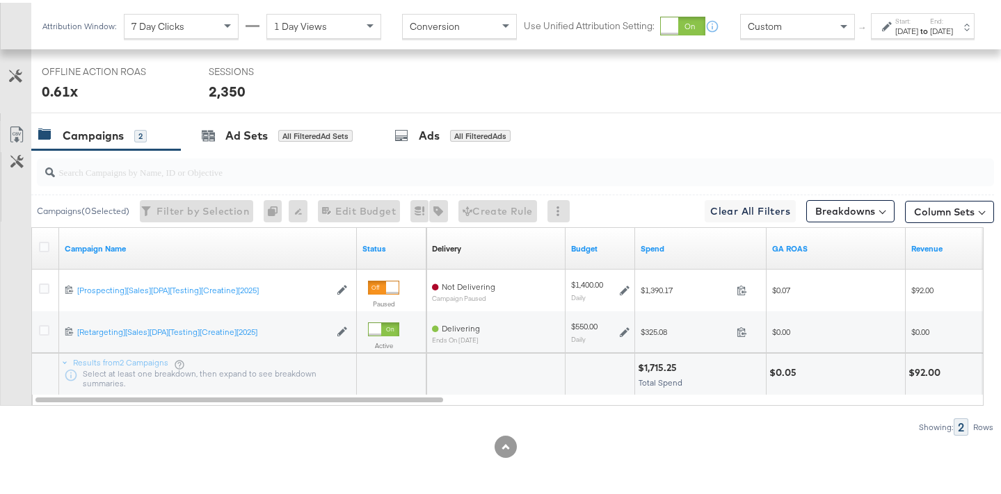
click at [895, 34] on div "Aug 15th 2025" at bounding box center [906, 28] width 23 height 11
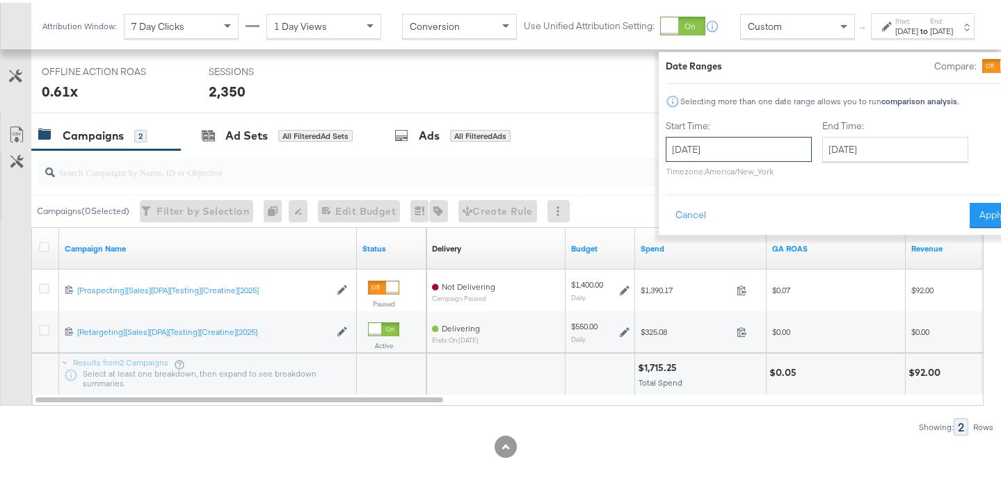
click at [737, 154] on input "August 15th 2025" at bounding box center [739, 146] width 146 height 25
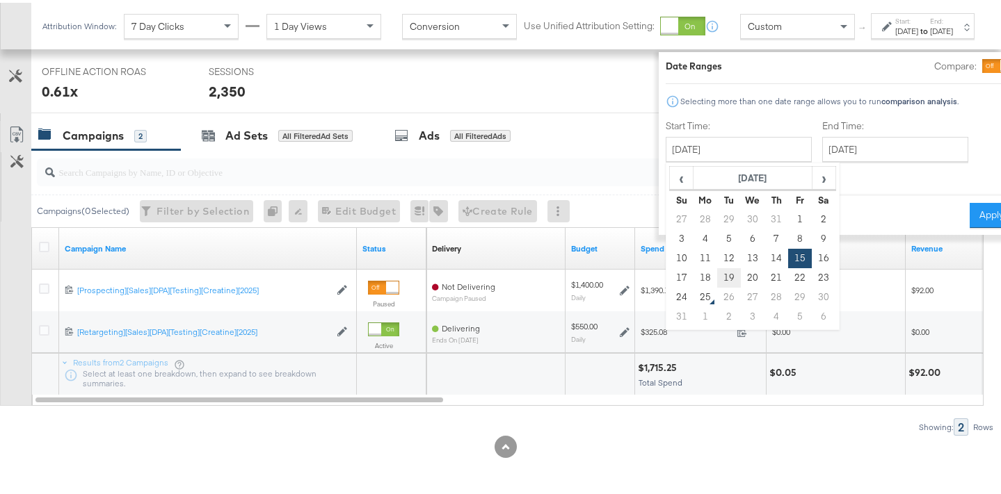
click at [717, 280] on td "19" at bounding box center [729, 275] width 24 height 19
type input "August 19th 2025"
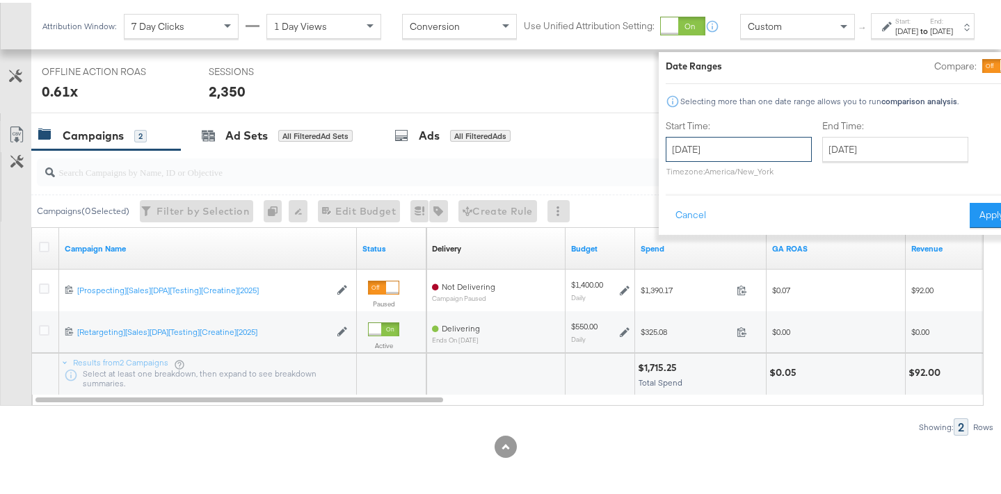
click at [706, 154] on input "August 19th 2025" at bounding box center [739, 146] width 146 height 25
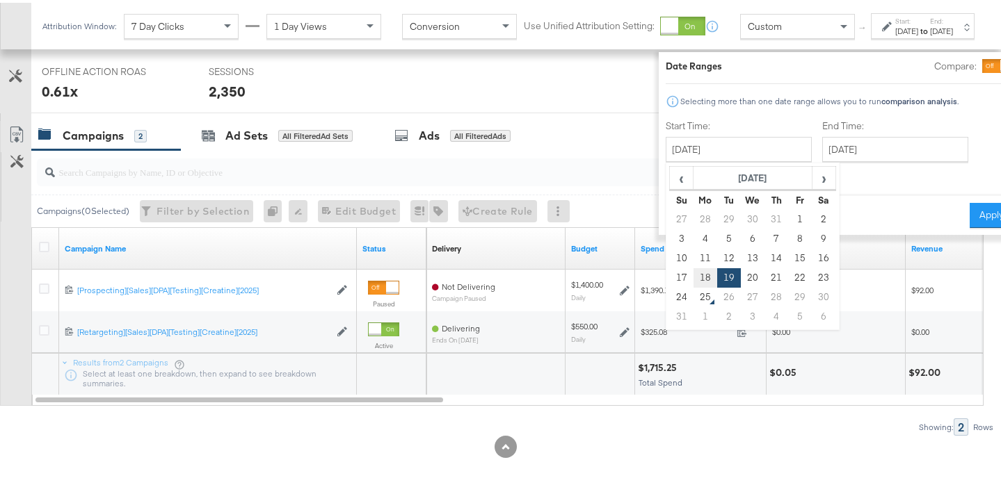
click at [693, 272] on td "18" at bounding box center [705, 275] width 24 height 19
type input "August 18th 2025"
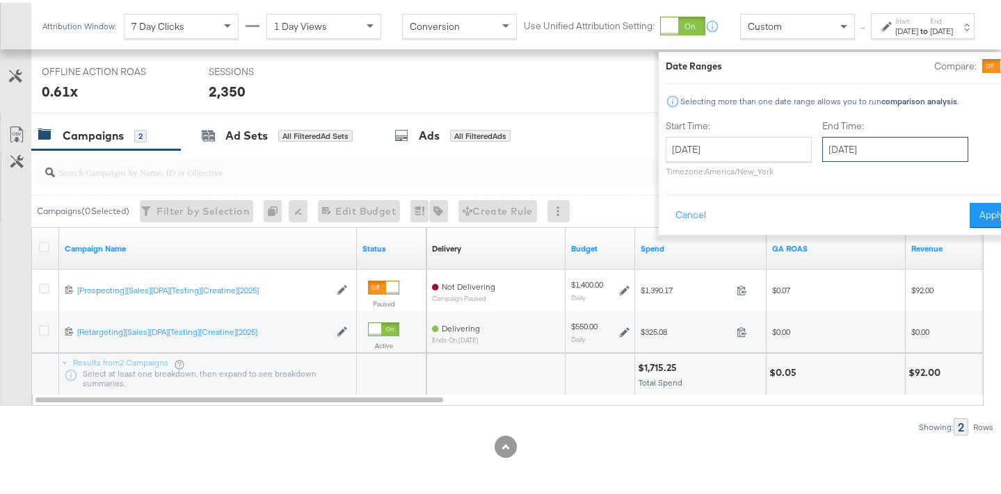
click at [842, 145] on input "August 19th 2025" at bounding box center [895, 146] width 146 height 25
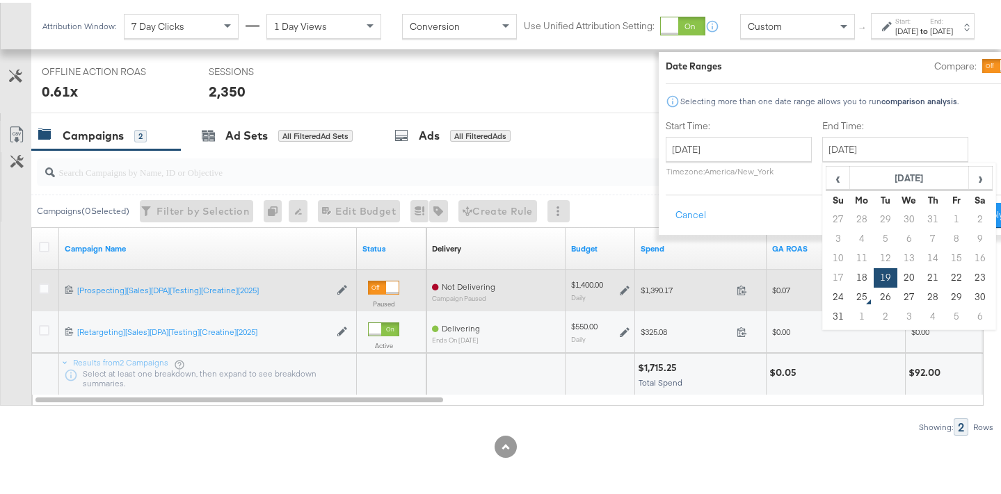
drag, startPoint x: 820, startPoint y: 269, endPoint x: 832, endPoint y: 268, distance: 11.8
click at [850, 269] on td "18" at bounding box center [862, 275] width 24 height 19
type input "August 18th 2025"
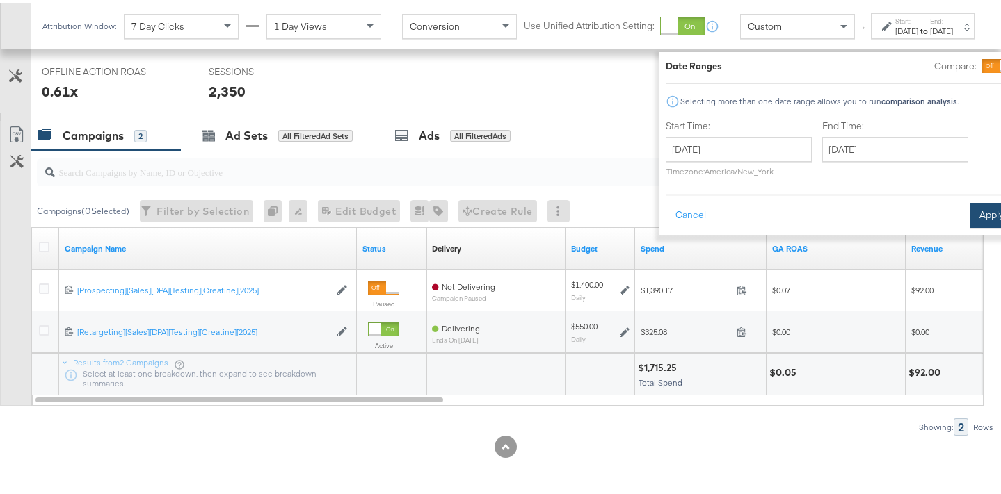
click at [969, 217] on button "Apply" at bounding box center [991, 212] width 44 height 25
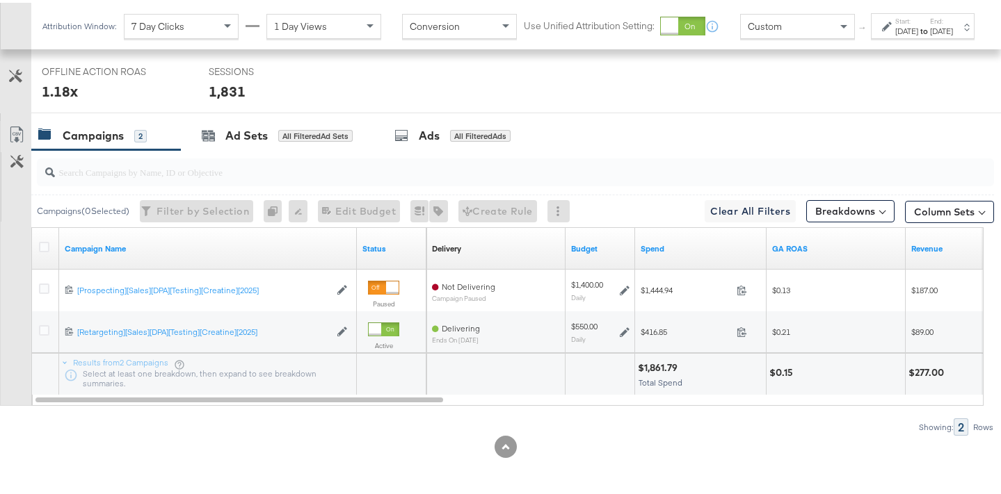
click at [895, 34] on div "Aug 18th 2025" at bounding box center [906, 28] width 23 height 11
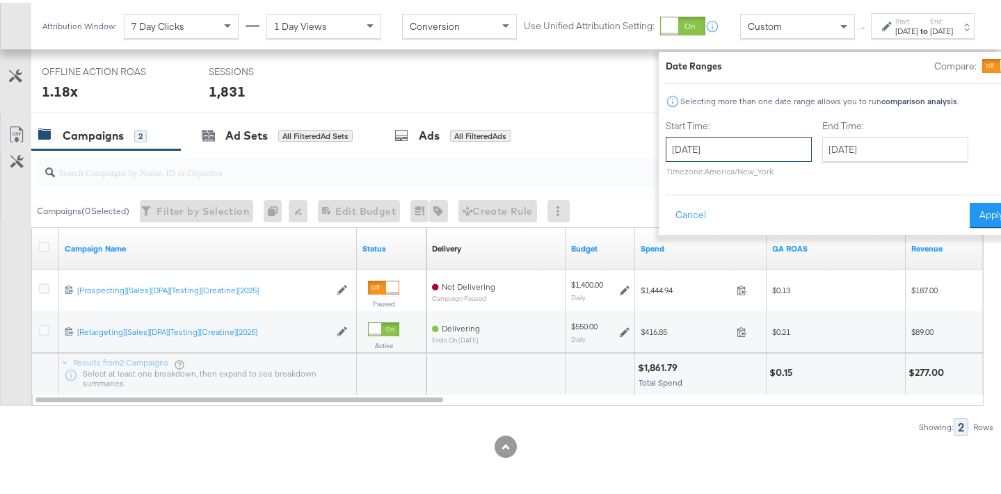
click at [748, 150] on input "August 18th 2025" at bounding box center [739, 146] width 146 height 25
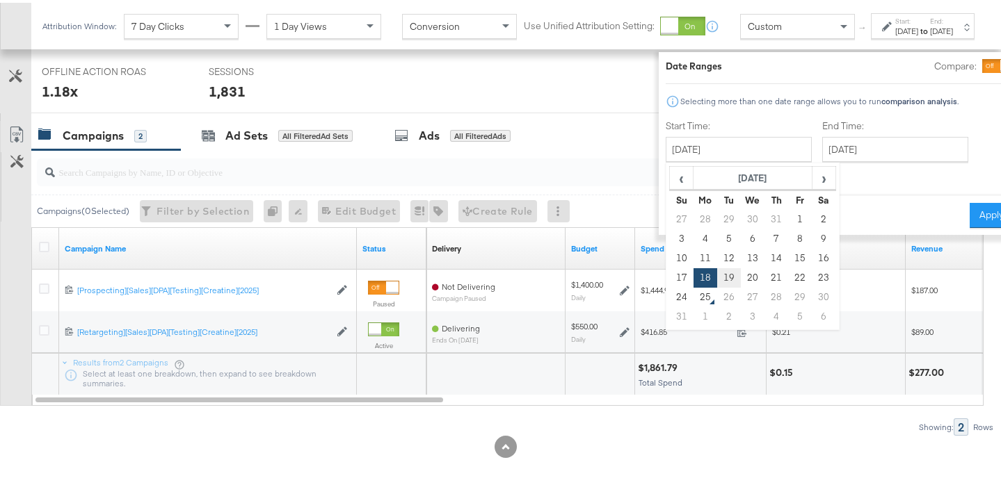
click at [717, 277] on td "19" at bounding box center [729, 275] width 24 height 19
type input "August 19th 2025"
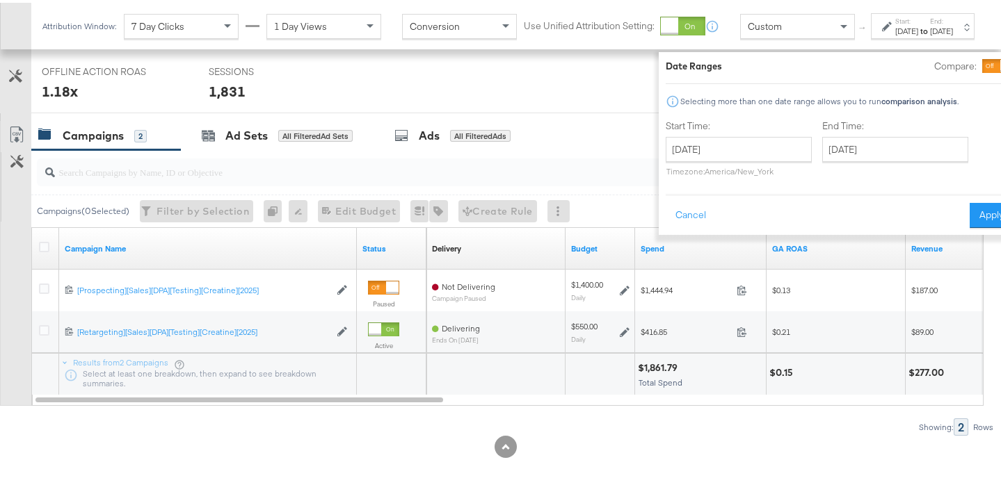
click at [969, 208] on button "Apply" at bounding box center [991, 212] width 44 height 25
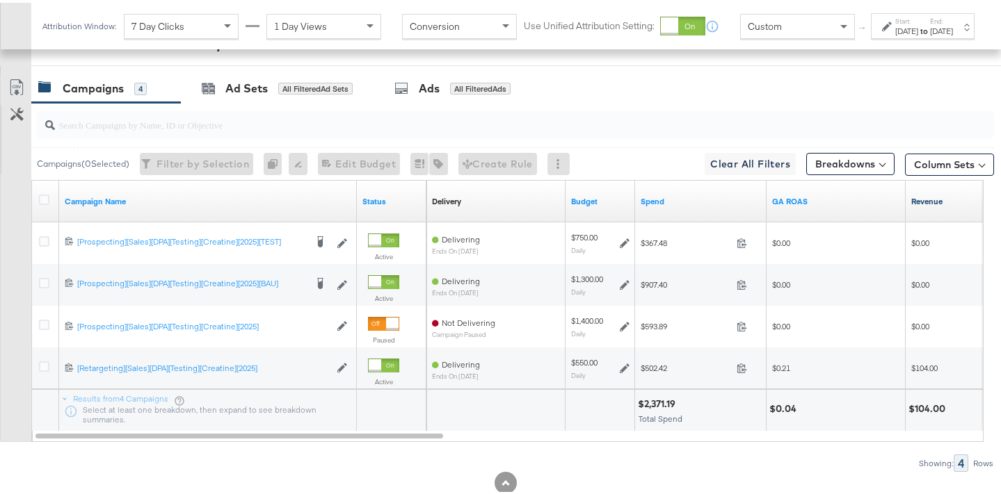
scroll to position [766, 0]
click at [871, 36] on div "Start: Aug 19th 2025 to End: Aug 19th 2025" at bounding box center [923, 23] width 104 height 26
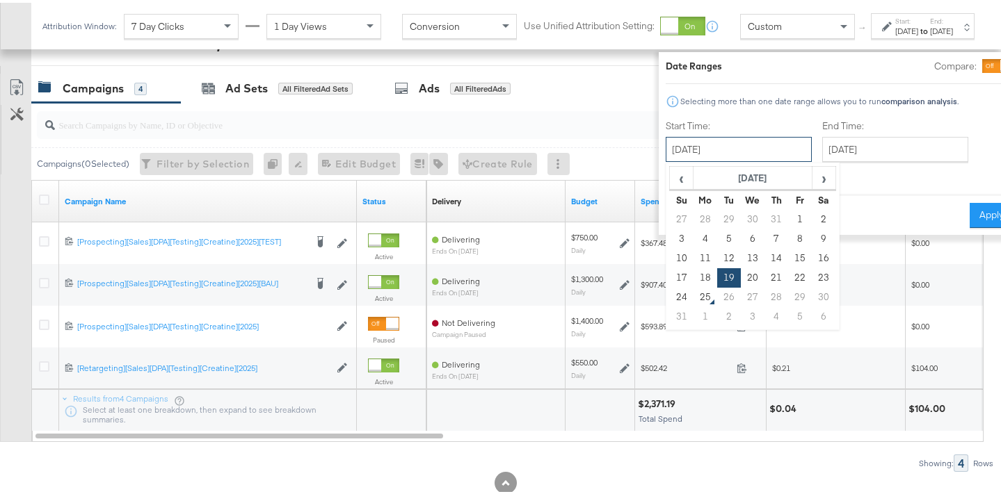
click at [741, 150] on input "August 19th 2025" at bounding box center [739, 146] width 146 height 25
click at [883, 195] on div "Cancel Apply" at bounding box center [840, 208] width 348 height 34
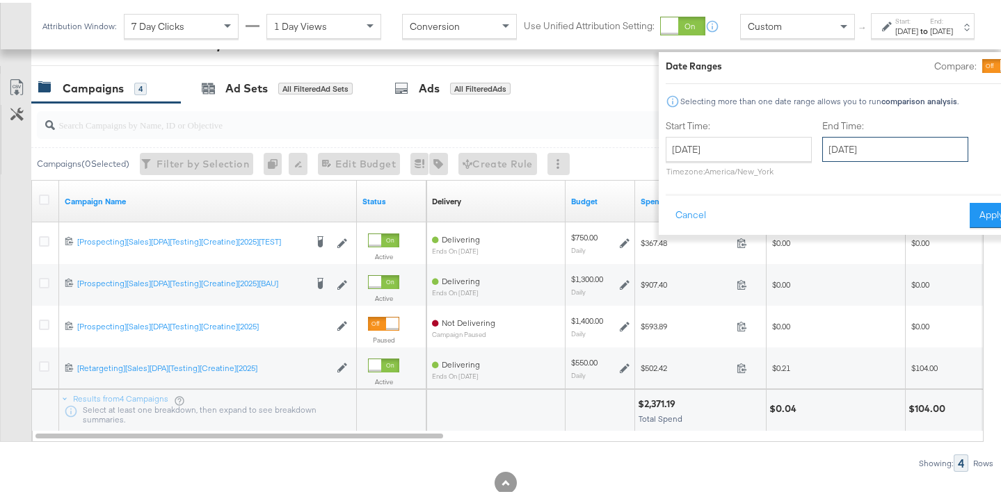
click at [872, 159] on input "August 19th 2025" at bounding box center [895, 146] width 146 height 25
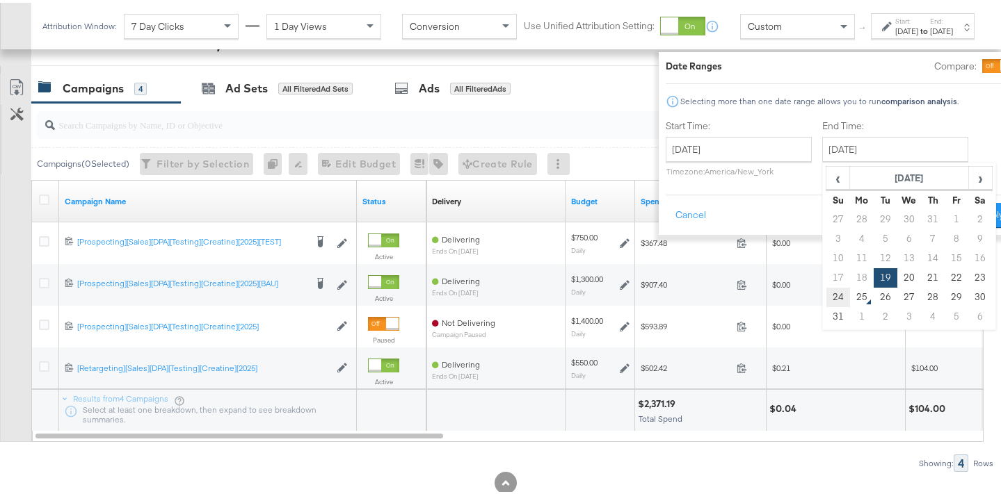
click at [826, 296] on td "24" at bounding box center [838, 294] width 24 height 19
type input "August 24th 2025"
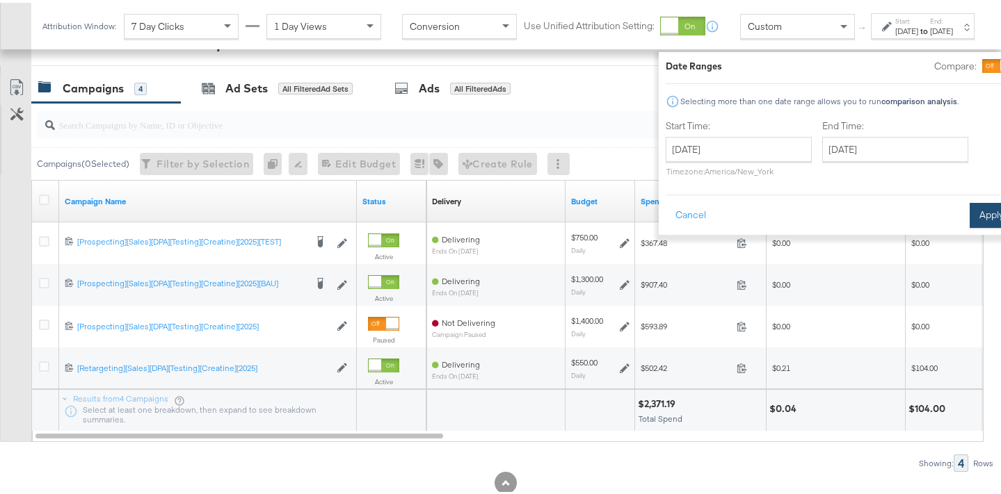
click at [969, 219] on button "Apply" at bounding box center [991, 212] width 44 height 25
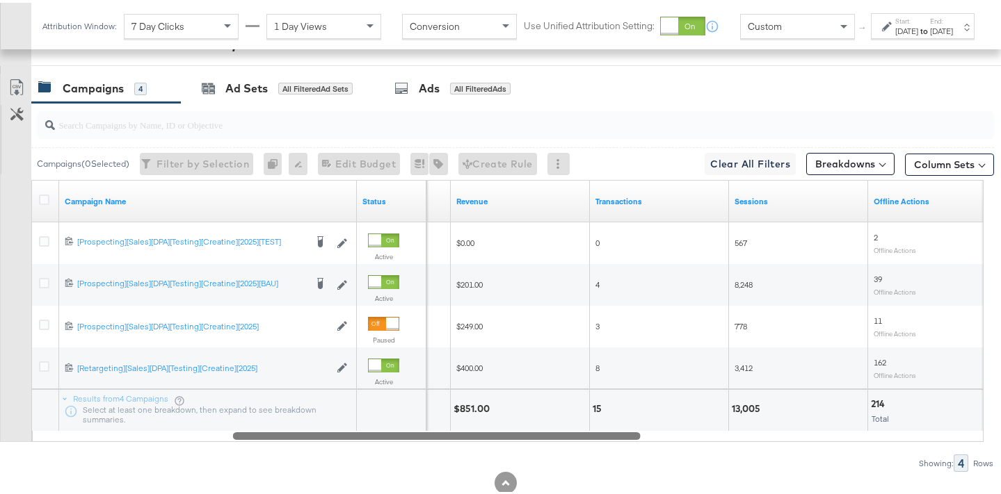
drag, startPoint x: 417, startPoint y: 431, endPoint x: 606, endPoint y: 401, distance: 192.1
click at [606, 401] on div "Campaign Name Status GA ROAS Revenue Transactions Sessions Offline Actions 6847…" at bounding box center [507, 308] width 952 height 262
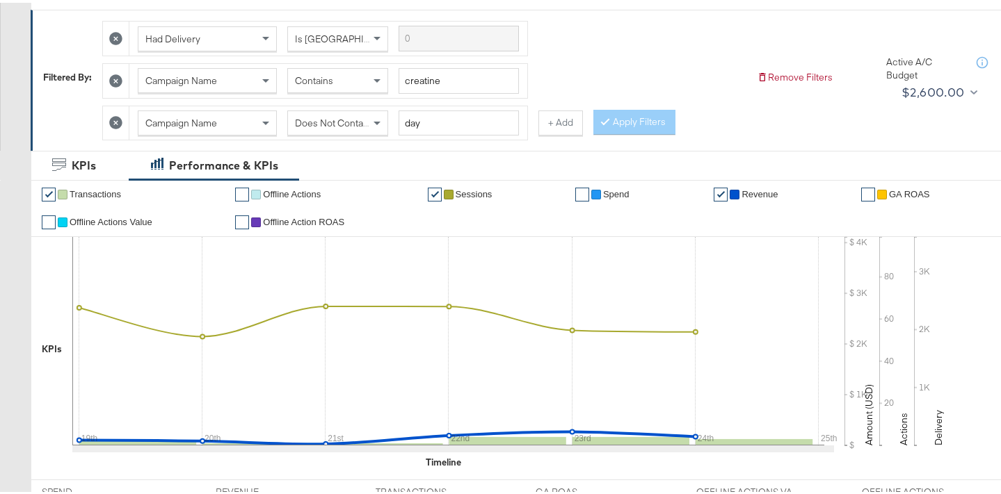
scroll to position [0, 0]
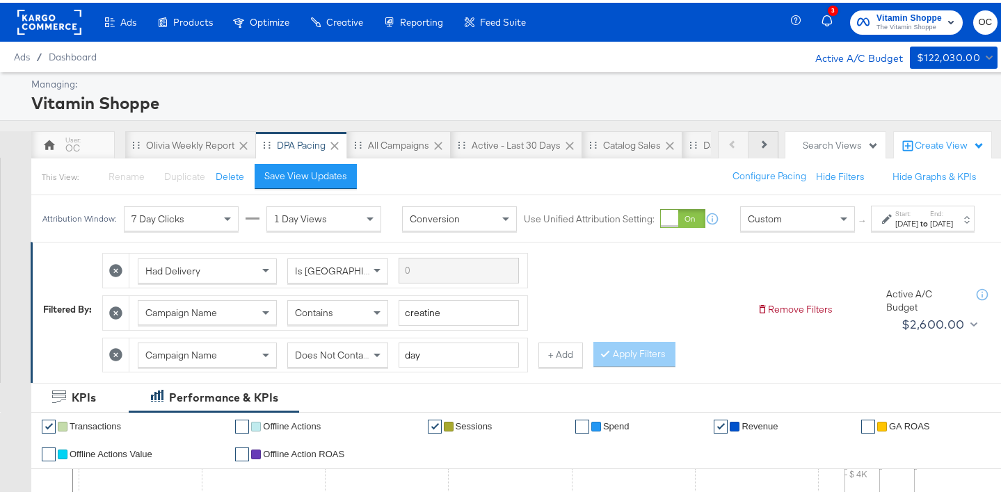
click at [748, 147] on button "Next" at bounding box center [763, 143] width 30 height 28
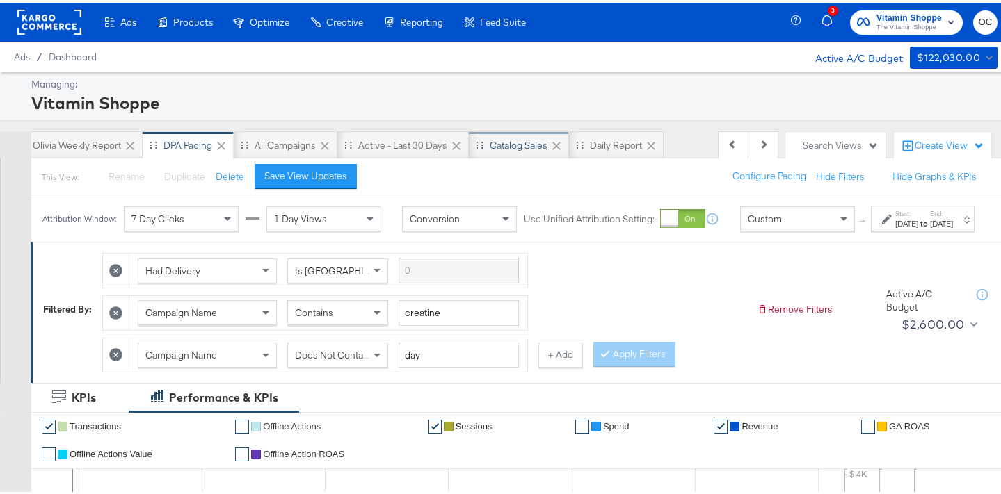
click at [522, 150] on div "Catalog Sales" at bounding box center [519, 143] width 100 height 28
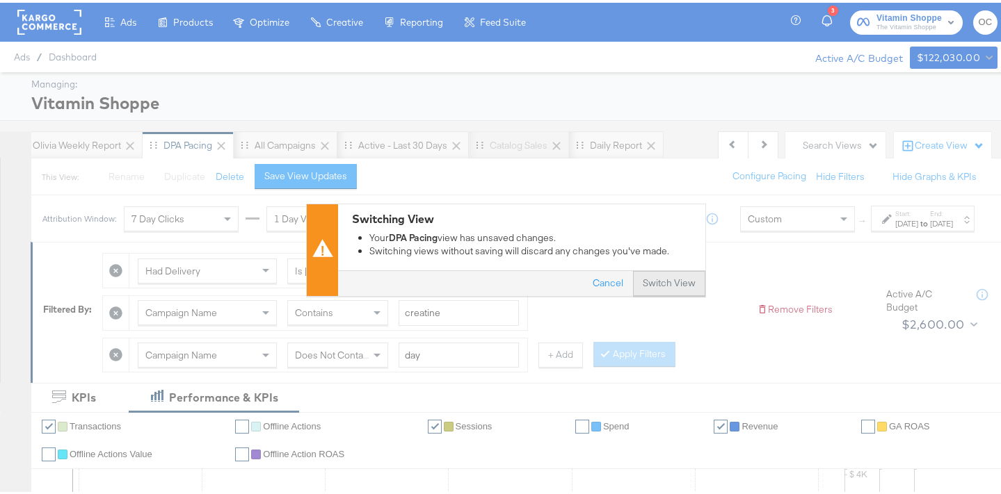
click at [673, 271] on button "Switch View" at bounding box center [669, 280] width 72 height 25
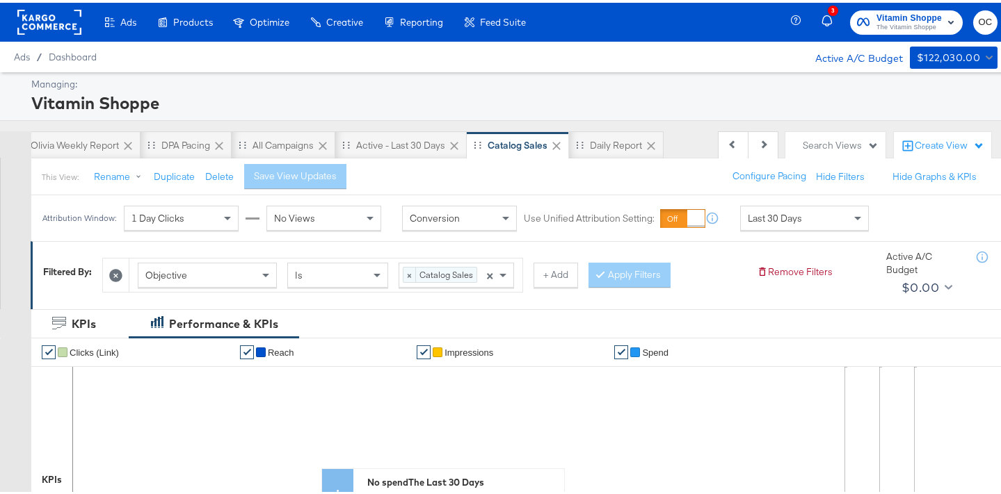
click at [477, 271] on div "× Catalog Sales" at bounding box center [440, 271] width 74 height 15
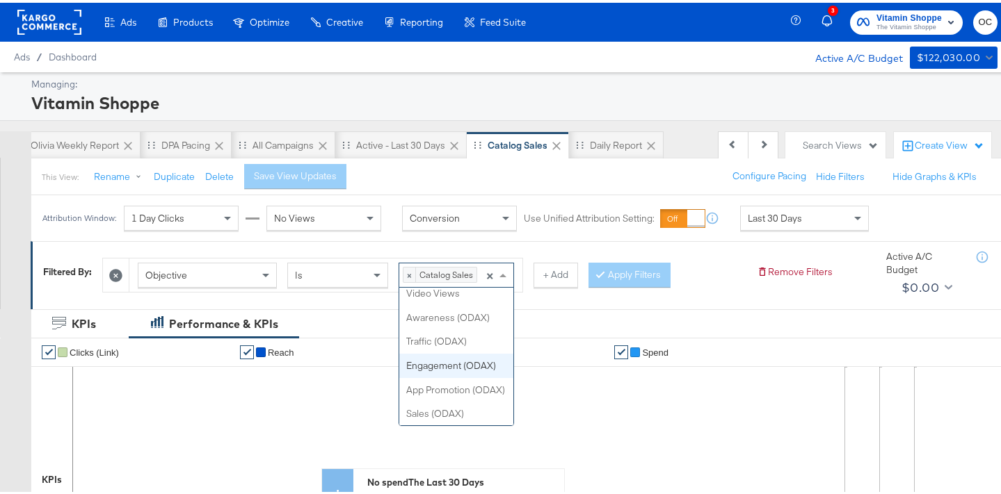
scroll to position [145, 0]
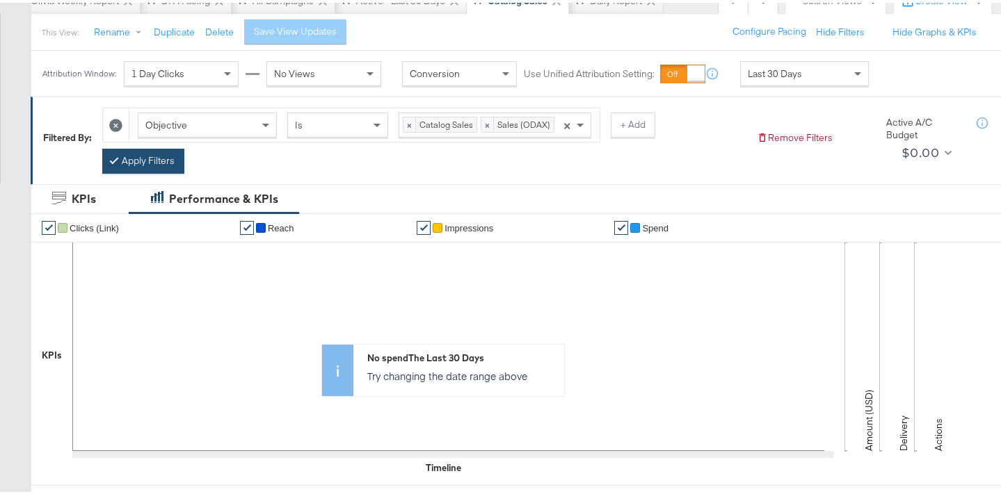
click at [147, 154] on button "Apply Filters" at bounding box center [143, 158] width 82 height 25
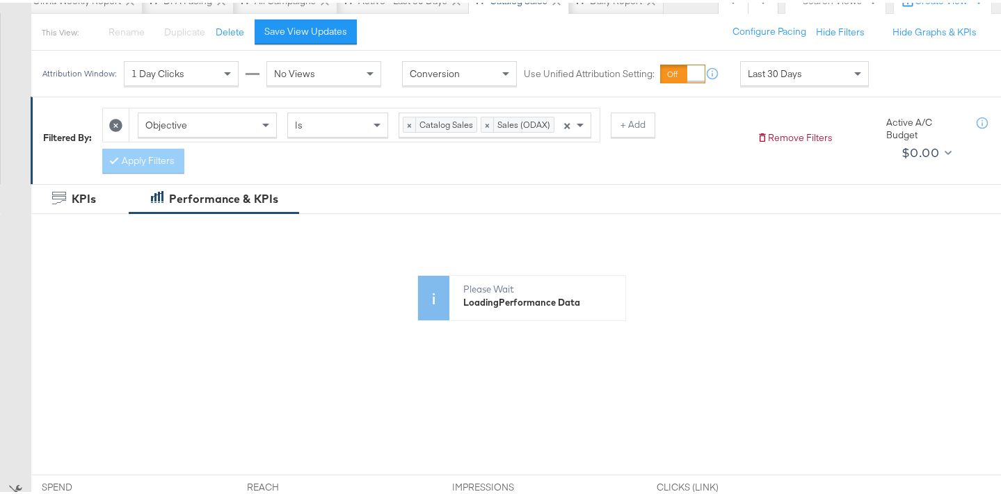
scroll to position [5, 0]
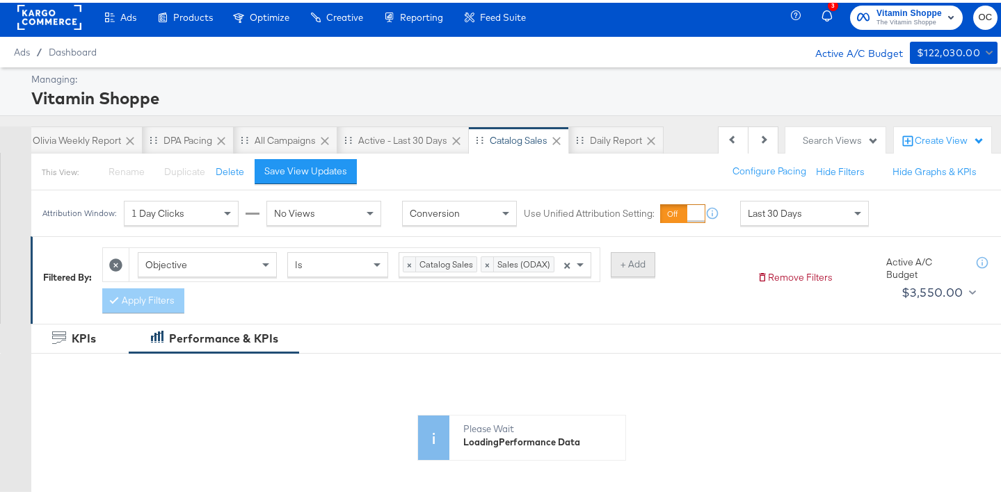
click at [618, 265] on button "+ Add" at bounding box center [633, 262] width 45 height 25
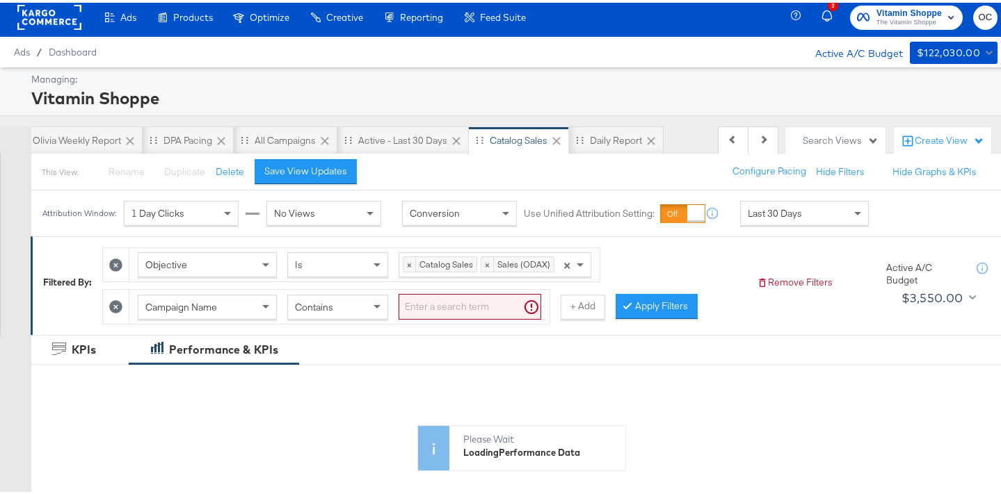
click at [465, 306] on input "search" at bounding box center [470, 304] width 143 height 26
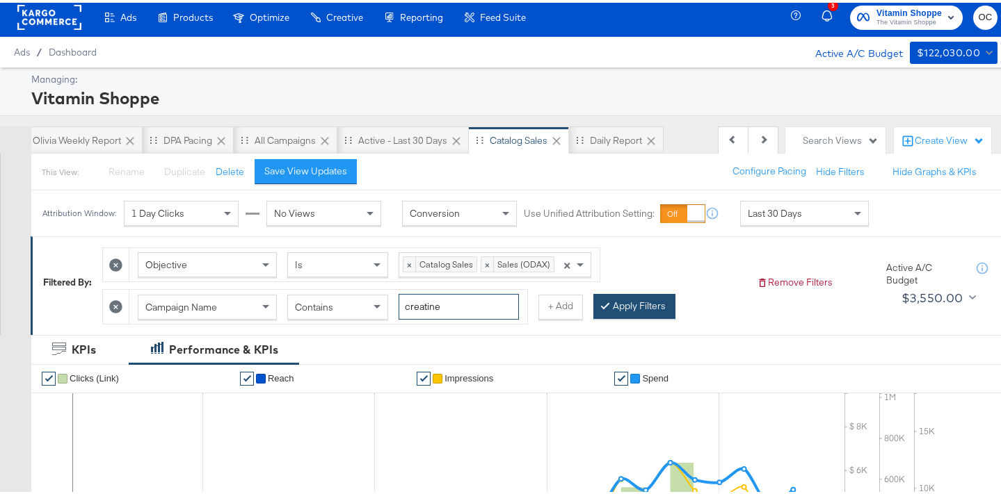
type input "creatine"
click at [628, 307] on button "Apply Filters" at bounding box center [634, 303] width 82 height 25
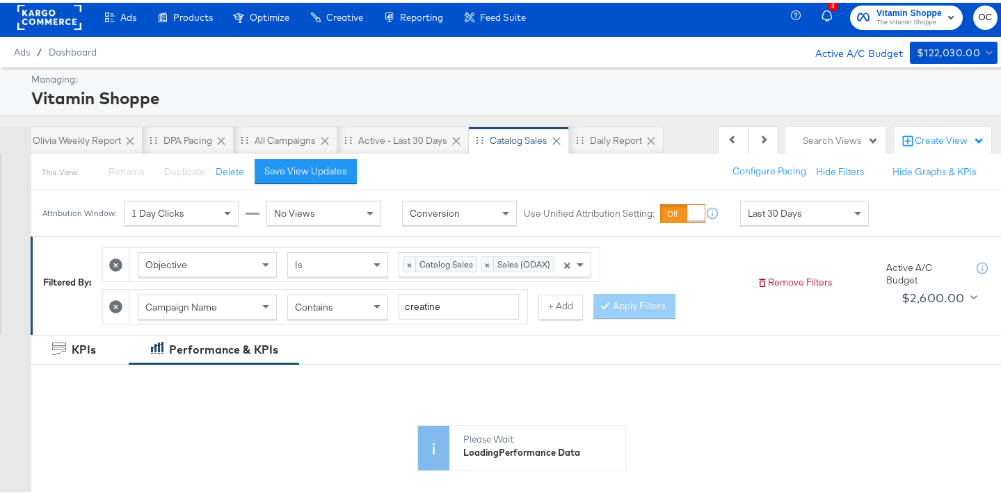
click at [774, 222] on div "Last 30 Days" at bounding box center [804, 211] width 127 height 24
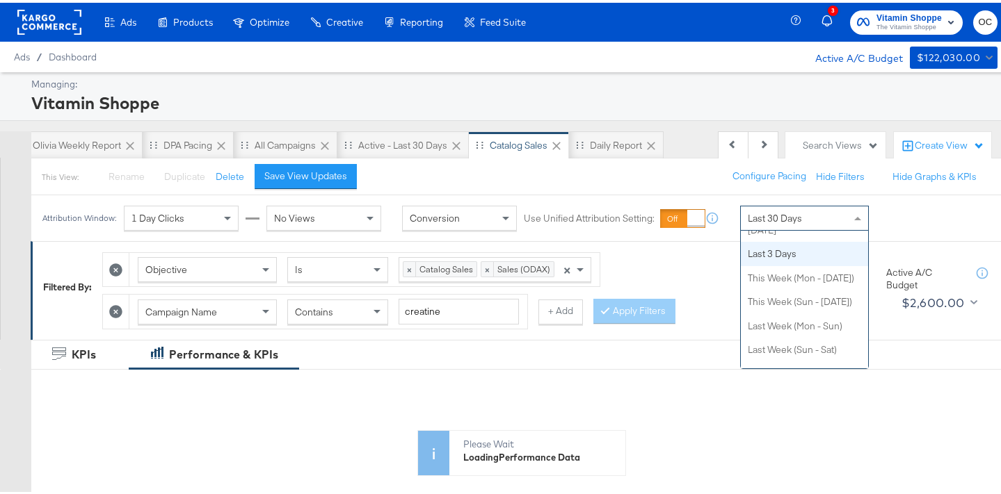
scroll to position [0, 0]
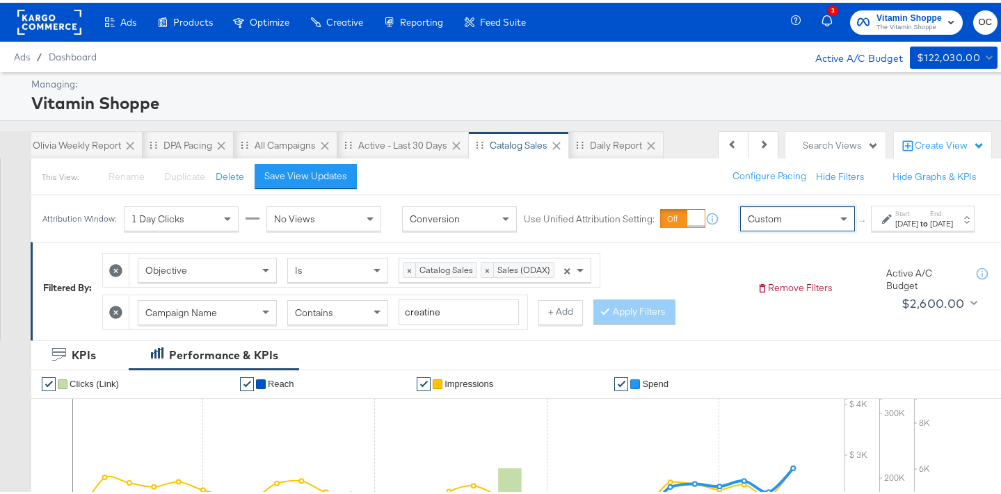
click at [895, 227] on div "Aug 25th 2025" at bounding box center [906, 221] width 23 height 11
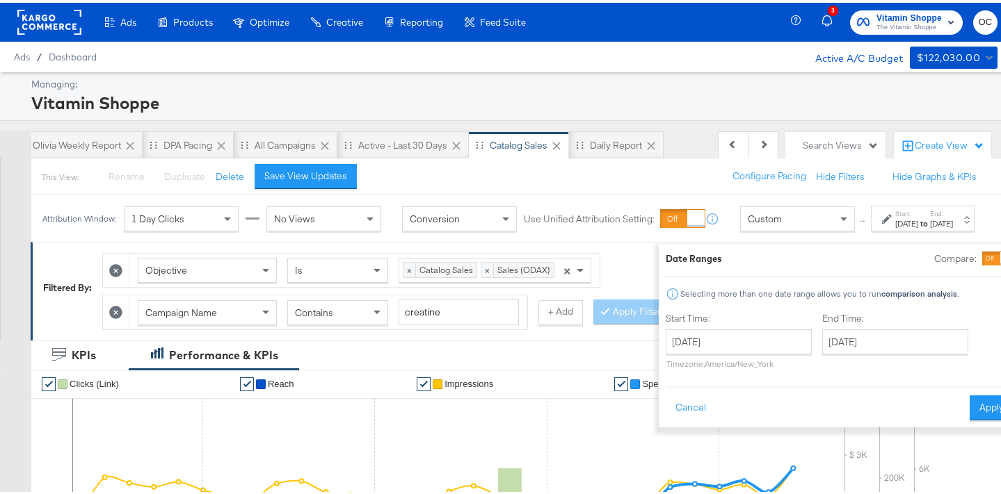
click at [702, 353] on div "August 25th 2025 ‹ August 2025 › Su Mo Tu We Th Fr Sa 27 28 29 30 31 1 2 3 4 5 …" at bounding box center [739, 347] width 146 height 40
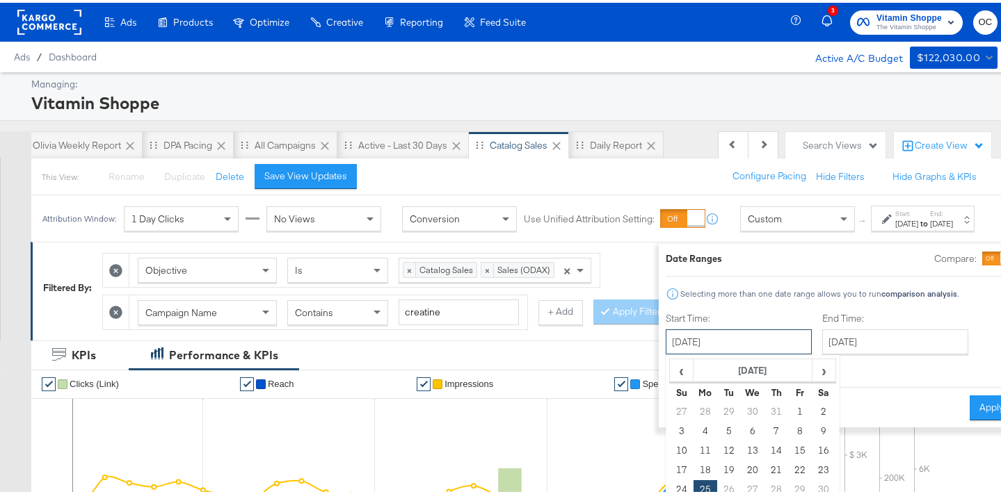
click at [712, 337] on input "August 25th 2025" at bounding box center [739, 339] width 146 height 25
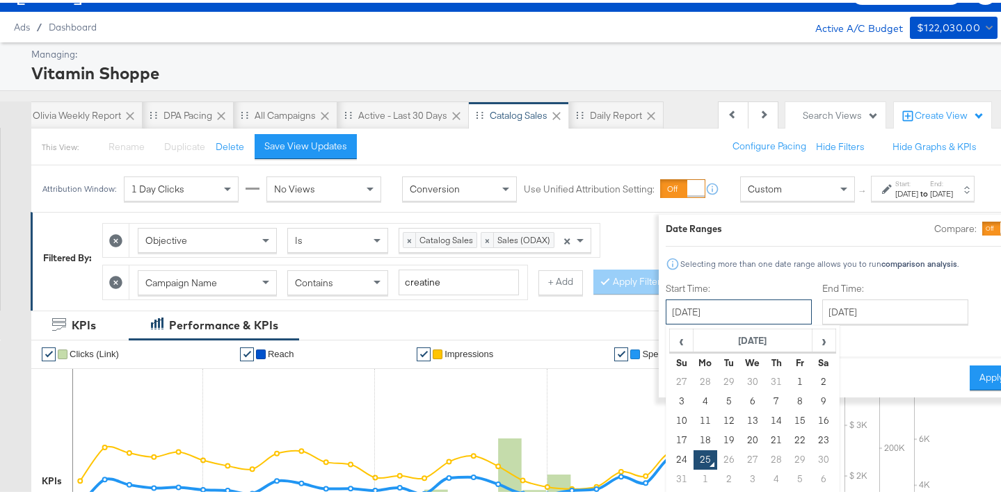
scroll to position [50, 0]
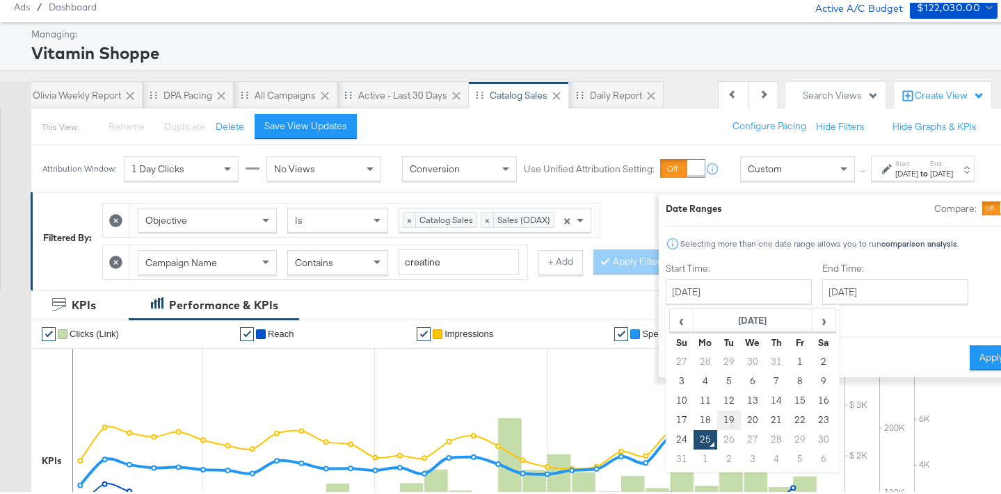
click at [717, 415] on td "19" at bounding box center [729, 417] width 24 height 19
type input "August 19th 2025"
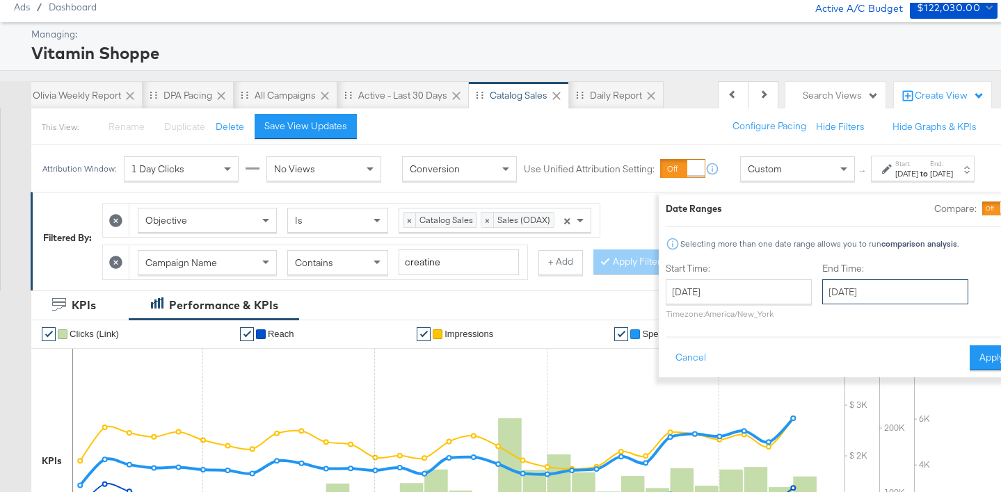
drag, startPoint x: 849, startPoint y: 288, endPoint x: 838, endPoint y: 335, distance: 48.6
click at [849, 287] on input "August 25th 2025" at bounding box center [895, 289] width 146 height 25
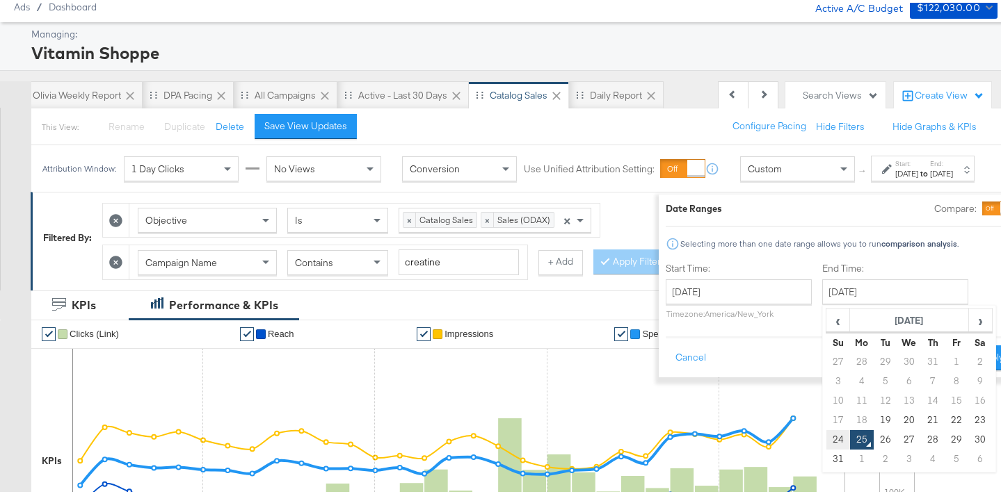
click at [826, 437] on td "24" at bounding box center [838, 437] width 24 height 19
type input "August 24th 2025"
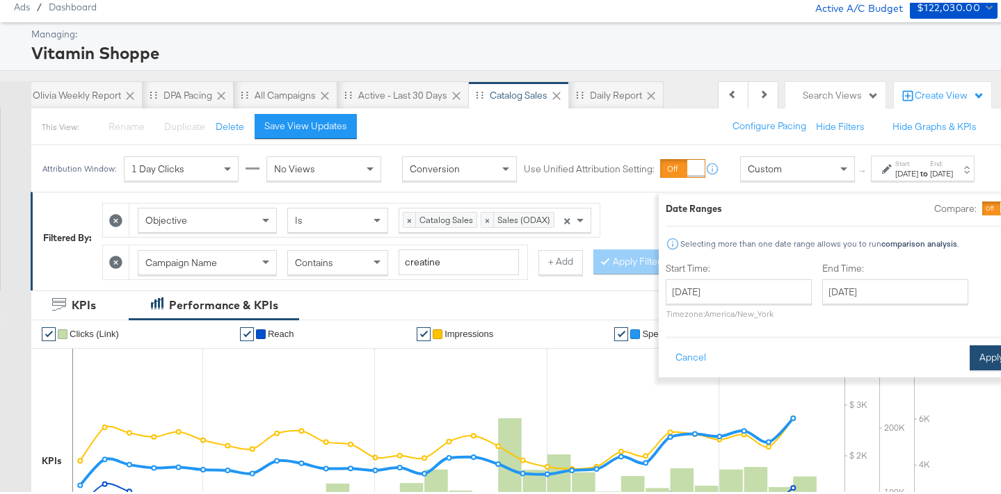
click at [969, 359] on button "Apply" at bounding box center [991, 355] width 44 height 25
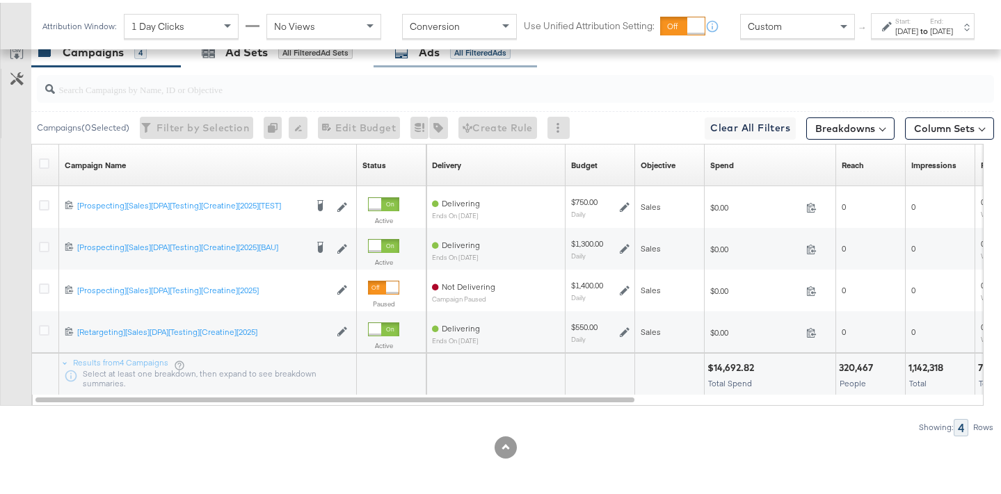
scroll to position [679, 0]
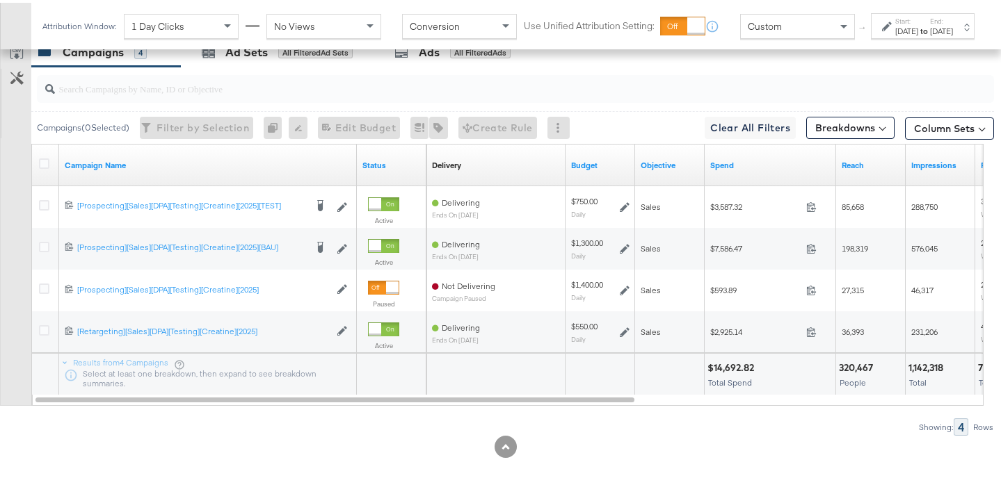
click at [888, 47] on div "Attribution Window: 1 Day Clicks No Views Conversion Use Unified Attribution Se…" at bounding box center [511, 23] width 960 height 47
click at [918, 33] on strong "to" at bounding box center [924, 28] width 12 height 10
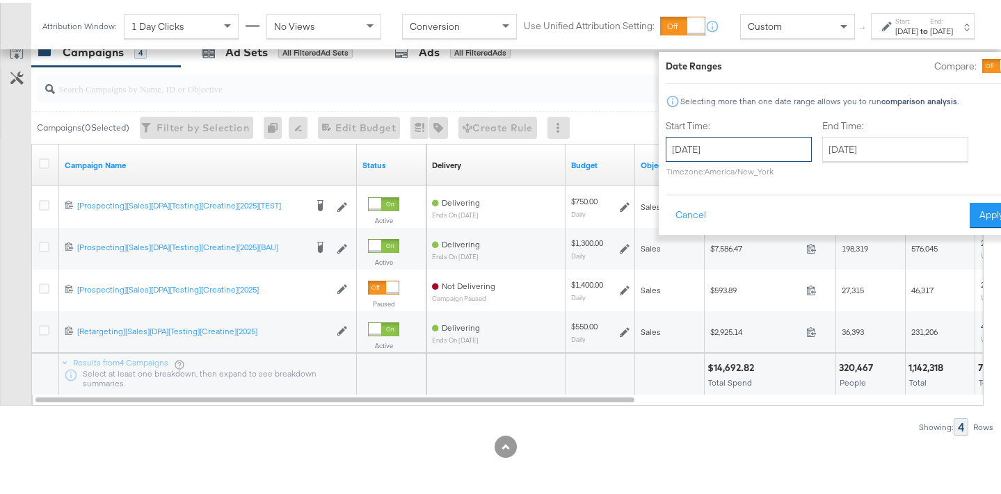
click at [693, 154] on input "August 19th 2025" at bounding box center [739, 146] width 146 height 25
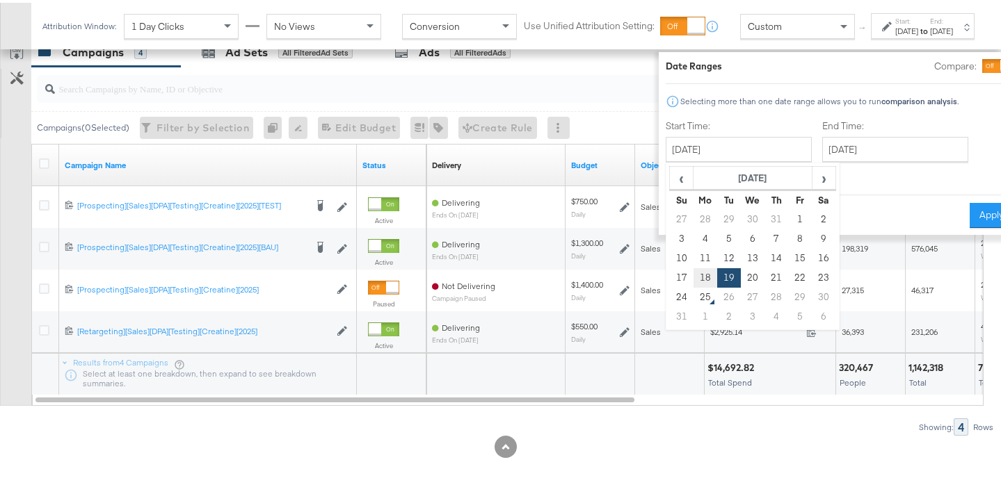
click at [693, 274] on td "18" at bounding box center [705, 275] width 24 height 19
type input "August 18th 2025"
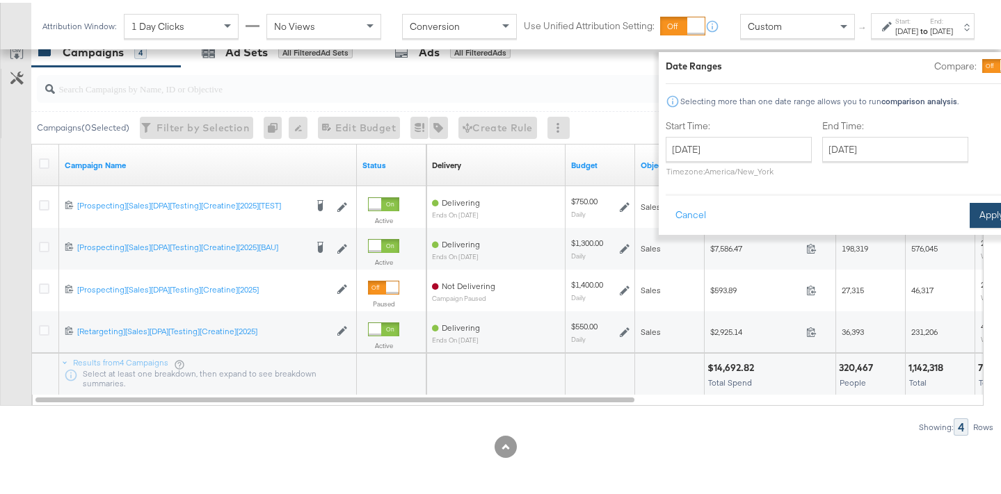
click at [969, 211] on button "Apply" at bounding box center [991, 212] width 44 height 25
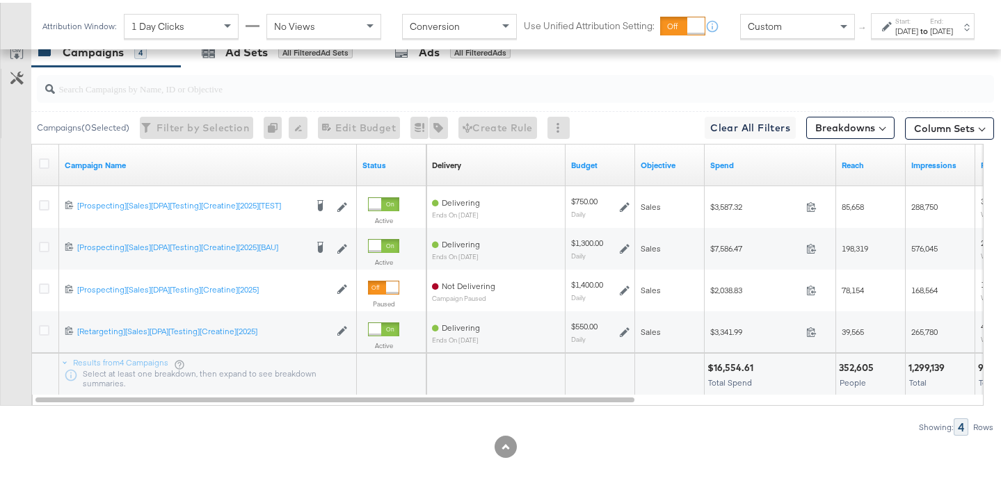
click at [895, 34] on div "Aug 18th 2025" at bounding box center [906, 28] width 23 height 11
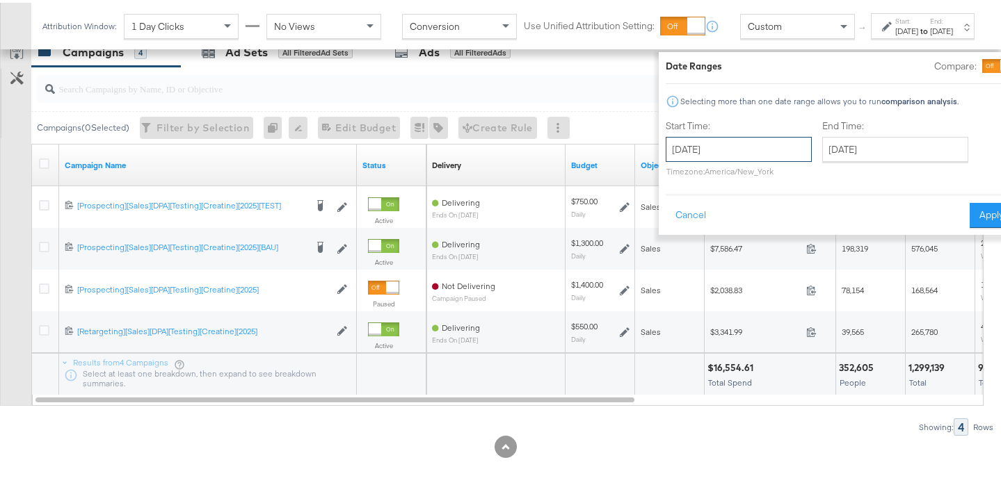
click at [717, 142] on input "August 18th 2025" at bounding box center [739, 146] width 146 height 25
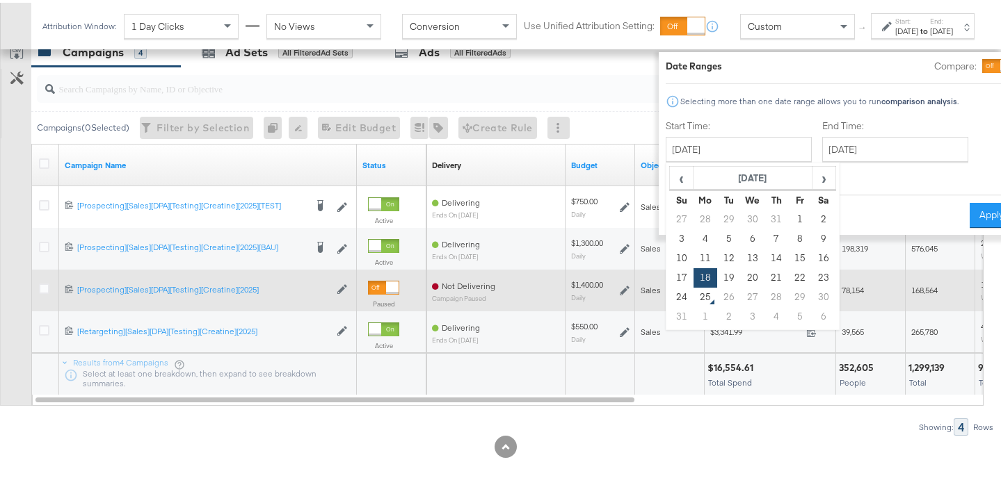
click at [717, 275] on td "19" at bounding box center [729, 275] width 24 height 19
type input "August 19th 2025"
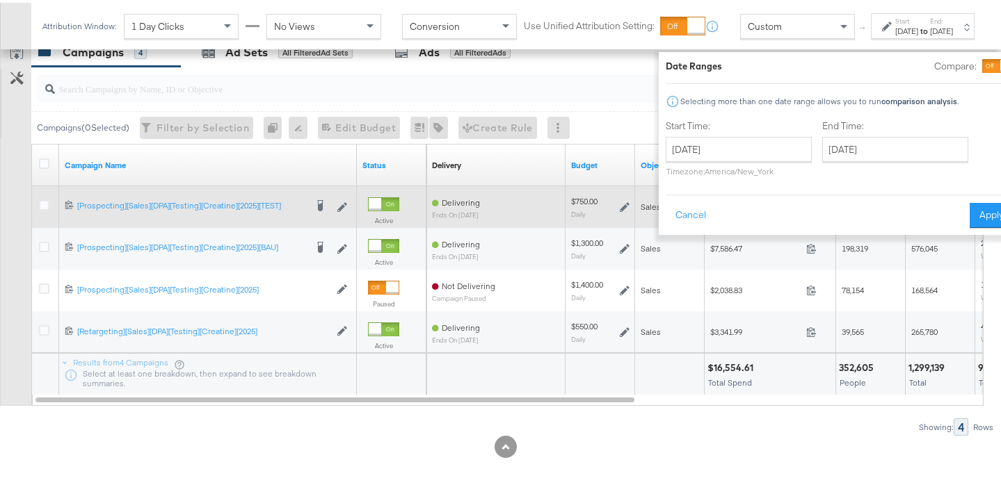
click at [969, 224] on button "Apply" at bounding box center [991, 212] width 44 height 25
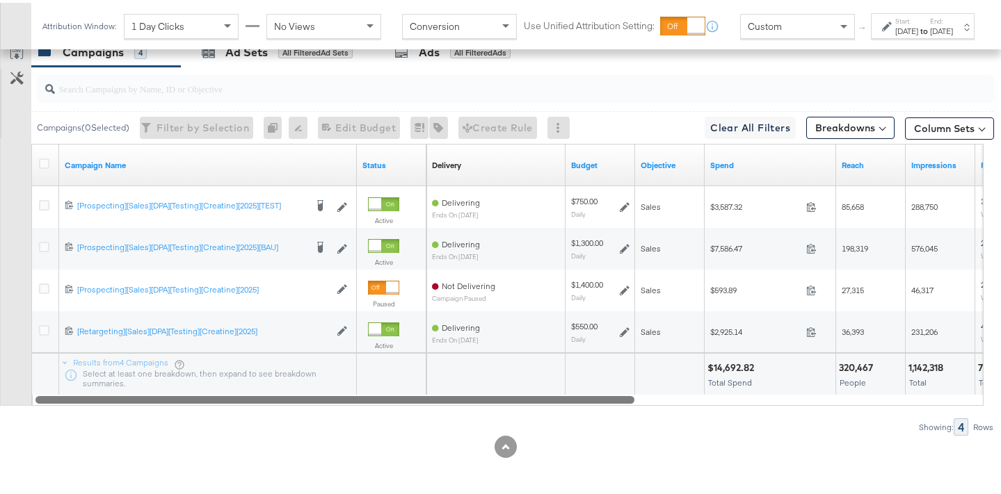
drag, startPoint x: 616, startPoint y: 399, endPoint x: 581, endPoint y: 396, distance: 35.6
click at [581, 396] on div at bounding box center [334, 397] width 599 height 12
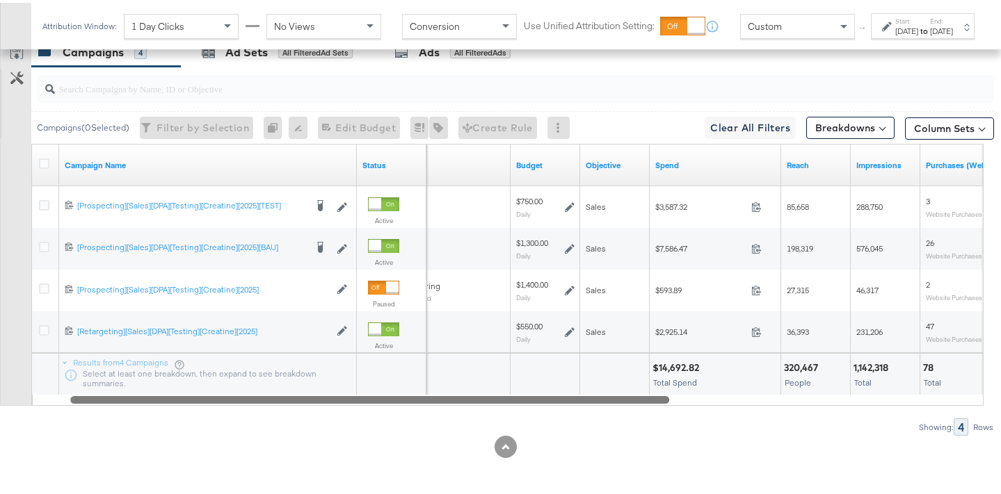
drag, startPoint x: 585, startPoint y: 396, endPoint x: 621, endPoint y: 403, distance: 36.8
click at [621, 403] on div "Campaign Name Status Delivery Sorting Unavailable Budget Objective Spend Reach …" at bounding box center [507, 272] width 952 height 262
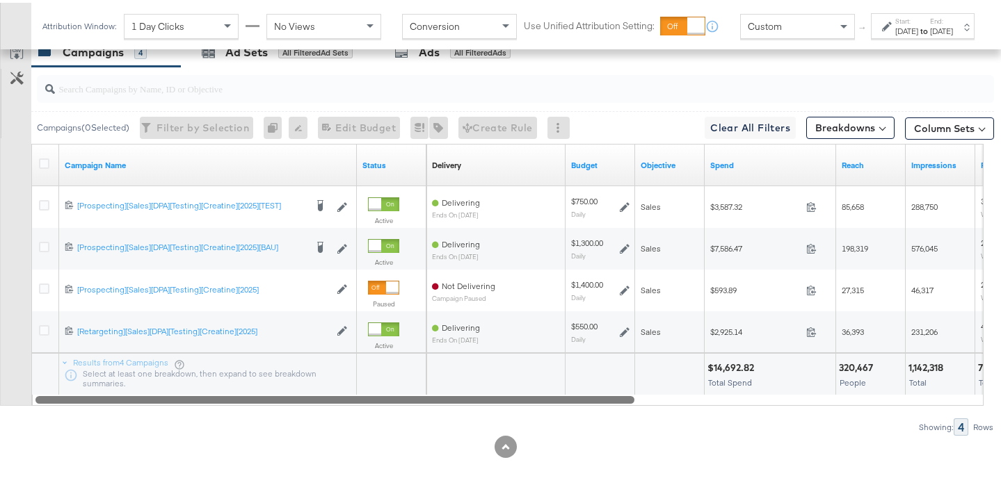
drag, startPoint x: 623, startPoint y: 400, endPoint x: 299, endPoint y: 366, distance: 325.9
click at [299, 366] on div "Campaign Name Status Delivery Sorting Unavailable Budget Objective Spend Reach …" at bounding box center [507, 272] width 952 height 262
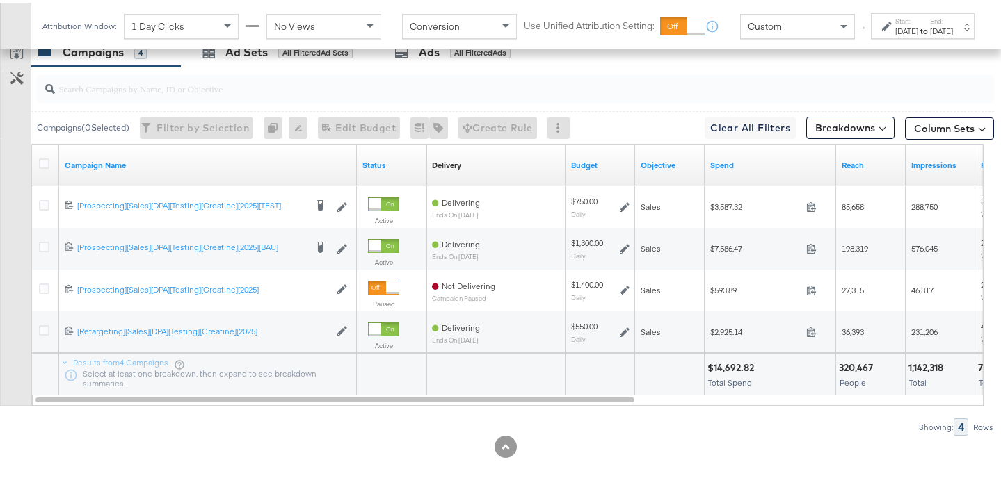
click at [938, 136] on div "Column Sets" at bounding box center [949, 126] width 89 height 28
click at [940, 130] on button "Column Sets" at bounding box center [949, 126] width 89 height 22
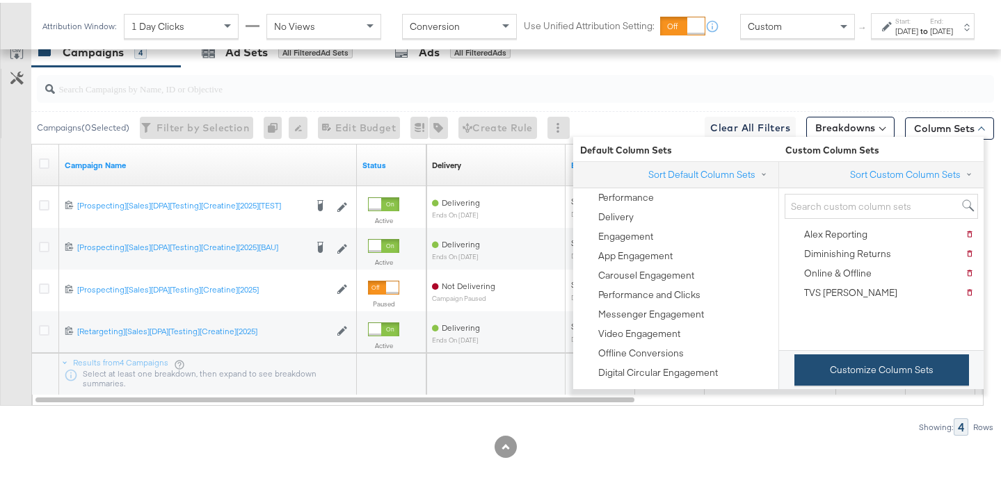
click at [917, 382] on button "Customize Column Sets" at bounding box center [881, 367] width 175 height 31
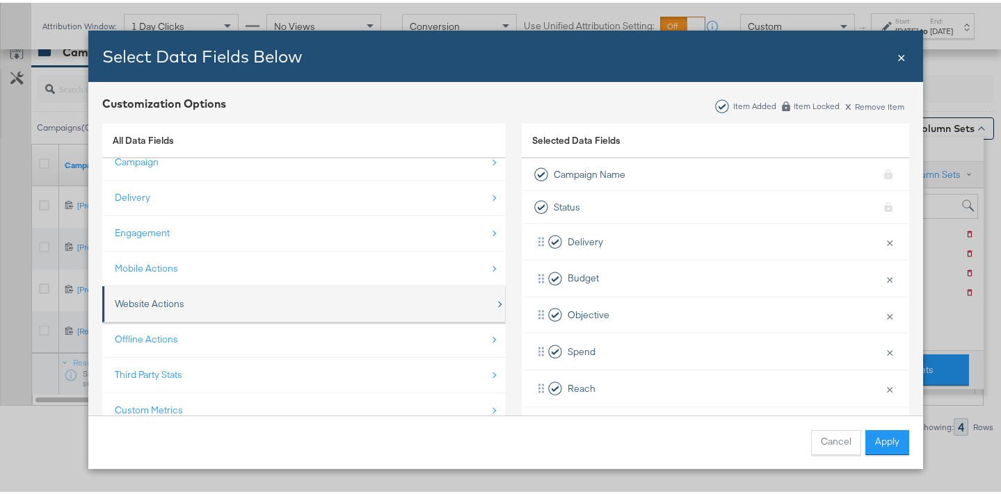
scroll to position [20, 0]
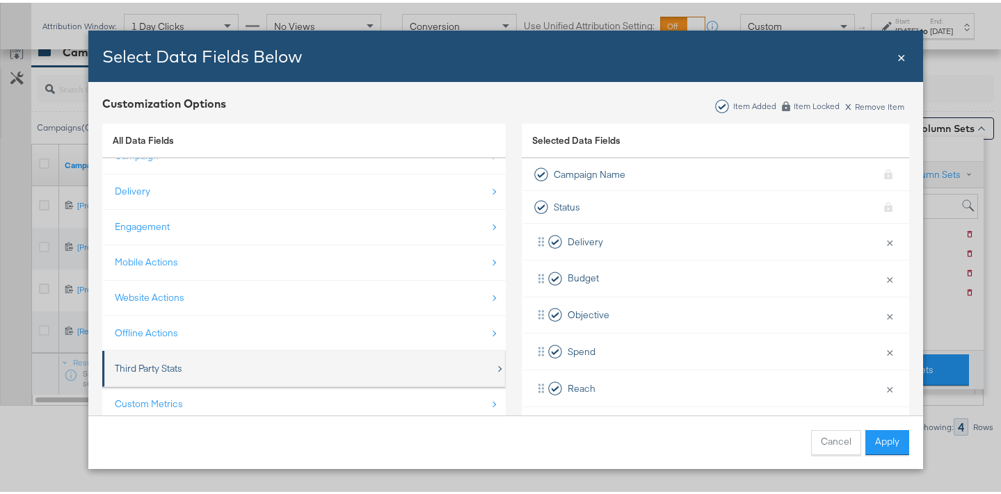
click at [237, 360] on div "Third Party Stats" at bounding box center [305, 366] width 380 height 29
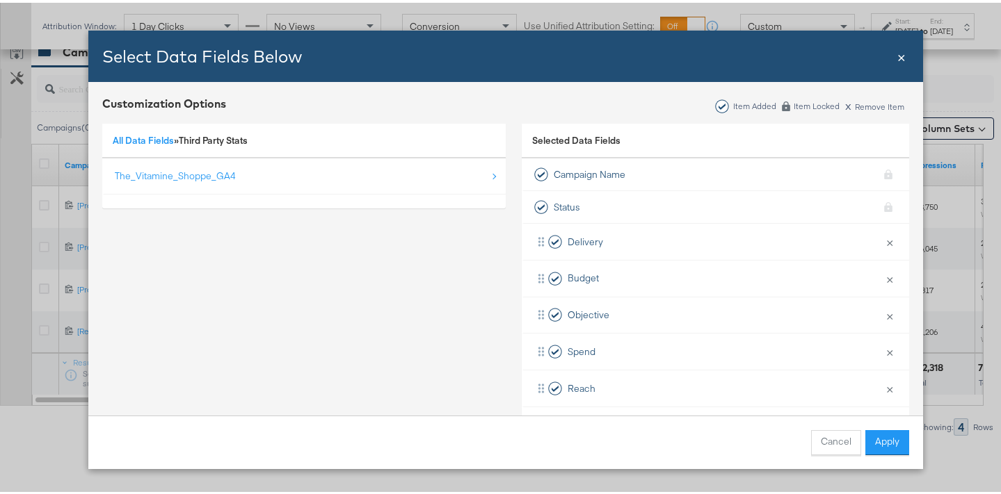
scroll to position [0, 0]
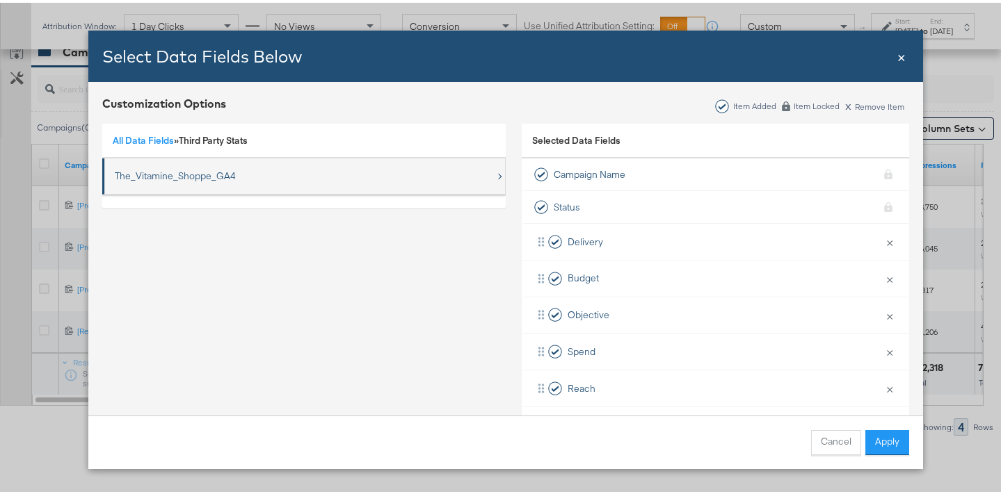
click at [207, 170] on div "The_Vitamine_Shoppe_GA4" at bounding box center [175, 173] width 121 height 13
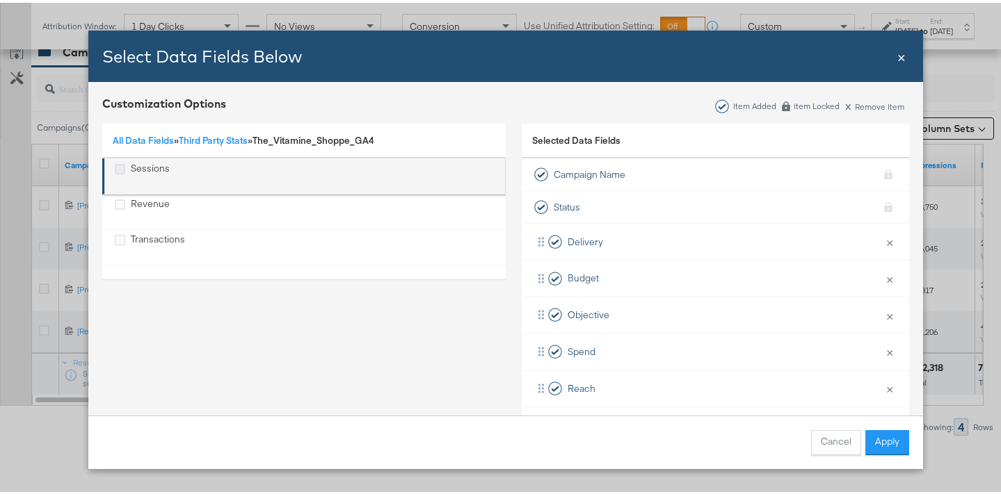
click at [115, 168] on icon "Sessions" at bounding box center [120, 166] width 10 height 10
click at [0, 0] on input "Sessions" at bounding box center [0, 0] width 0 height 0
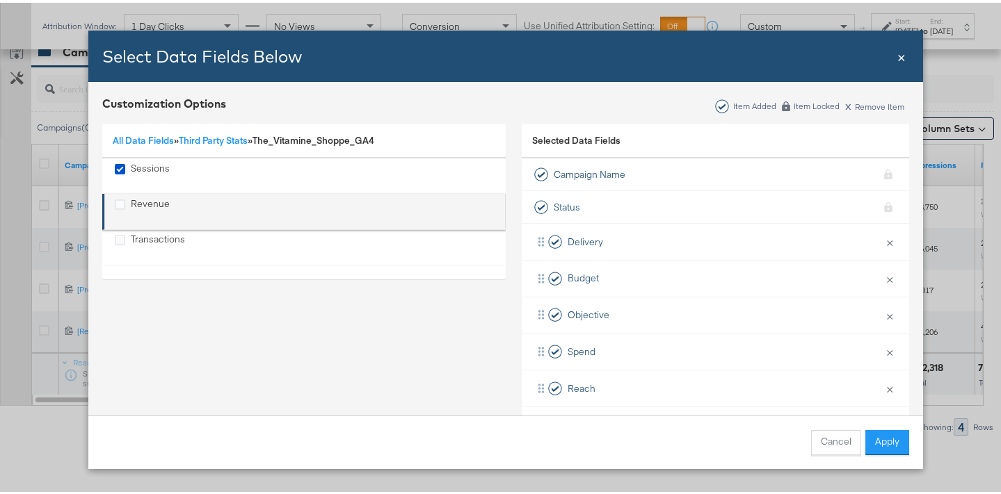
click at [115, 196] on label "Revenue" at bounding box center [120, 201] width 10 height 13
click at [0, 0] on input "Revenue" at bounding box center [0, 0] width 0 height 0
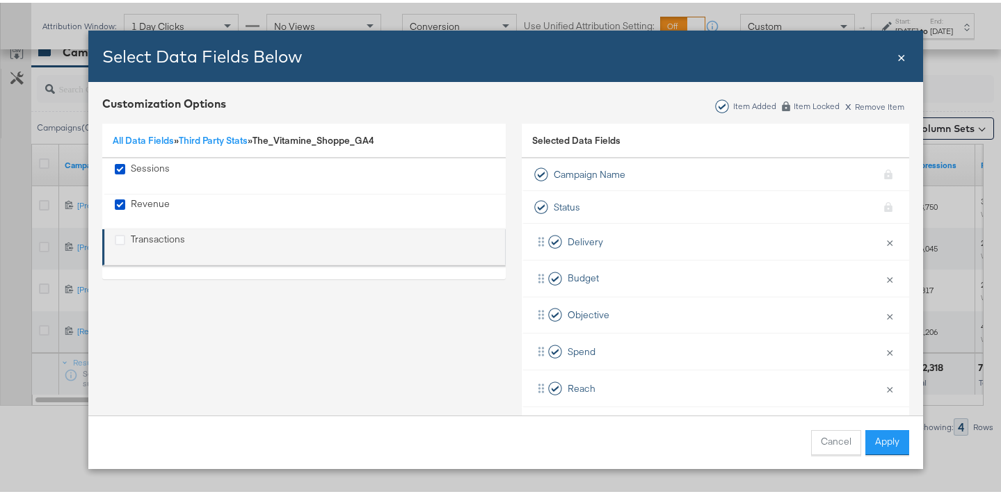
click at [115, 243] on div "Transactions" at bounding box center [120, 238] width 10 height 16
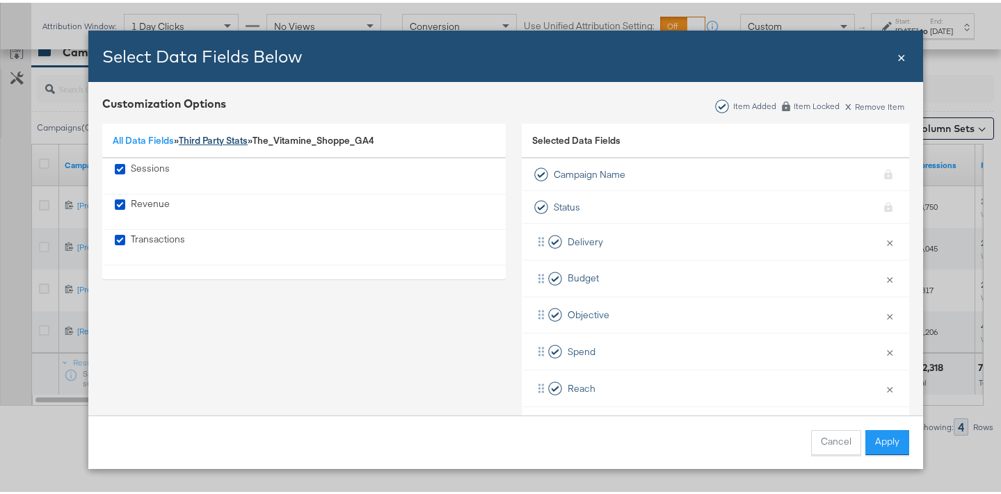
click at [220, 137] on link "Third Party Stats" at bounding box center [213, 137] width 69 height 13
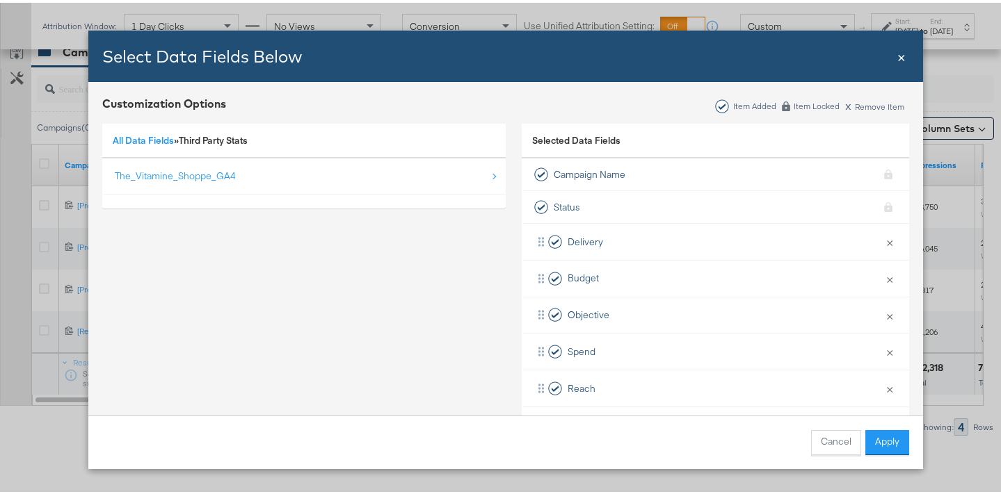
drag, startPoint x: 157, startPoint y: 137, endPoint x: 164, endPoint y: 150, distance: 14.9
click at [157, 137] on link "All Data Fields" at bounding box center [143, 137] width 61 height 13
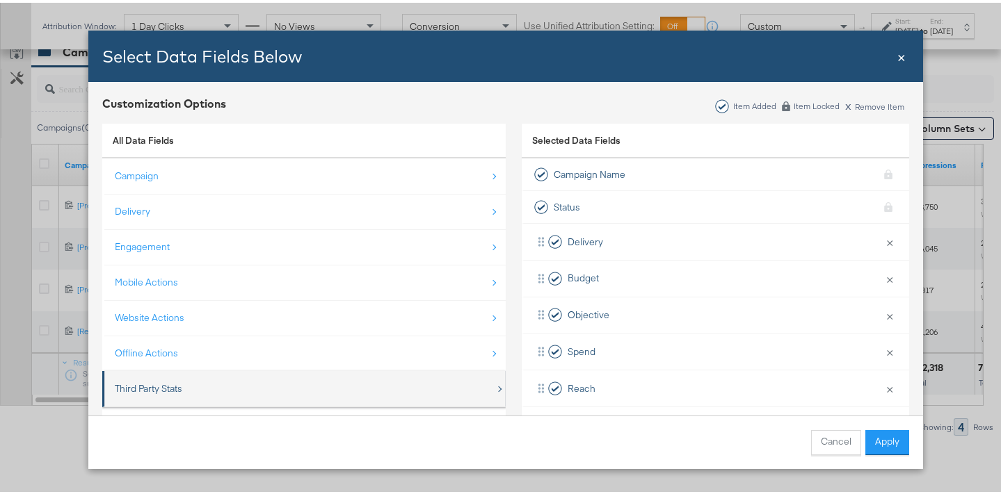
scroll to position [20, 0]
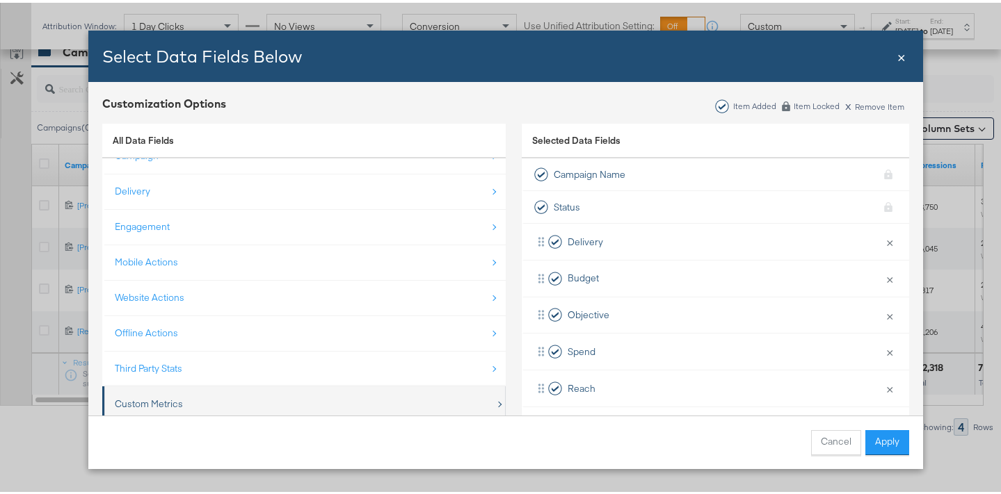
click at [203, 401] on div "Custom Metrics" at bounding box center [305, 401] width 380 height 29
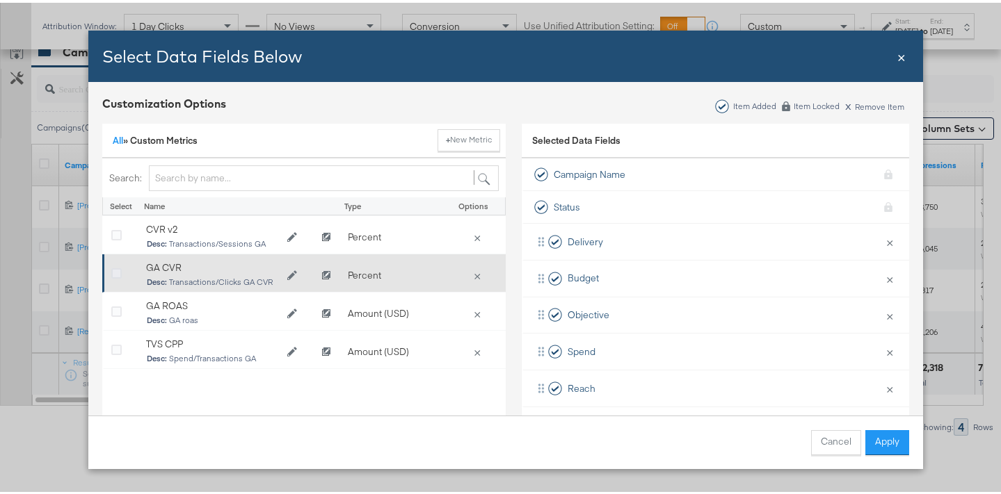
click at [113, 269] on icon "Bulk Add Locations Modal" at bounding box center [116, 271] width 10 height 10
click at [0, 0] on input "Bulk Add Locations Modal" at bounding box center [0, 0] width 0 height 0
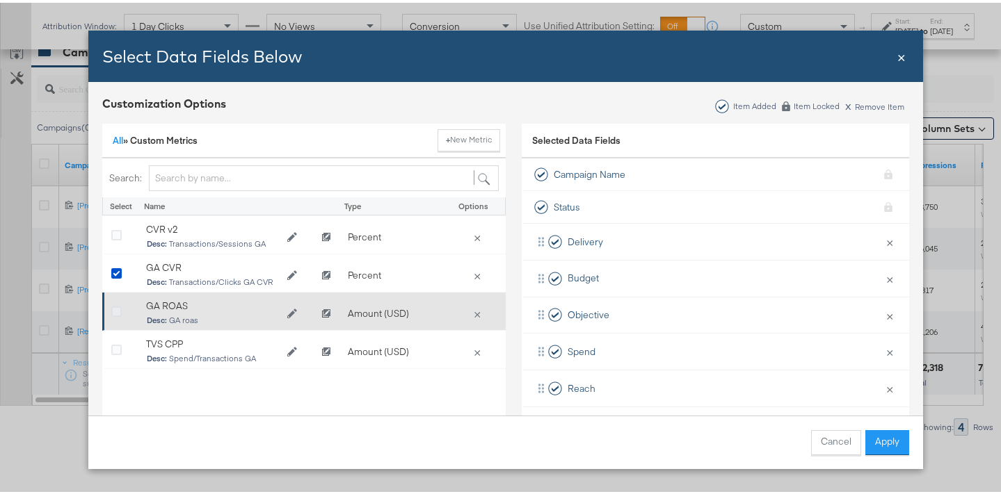
click at [114, 311] on icon "Bulk Add Locations Modal" at bounding box center [116, 310] width 10 height 10
click at [0, 0] on input "Bulk Add Locations Modal" at bounding box center [0, 0] width 0 height 0
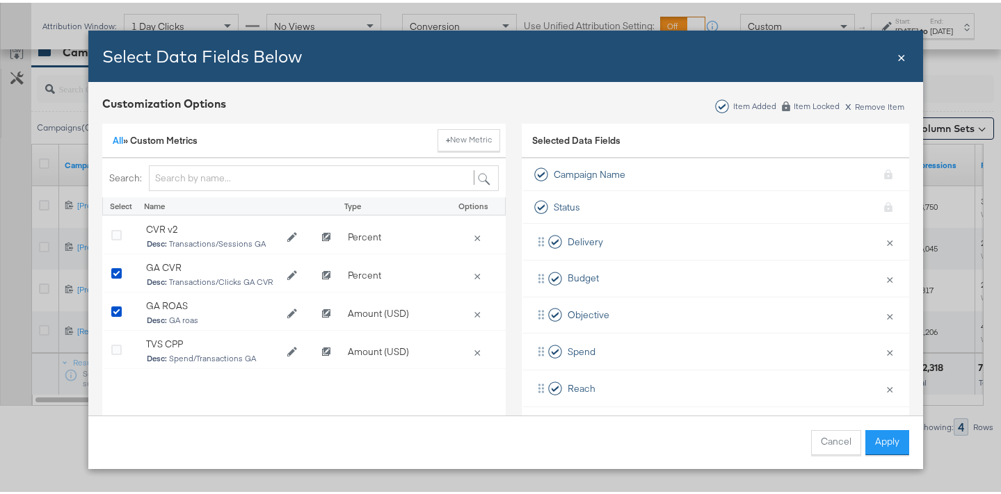
click at [883, 436] on button "Apply" at bounding box center [887, 440] width 44 height 25
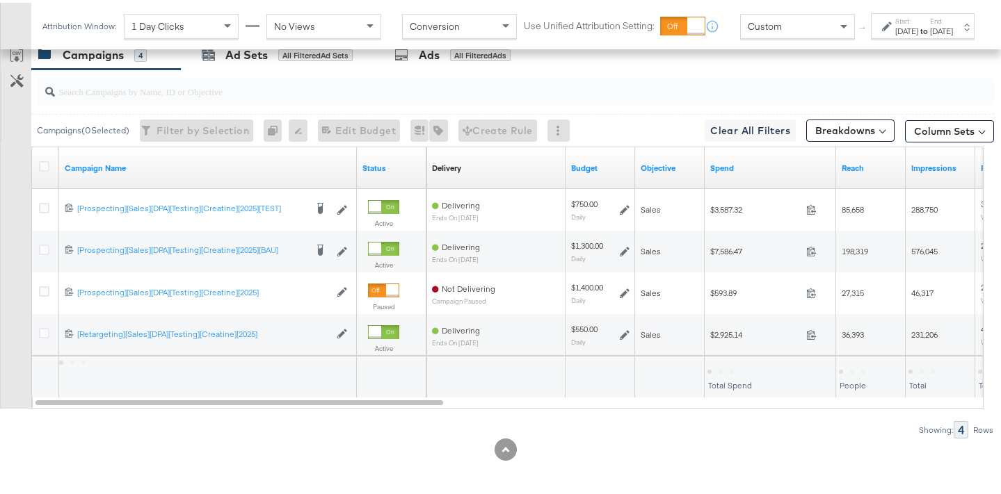
scroll to position [679, 0]
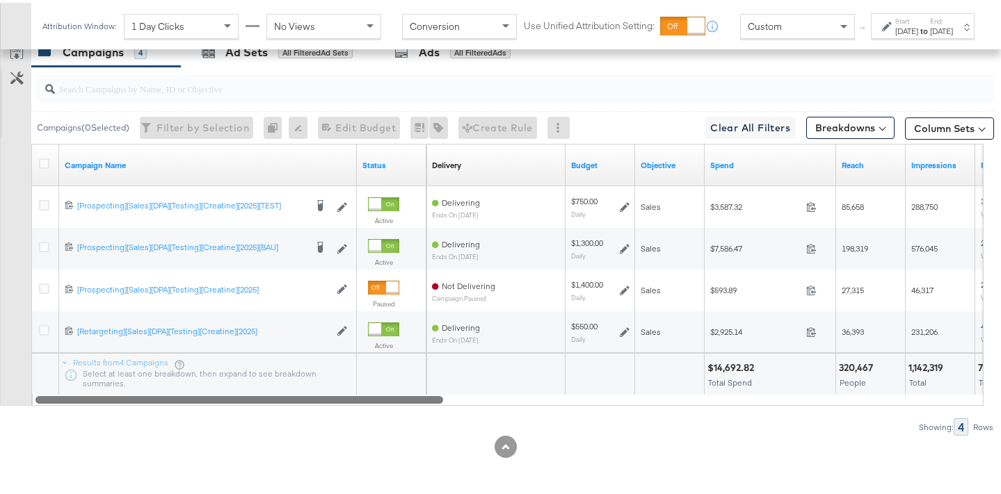
drag, startPoint x: 428, startPoint y: 396, endPoint x: 399, endPoint y: 399, distance: 30.1
click at [378, 403] on div "Campaigns ( 0 Selected) Filter by Selection Filter 0 campaigns 0 Rename 0 campa…" at bounding box center [497, 248] width 994 height 369
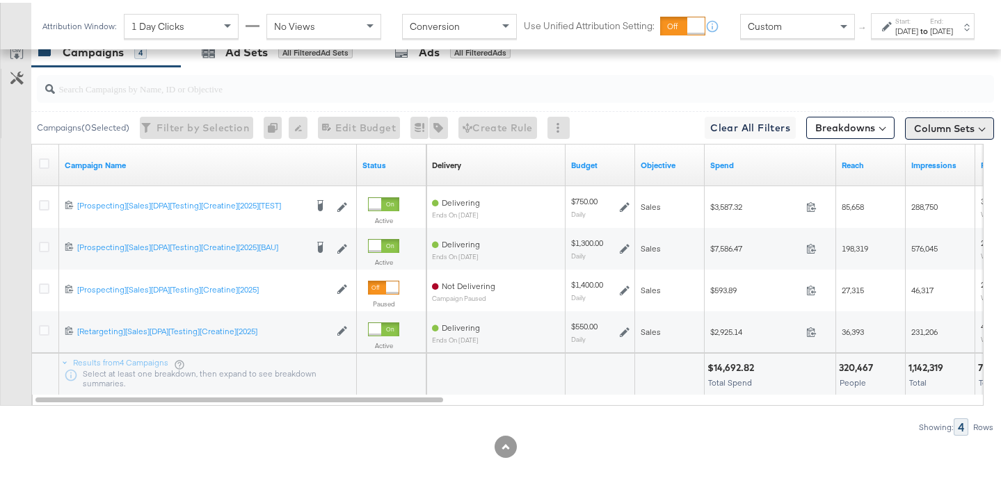
click at [938, 136] on button "Column Sets" at bounding box center [949, 126] width 89 height 22
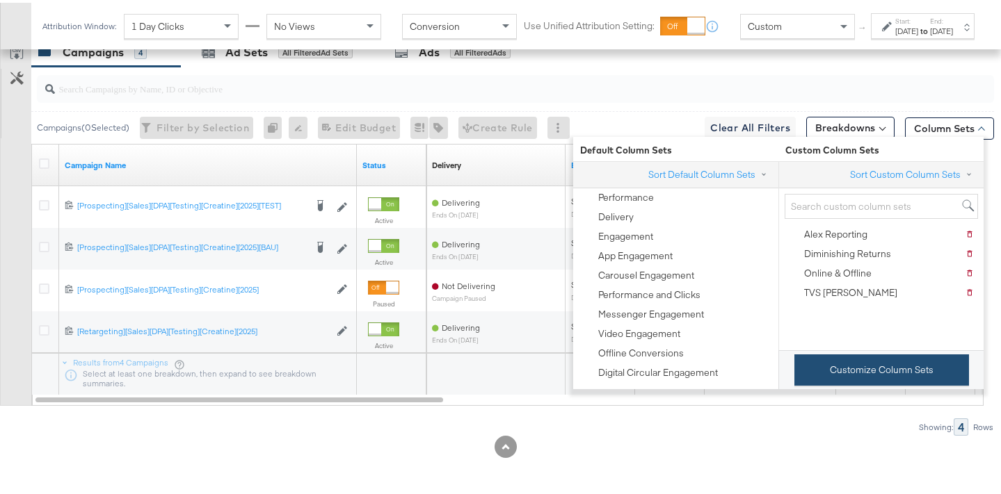
click at [888, 371] on button "Customize Column Sets" at bounding box center [881, 367] width 175 height 31
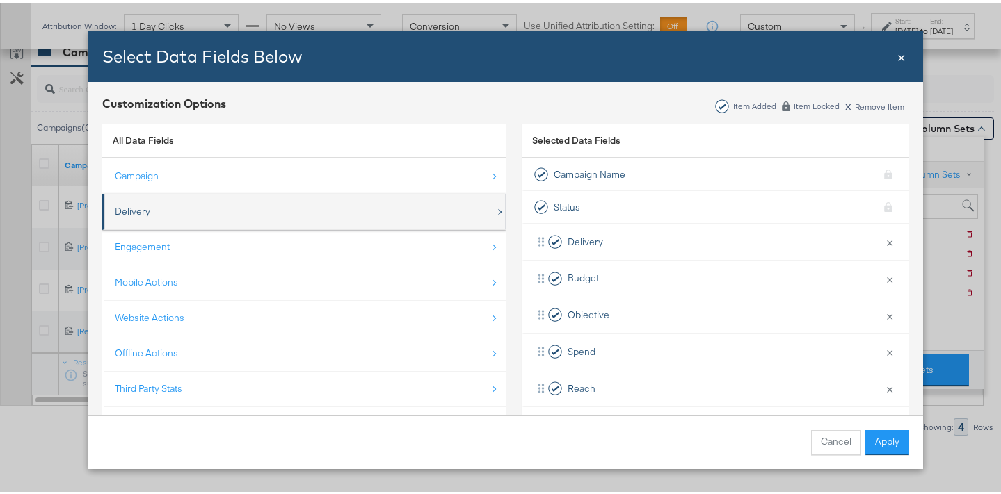
click at [321, 207] on div "Delivery" at bounding box center [305, 209] width 380 height 29
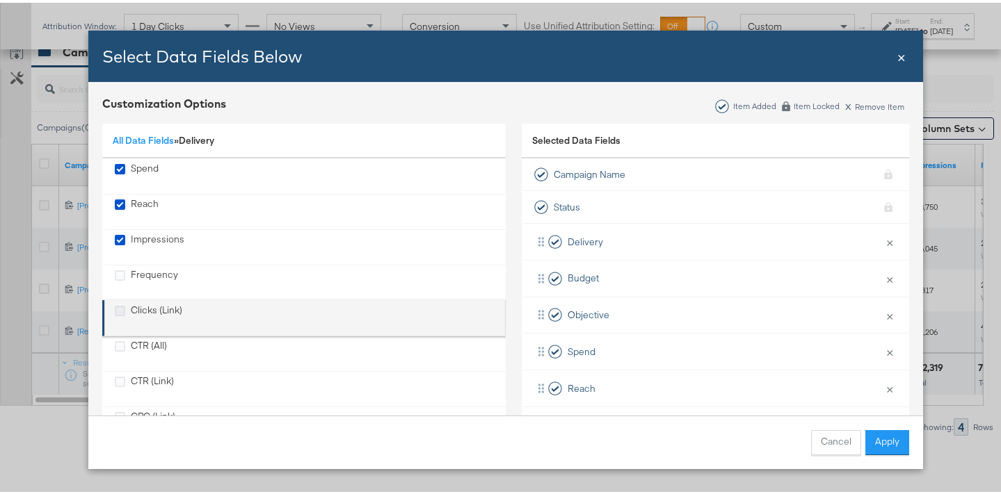
click at [116, 309] on icon "Clicks (Link)" at bounding box center [120, 308] width 10 height 10
click at [0, 0] on input "Clicks (Link)" at bounding box center [0, 0] width 0 height 0
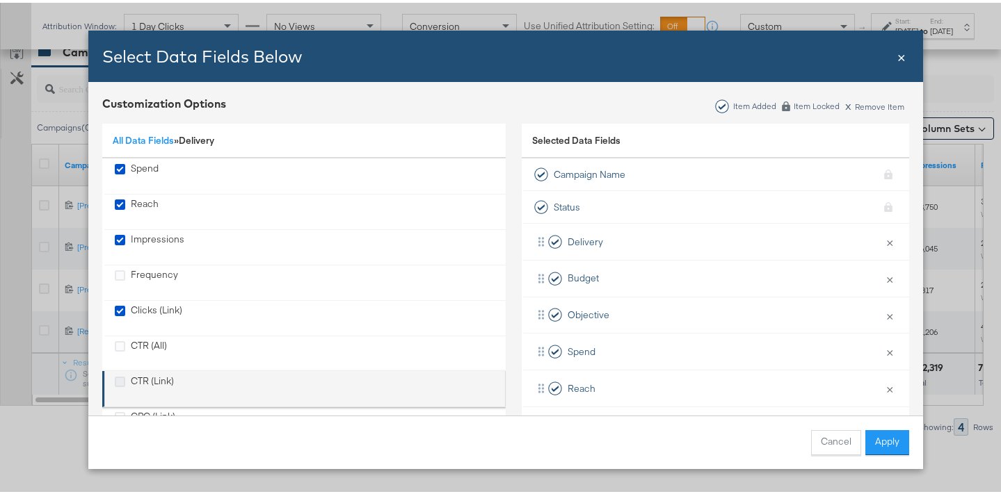
click at [115, 379] on icon "CTR (Link)" at bounding box center [120, 379] width 10 height 10
click at [0, 0] on input "CTR (Link)" at bounding box center [0, 0] width 0 height 0
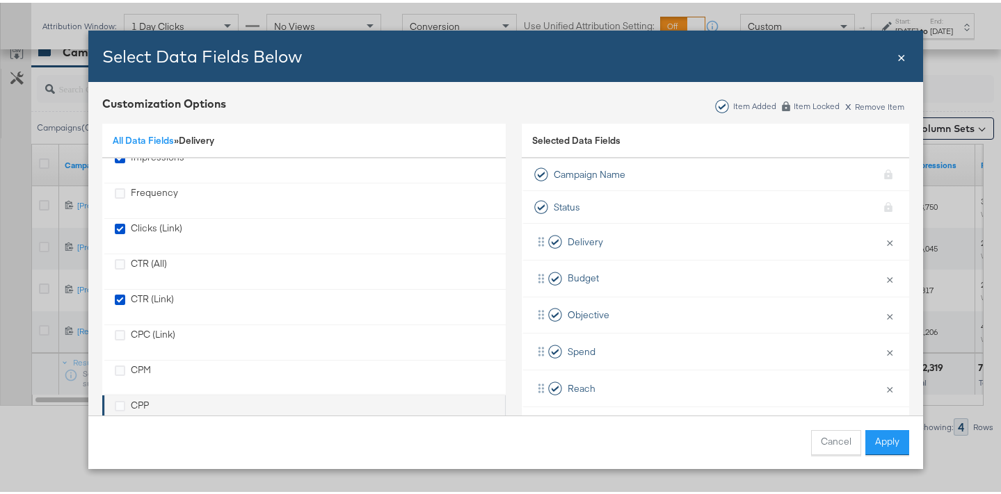
scroll to position [127, 0]
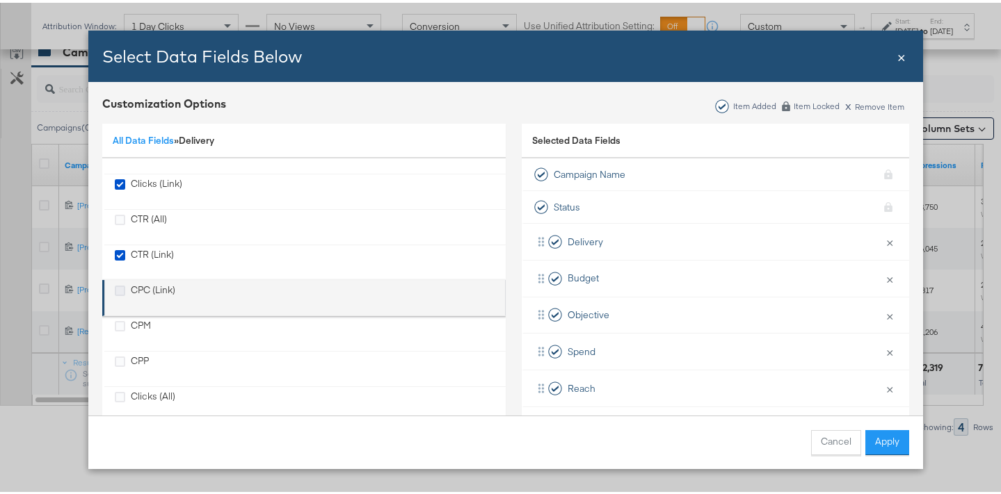
click at [115, 286] on icon "CPC (Link)" at bounding box center [120, 288] width 10 height 10
click at [0, 0] on input "CPC (Link)" at bounding box center [0, 0] width 0 height 0
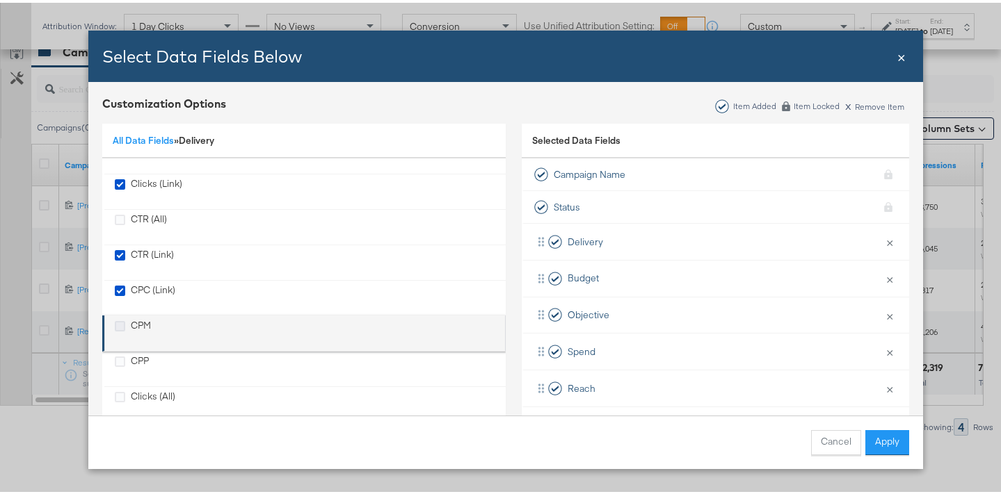
click at [117, 321] on icon "CPM" at bounding box center [120, 324] width 10 height 10
click at [0, 0] on input "CPM" at bounding box center [0, 0] width 0 height 0
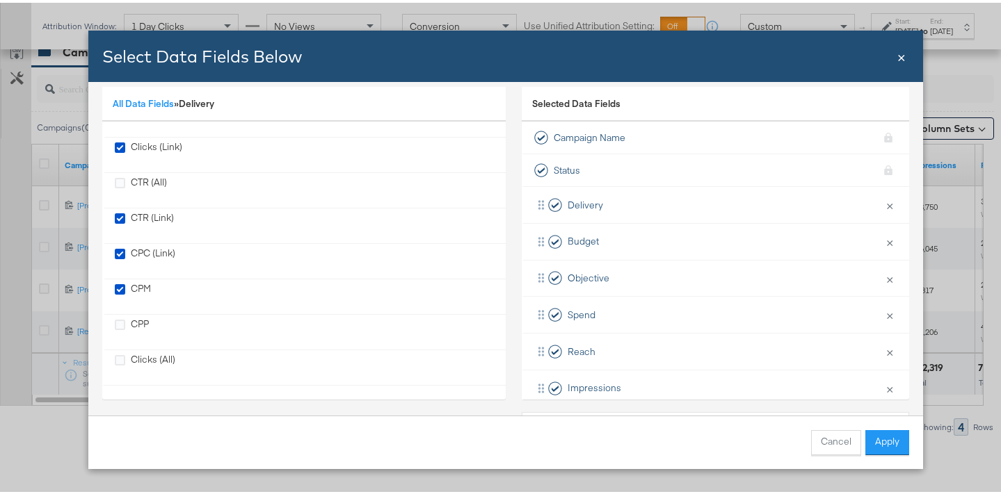
scroll to position [97, 0]
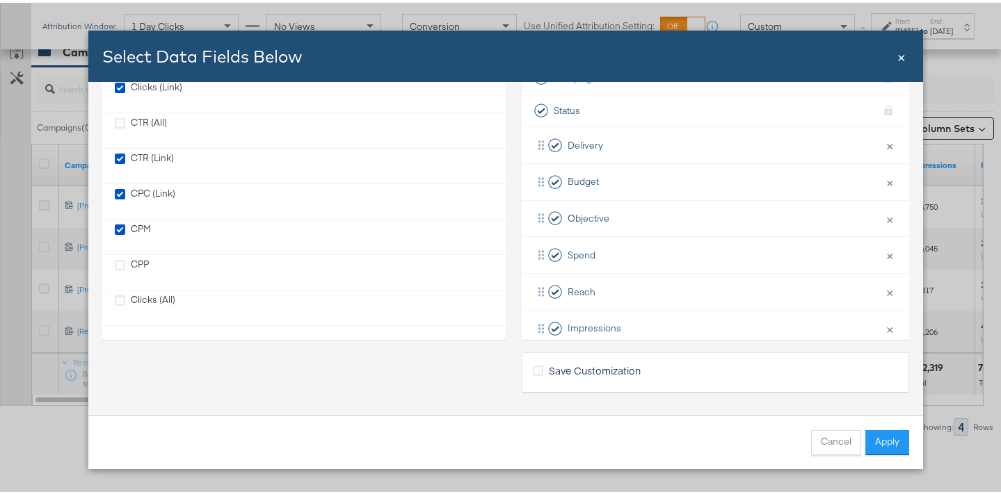
click at [887, 444] on button "Apply" at bounding box center [887, 440] width 44 height 25
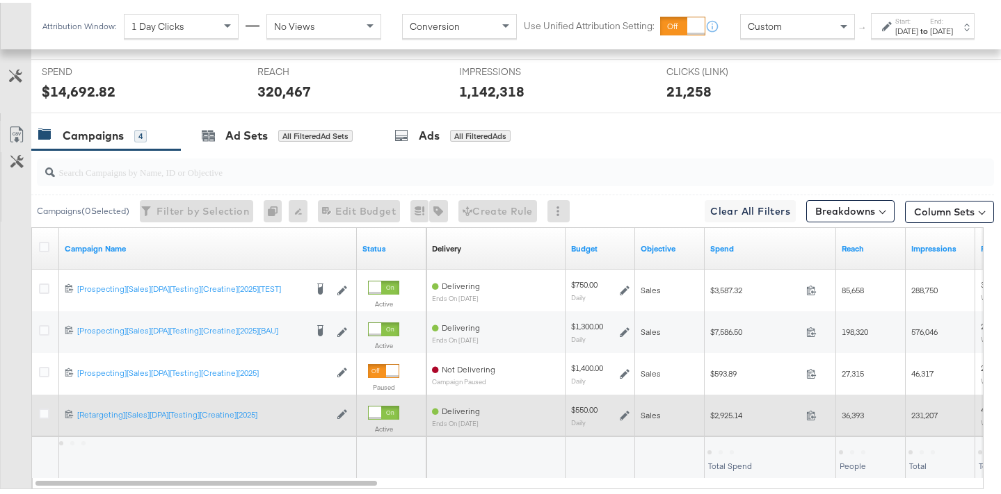
scroll to position [679, 0]
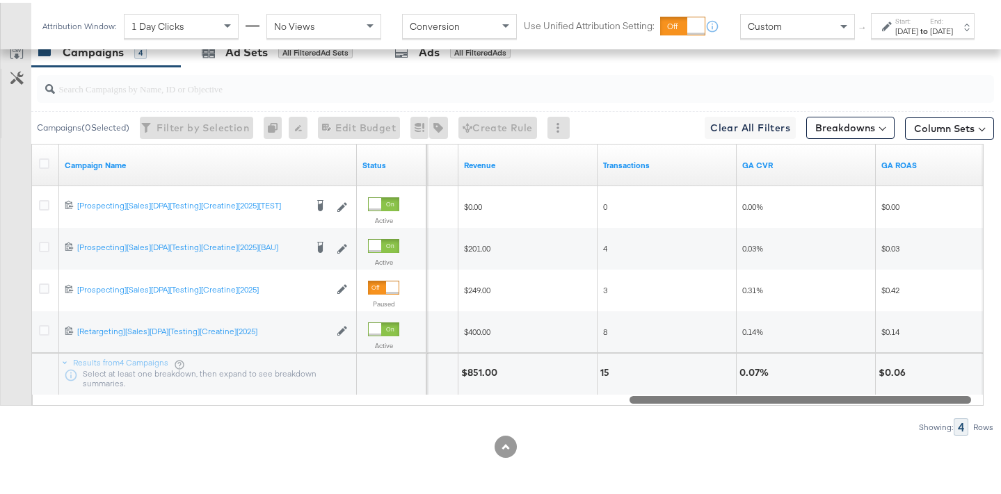
drag, startPoint x: 353, startPoint y: 396, endPoint x: 951, endPoint y: 390, distance: 598.1
click at [951, 390] on div "Campaign Name Status Sessions Revenue Transactions GA CVR GA ROAS 6847246512836…" at bounding box center [507, 272] width 952 height 262
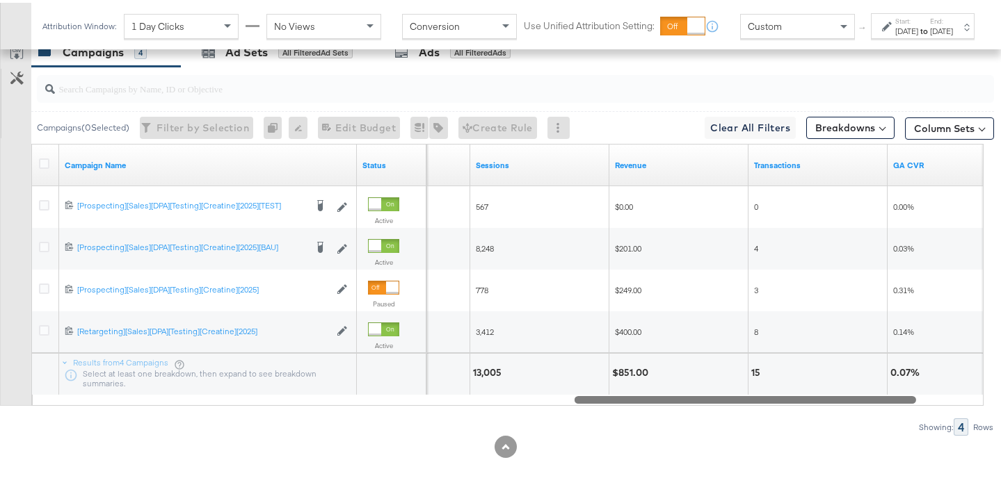
drag, startPoint x: 660, startPoint y: 393, endPoint x: 606, endPoint y: 394, distance: 53.6
click at [606, 394] on div at bounding box center [744, 397] width 341 height 12
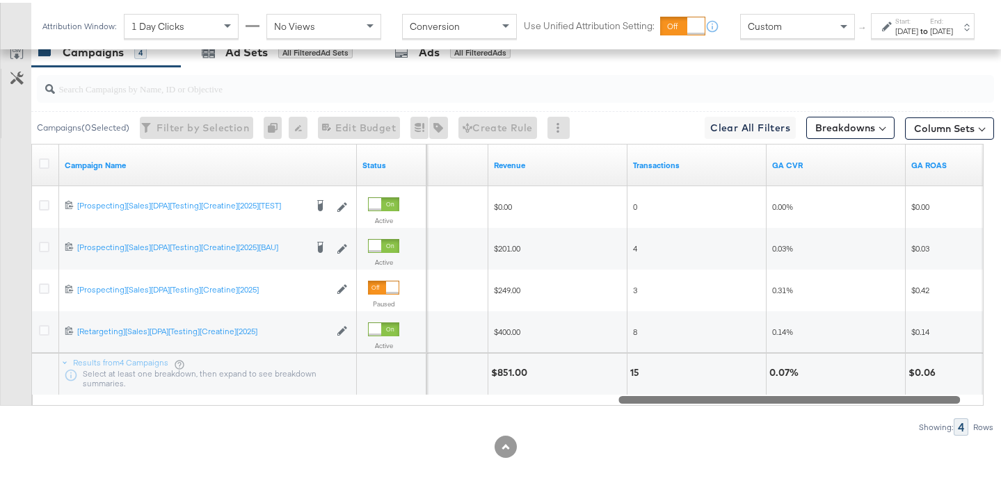
drag, startPoint x: 853, startPoint y: 394, endPoint x: 882, endPoint y: 362, distance: 42.9
click at [882, 362] on div "Campaign Name Status Sessions Revenue Transactions GA CVR GA ROAS 6847246512836…" at bounding box center [507, 272] width 952 height 262
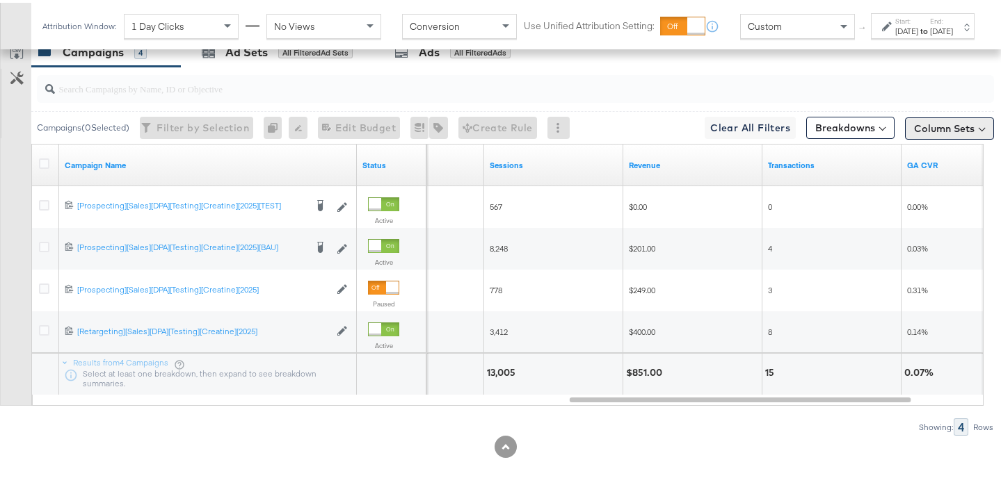
click at [926, 127] on button "Column Sets" at bounding box center [949, 126] width 89 height 22
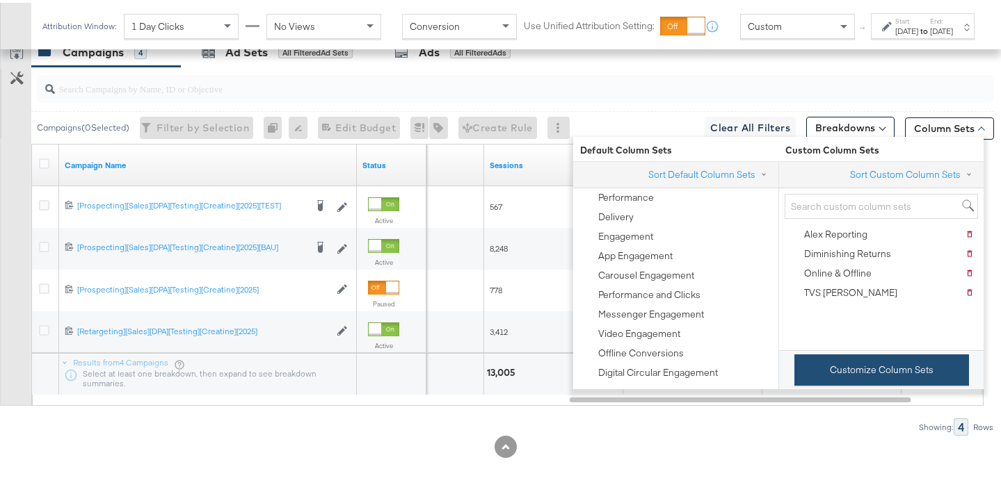
click at [862, 365] on button "Customize Column Sets" at bounding box center [881, 367] width 175 height 31
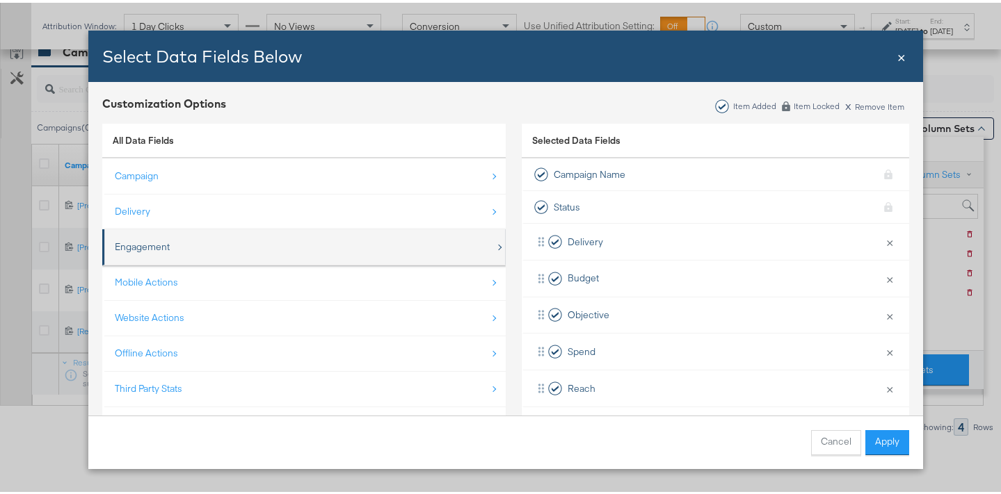
click at [272, 254] on div "Engagement" at bounding box center [305, 244] width 380 height 29
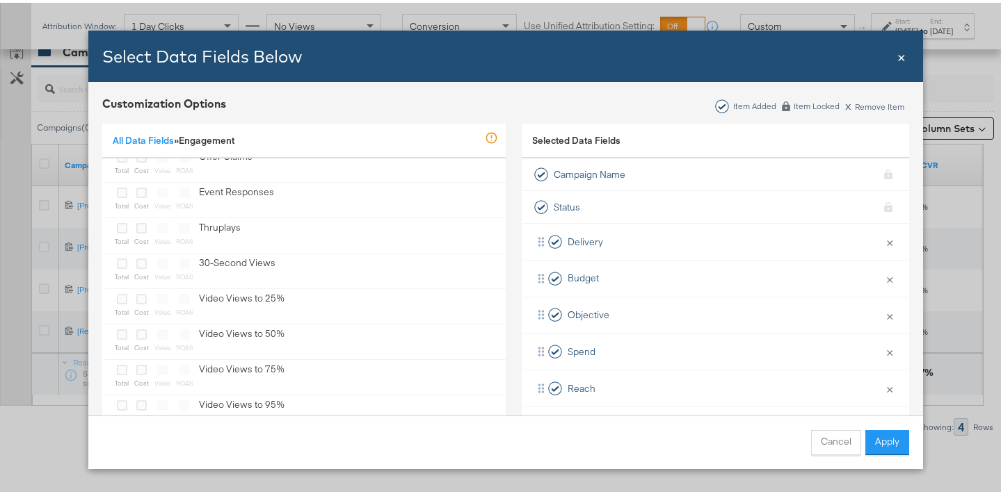
scroll to position [485, 0]
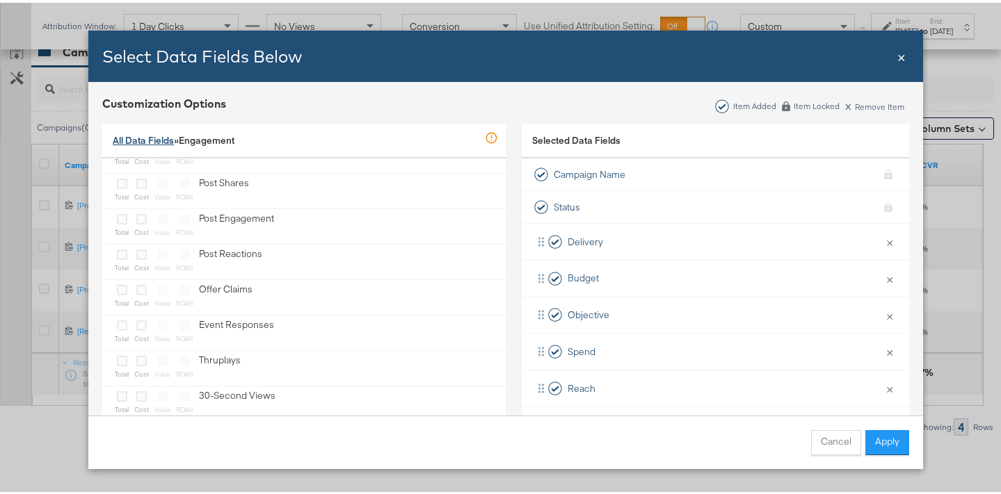
click at [151, 143] on link "All Data Fields" at bounding box center [143, 137] width 61 height 13
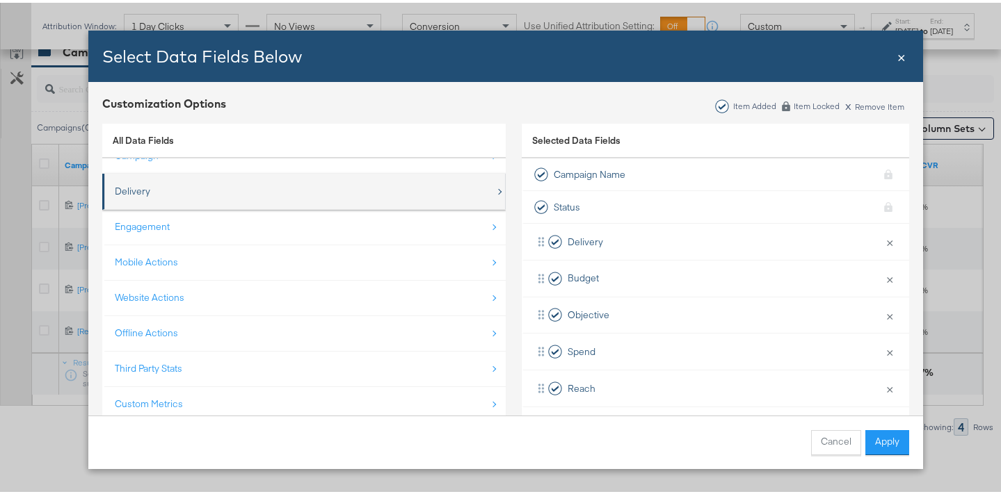
scroll to position [20, 0]
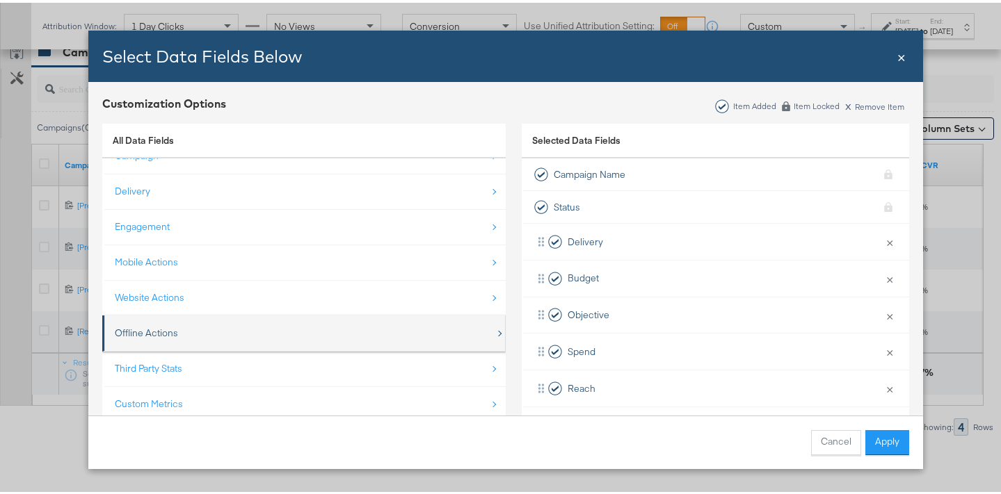
click at [233, 335] on div "Offline Actions" at bounding box center [305, 330] width 380 height 29
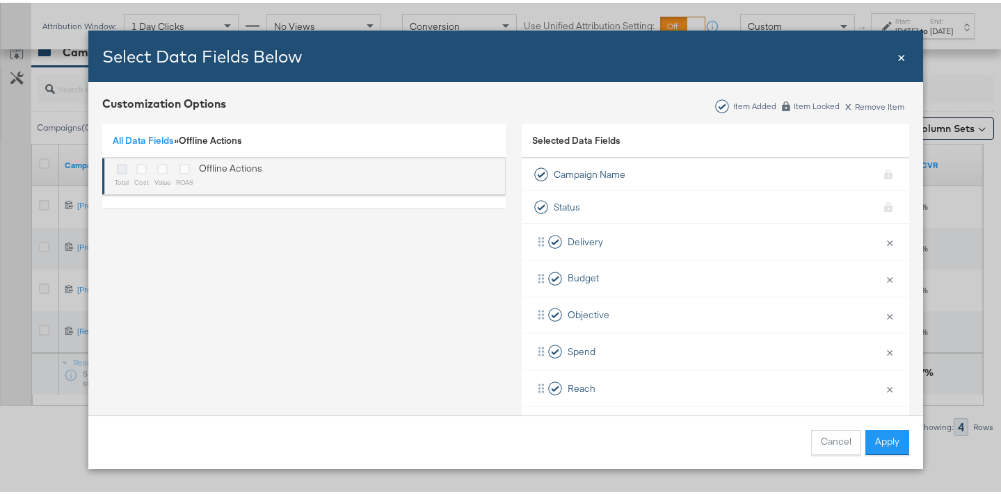
click at [117, 166] on icon "Bulk Add Locations Modal" at bounding box center [122, 166] width 10 height 10
click at [0, 0] on input "Bulk Add Locations Modal" at bounding box center [0, 0] width 0 height 0
click at [136, 170] on icon "Bulk Add Locations Modal" at bounding box center [141, 166] width 10 height 10
click at [0, 0] on input "Bulk Add Locations Modal" at bounding box center [0, 0] width 0 height 0
click at [179, 168] on icon "Bulk Add Locations Modal" at bounding box center [184, 166] width 10 height 10
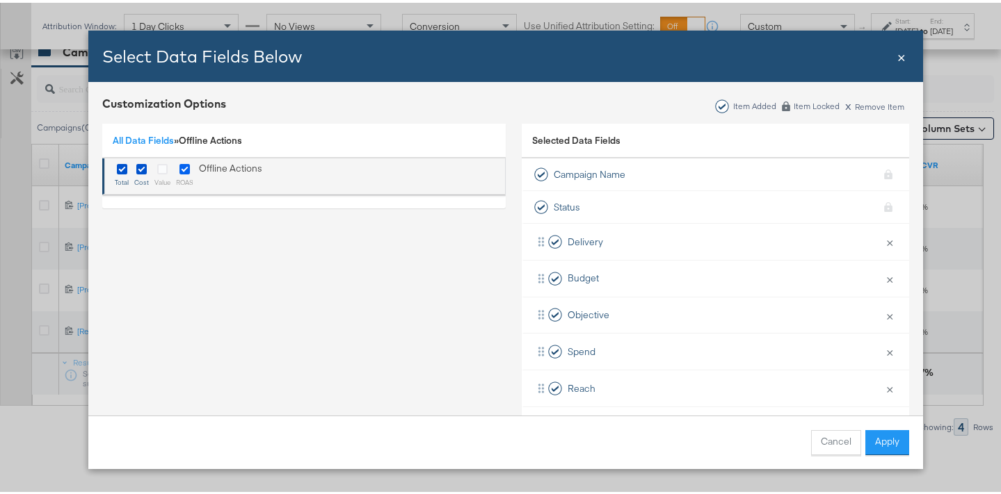
click at [0, 0] on input "Bulk Add Locations Modal" at bounding box center [0, 0] width 0 height 0
click at [161, 171] on icon "Bulk Add Locations Modal" at bounding box center [162, 166] width 10 height 10
click at [0, 0] on input "Bulk Add Locations Modal" at bounding box center [0, 0] width 0 height 0
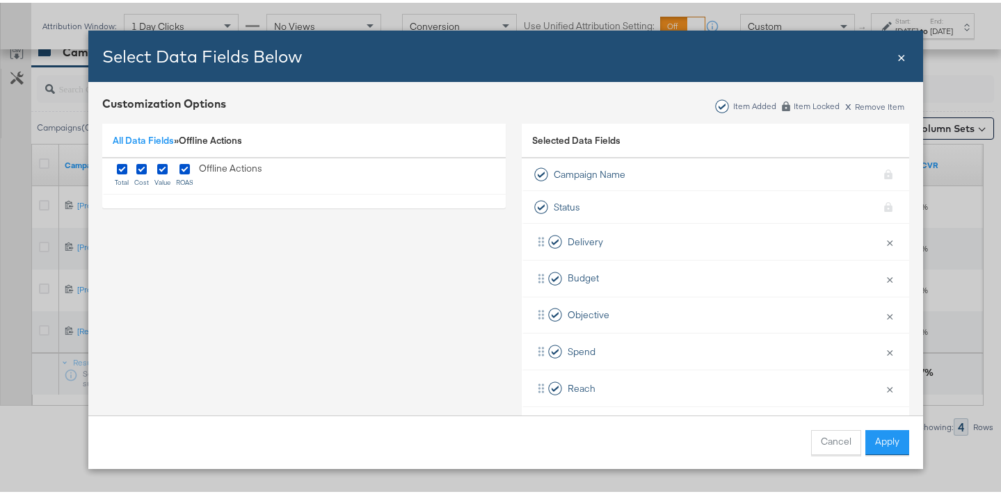
drag, startPoint x: 897, startPoint y: 449, endPoint x: 880, endPoint y: 443, distance: 17.6
click at [898, 449] on button "Apply" at bounding box center [887, 440] width 44 height 25
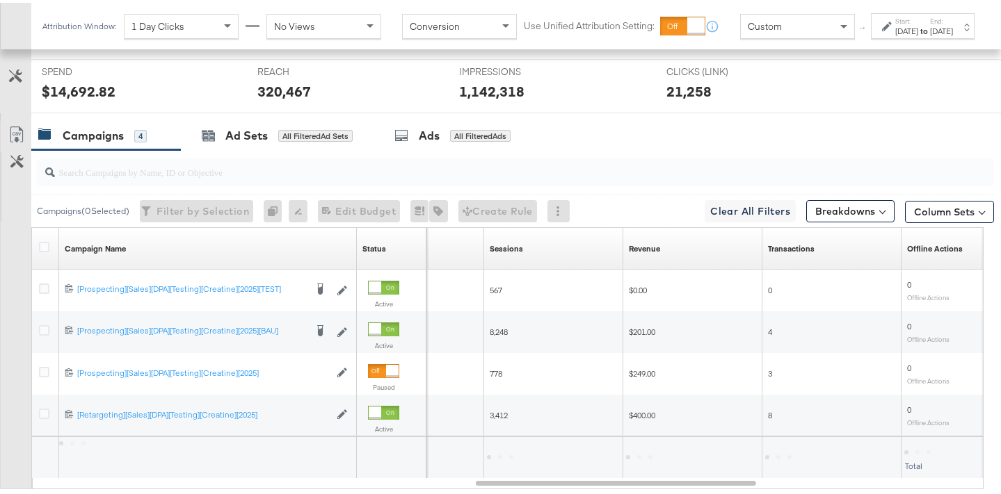
scroll to position [679, 0]
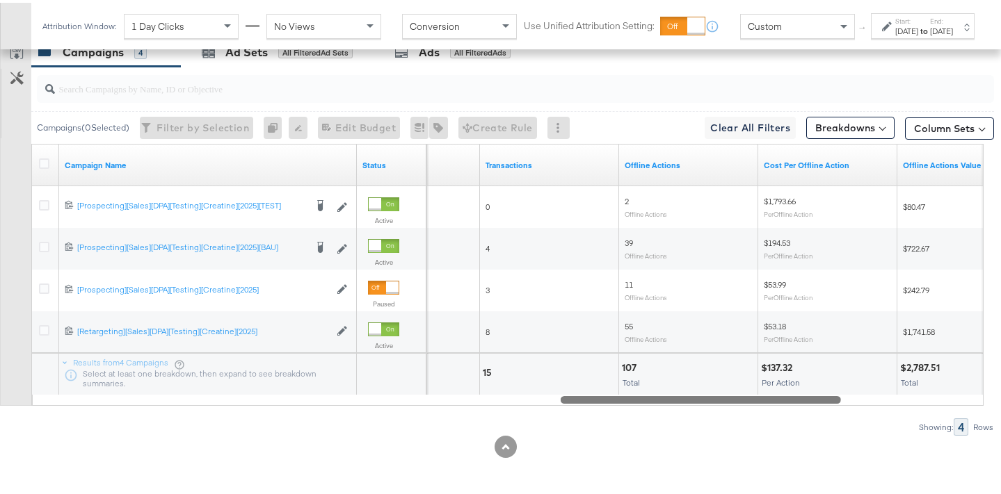
drag, startPoint x: 566, startPoint y: 399, endPoint x: 651, endPoint y: 399, distance: 84.9
click at [651, 399] on div at bounding box center [701, 397] width 280 height 12
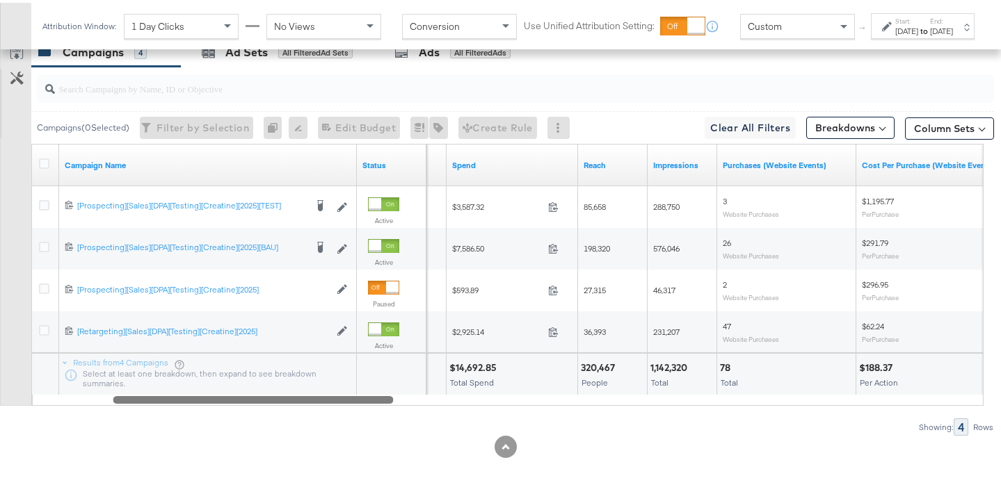
drag, startPoint x: 737, startPoint y: 396, endPoint x: 289, endPoint y: 370, distance: 449.4
click at [289, 370] on div "Campaign Name Status Objective Spend Reach Impressions Purchases (Website Event…" at bounding box center [507, 272] width 952 height 262
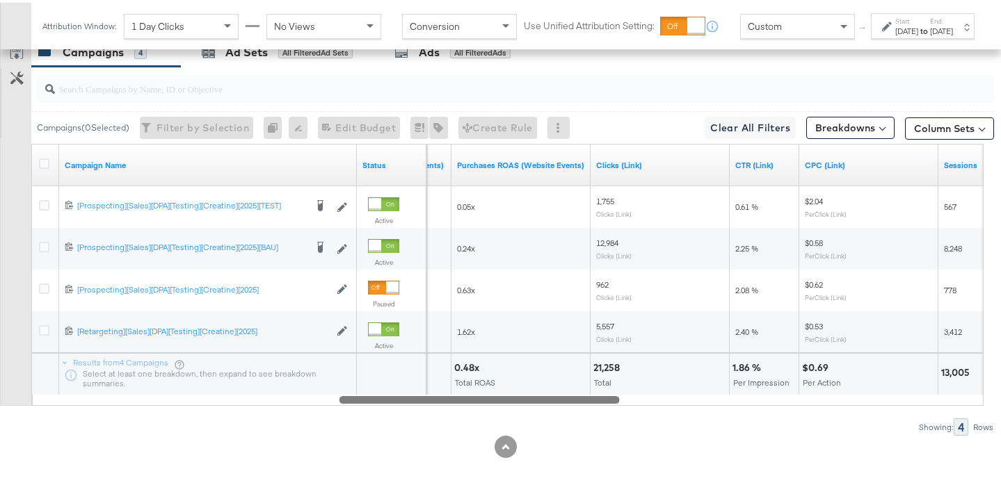
drag, startPoint x: 378, startPoint y: 400, endPoint x: 599, endPoint y: 389, distance: 220.7
click at [599, 389] on div "Campaign Name Status Purchases Value (Website Events) Purchases ROAS (Website E…" at bounding box center [507, 272] width 952 height 262
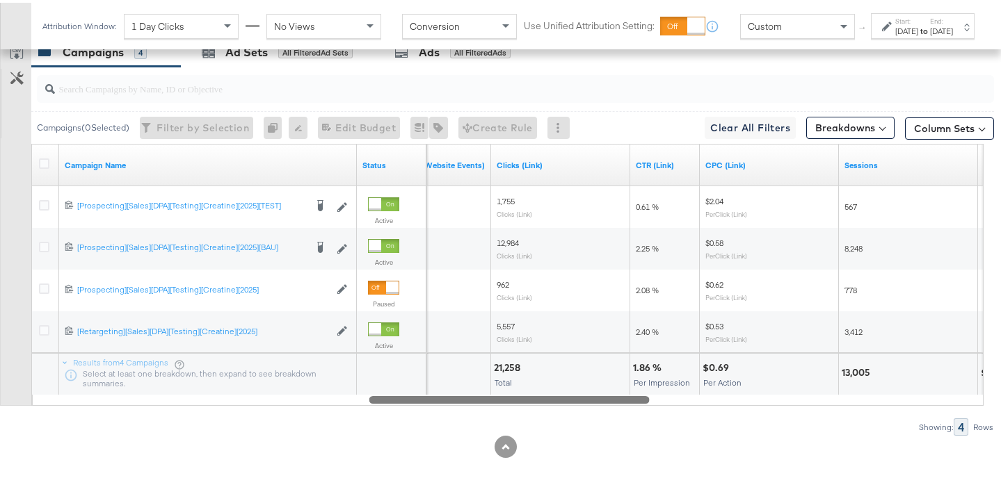
drag, startPoint x: 606, startPoint y: 398, endPoint x: 636, endPoint y: 398, distance: 29.9
click at [636, 398] on div at bounding box center [509, 397] width 280 height 12
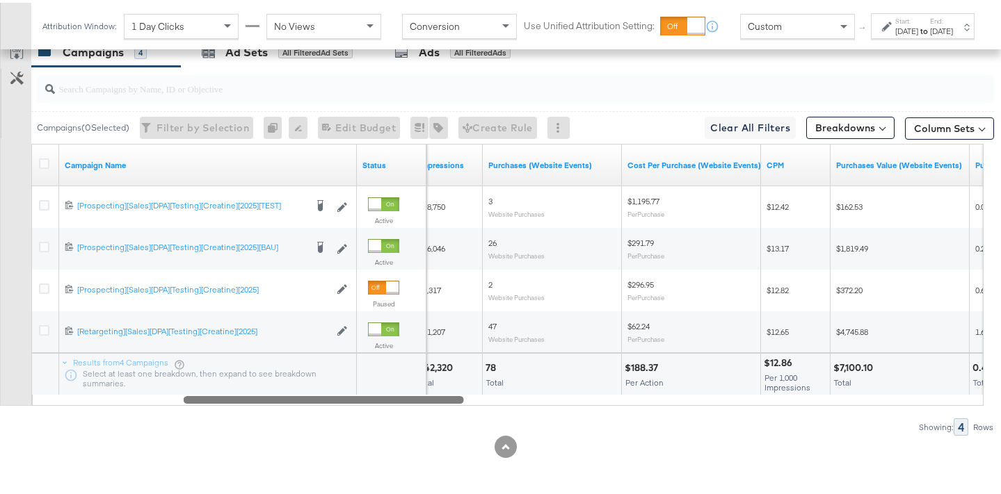
drag, startPoint x: 625, startPoint y: 397, endPoint x: 442, endPoint y: 360, distance: 186.6
click at [442, 360] on div "Campaign Name Status Impressions Purchases (Website Events) Cost Per Purchase (…" at bounding box center [507, 272] width 952 height 262
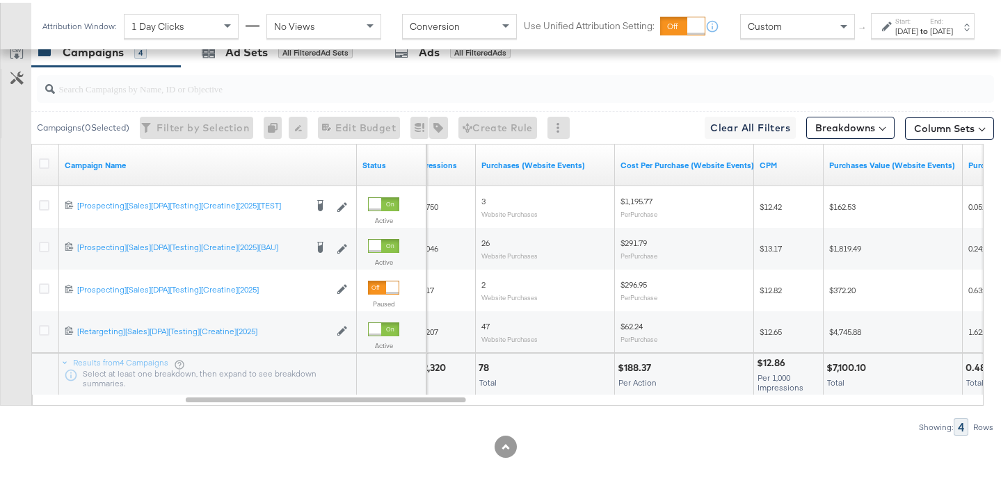
click at [930, 34] on div "Aug 24th 2025" at bounding box center [941, 28] width 23 height 11
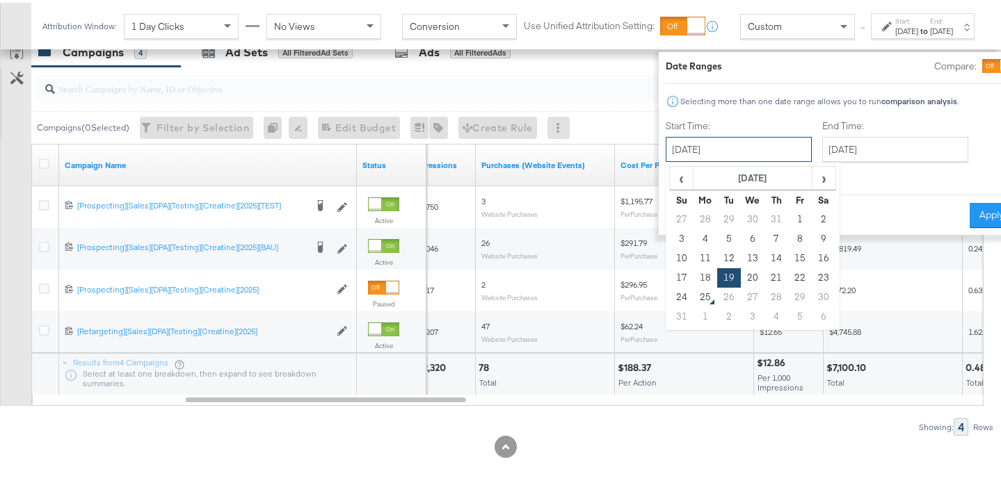
click at [744, 157] on input "August 19th 2025" at bounding box center [739, 146] width 146 height 25
click at [670, 179] on span "‹" at bounding box center [681, 175] width 22 height 21
click at [670, 258] on td "13" at bounding box center [682, 255] width 24 height 19
type input "July 13th 2025"
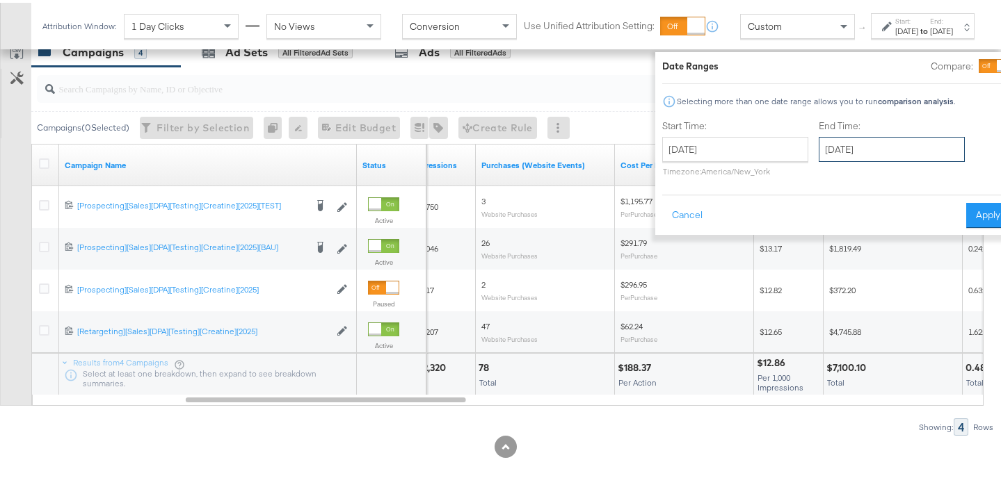
click at [892, 154] on input "August 24th 2025" at bounding box center [892, 146] width 146 height 25
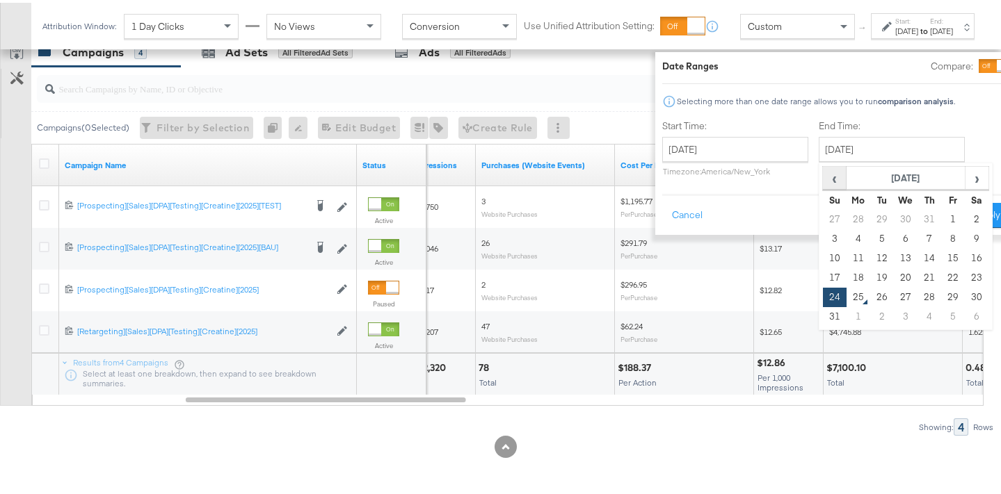
click at [823, 177] on span "‹" at bounding box center [834, 175] width 22 height 21
click at [965, 256] on td "19" at bounding box center [977, 255] width 24 height 19
type input "July 19th 2025"
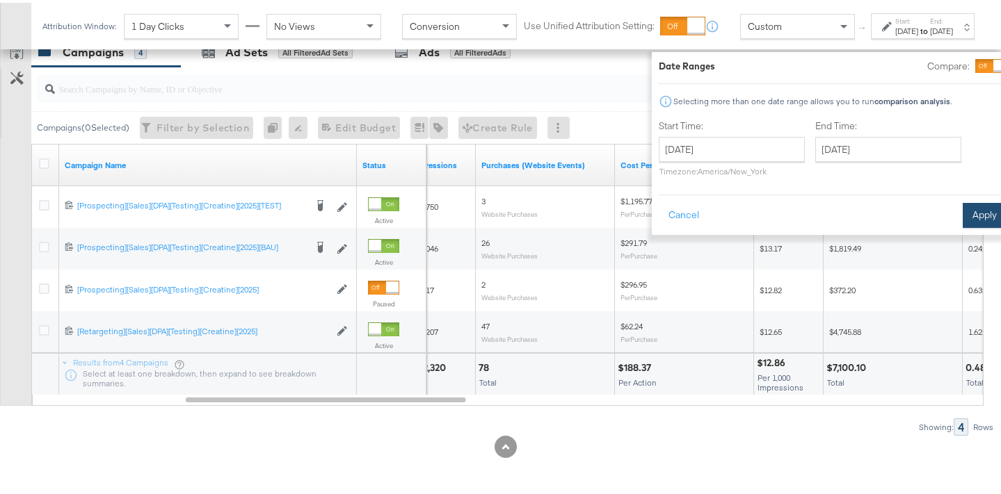
click at [963, 222] on button "Apply" at bounding box center [985, 212] width 44 height 25
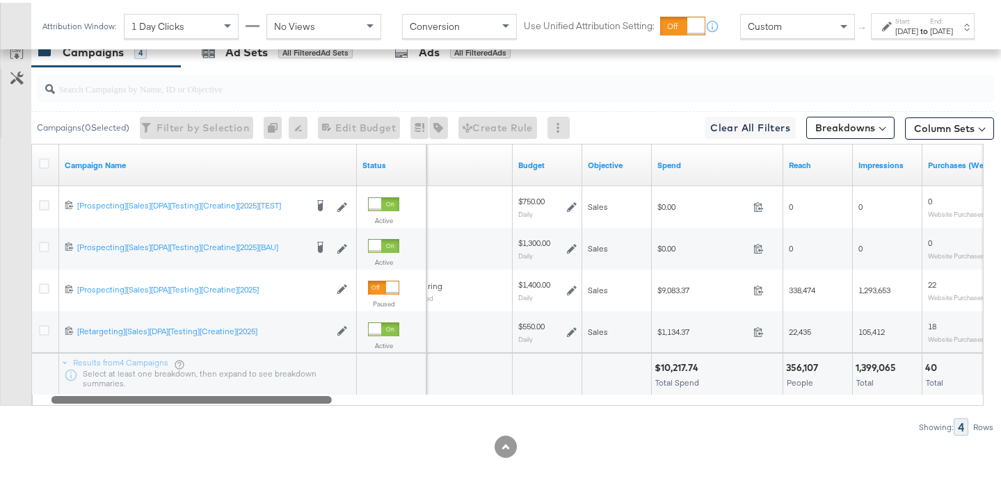
drag, startPoint x: 449, startPoint y: 400, endPoint x: 120, endPoint y: 396, distance: 329.0
click at [120, 396] on div at bounding box center [191, 397] width 280 height 12
click at [930, 34] on div "Jul 19th 2025" at bounding box center [941, 28] width 23 height 11
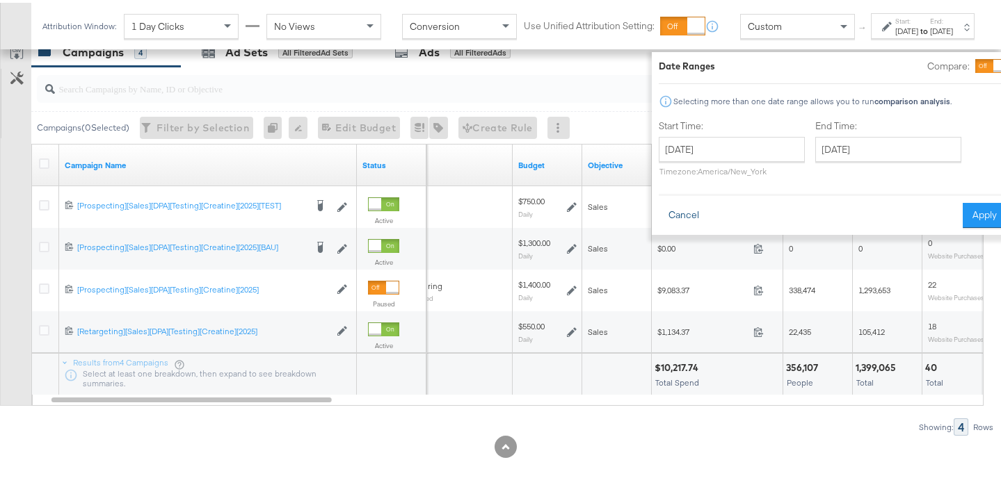
click at [659, 214] on button "Cancel" at bounding box center [684, 212] width 50 height 25
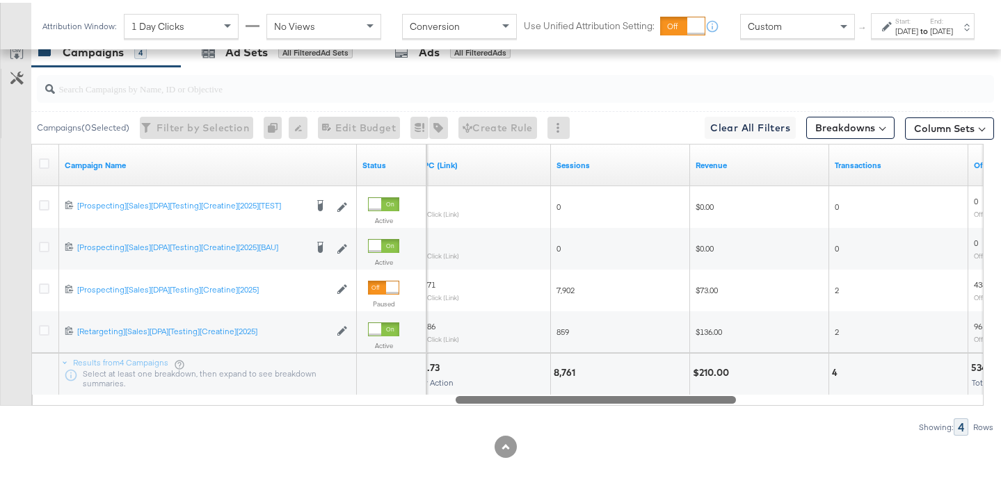
drag, startPoint x: 321, startPoint y: 396, endPoint x: 728, endPoint y: 393, distance: 406.9
click at [728, 393] on div at bounding box center [596, 397] width 280 height 12
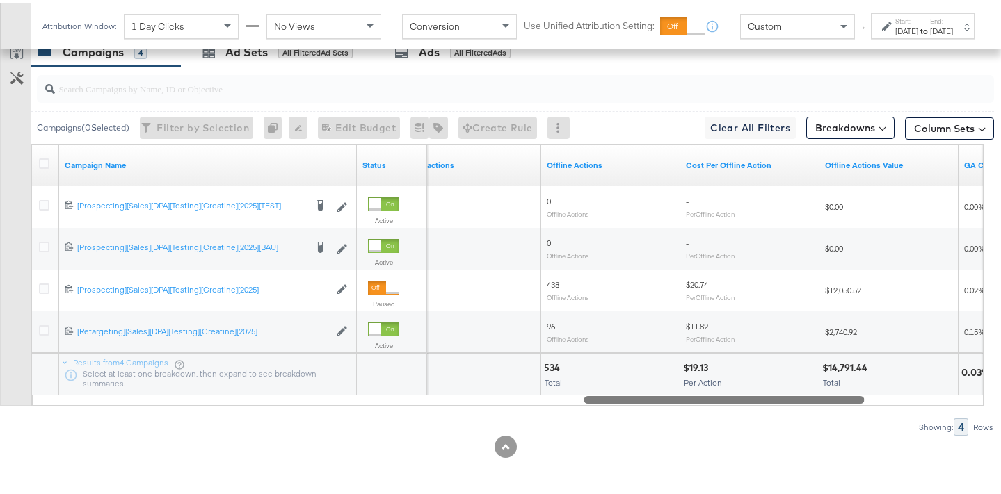
drag, startPoint x: 597, startPoint y: 396, endPoint x: 725, endPoint y: 395, distance: 128.7
click at [725, 395] on div at bounding box center [724, 397] width 280 height 12
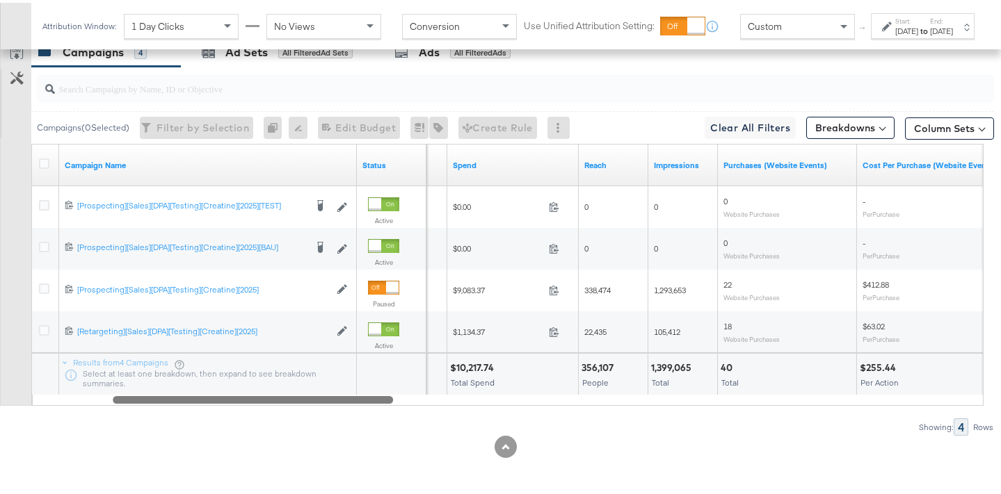
drag, startPoint x: 627, startPoint y: 395, endPoint x: 154, endPoint y: 389, distance: 472.3
click at [154, 389] on div "Campaign Name Status Objective Spend Reach Impressions Purchases (Website Event…" at bounding box center [507, 272] width 952 height 262
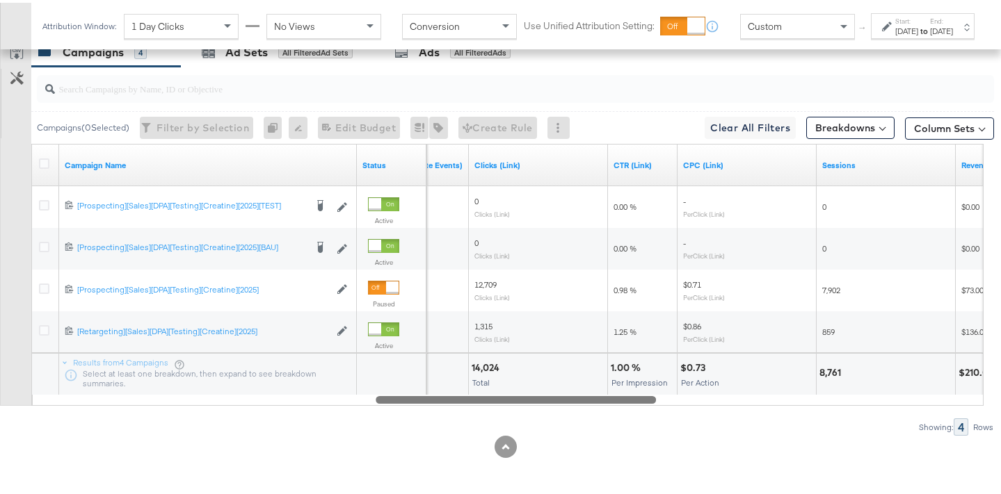
drag, startPoint x: 377, startPoint y: 397, endPoint x: 641, endPoint y: 392, distance: 263.6
click at [641, 392] on div "Campaign Name Status Purchases ROAS (Website Events) Clicks (Link) CTR (Link) C…" at bounding box center [507, 272] width 952 height 262
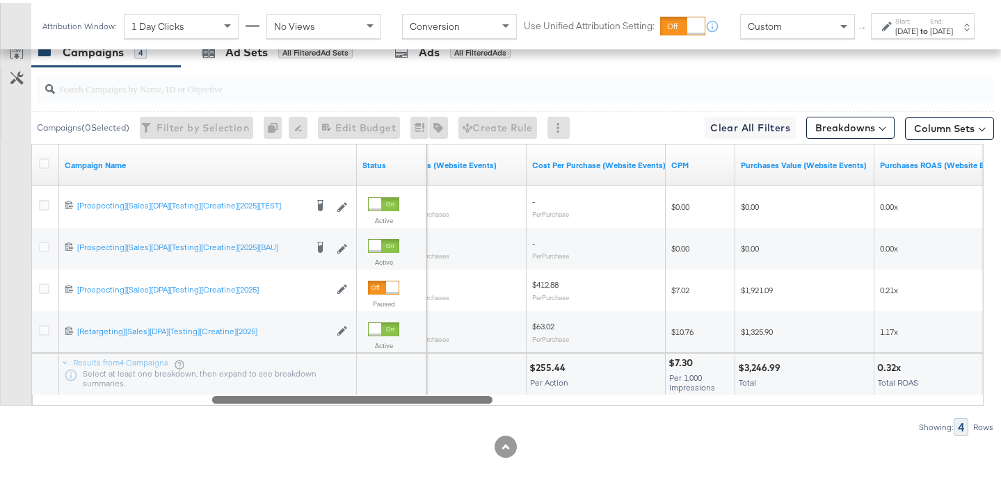
drag, startPoint x: 618, startPoint y: 401, endPoint x: 455, endPoint y: 405, distance: 163.5
click at [455, 405] on div "Campaigns ( 0 Selected) Filter by Selection Filter 0 campaigns 0 Rename 0 campa…" at bounding box center [497, 248] width 994 height 369
click at [918, 34] on div "to" at bounding box center [924, 28] width 12 height 11
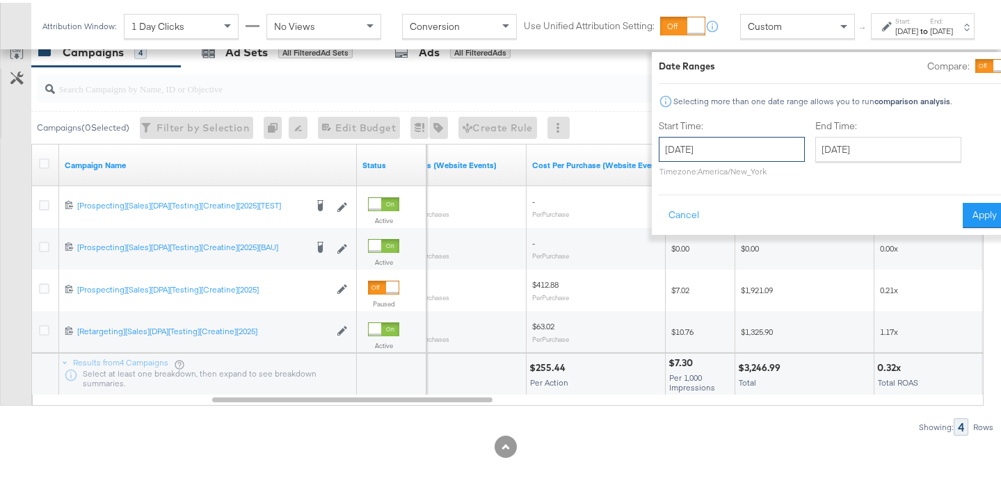
click at [715, 149] on input "July 13th 2025" at bounding box center [732, 146] width 146 height 25
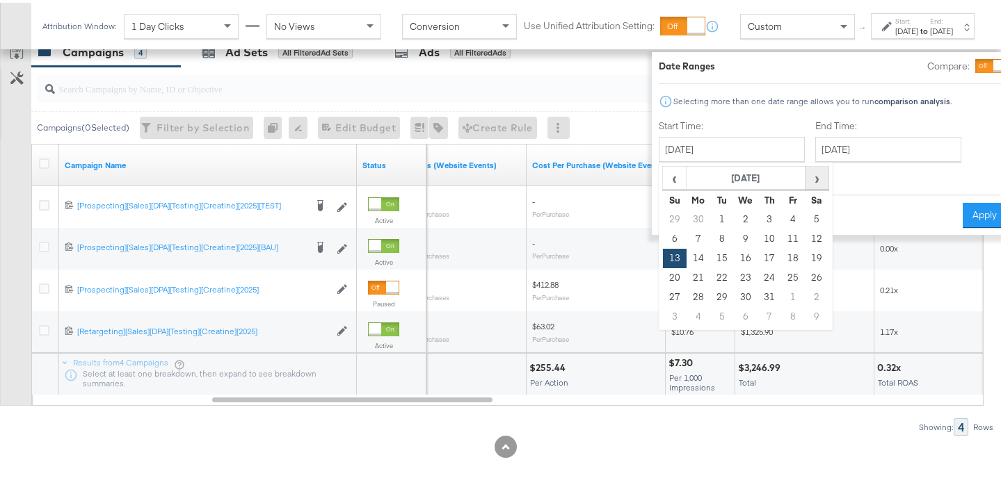
click at [806, 180] on span "›" at bounding box center [817, 175] width 22 height 21
click at [734, 257] on td "13" at bounding box center [746, 255] width 24 height 19
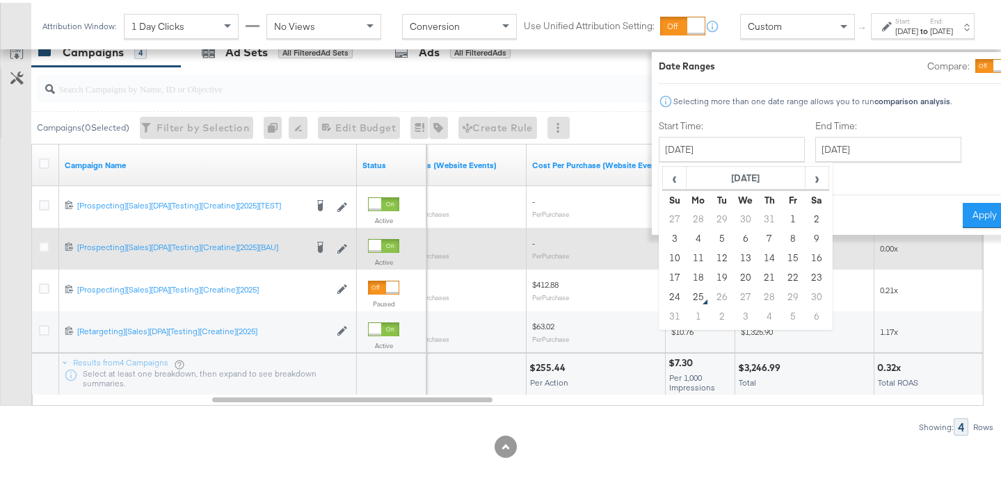
type input "August 13th 2025"
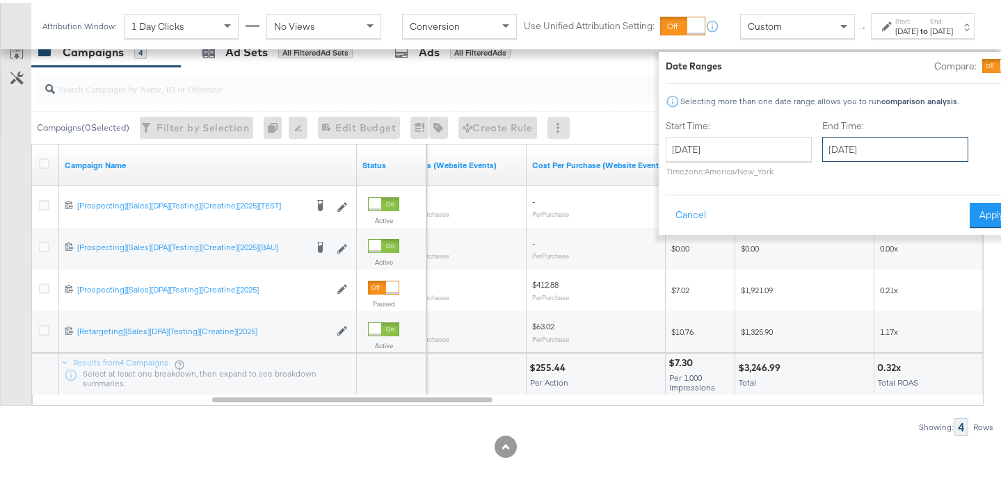
click at [840, 151] on input "August 13th 2025" at bounding box center [895, 146] width 146 height 25
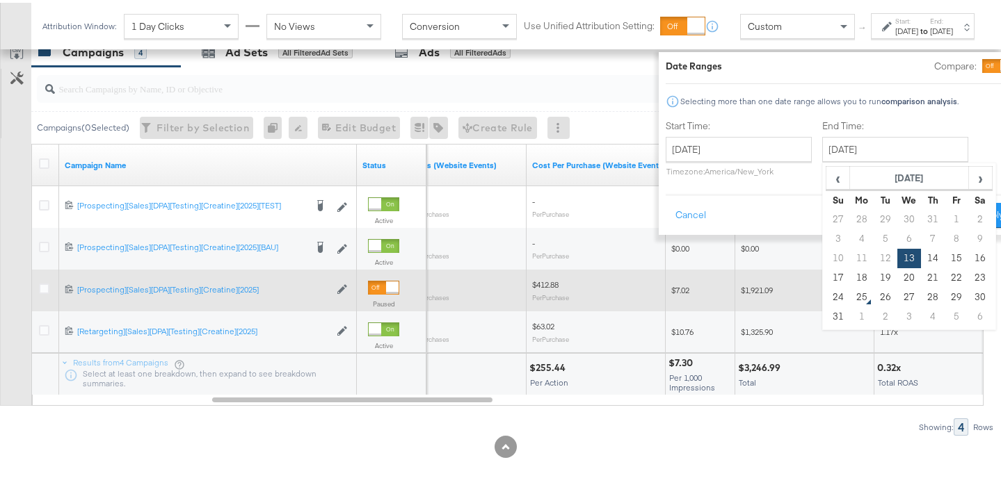
click at [850, 275] on td "18" at bounding box center [862, 275] width 24 height 19
type input "August 18th 2025"
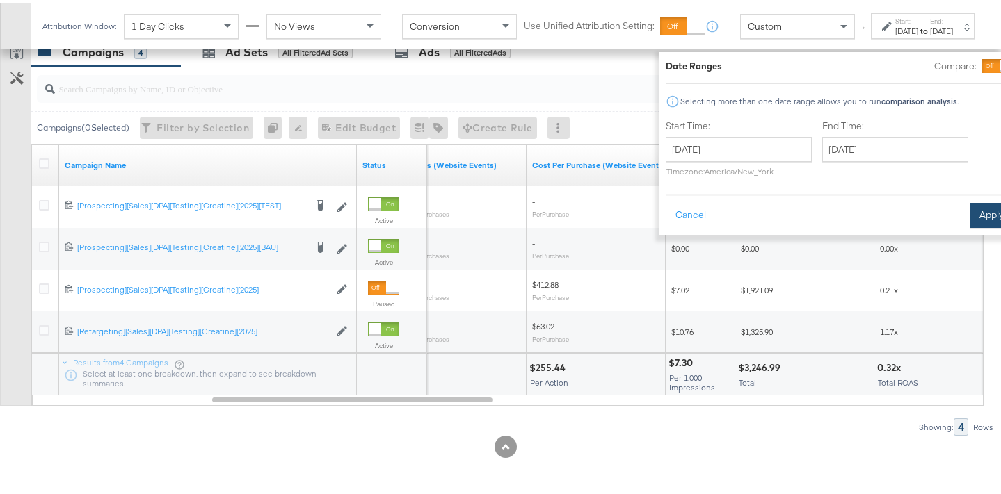
click at [969, 214] on button "Apply" at bounding box center [991, 212] width 44 height 25
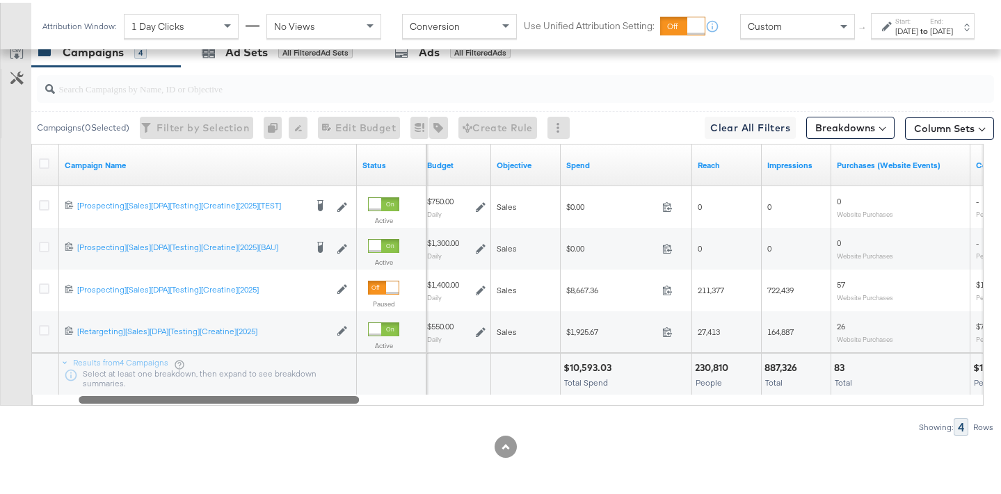
drag, startPoint x: 484, startPoint y: 399, endPoint x: 203, endPoint y: 390, distance: 281.1
click at [203, 390] on div "Campaign Name Status Budget Objective Spend Reach Impressions Purchases (Websit…" at bounding box center [507, 272] width 952 height 262
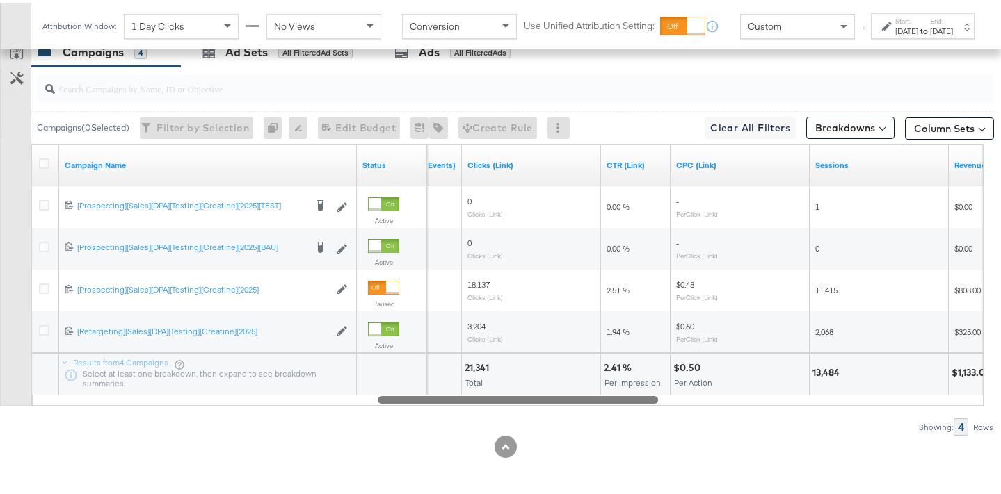
drag, startPoint x: 345, startPoint y: 399, endPoint x: 643, endPoint y: 392, distance: 297.7
click at [643, 392] on div at bounding box center [518, 397] width 280 height 12
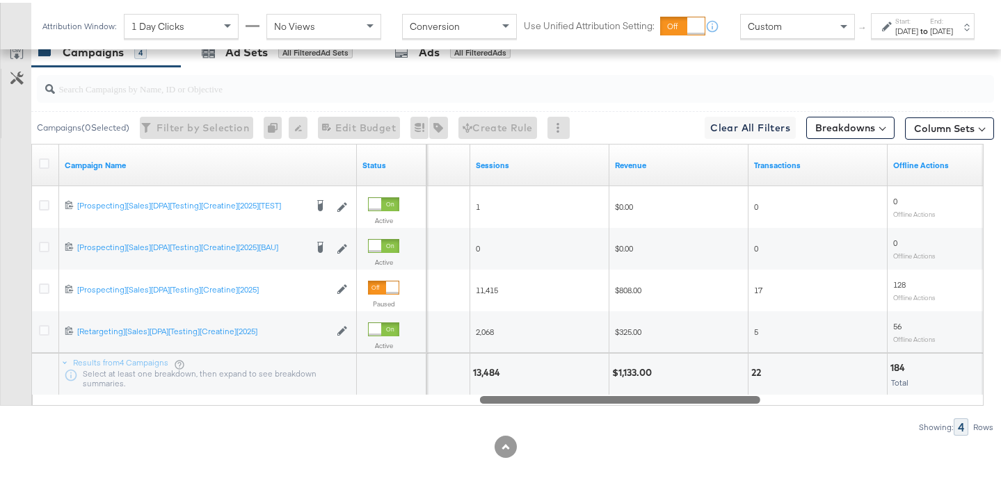
drag, startPoint x: 617, startPoint y: 397, endPoint x: 718, endPoint y: 399, distance: 101.5
click at [718, 399] on div at bounding box center [620, 397] width 280 height 12
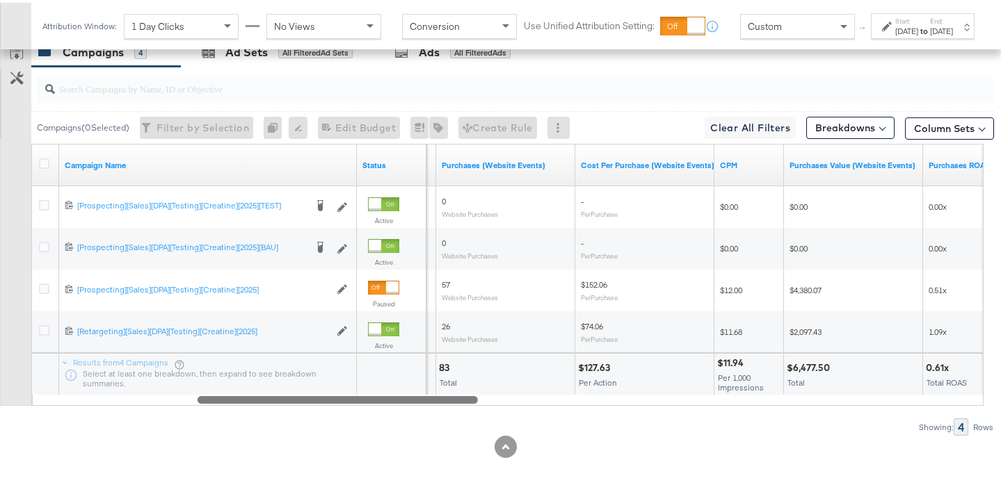
drag, startPoint x: 532, startPoint y: 396, endPoint x: 257, endPoint y: 410, distance: 275.0
click at [257, 410] on div "Campaigns ( 0 Selected) Filter by Selection Filter 0 campaigns 0 Rename 0 campa…" at bounding box center [497, 248] width 994 height 369
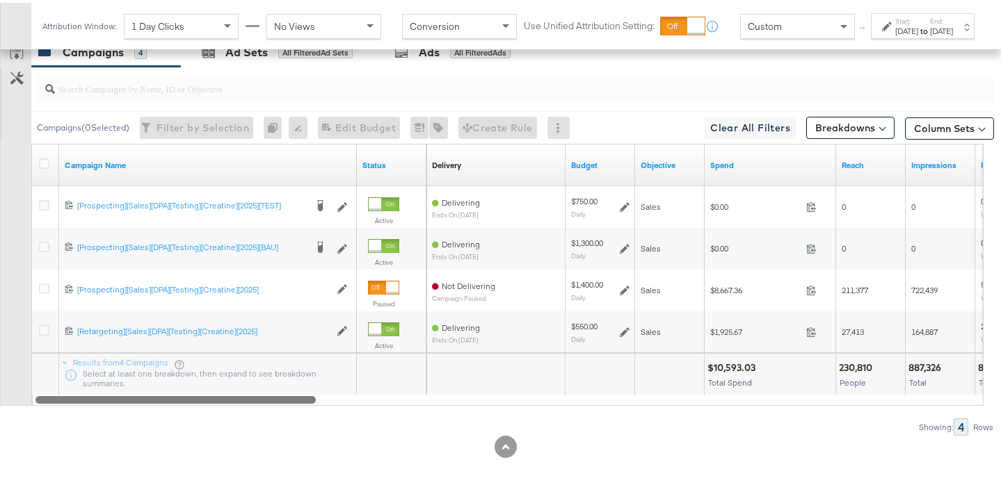
drag, startPoint x: 362, startPoint y: 397, endPoint x: 122, endPoint y: 388, distance: 239.4
click at [122, 388] on div "Campaign Name Status Delivery Sorting Unavailable Budget Objective Spend Reach …" at bounding box center [507, 272] width 952 height 262
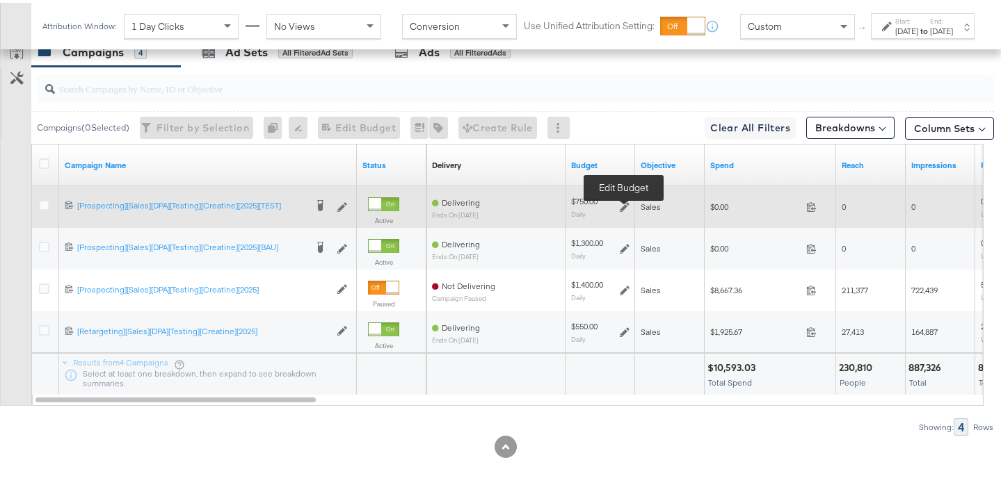
click at [623, 203] on icon at bounding box center [625, 205] width 10 height 10
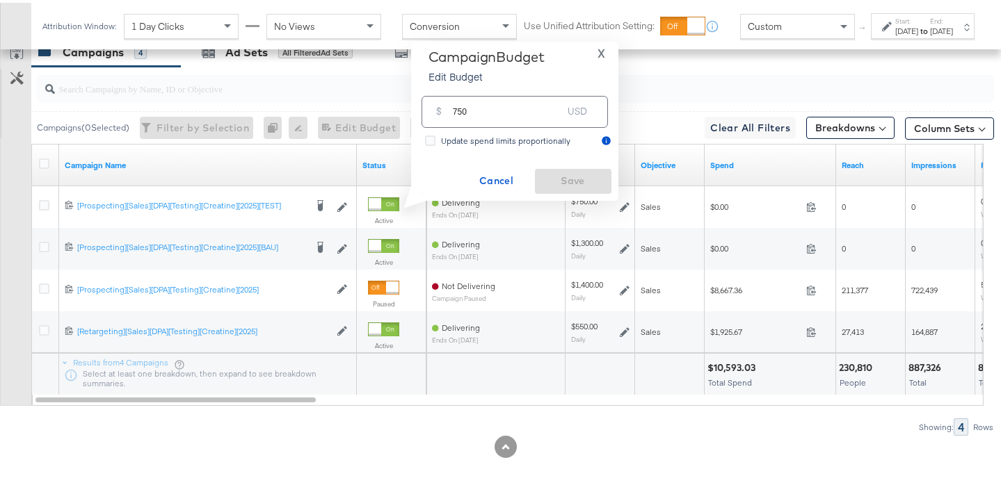
click at [458, 108] on input "750" at bounding box center [508, 103] width 110 height 30
type input "600"
click at [595, 182] on span "Save" at bounding box center [572, 178] width 65 height 17
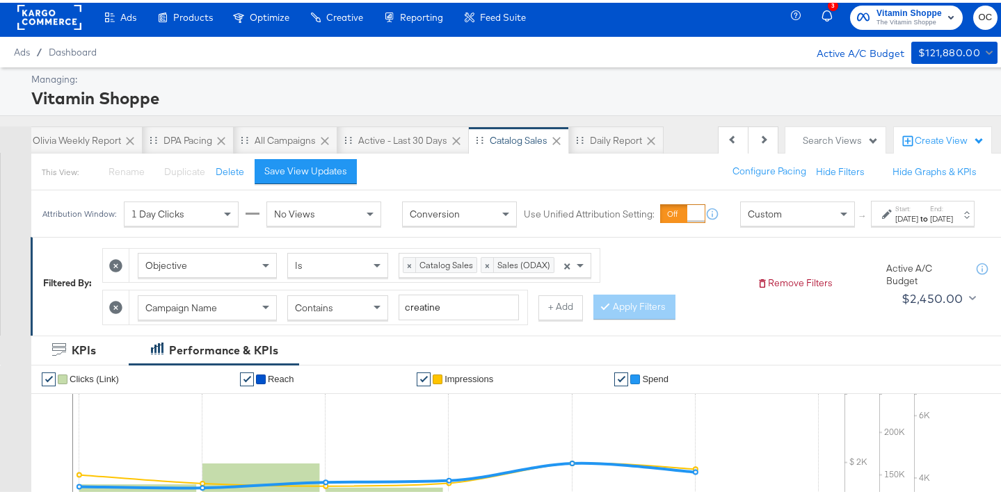
scroll to position [0, 0]
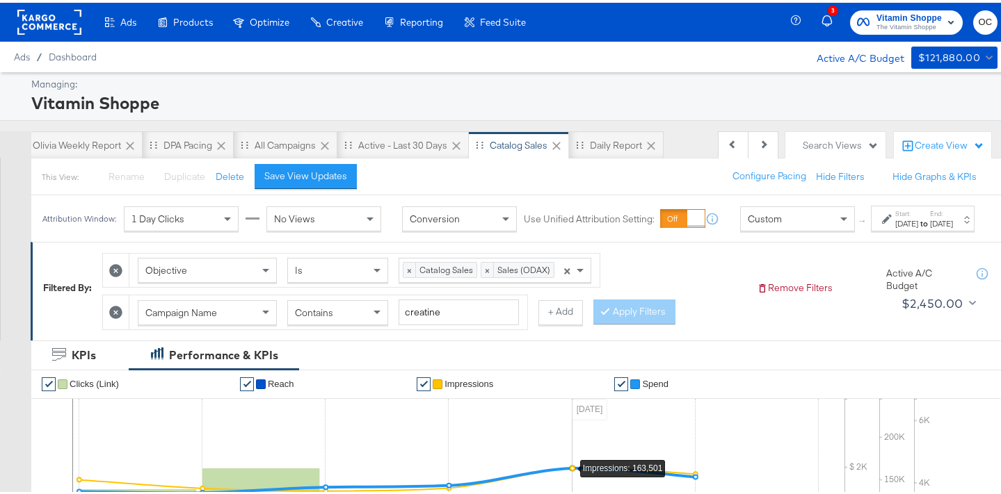
click at [42, 8] on rect at bounding box center [49, 19] width 64 height 25
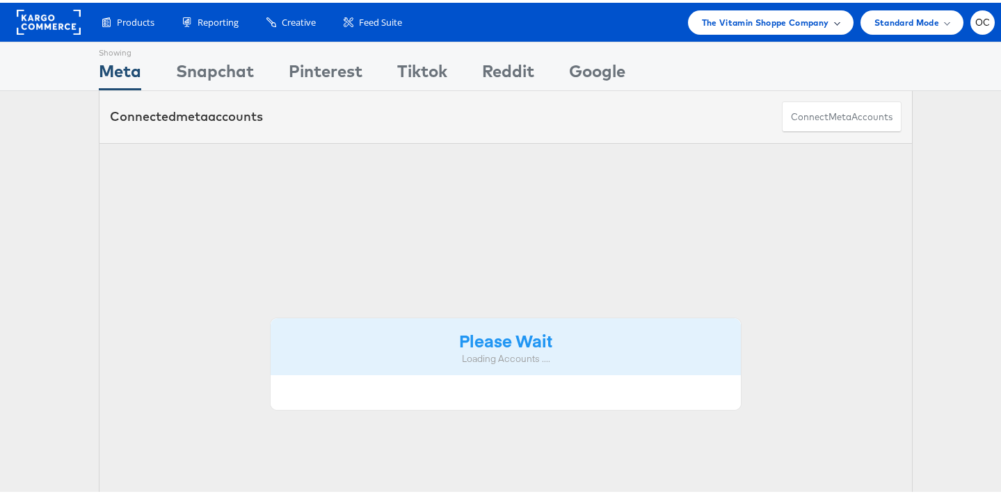
click at [783, 28] on div "The Vitamin Shoppe Company" at bounding box center [771, 20] width 166 height 24
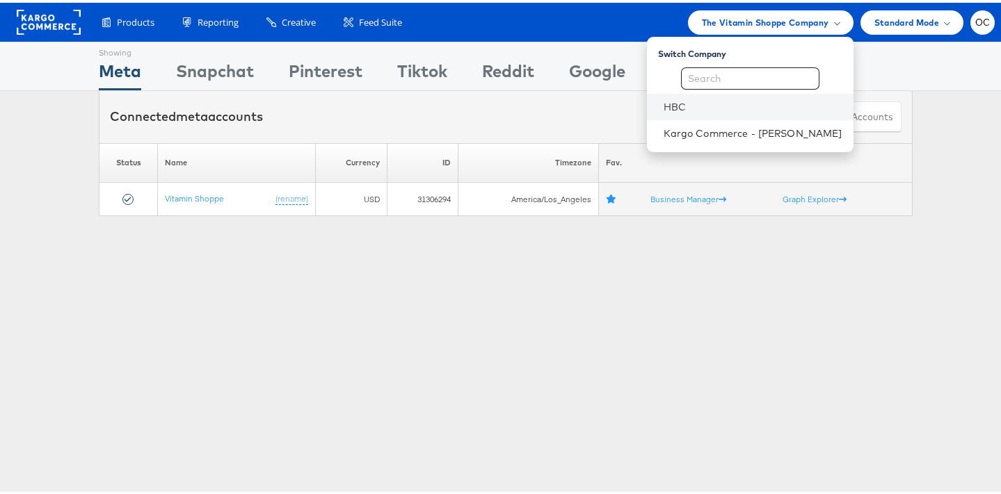
click at [693, 108] on link "HBC" at bounding box center [752, 104] width 179 height 14
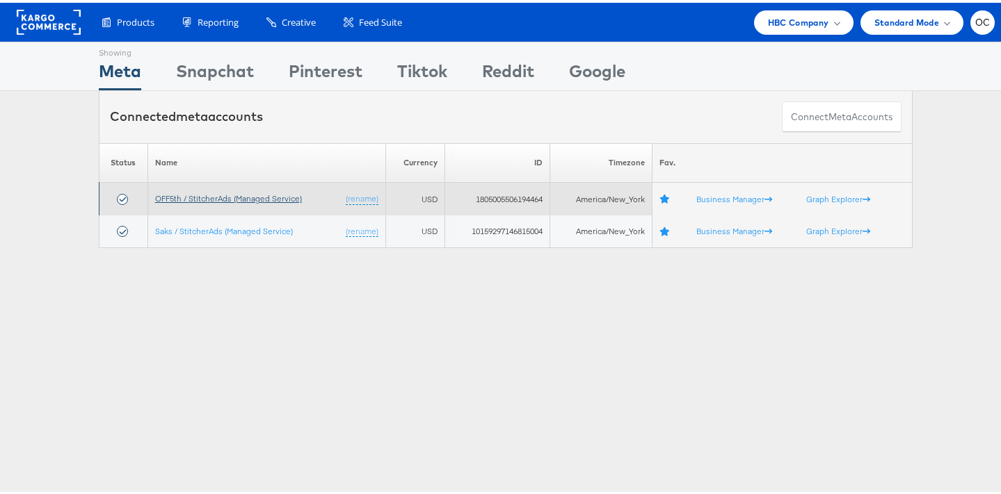
click at [266, 192] on link "OFF5th / StitcherAds (Managed Service)" at bounding box center [228, 196] width 147 height 10
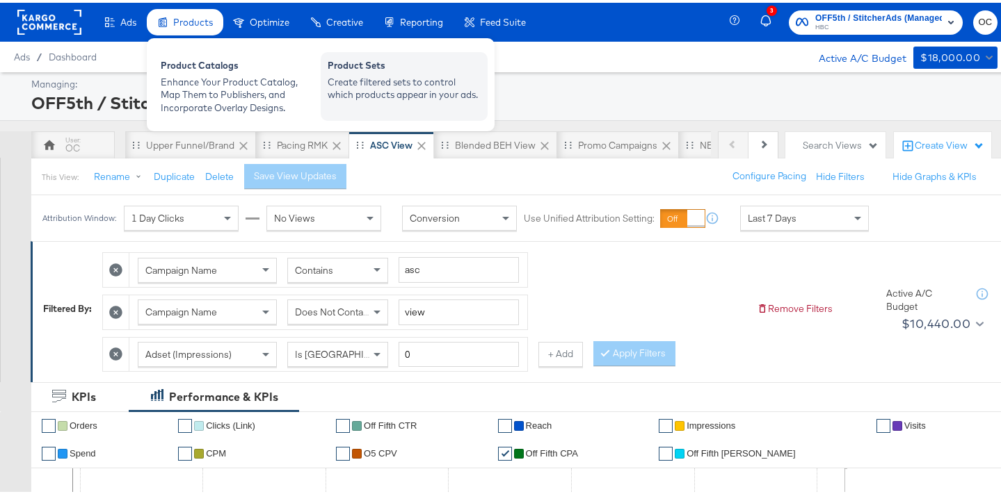
click at [380, 74] on div "Create filtered sets to control which products appear in your ads." at bounding box center [404, 86] width 153 height 26
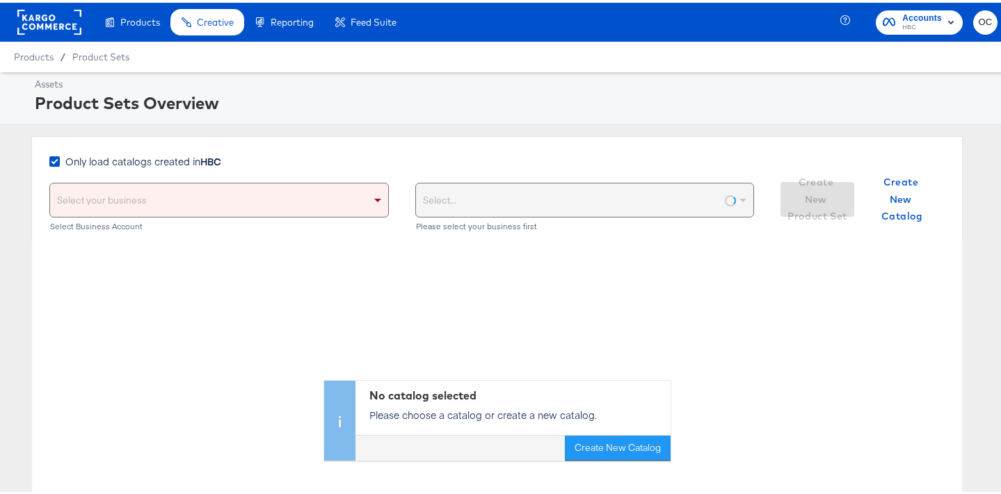
click at [191, 158] on span "Only load catalogs created in HBC" at bounding box center [143, 159] width 156 height 14
click at [0, 0] on input "Only load catalogs created in HBC" at bounding box center [0, 0] width 0 height 0
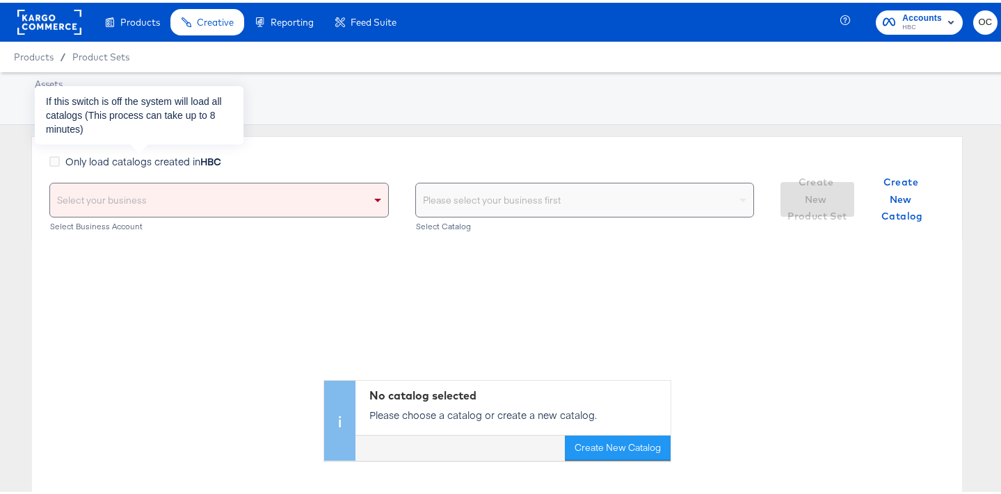
click at [218, 196] on div "Select your business" at bounding box center [219, 197] width 338 height 33
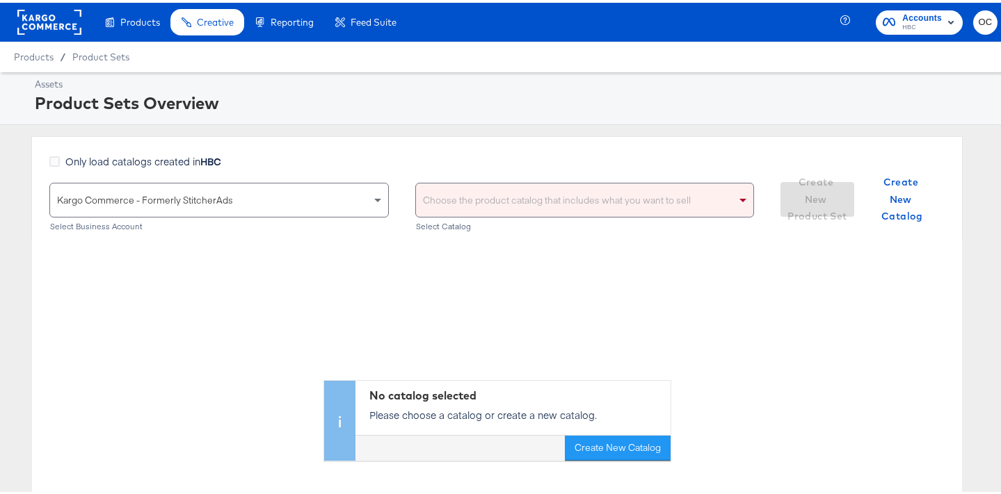
click at [508, 193] on div "Choose the product catalog that includes what you want to sell" at bounding box center [585, 197] width 338 height 33
type input "versa"
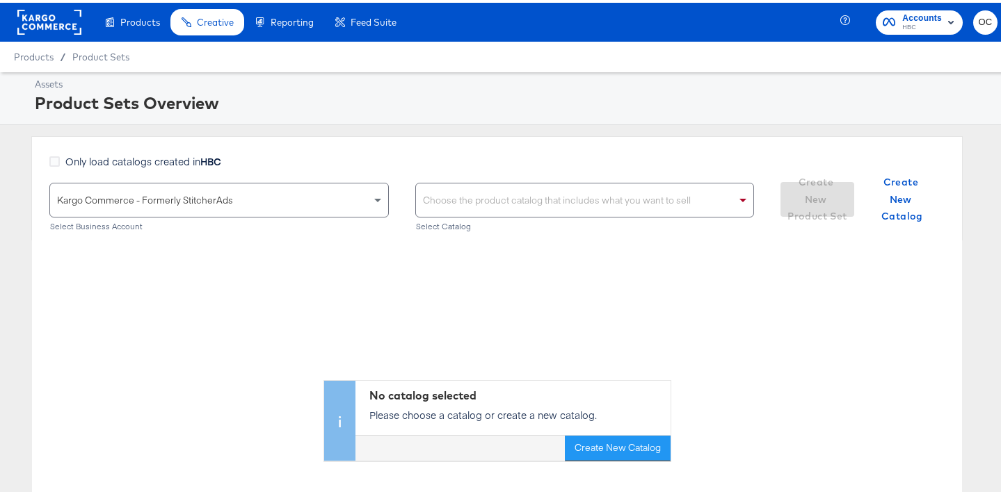
click at [492, 209] on div "Choose the product catalog that includes what you want to sell" at bounding box center [585, 197] width 338 height 33
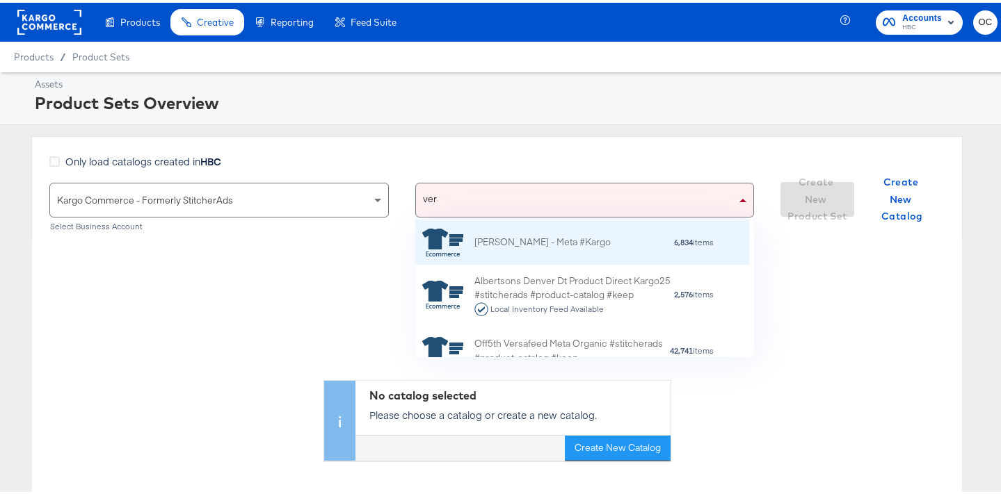
scroll to position [10, 11]
type input "versa"
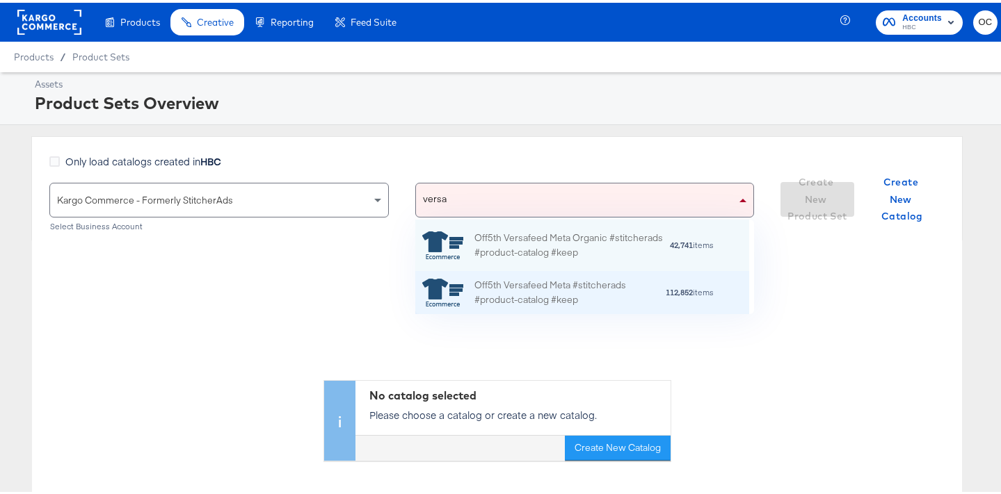
click at [531, 284] on div "Off5th Versafeed Meta #stitcherads #product-catalog #keep" at bounding box center [569, 289] width 191 height 29
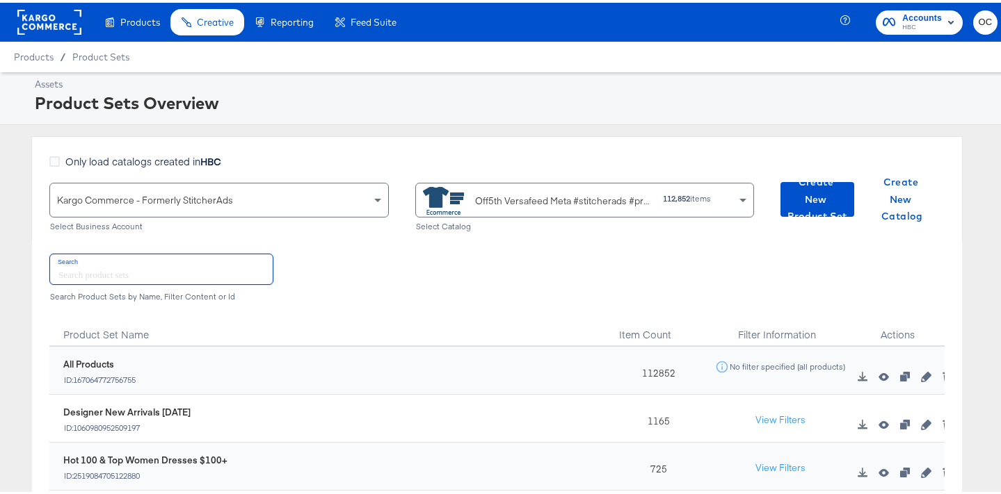
click at [168, 273] on input "text" at bounding box center [161, 267] width 223 height 30
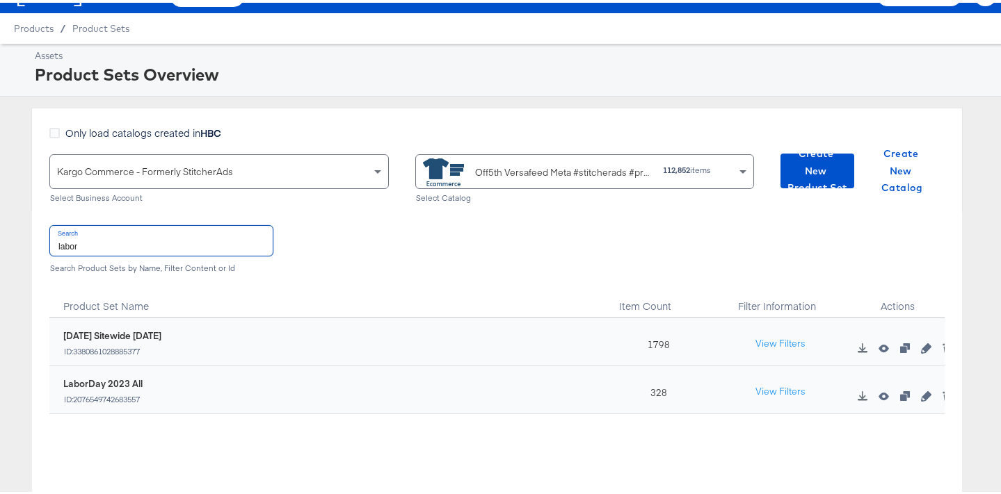
scroll to position [96, 0]
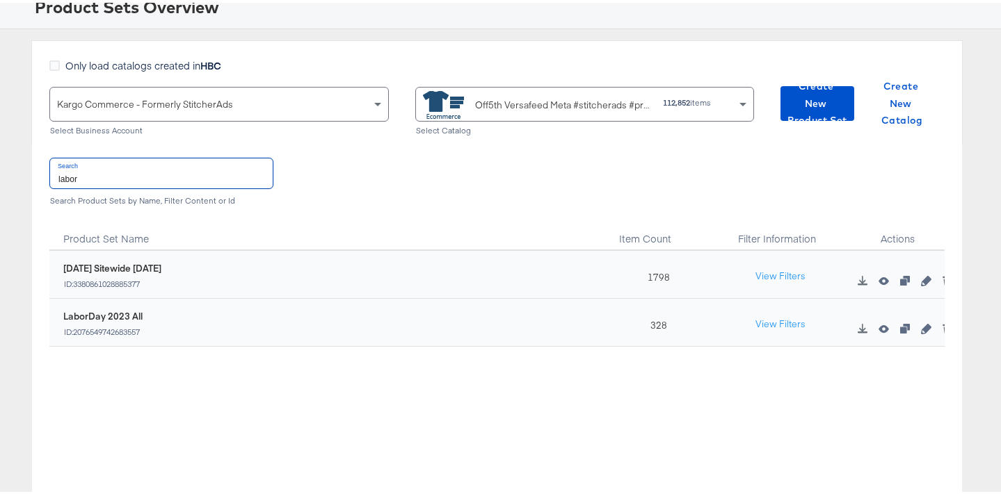
type input "labor"
click at [924, 285] on div at bounding box center [901, 275] width 86 height 42
click at [921, 280] on icon "button" at bounding box center [926, 278] width 10 height 10
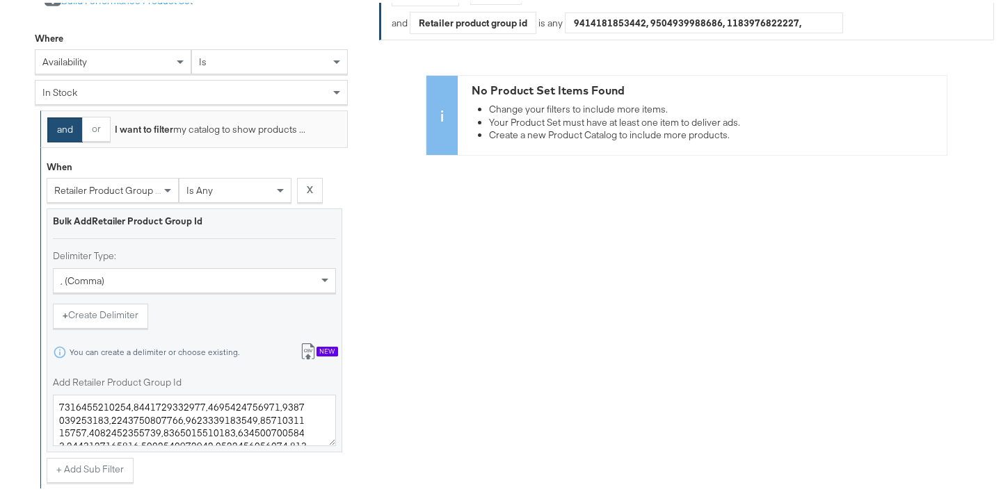
scroll to position [504, 0]
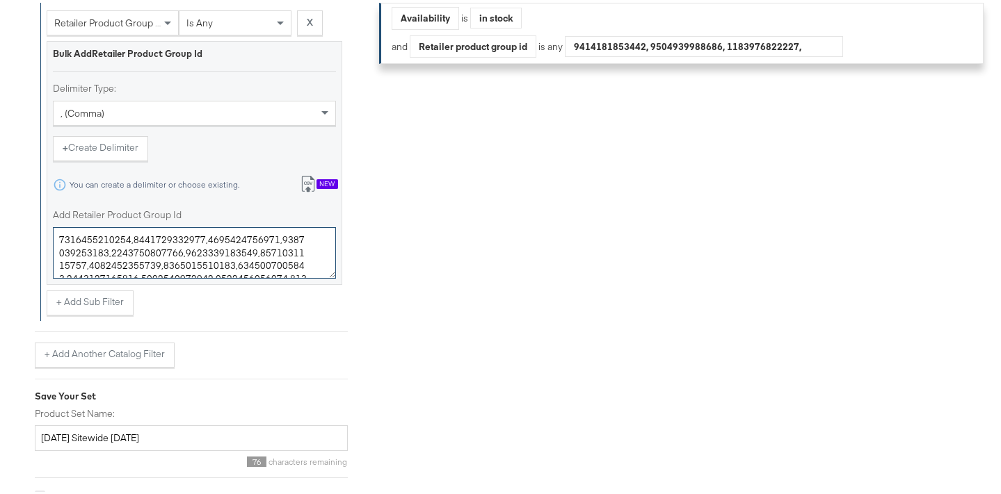
click at [220, 265] on textarea "Add Retailer Product Group Id" at bounding box center [194, 250] width 283 height 51
paste textarea "0400022029021,00400022590342,00400022029022,00400022564805,00400022029009,00400…"
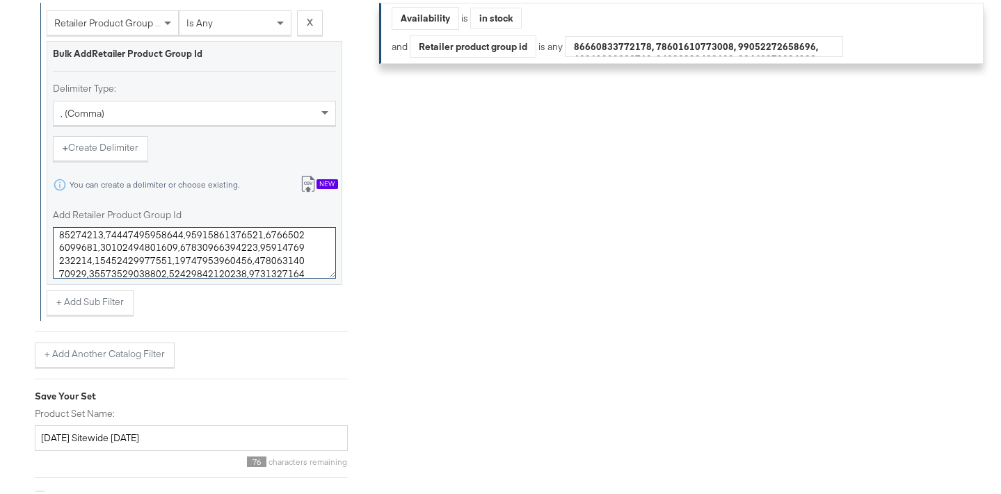
type textarea "00400022029021,00400022590342,00400022029022,00400022564805,00400022029009,0040…"
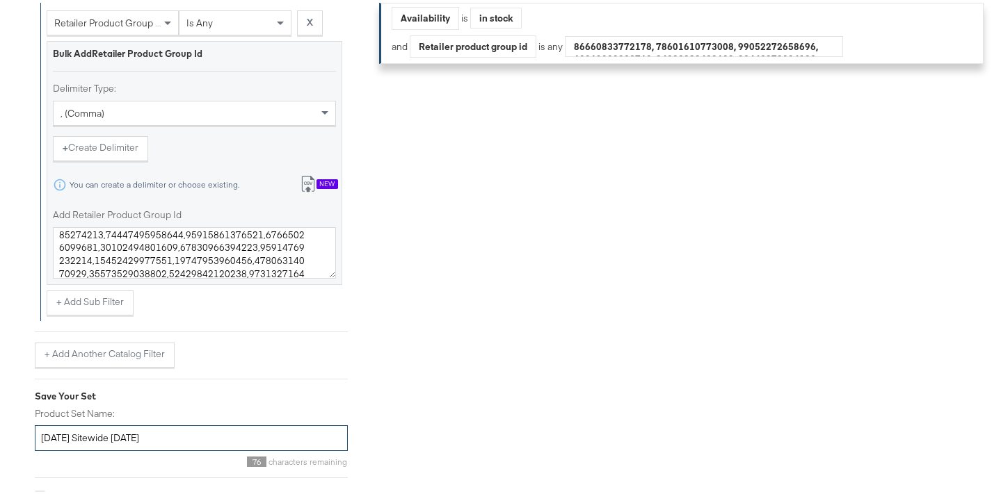
click at [160, 434] on input "Labor Day Sitewide AUG24" at bounding box center [191, 436] width 313 height 26
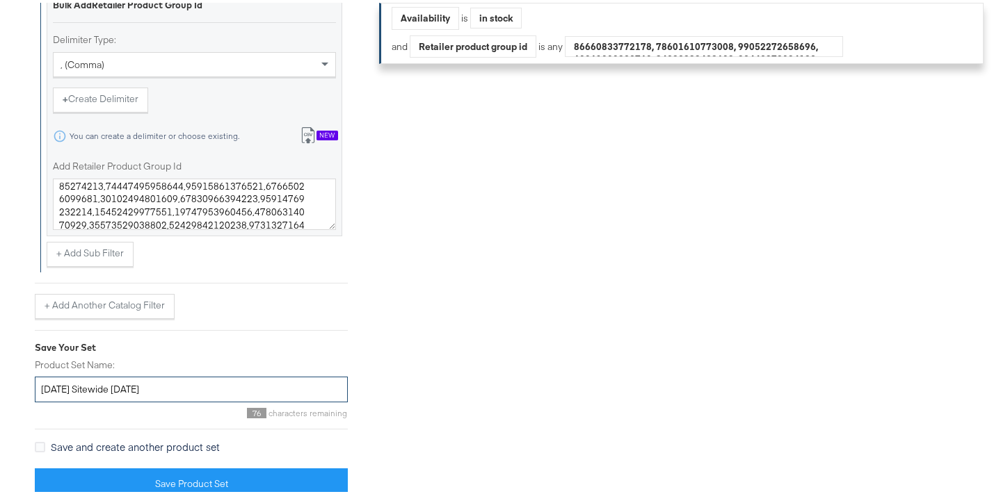
scroll to position [561, 0]
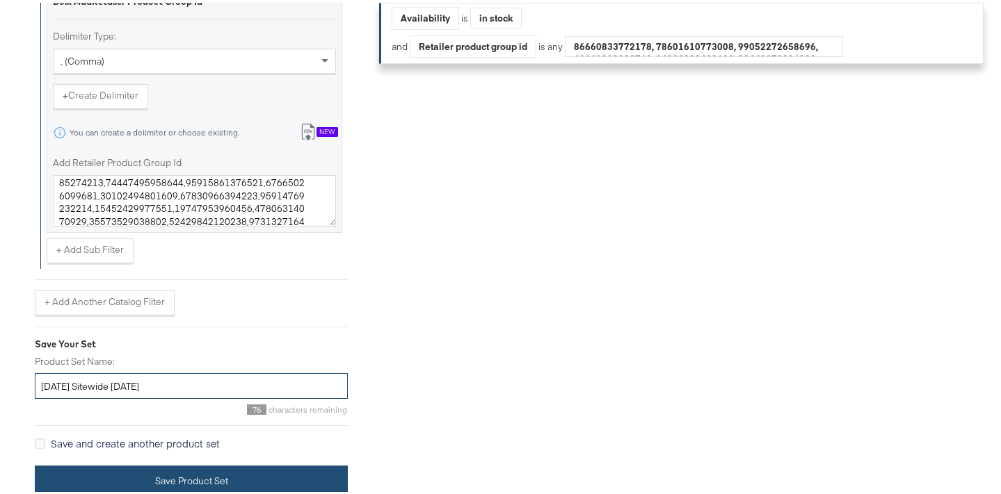
type input "Labor Day Sitewide AUG25"
click at [256, 472] on button "Save Product Set" at bounding box center [191, 478] width 313 height 31
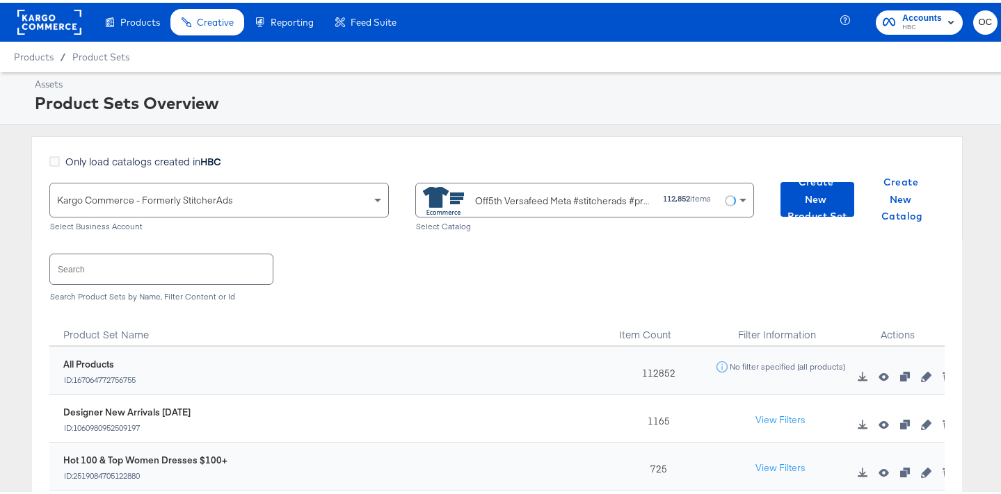
click at [172, 264] on input "text" at bounding box center [161, 267] width 223 height 30
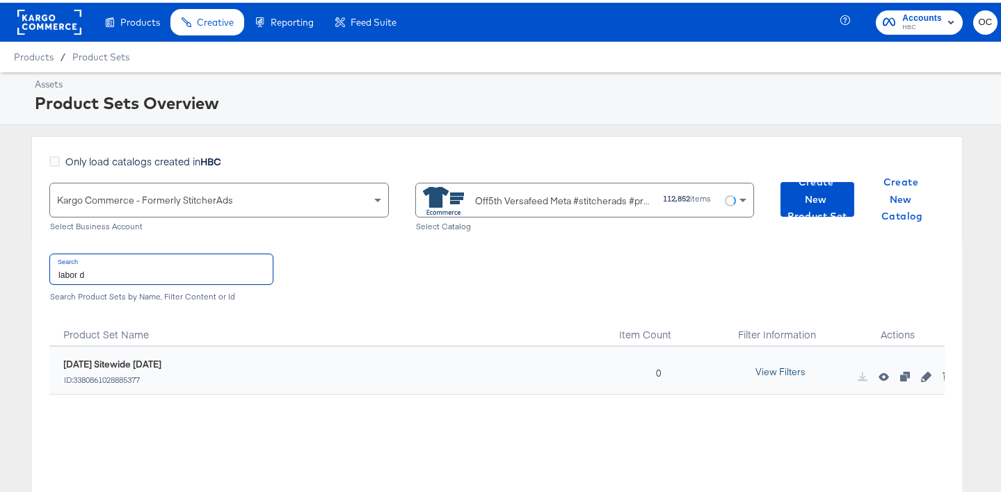
type input "labor d"
click at [771, 369] on button "View Filters" at bounding box center [781, 369] width 70 height 25
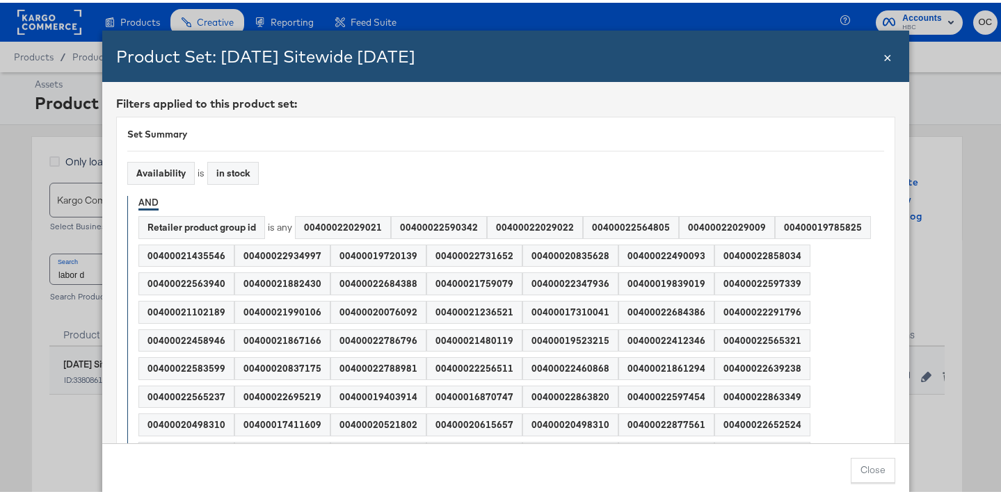
click at [873, 75] on div "Product Set: Labor Day Sitewide AUG25 Close ×" at bounding box center [505, 53] width 807 height 51
click at [885, 58] on span "×" at bounding box center [887, 53] width 8 height 19
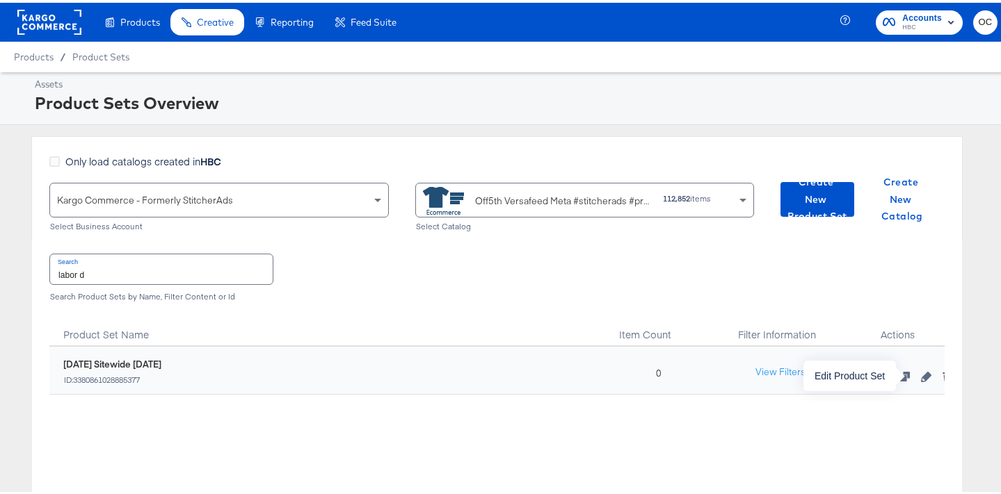
click at [921, 376] on icon "button" at bounding box center [926, 374] width 10 height 10
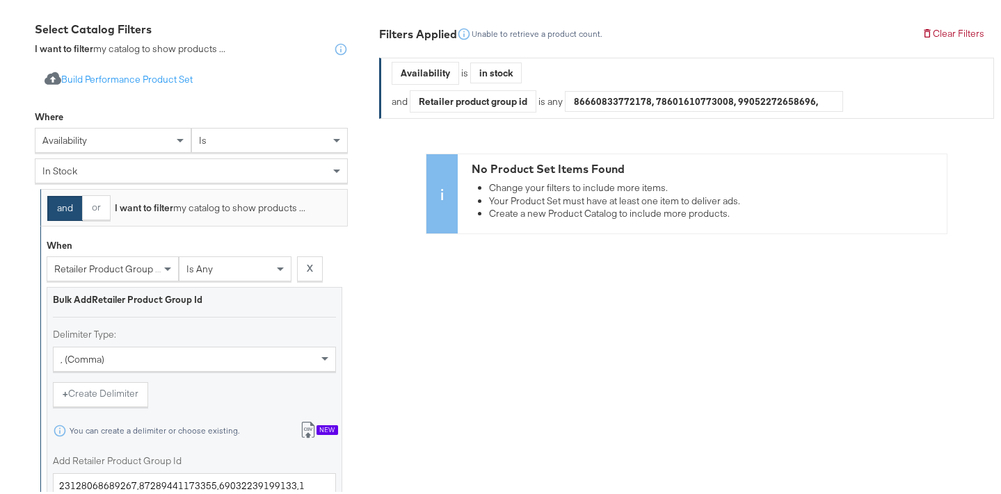
scroll to position [382, 0]
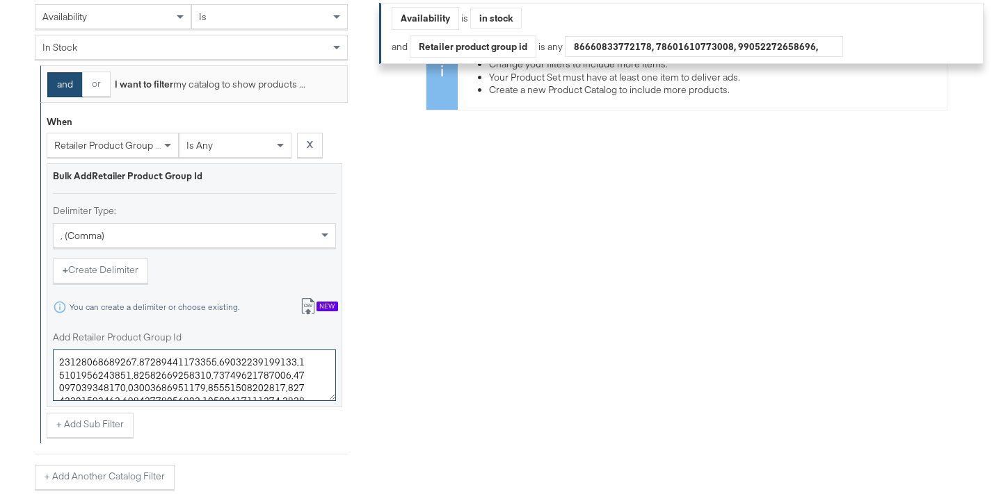
click at [209, 355] on textarea "Add Retailer Product Group Id" at bounding box center [194, 372] width 283 height 51
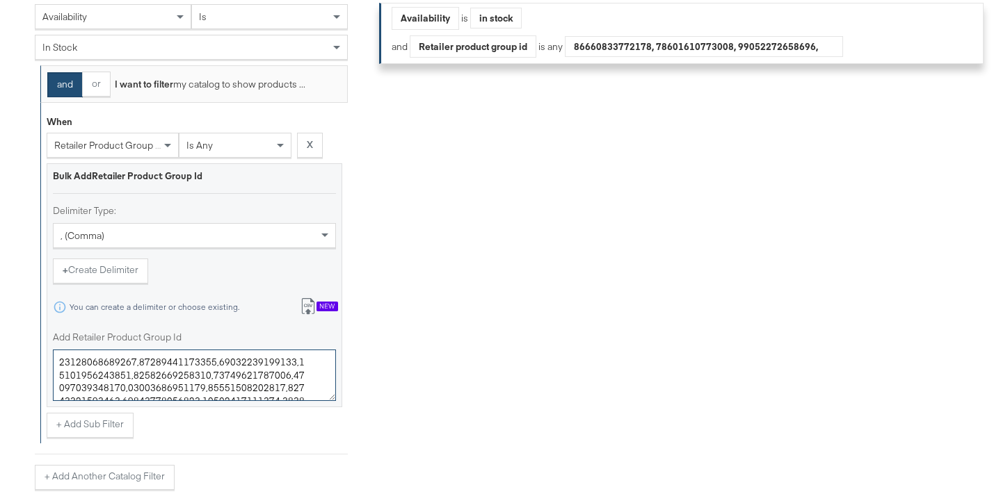
drag, startPoint x: 209, startPoint y: 355, endPoint x: 205, endPoint y: 362, distance: 7.8
click at [209, 355] on textarea "Add Retailer Product Group Id" at bounding box center [194, 372] width 283 height 51
click at [205, 362] on textarea "Add Retailer Product Group Id" at bounding box center [194, 372] width 283 height 51
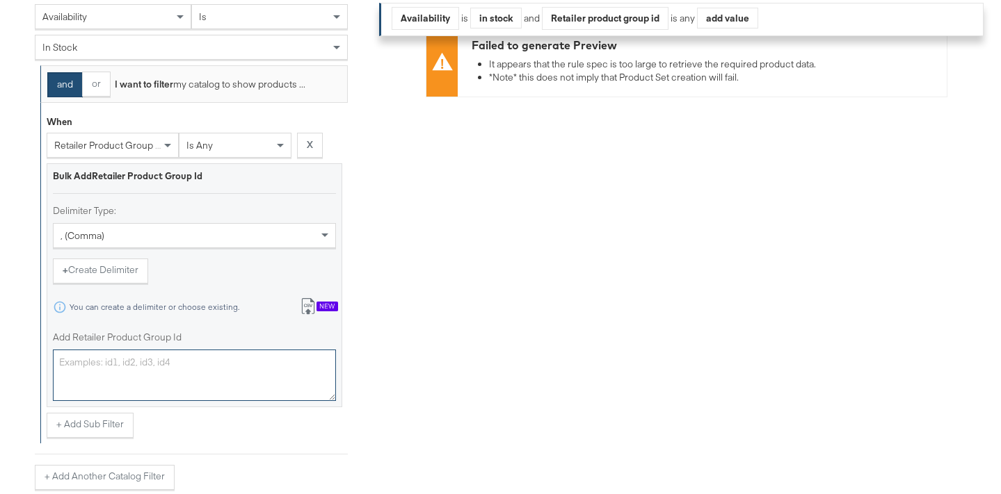
paste textarea "0400022029021,0400022590342,0400022029022,0400022564805,0400022029009,040001978…"
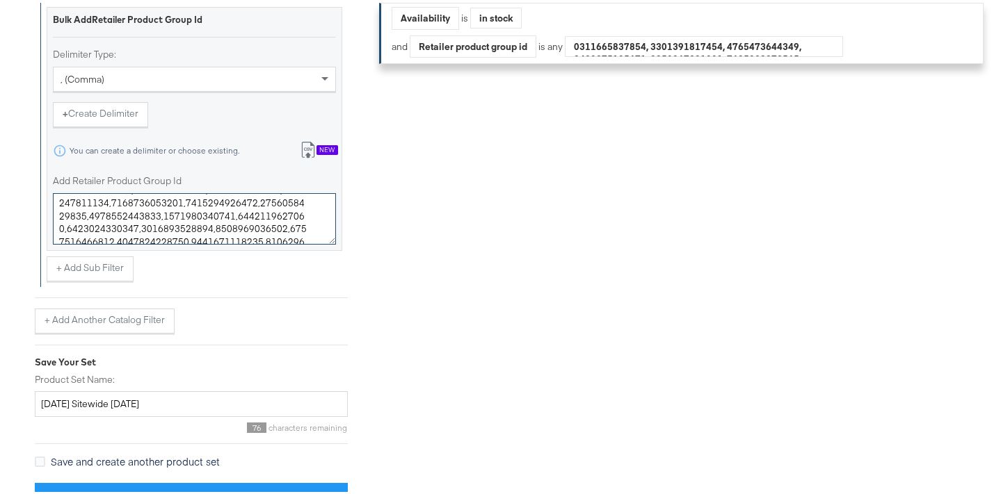
scroll to position [539, 0]
type textarea "0400022029021,0400022590342,0400022029022,0400022564805,0400022029009,040001978…"
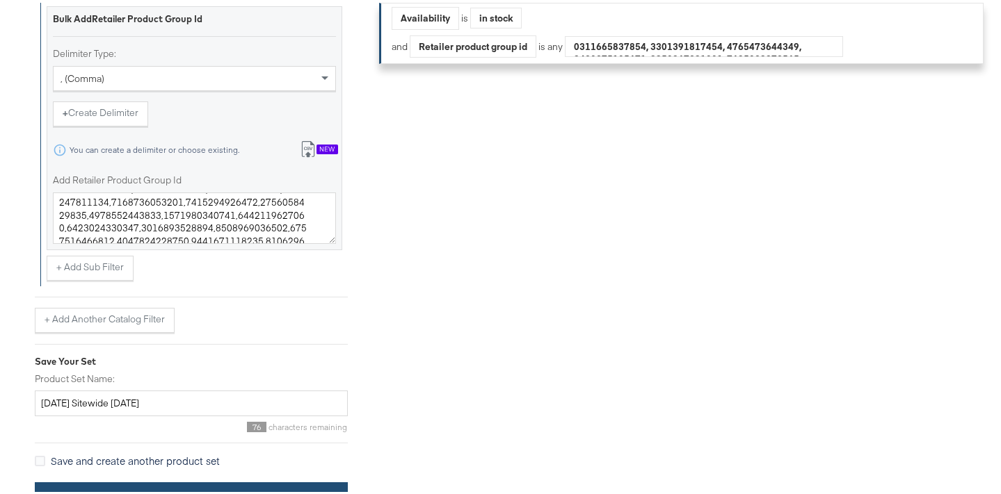
click at [219, 483] on button "Save Product Set" at bounding box center [191, 495] width 313 height 31
click at [213, 485] on button "Save Product Set" at bounding box center [191, 495] width 313 height 31
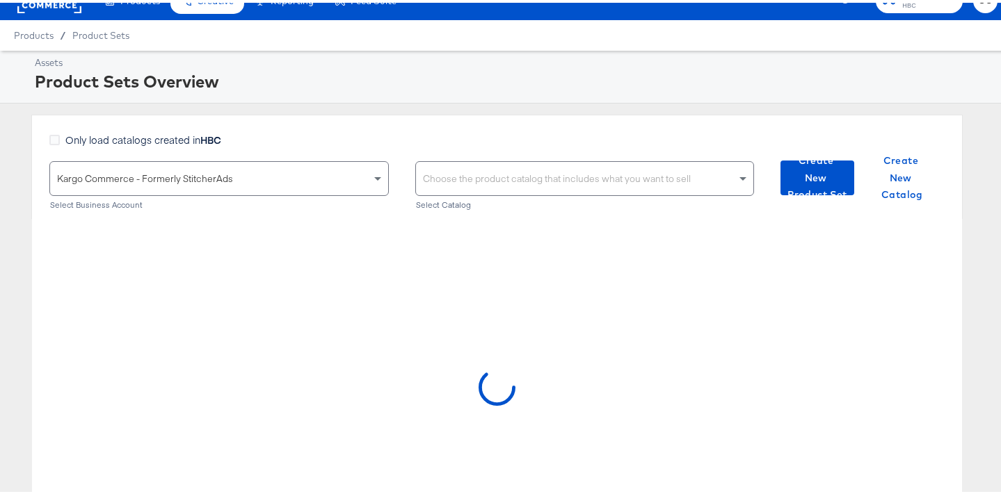
scroll to position [117, 0]
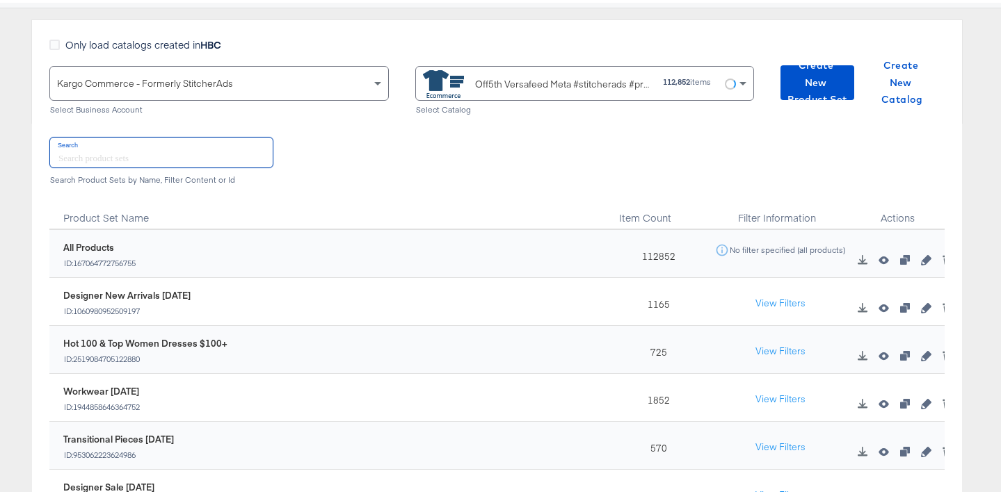
click at [217, 153] on input "text" at bounding box center [161, 150] width 223 height 30
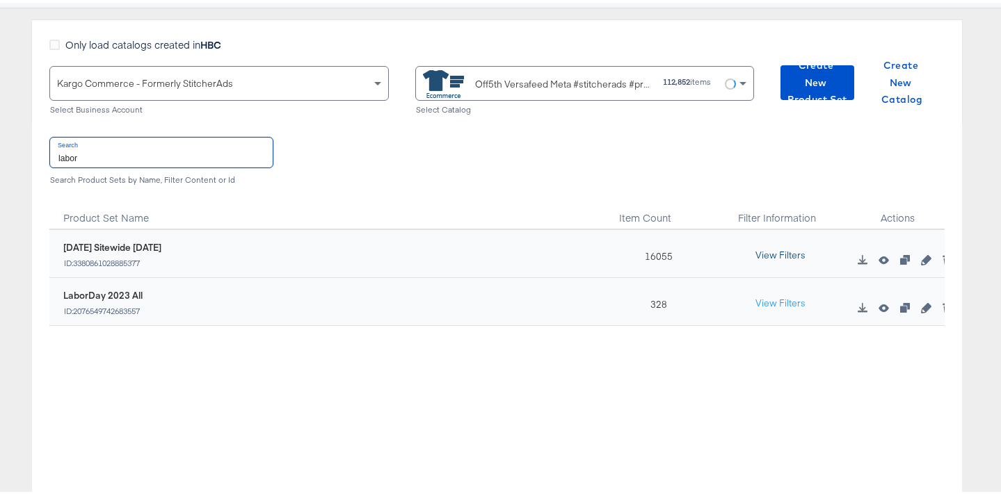
click at [766, 252] on button "View Filters" at bounding box center [781, 253] width 70 height 25
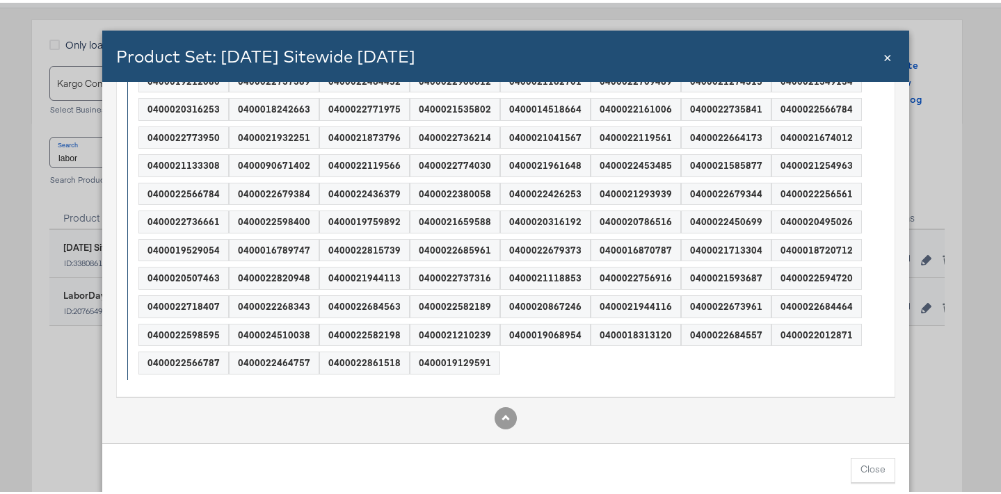
scroll to position [0, 0]
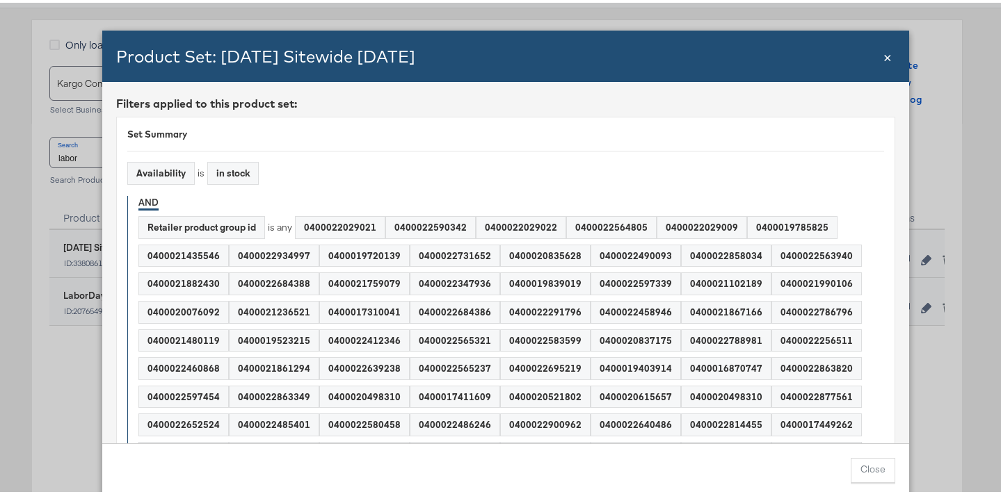
click at [883, 57] on span "×" at bounding box center [887, 53] width 8 height 19
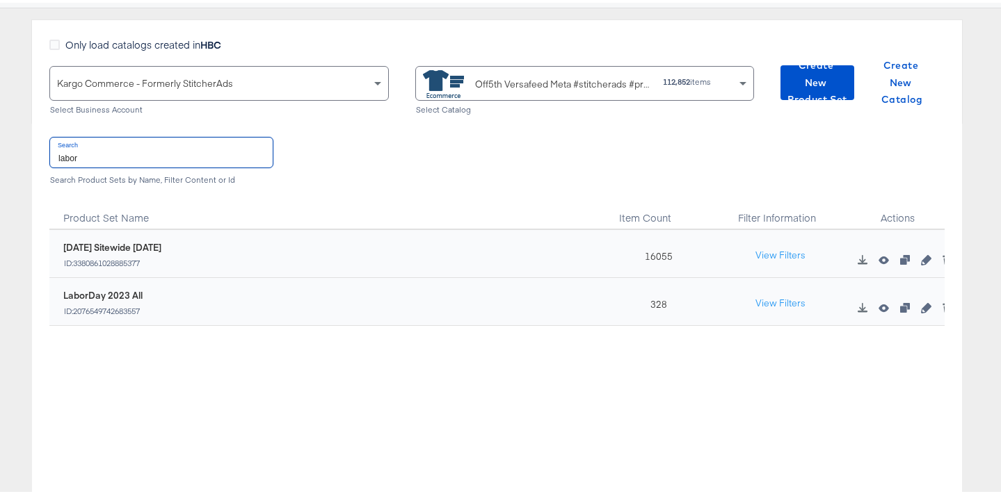
click at [157, 152] on input "labor" at bounding box center [161, 150] width 223 height 30
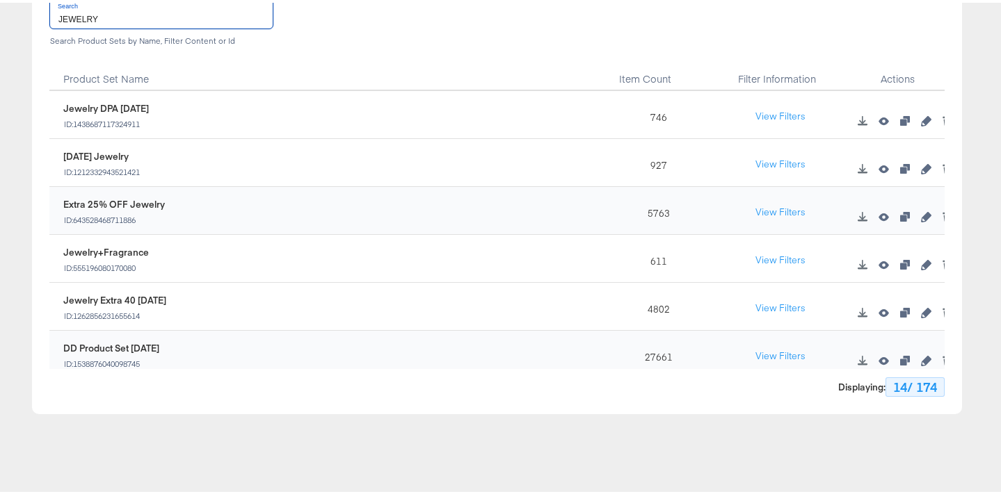
scroll to position [231, 0]
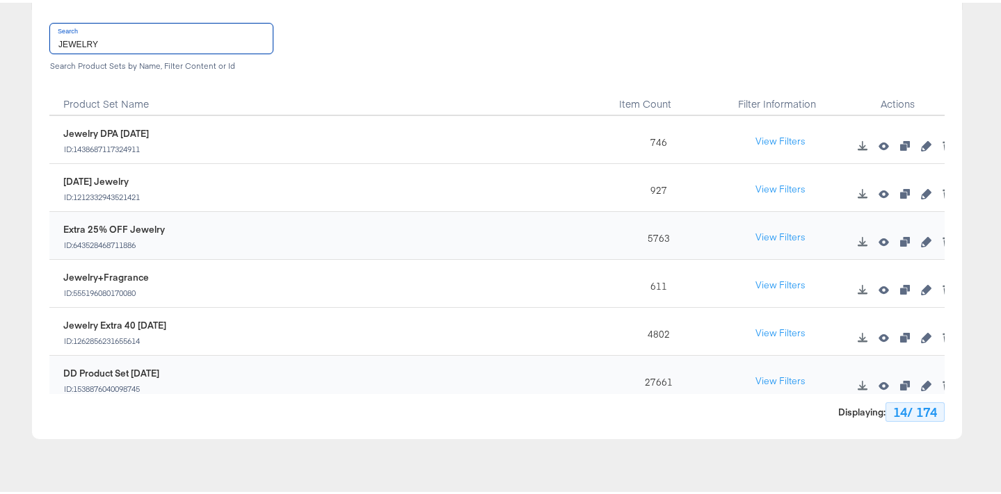
type input "JEWELRY"
click at [921, 241] on icon "button" at bounding box center [926, 239] width 10 height 10
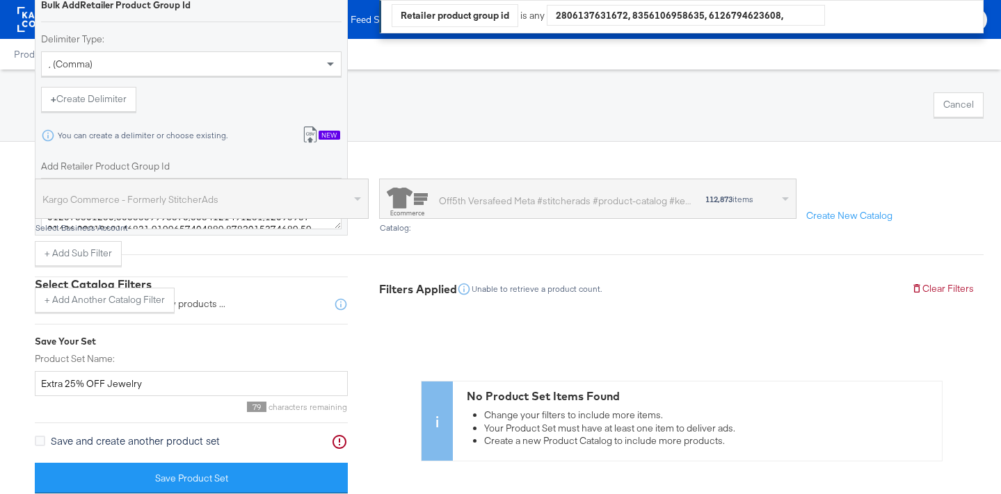
scroll to position [427, 0]
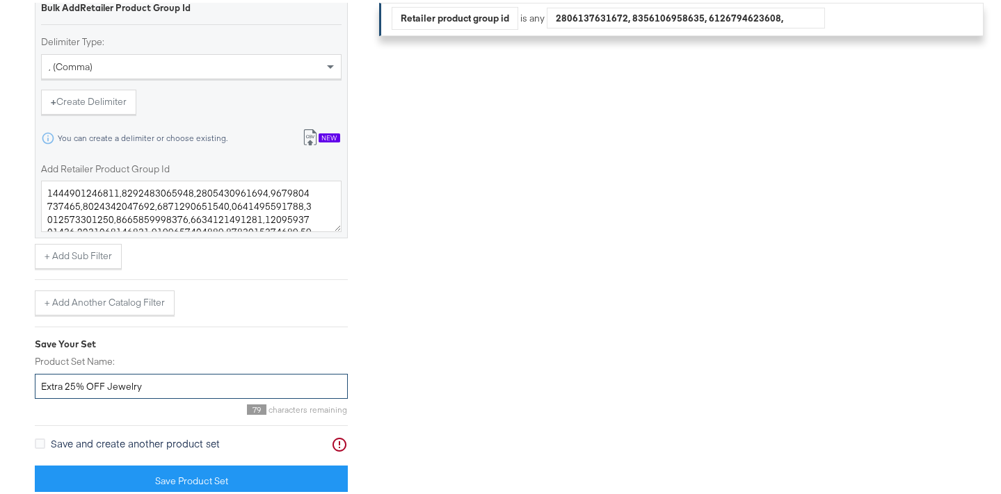
drag, startPoint x: 47, startPoint y: 384, endPoint x: 30, endPoint y: 385, distance: 17.4
click at [30, 385] on div "Select Business & Catalog Kargo Commerce - Formerly StitcherAds Select Business…" at bounding box center [505, 105] width 1011 height 780
click at [110, 385] on input "Jewelry" at bounding box center [191, 384] width 313 height 26
paste input "Extra 25% OFF"
type input "Jewelry Extra 25% OFF [DATE]"
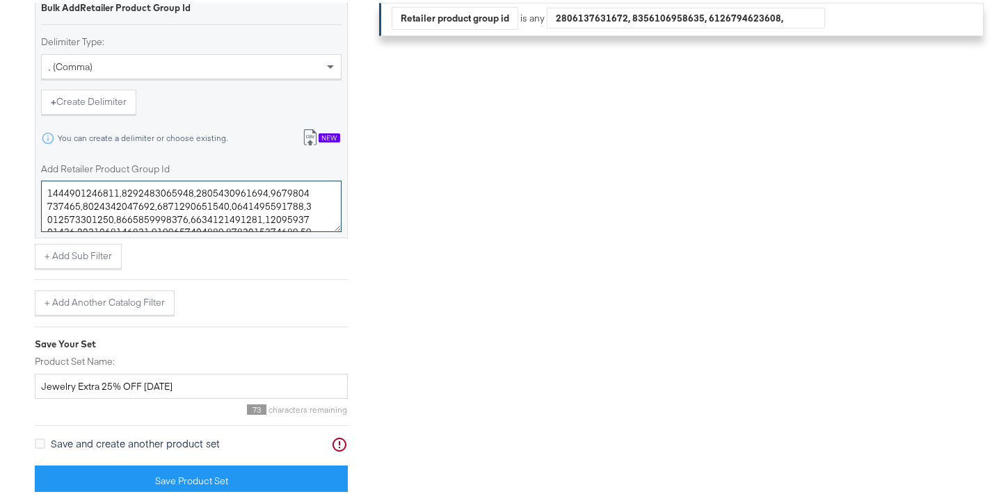
click at [184, 207] on textarea "Add Retailer Product Group Id" at bounding box center [191, 203] width 300 height 51
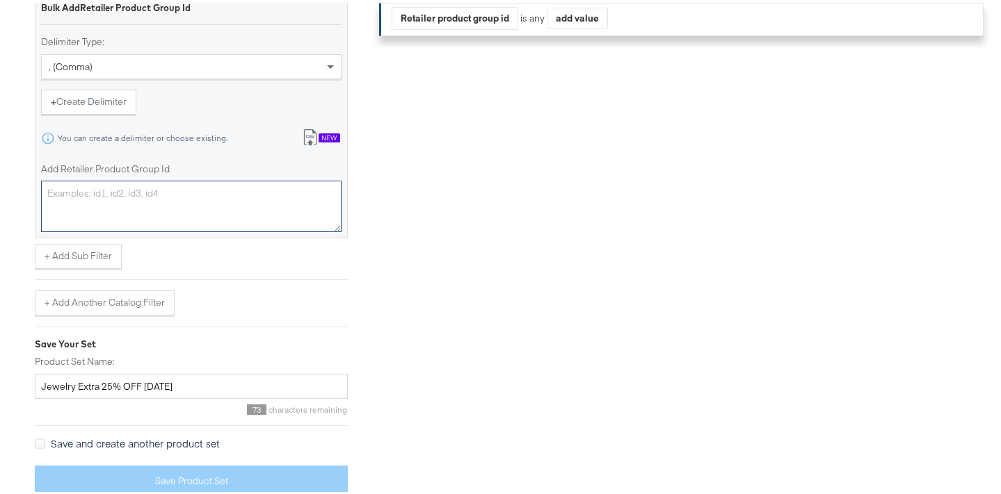
paste textarea "Extra 25% OFF"
type textarea "Extra 25% OFF"
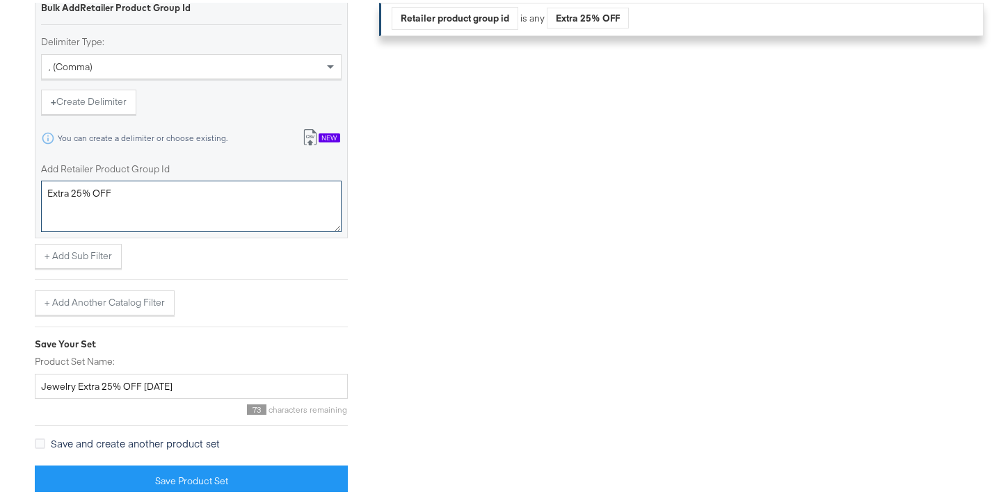
drag, startPoint x: 156, startPoint y: 188, endPoint x: 12, endPoint y: 186, distance: 144.0
click at [12, 186] on div "Select Business & Catalog Kargo Commerce - Formerly StitcherAds Select Business…" at bounding box center [505, 105] width 1011 height 780
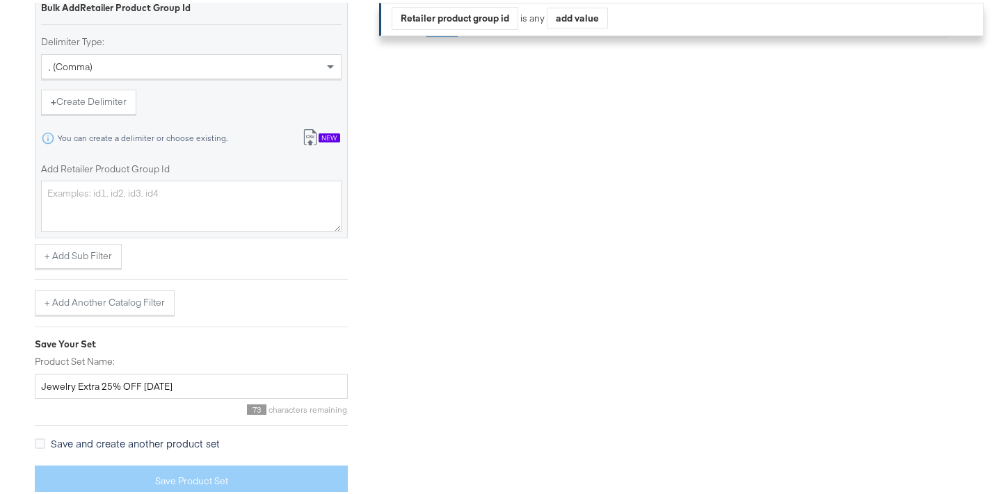
click at [188, 190] on textarea "Add Retailer Product Group Id" at bounding box center [191, 203] width 300 height 51
paste textarea "400022220129,400022794293,400022794286,400011917824,400022106319,400011534687,4…"
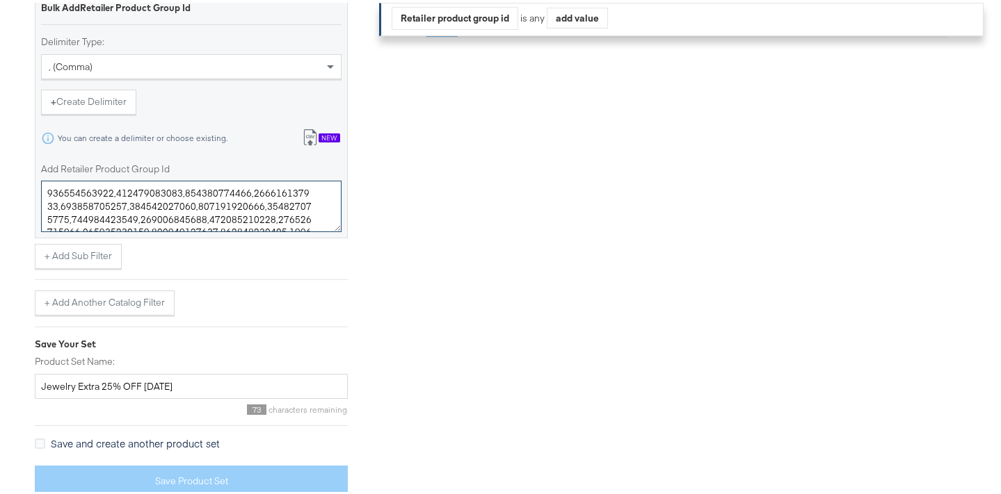
scroll to position [55579, 725]
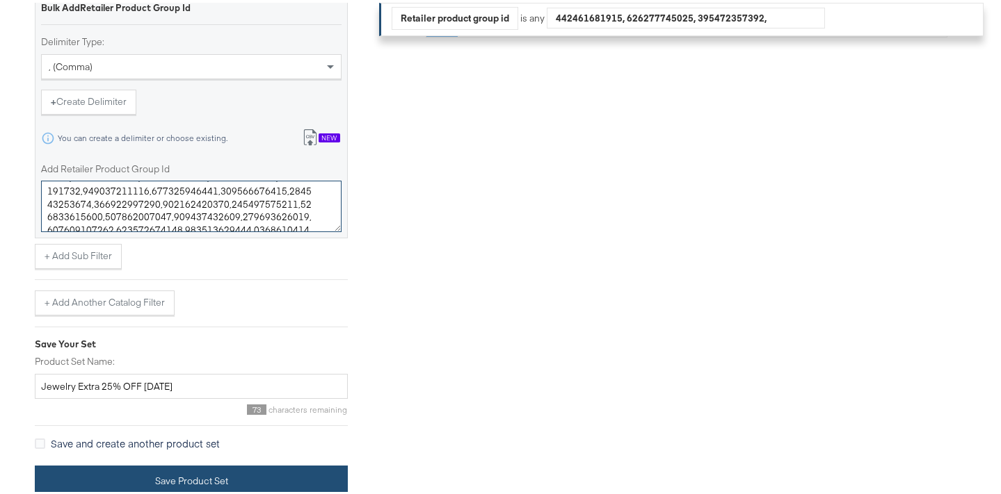
type textarea "400022220129,400022794293,400022794286,400011917824,400022106319,400011534687,4…"
click at [217, 472] on button "Save Product Set" at bounding box center [191, 478] width 313 height 31
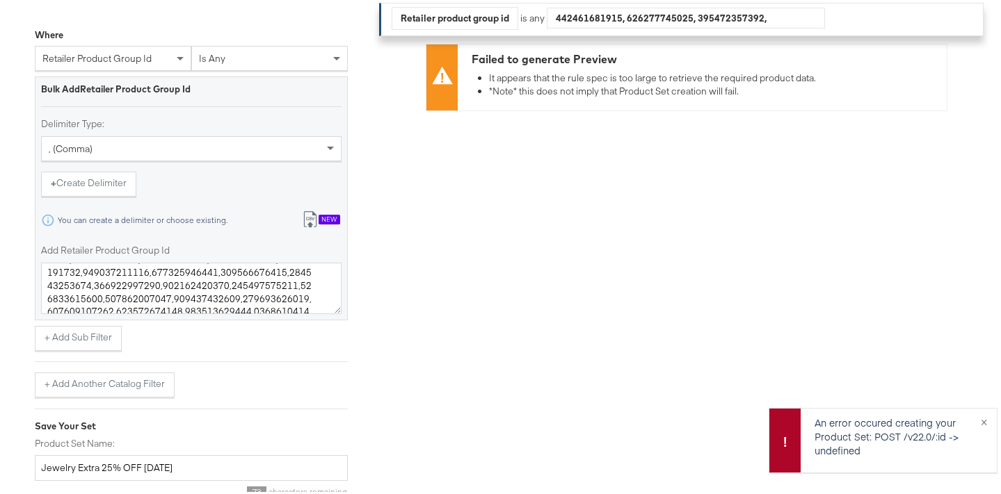
scroll to position [427, 0]
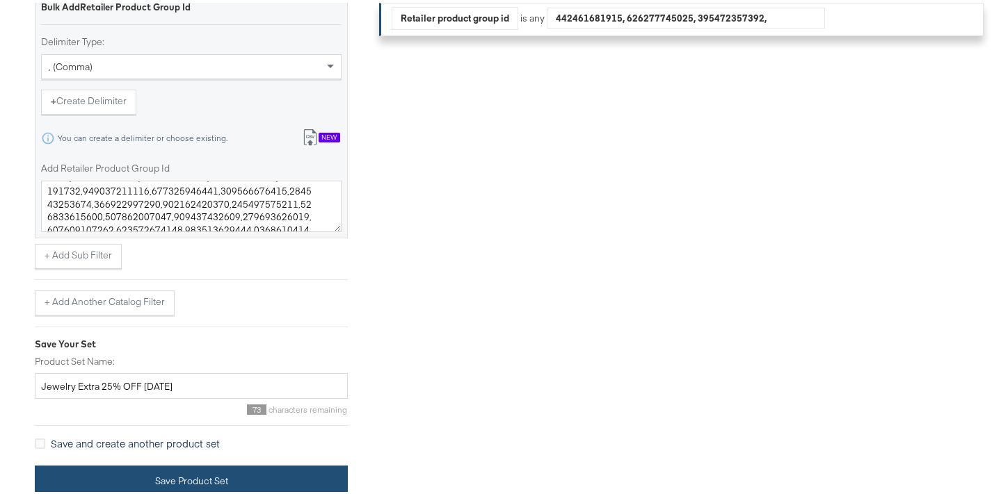
click at [194, 469] on button "Save Product Set" at bounding box center [191, 478] width 313 height 31
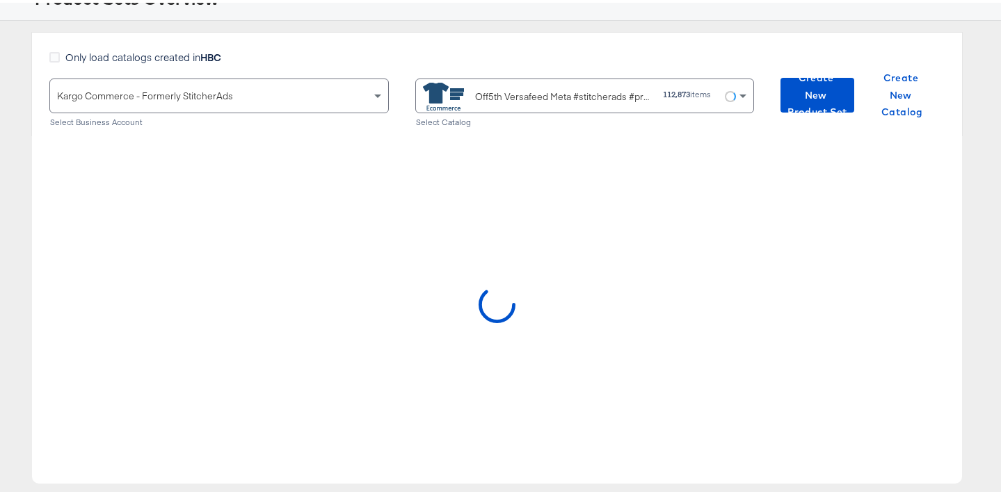
scroll to position [108, 0]
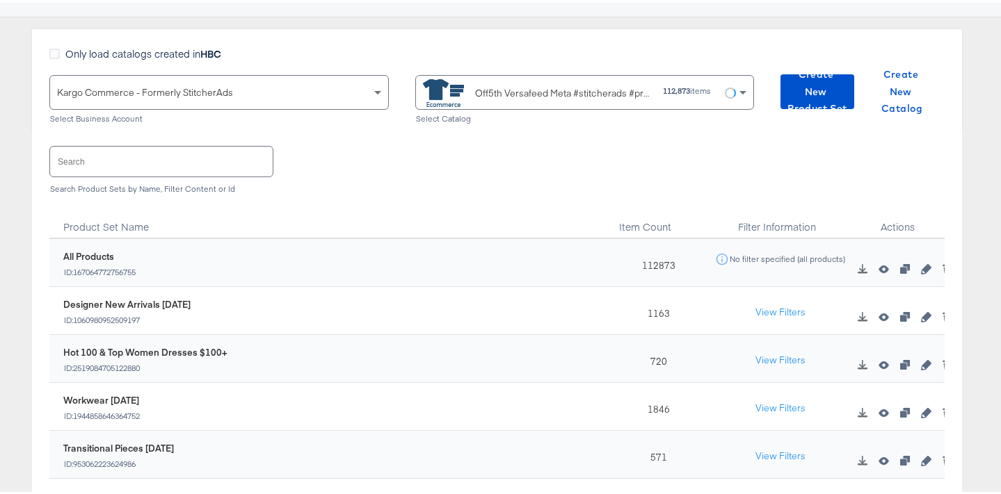
click at [191, 154] on input "text" at bounding box center [161, 159] width 223 height 30
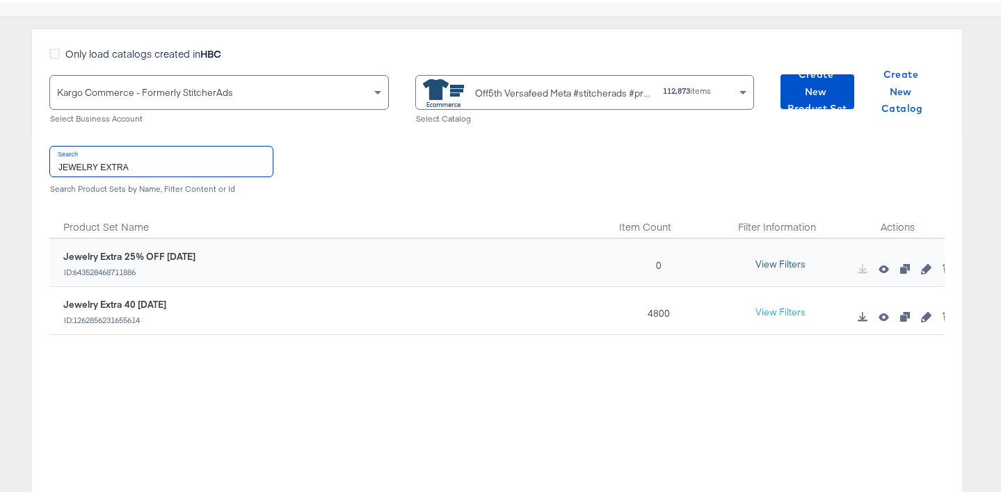
type input "JEWELRY EXTRA"
click at [776, 263] on button "View Filters" at bounding box center [781, 262] width 70 height 25
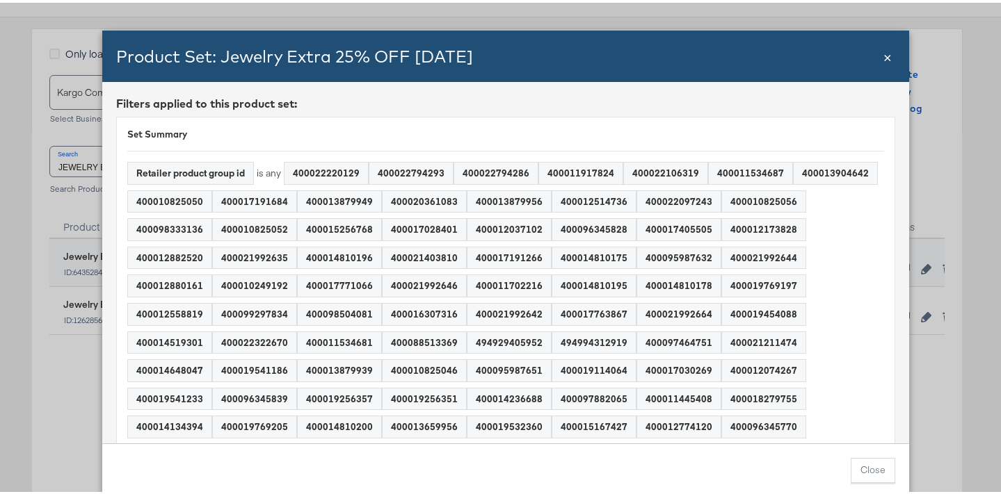
click at [883, 62] on span "×" at bounding box center [887, 53] width 8 height 19
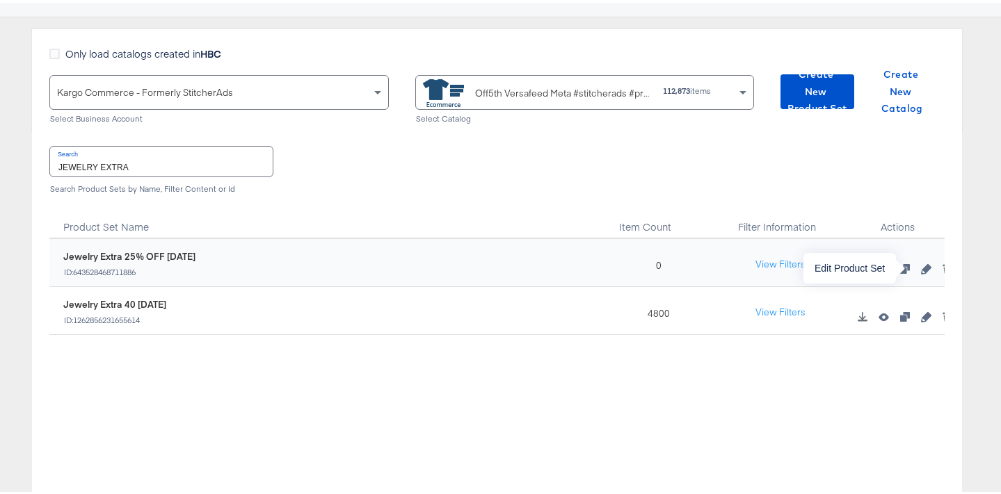
click at [921, 268] on icon "button" at bounding box center [926, 266] width 10 height 10
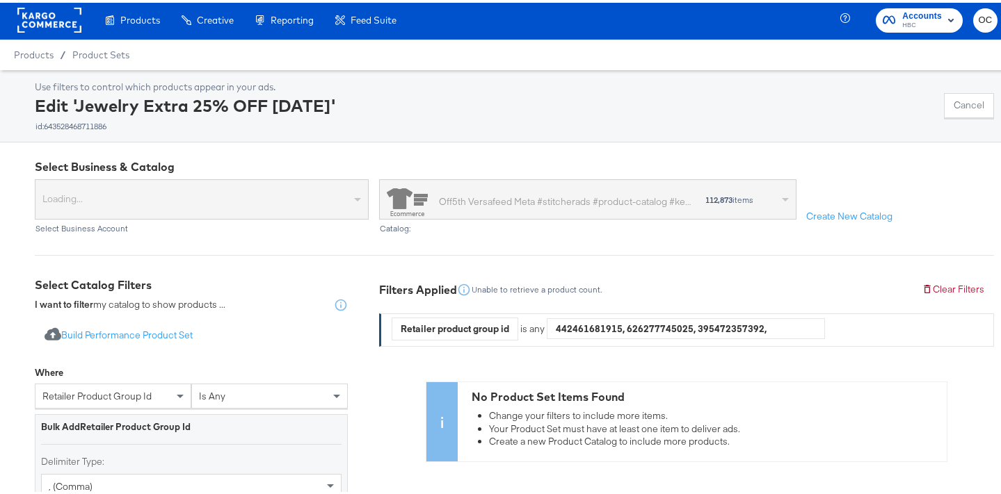
scroll to position [193, 0]
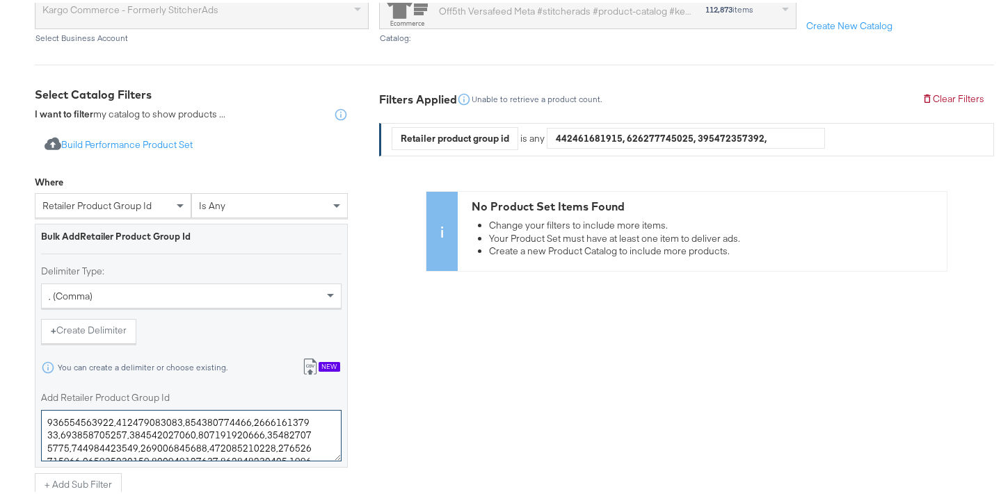
click at [204, 440] on textarea "Add Retailer Product Group Id" at bounding box center [191, 433] width 300 height 51
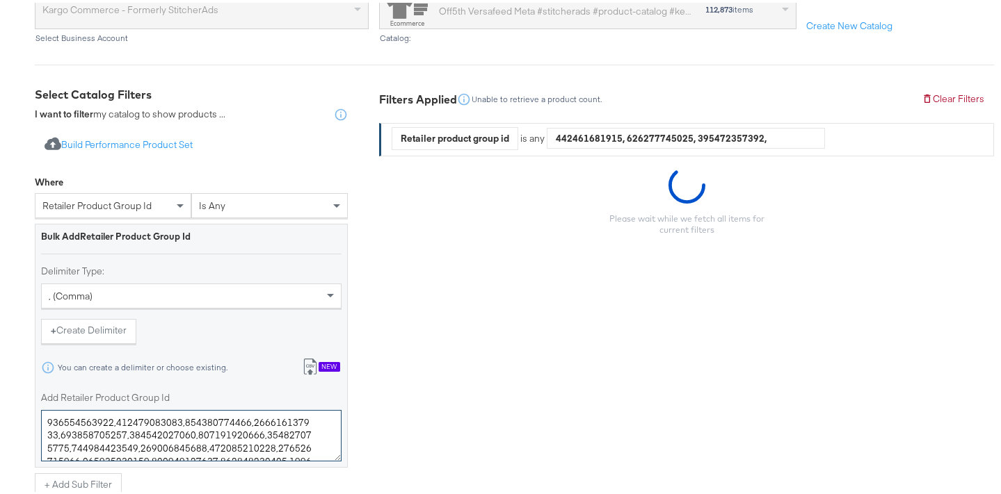
paste textarea "0400022220129,0400022794293,0400022794286,0400011917824,0400022106319,040001153…"
type textarea "0400022220129,0400022794293,0400022794286,0400011917824,0400022106319,040001153…"
click at [341, 392] on label "Add Retailer Product Group Id" at bounding box center [191, 395] width 300 height 13
click at [341, 408] on textarea "Add Retailer Product Group Id" at bounding box center [191, 433] width 300 height 51
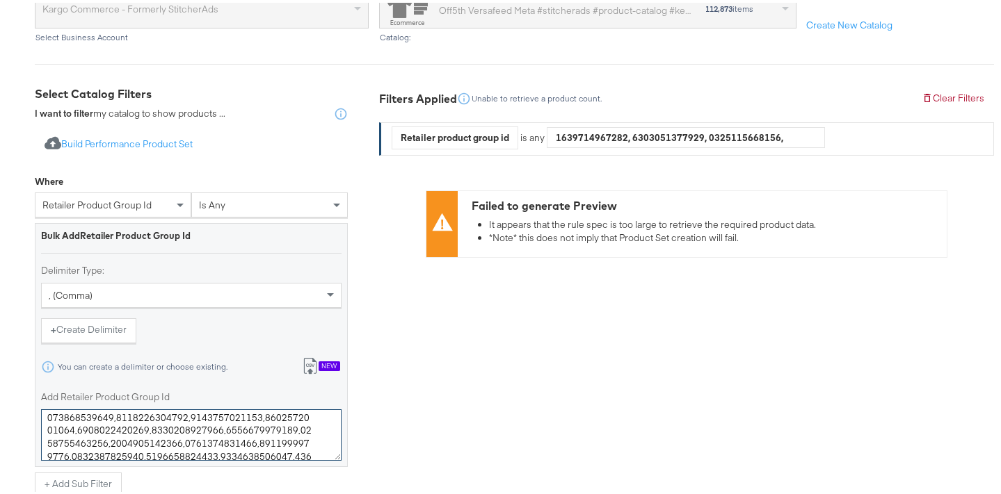
scroll to position [427, 0]
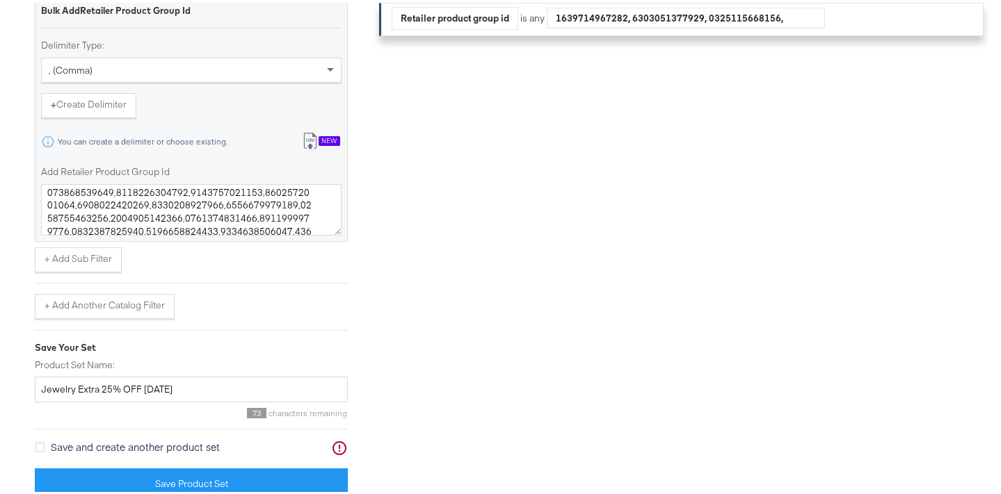
click at [296, 464] on div "Import product data from Google Analytics to generate product set Build Perform…" at bounding box center [191, 195] width 313 height 605
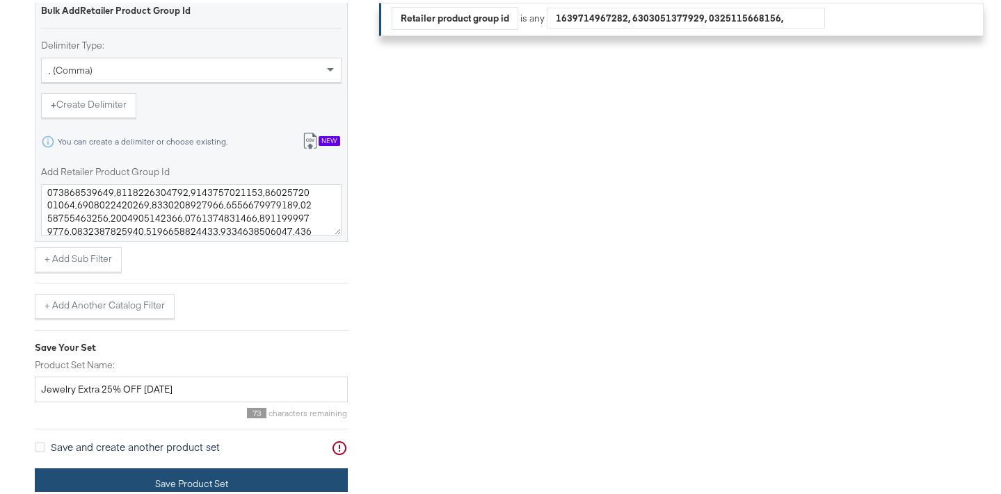
click at [271, 474] on button "Save Product Set" at bounding box center [191, 481] width 313 height 31
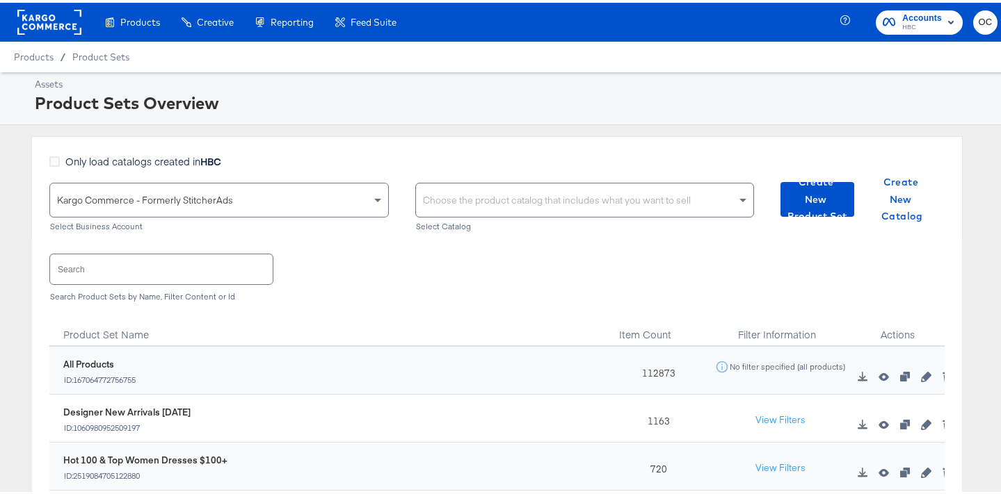
click at [211, 266] on input "text" at bounding box center [161, 267] width 223 height 30
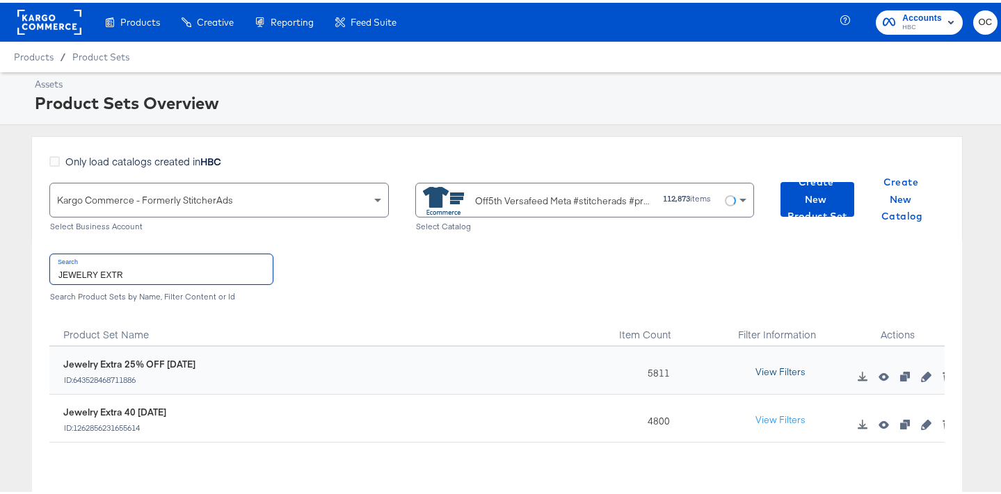
type input "JEWELRY EXTR"
click at [796, 371] on button "View Filters" at bounding box center [781, 369] width 70 height 25
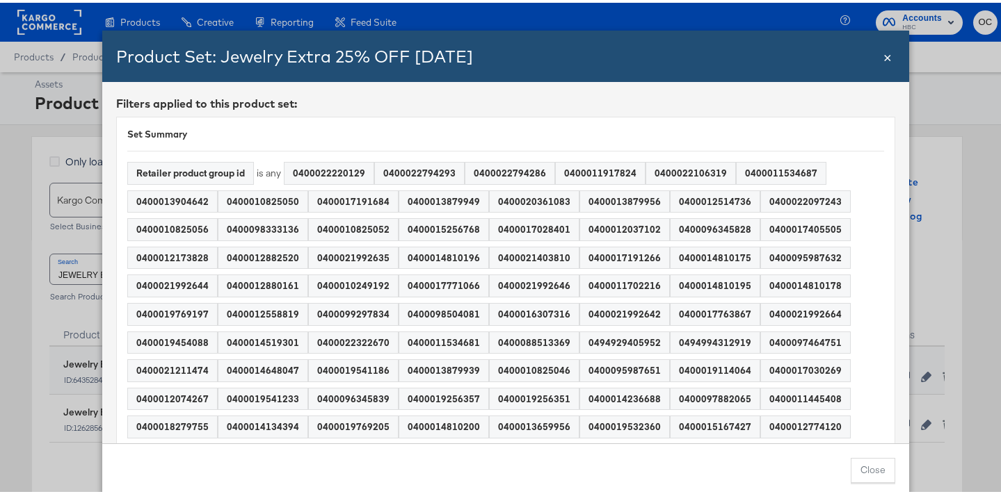
click at [888, 58] on div "Product Set: Jewelry Extra 25% OFF [DATE] Close ×" at bounding box center [505, 53] width 807 height 51
click at [884, 56] on span "×" at bounding box center [887, 53] width 8 height 19
